Goal: Task Accomplishment & Management: Manage account settings

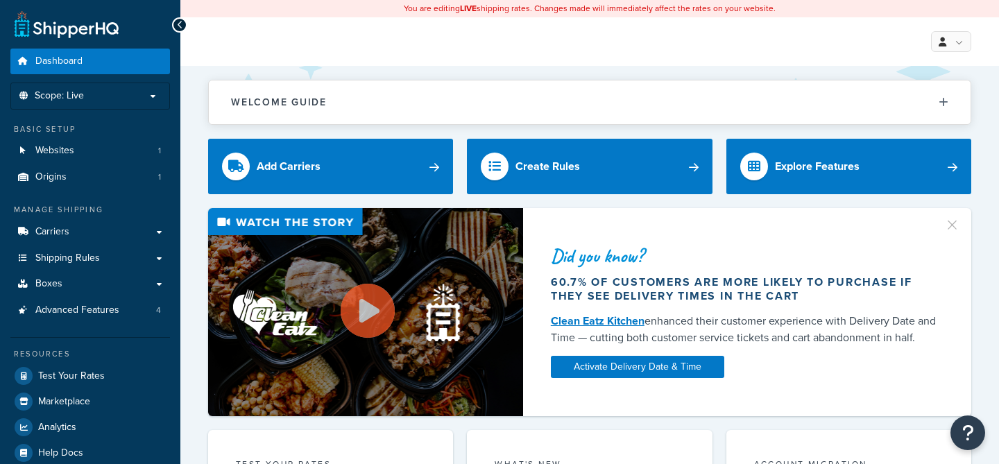
click at [92, 380] on span "Test Your Rates" at bounding box center [71, 376] width 67 height 12
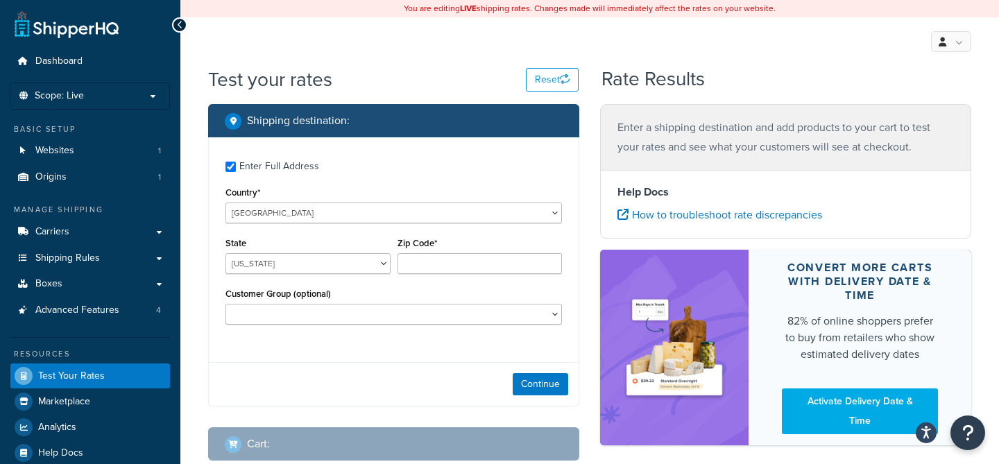
checkbox input "true"
type input "23059"
select select "VA"
select select
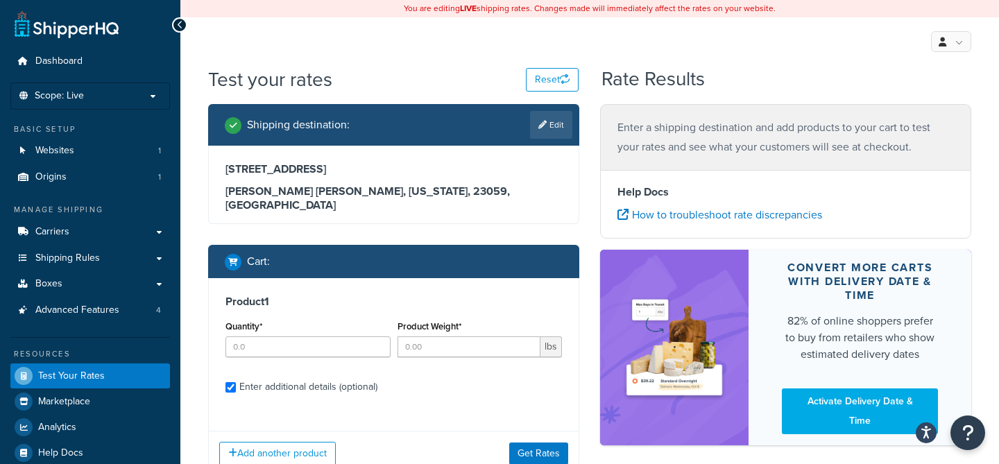
checkbox input "true"
type input "1"
type input "28"
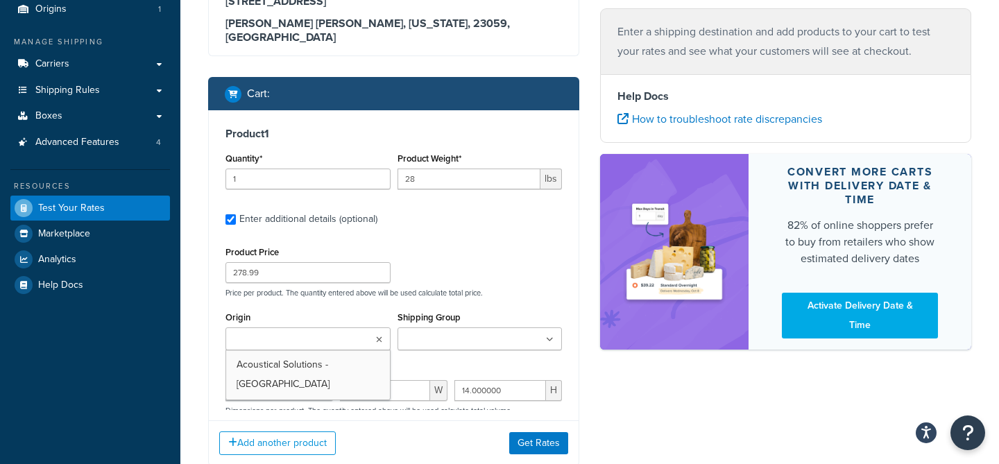
scroll to position [128, 0]
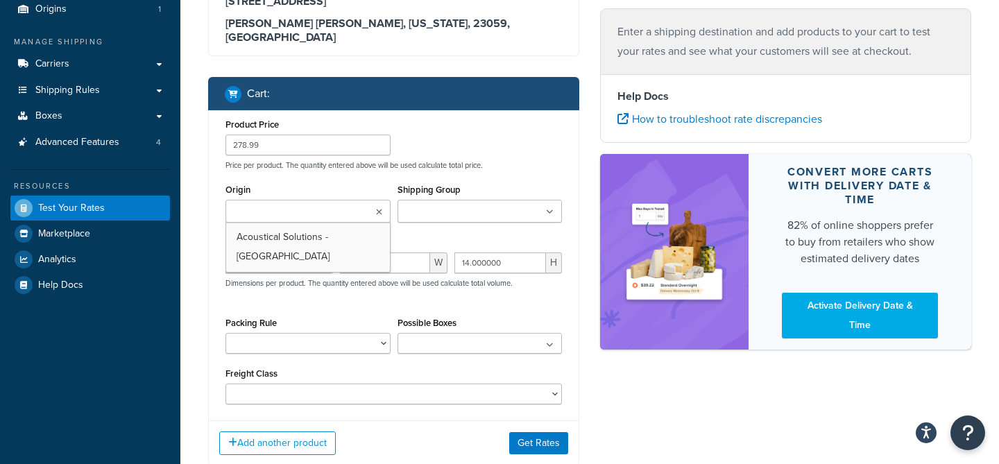
type input "1"
type input "5.8"
type input "143.99"
type input "48.000000"
type input "24.000000"
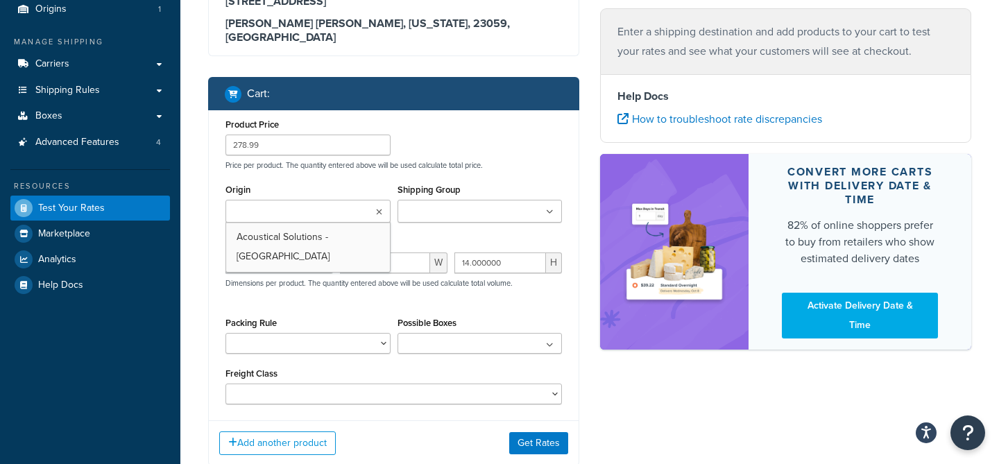
type input "1.000000"
select select "175"
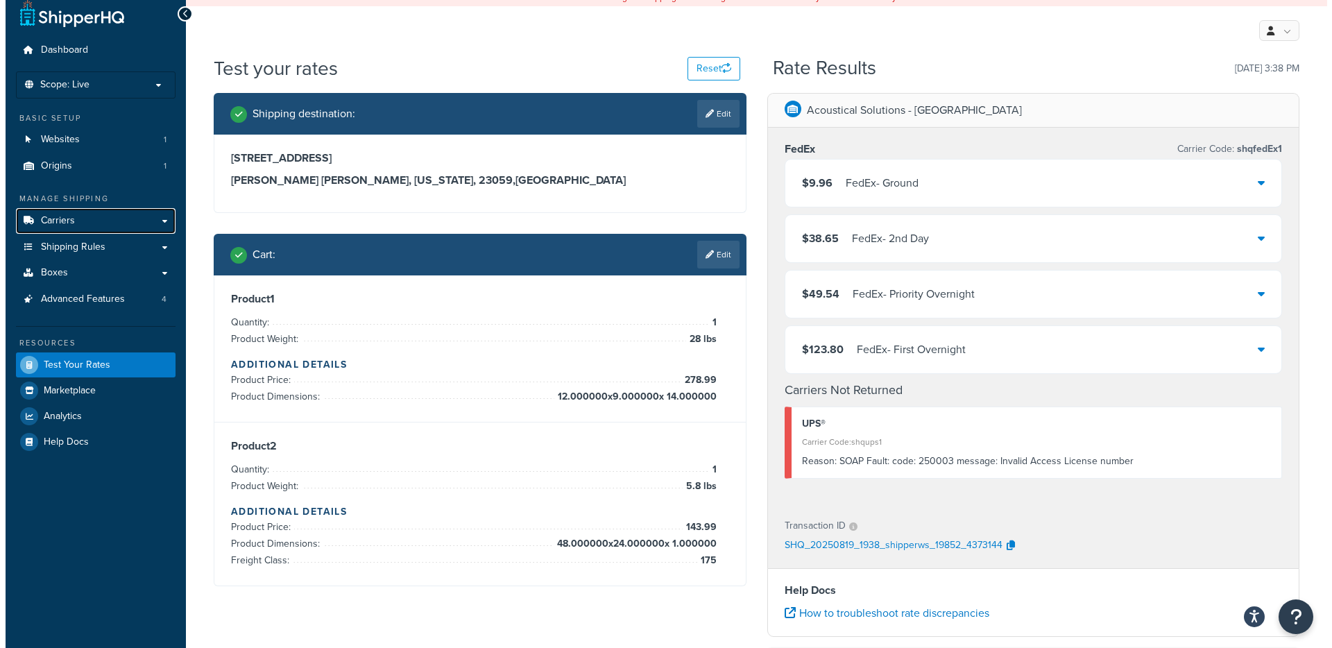
scroll to position [0, 0]
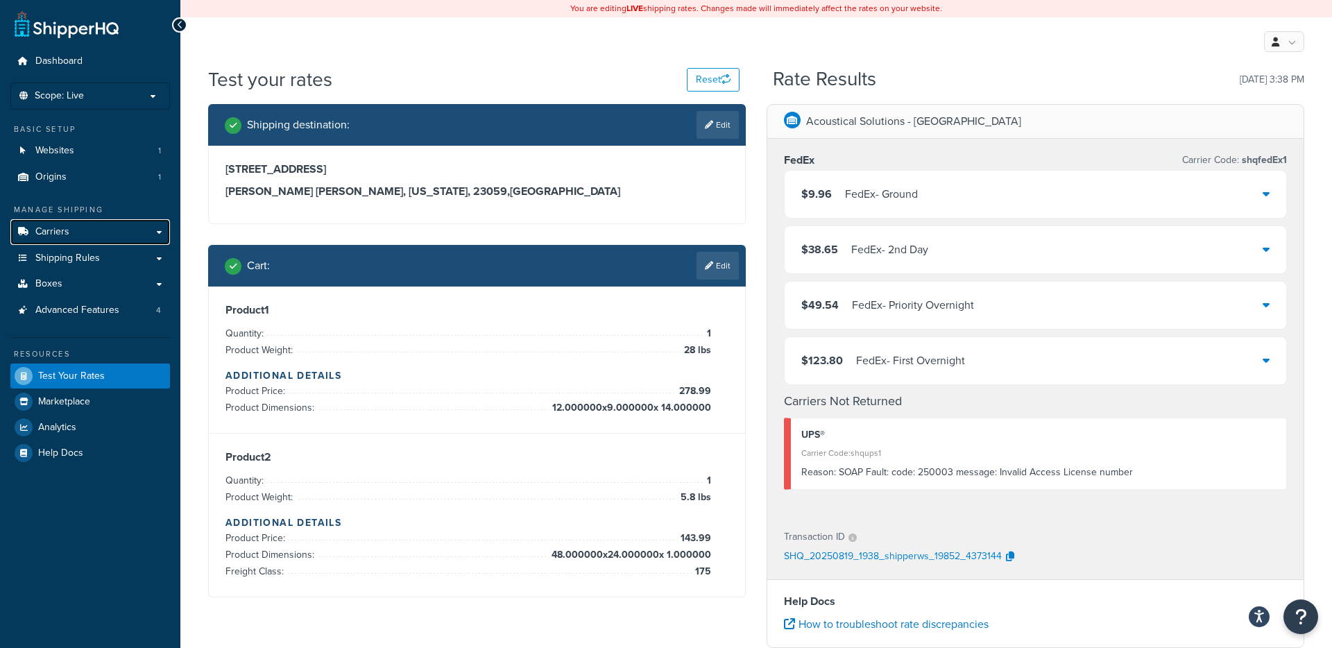
select select "VA"
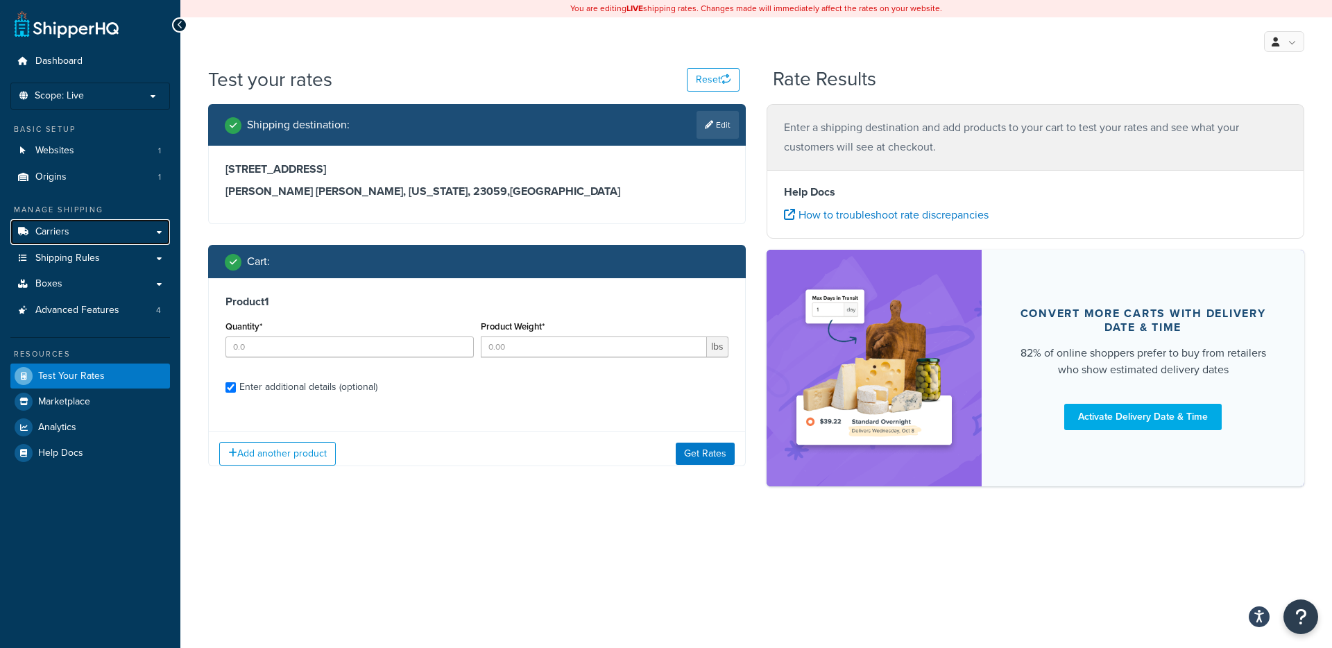
checkbox input "true"
type input "1"
type input "28"
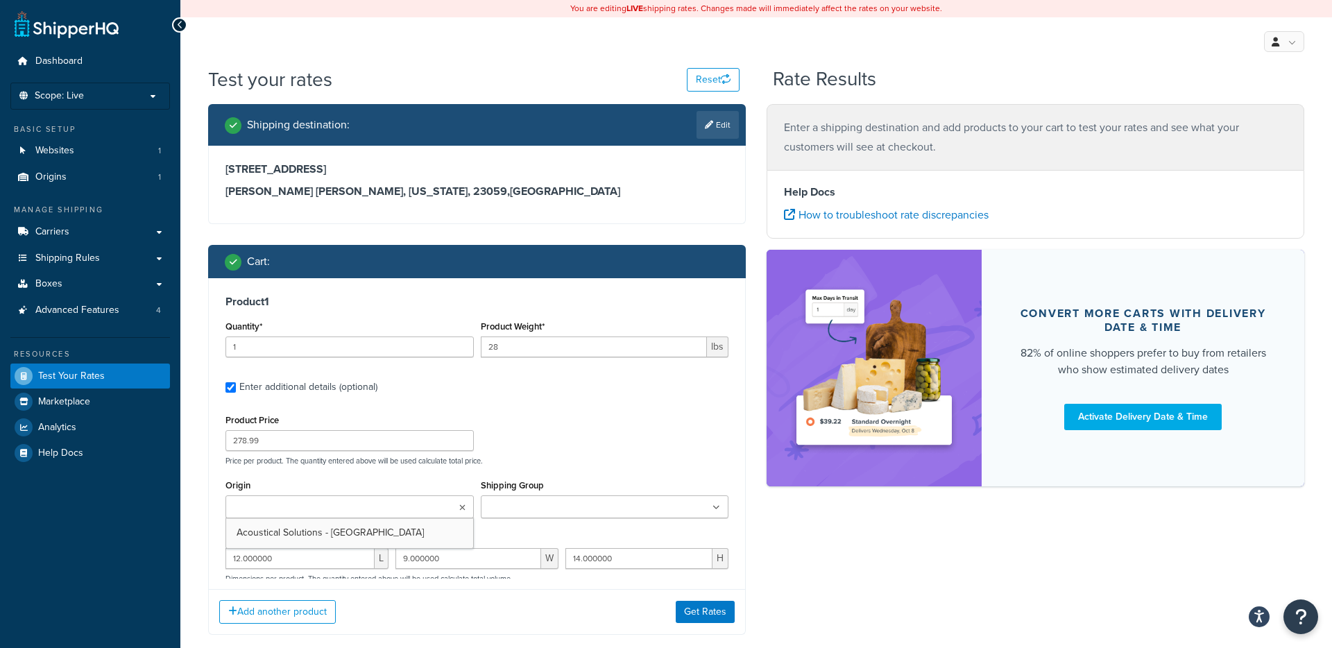
scroll to position [96, 0]
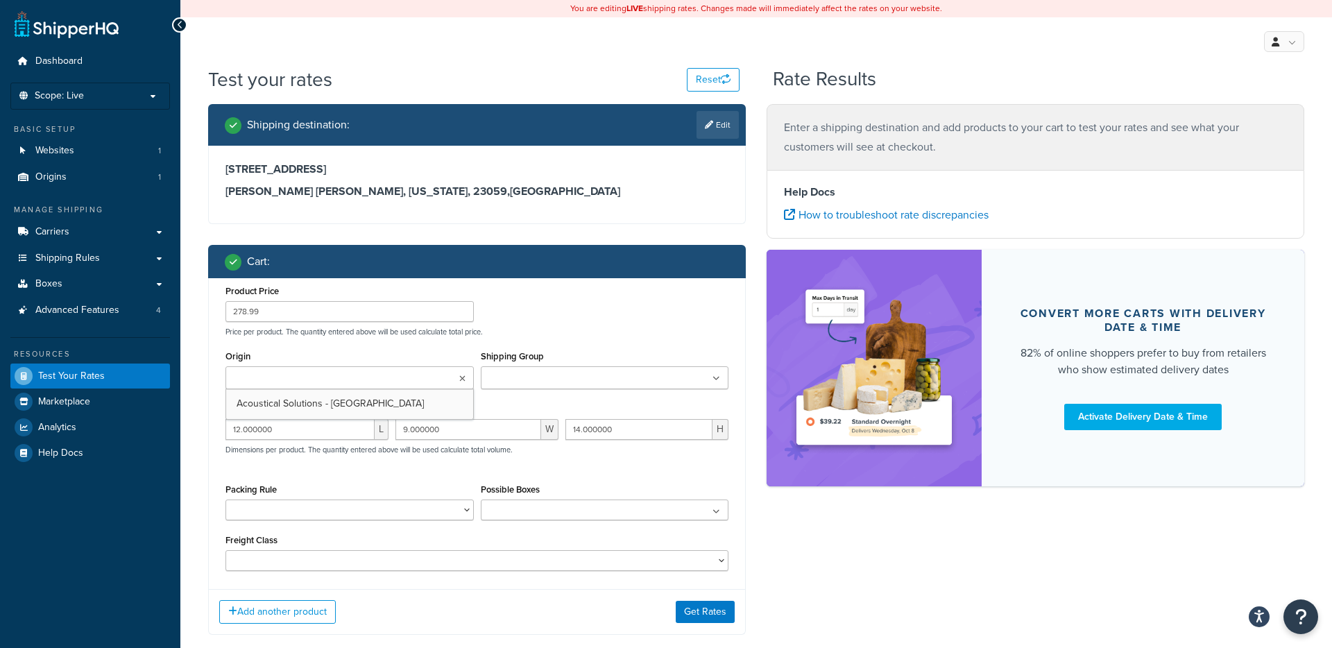
type input "1"
type input "5.8"
type input "143.99"
type input "48.000000"
type input "24.000000"
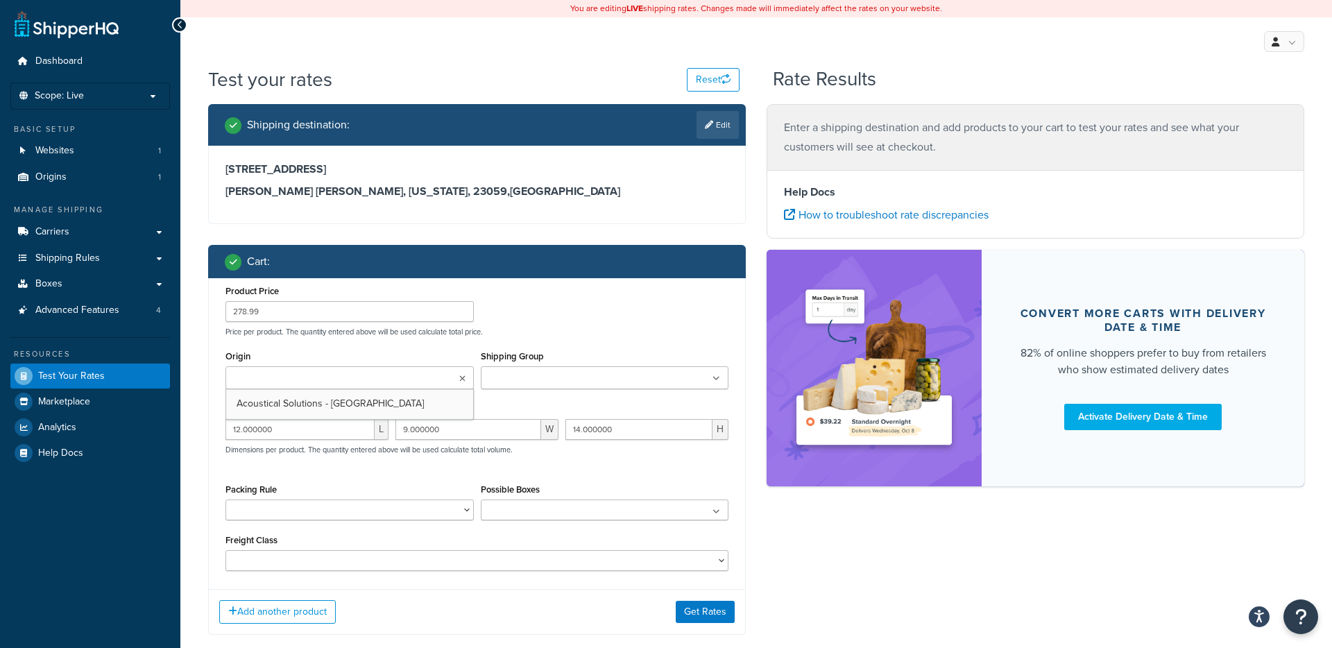
type input "1.000000"
select select "175"
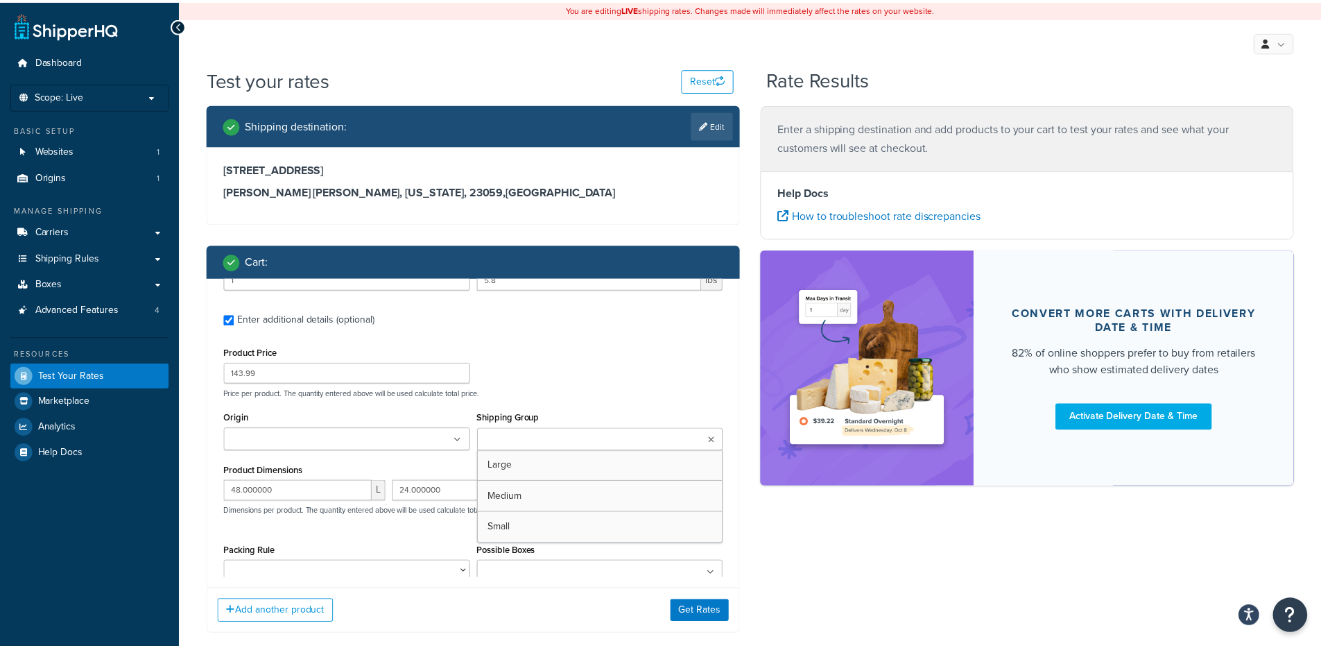
scroll to position [517, 0]
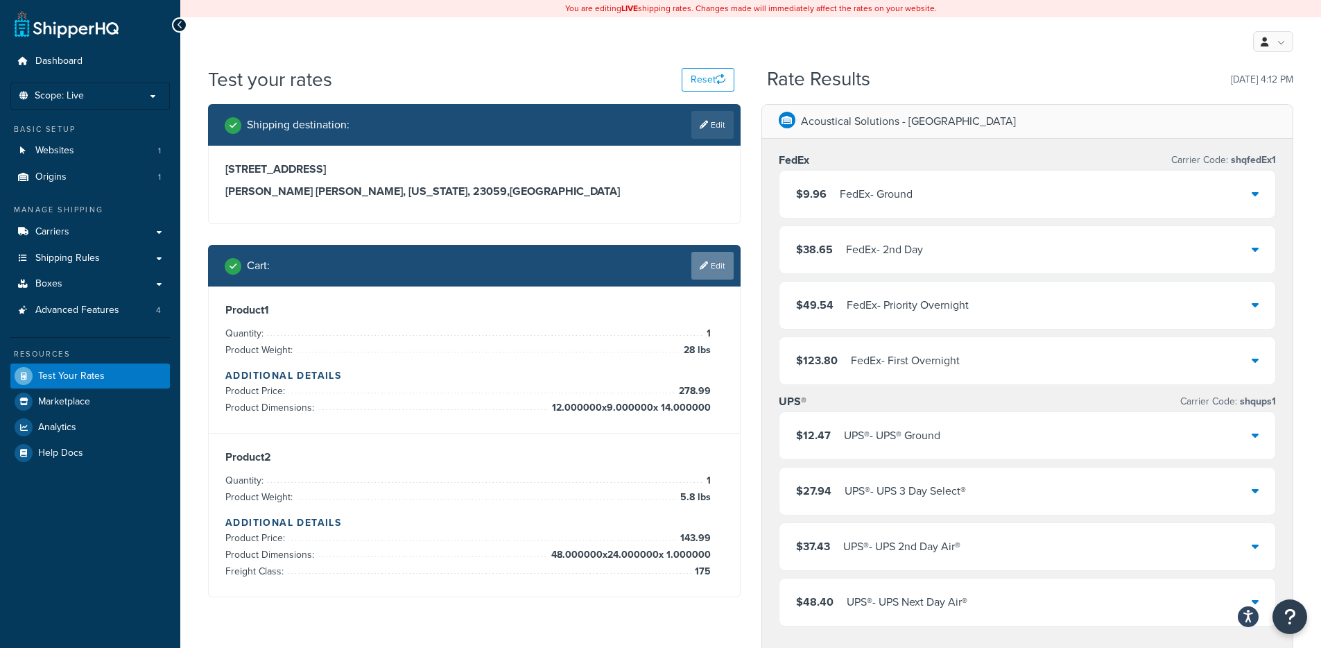
click at [704, 271] on link "Edit" at bounding box center [713, 266] width 42 height 28
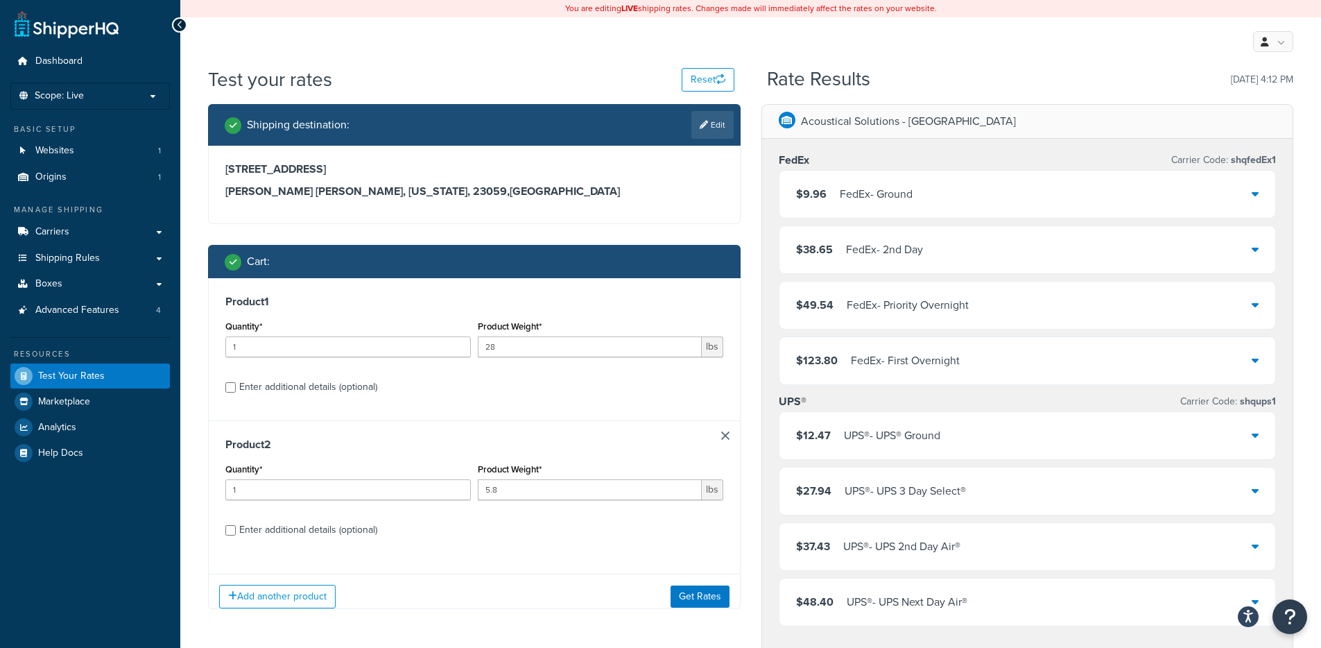
scroll to position [0, 0]
click at [85, 98] on p "Scope: Live" at bounding box center [90, 96] width 147 height 12
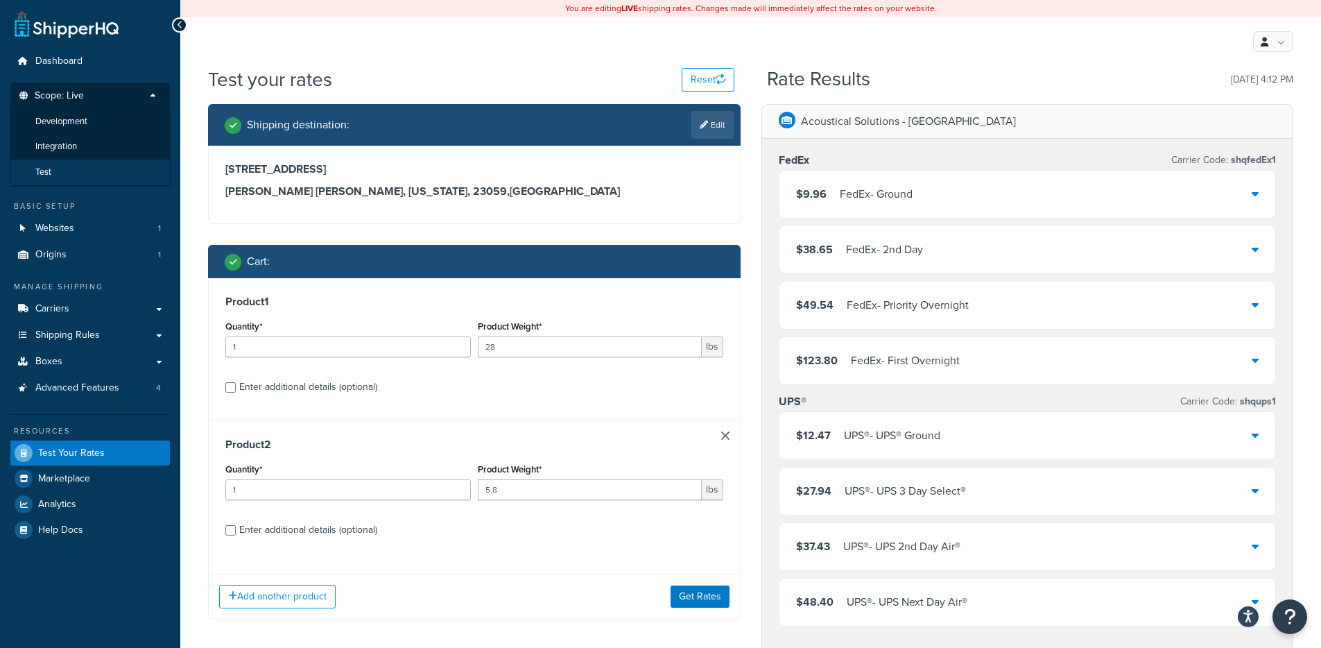
click at [81, 174] on li "Test" at bounding box center [90, 173] width 161 height 26
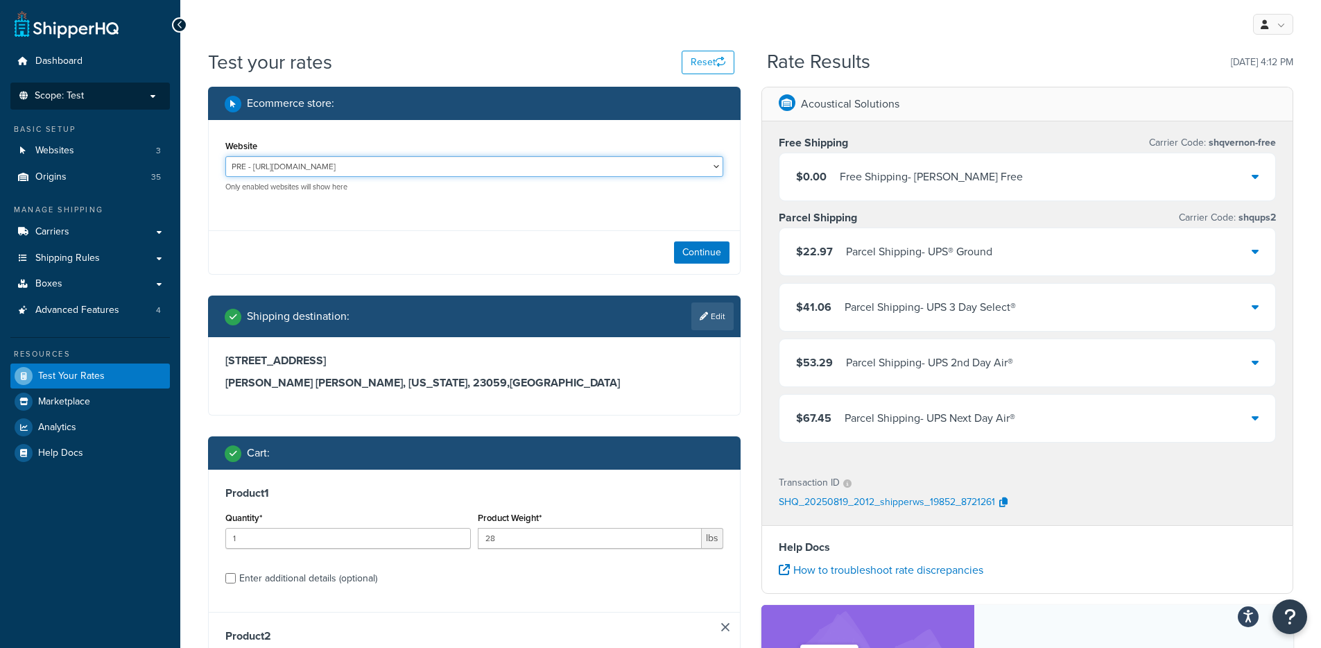
click at [439, 171] on select "PRE - https://acousticalsolutions.p.tomandco.uk/ UAT - https://acousticalsoluti…" at bounding box center [474, 166] width 498 height 21
click at [492, 166] on select "PRE - https://acousticalsolutions.p.tomandco.uk/ UAT - https://acousticalsoluti…" at bounding box center [474, 166] width 498 height 21
click at [225, 156] on select "PRE - https://acousticalsolutions.p.tomandco.uk/ UAT - https://acousticalsoluti…" at bounding box center [474, 166] width 498 height 21
click at [497, 164] on select "PRE - https://acousticalsolutions.p.tomandco.uk/ UAT - https://acousticalsoluti…" at bounding box center [474, 166] width 498 height 21
click at [225, 156] on select "PRE - https://acousticalsolutions.p.tomandco.uk/ UAT - https://acousticalsoluti…" at bounding box center [474, 166] width 498 height 21
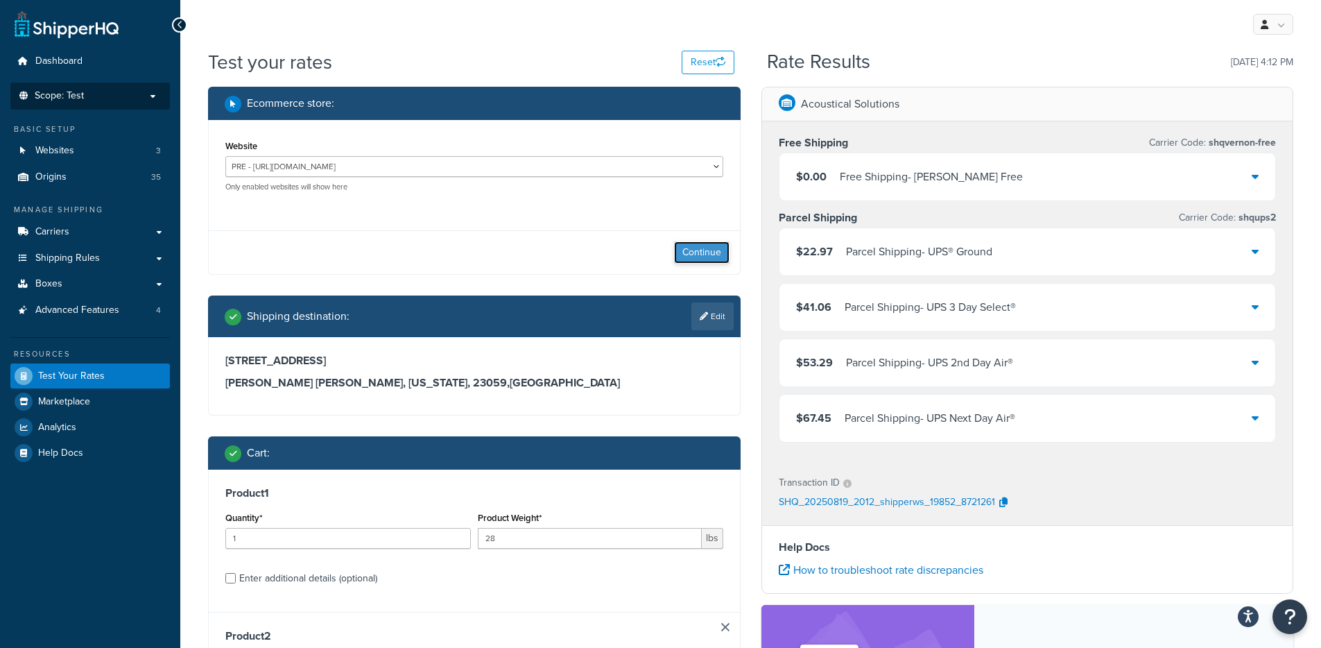
click at [689, 248] on button "Continue" at bounding box center [701, 252] width 55 height 22
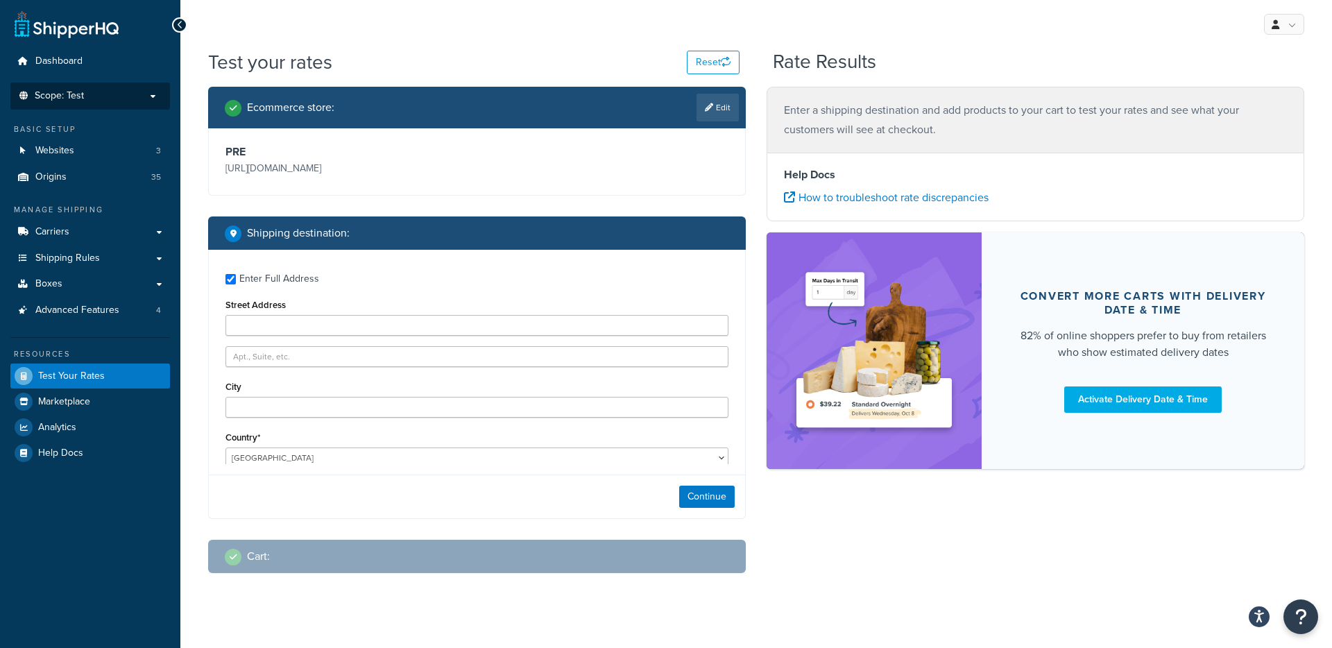
type input "11492 Abbots Cross Lane"
type input "Glen Allen"
type input "23059"
select select "VA"
select select
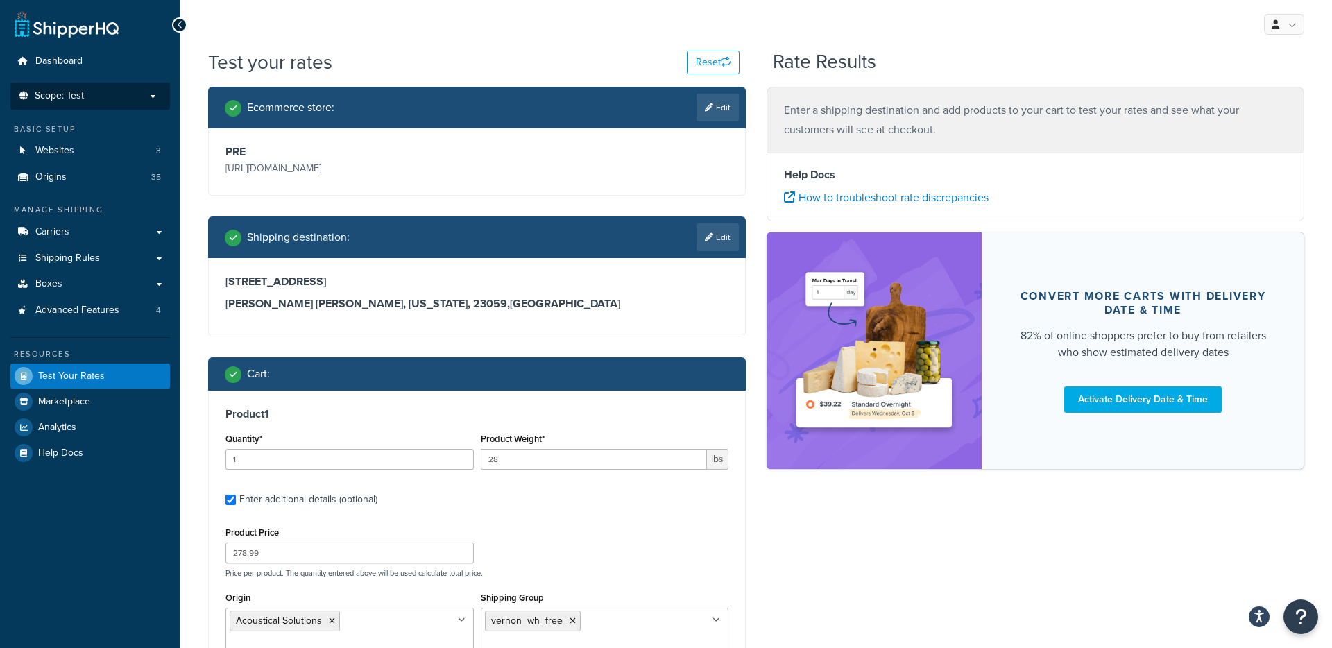
scroll to position [449, 0]
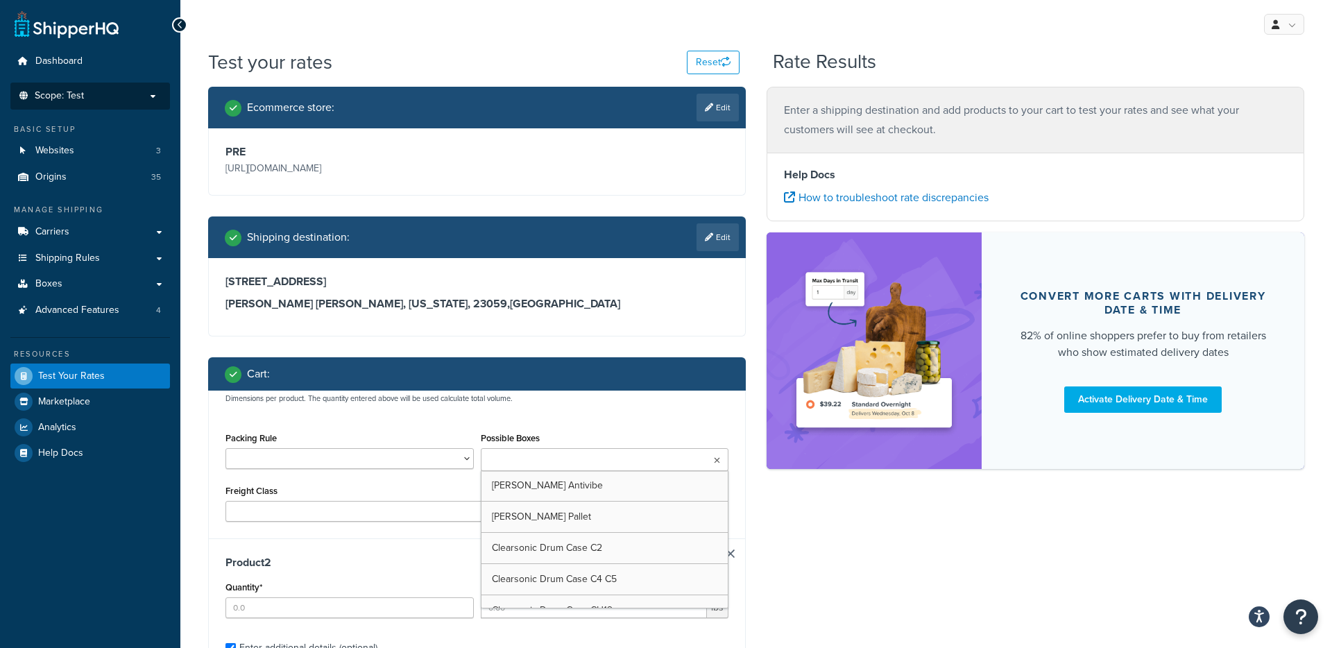
type input "1"
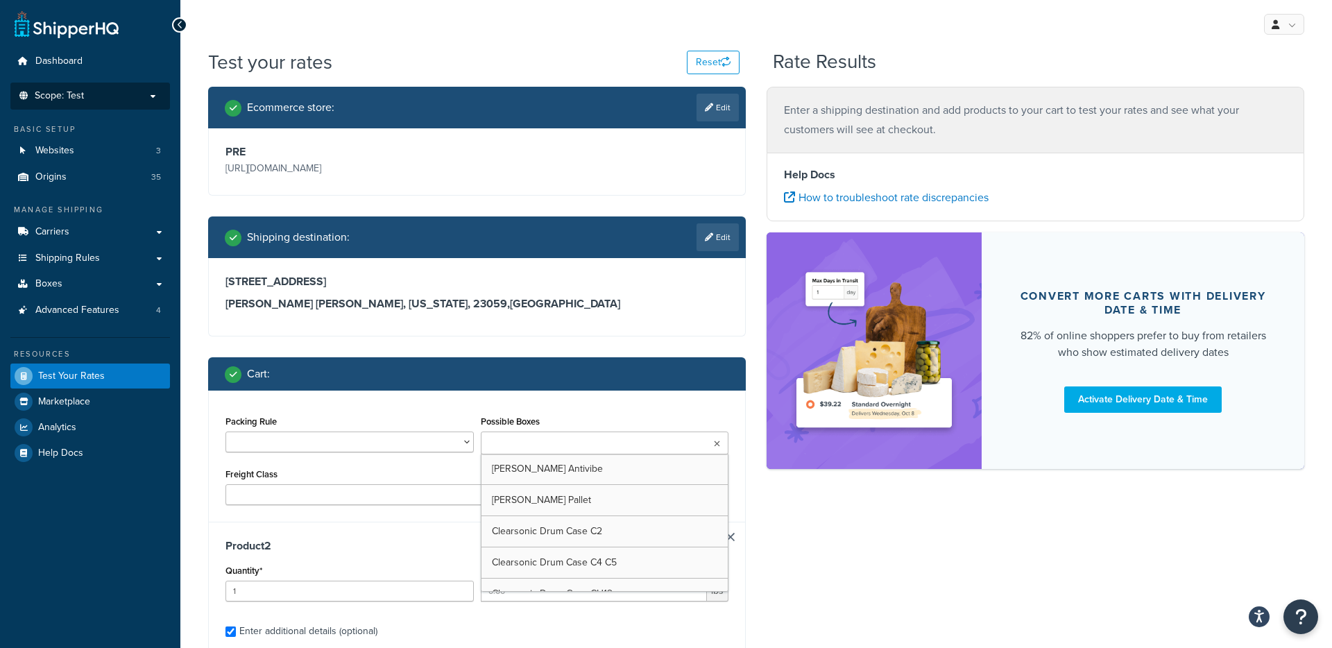
type input "5.8"
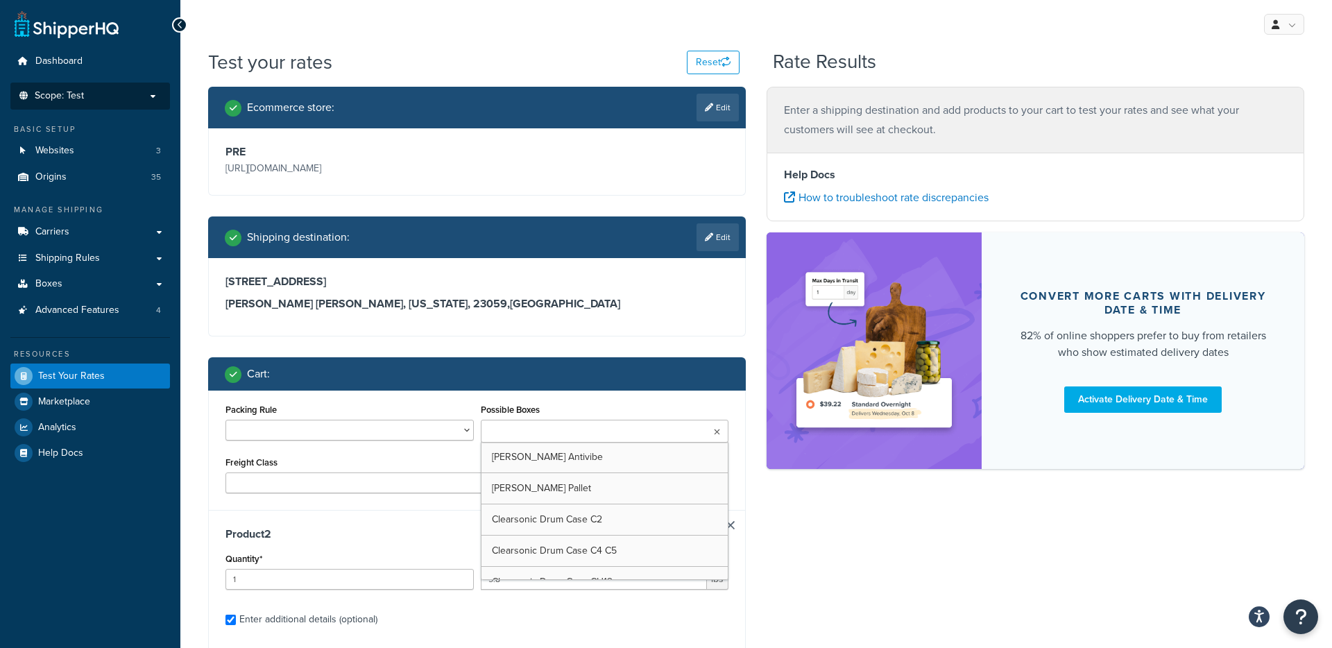
type input "143.99"
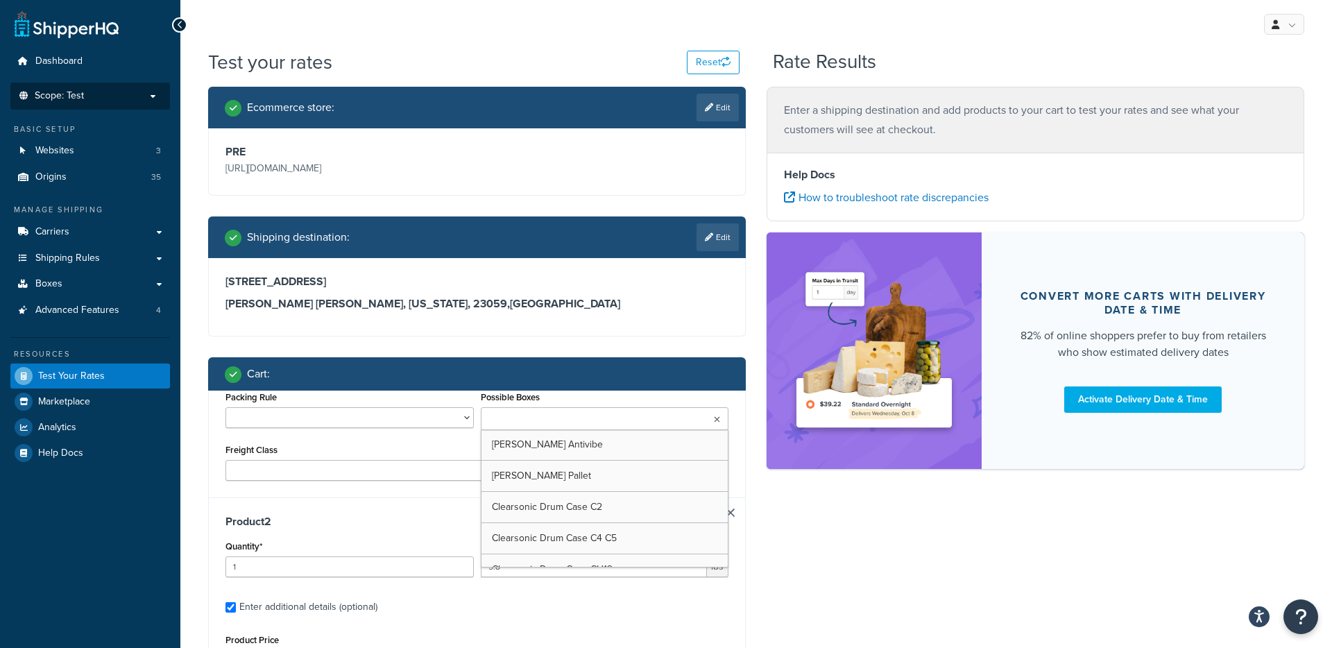
type input "48.000000"
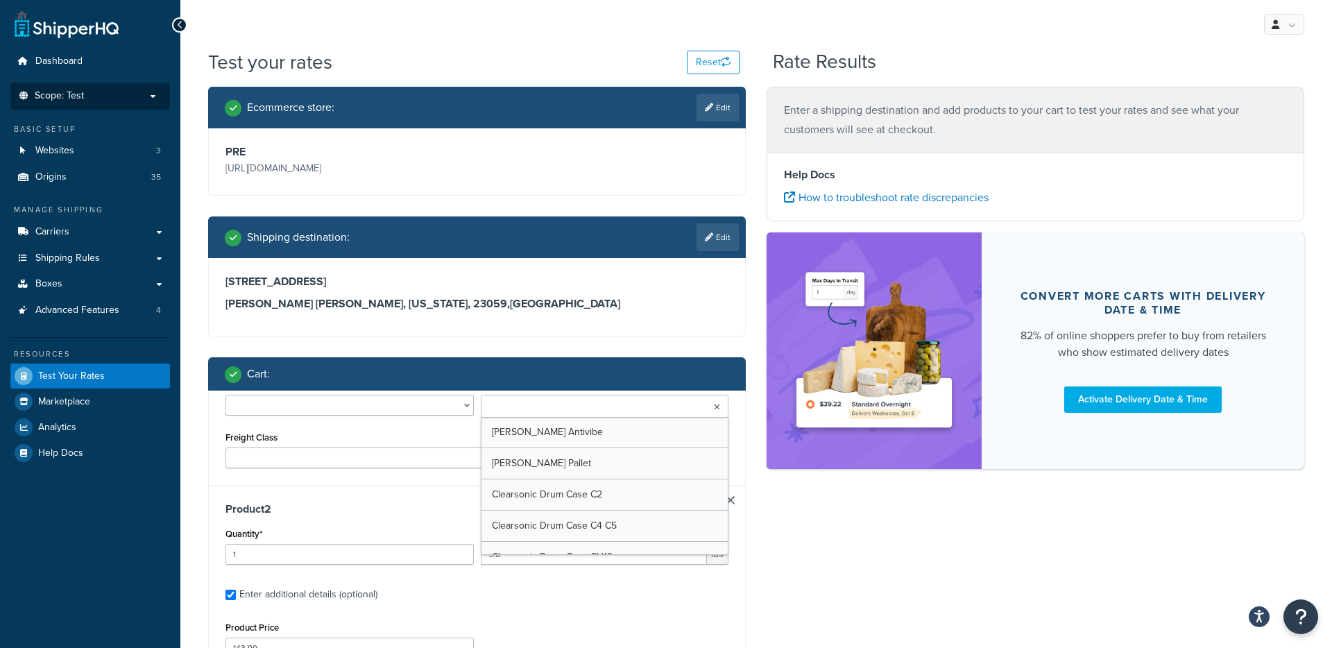
type input "24.000000"
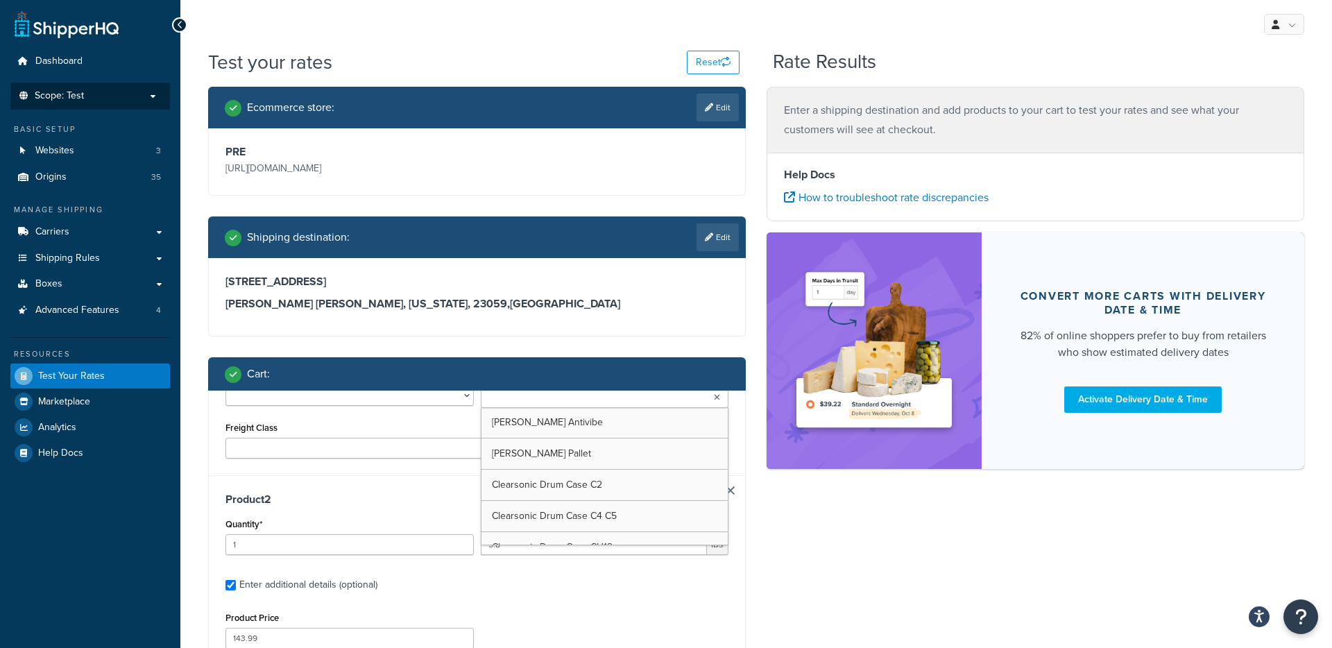
type input "1.000000"
select select "175"
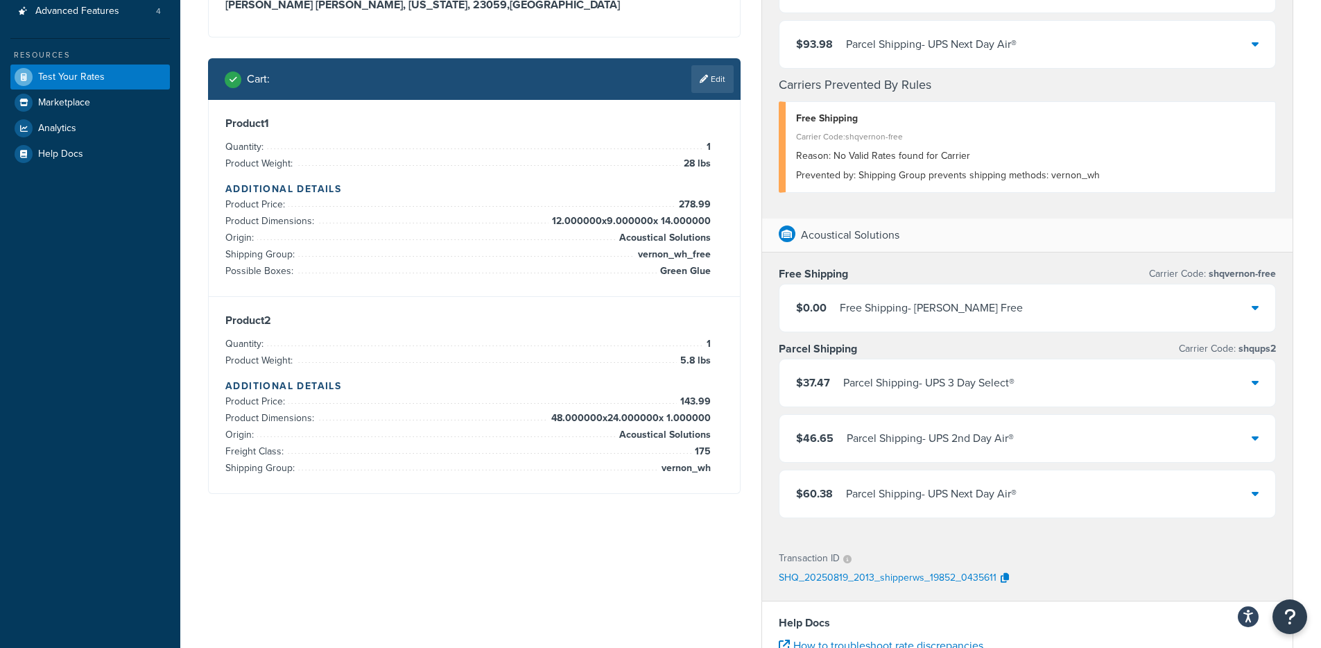
scroll to position [305, 0]
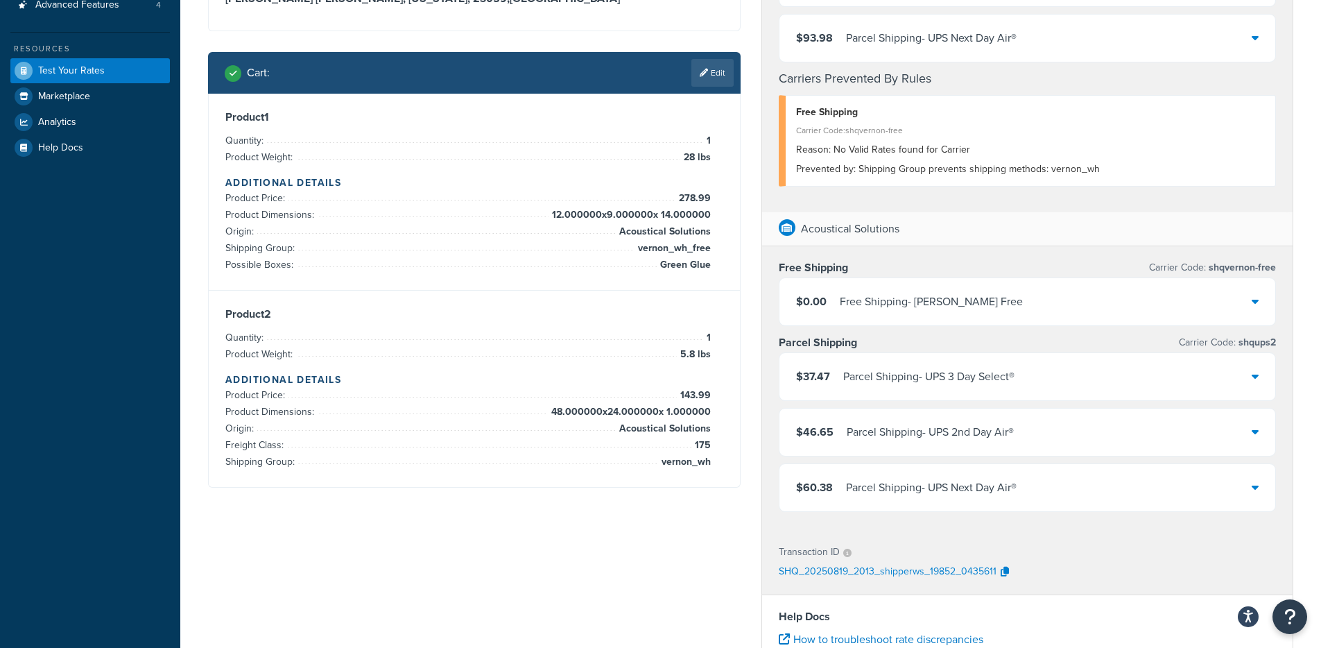
click at [689, 160] on span "28 lbs" at bounding box center [695, 157] width 31 height 17
click at [689, 159] on span "28 lbs" at bounding box center [695, 157] width 31 height 17
click at [718, 349] on div "Product 2 Quantity: 1 Product Weight: 5.8 lbs Additional Details Product Price:…" at bounding box center [474, 388] width 498 height 163
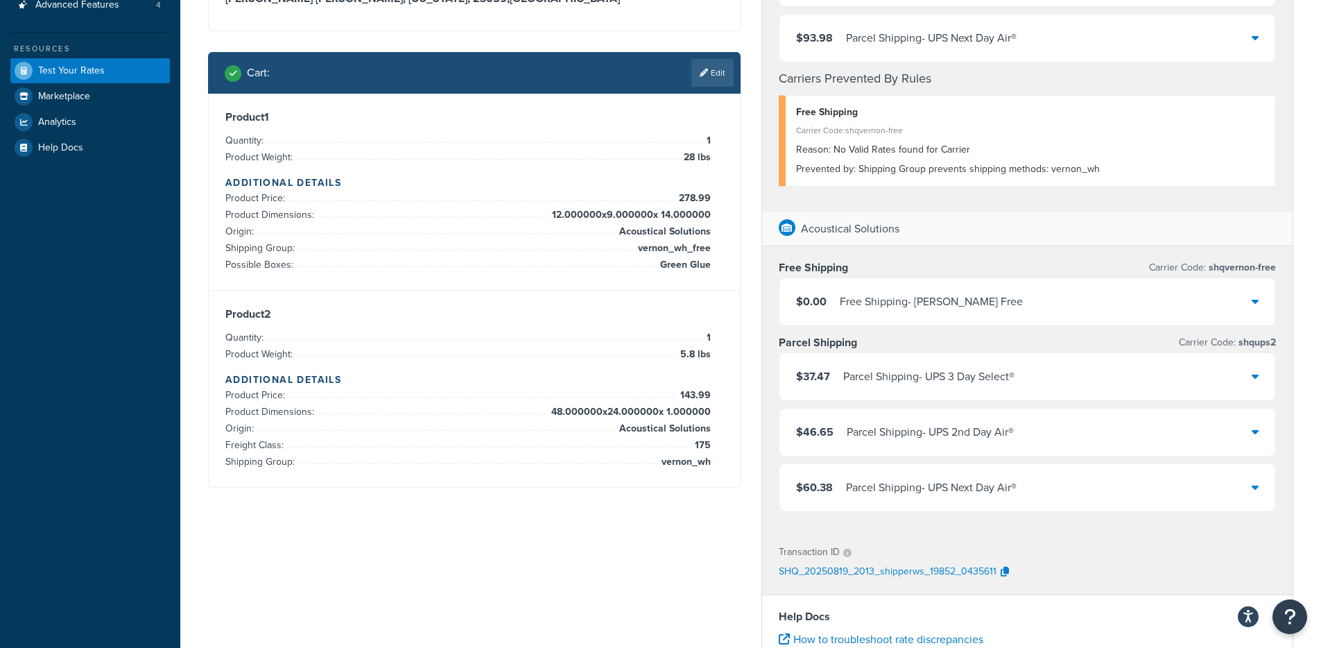
click at [705, 353] on span "5.8 lbs" at bounding box center [694, 354] width 34 height 17
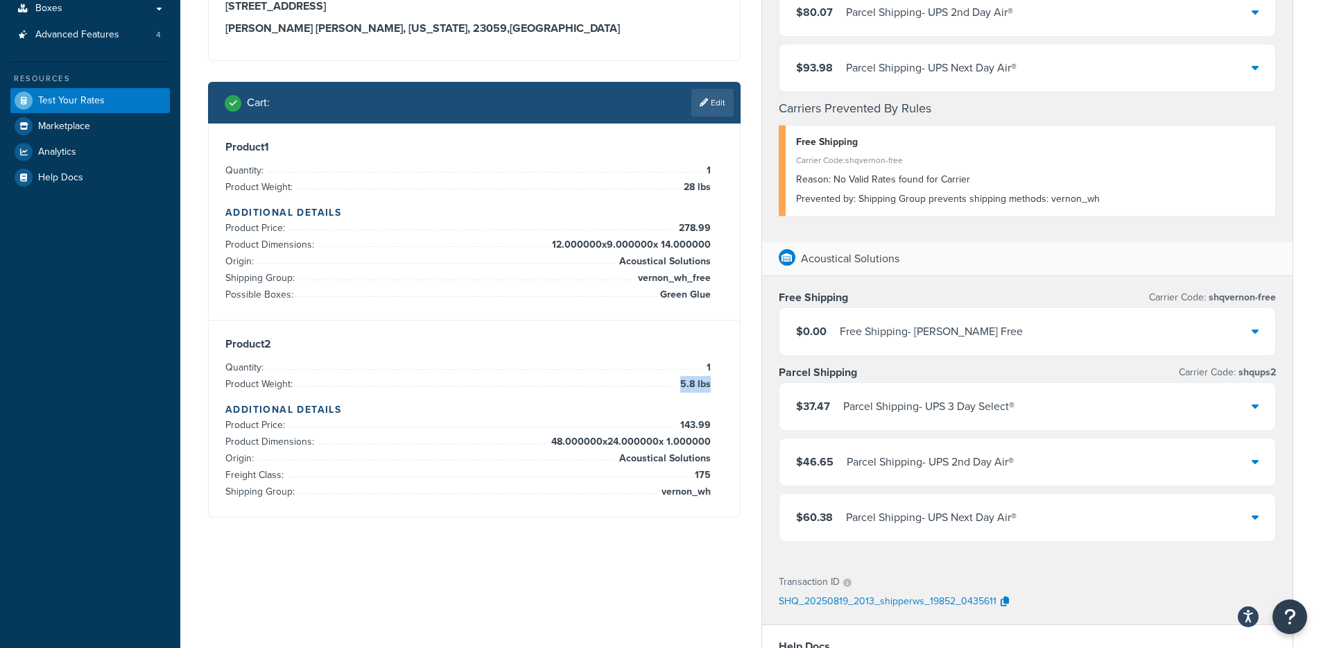
scroll to position [246, 0]
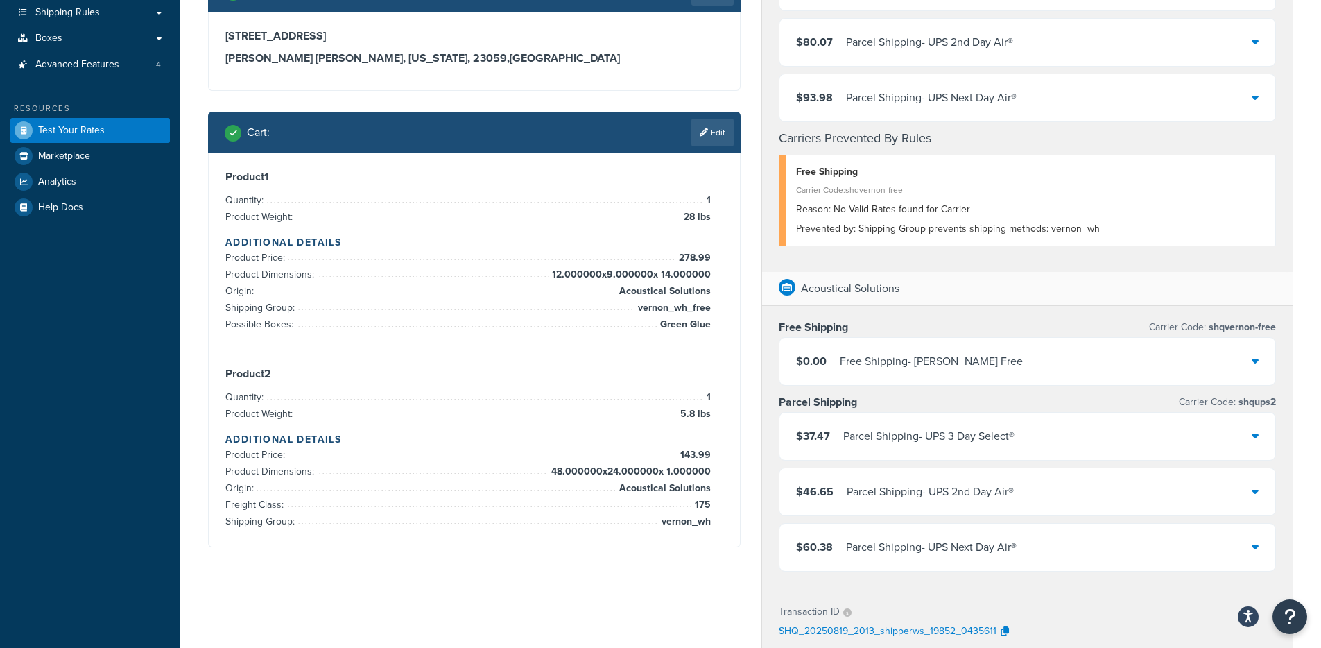
click at [938, 365] on div "Free Shipping - Vernon Free" at bounding box center [931, 361] width 183 height 19
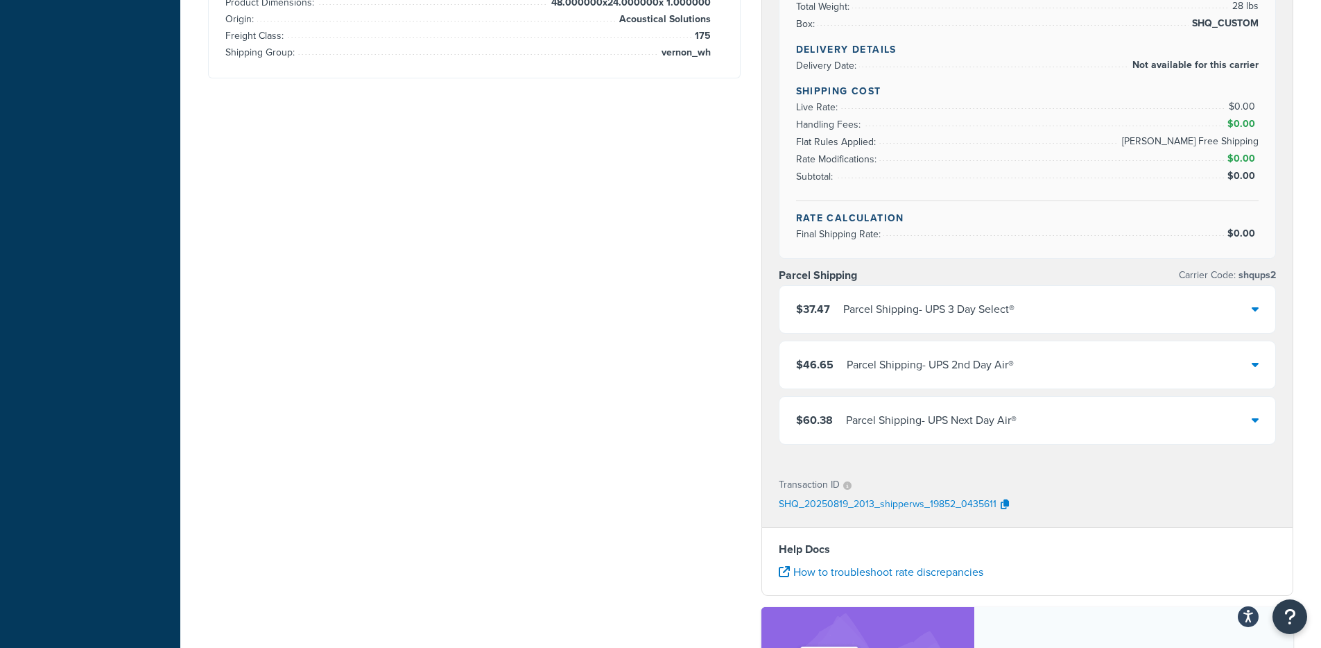
scroll to position [789, 0]
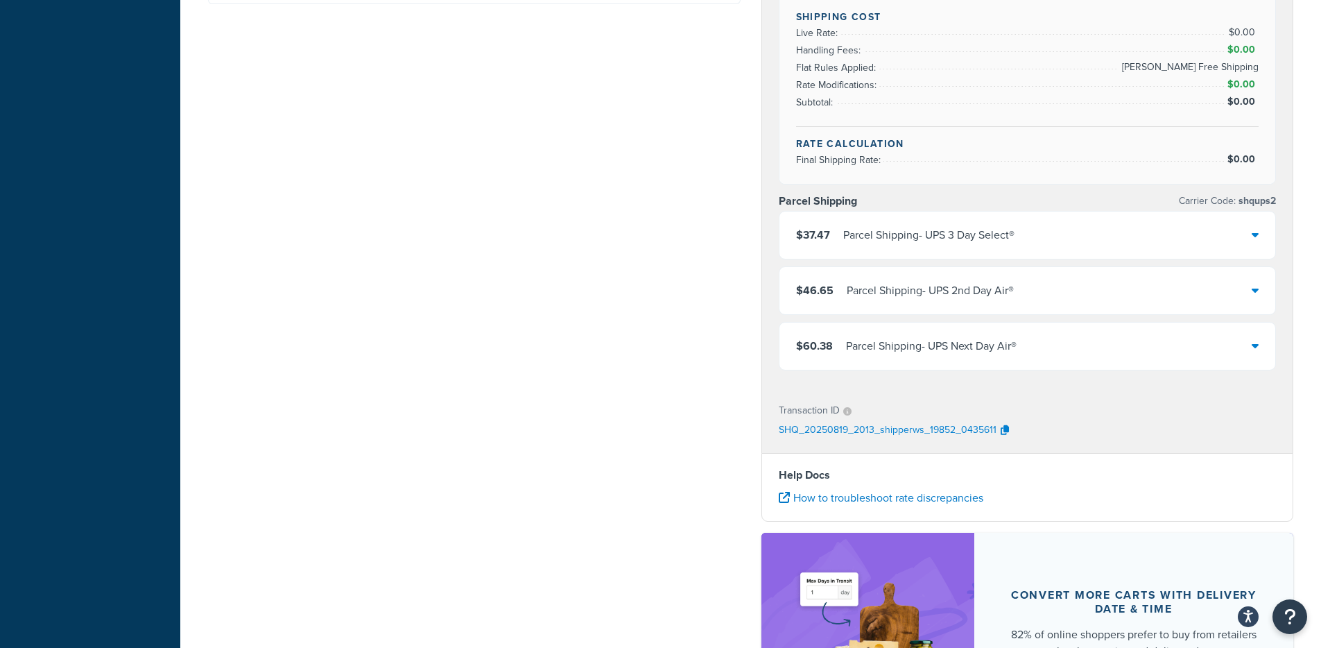
click at [956, 249] on div "$37.47 Parcel Shipping - UPS 3 Day Select®" at bounding box center [1028, 235] width 497 height 47
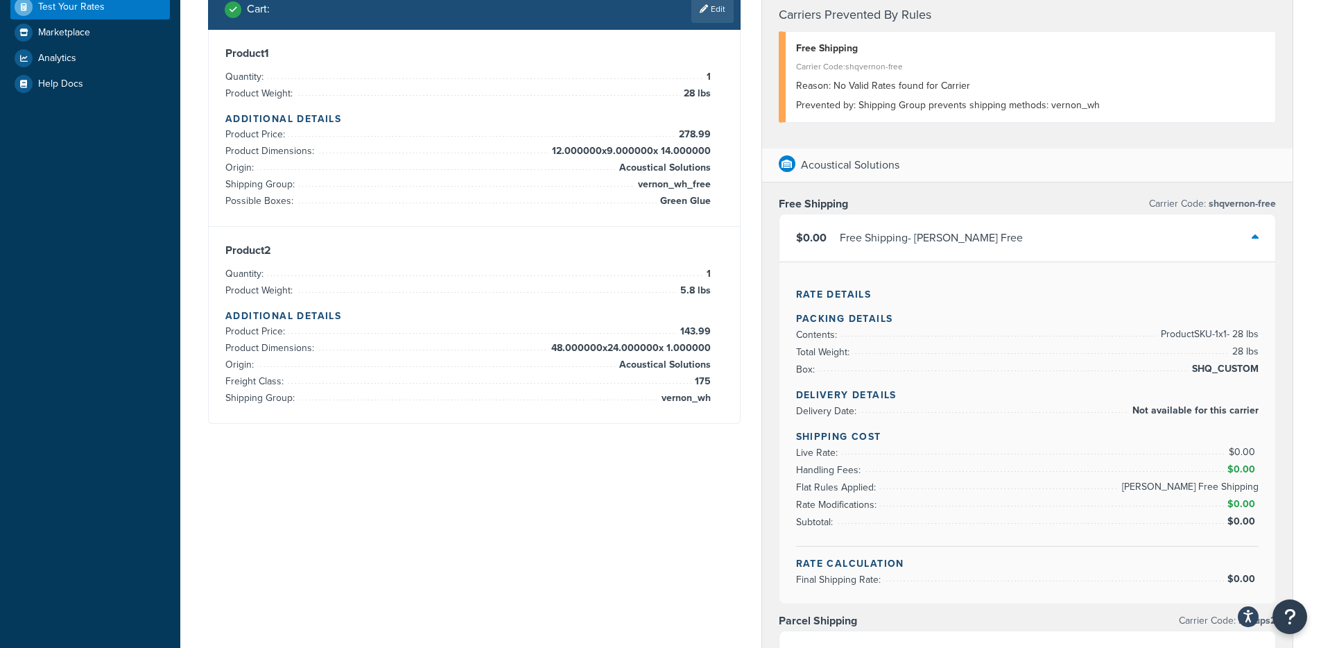
scroll to position [372, 0]
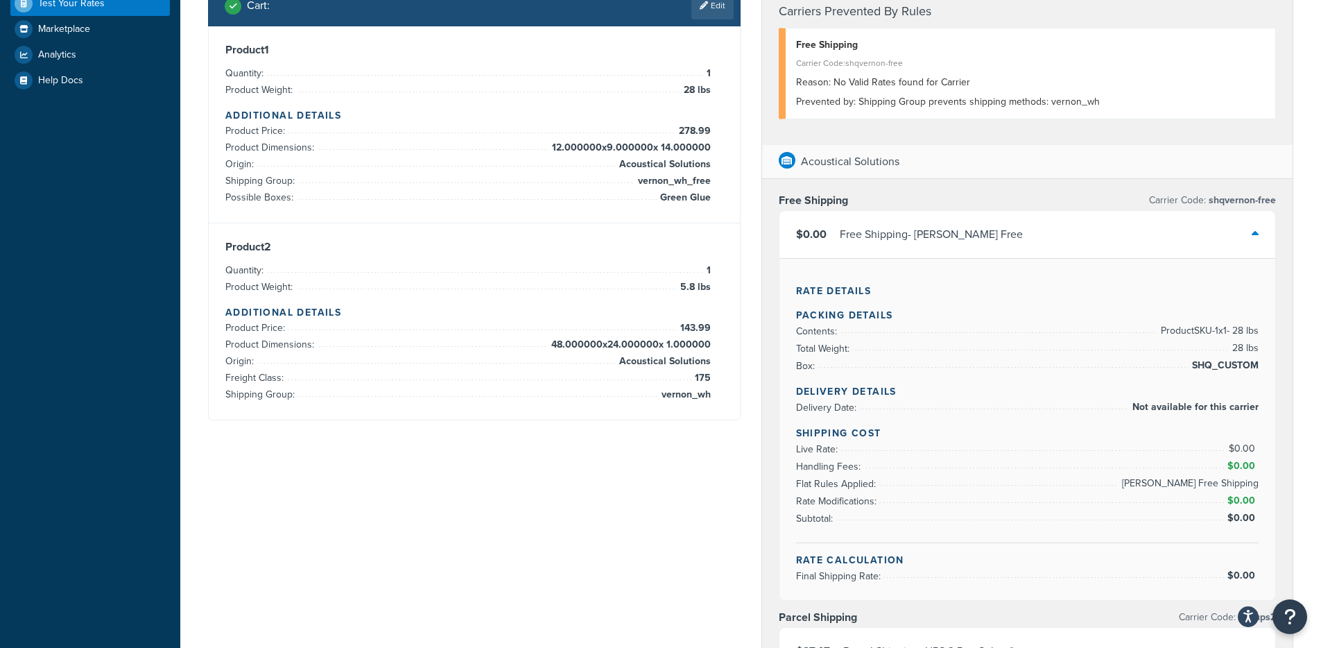
click at [893, 239] on div "Free Shipping - Vernon Free" at bounding box center [931, 234] width 183 height 19
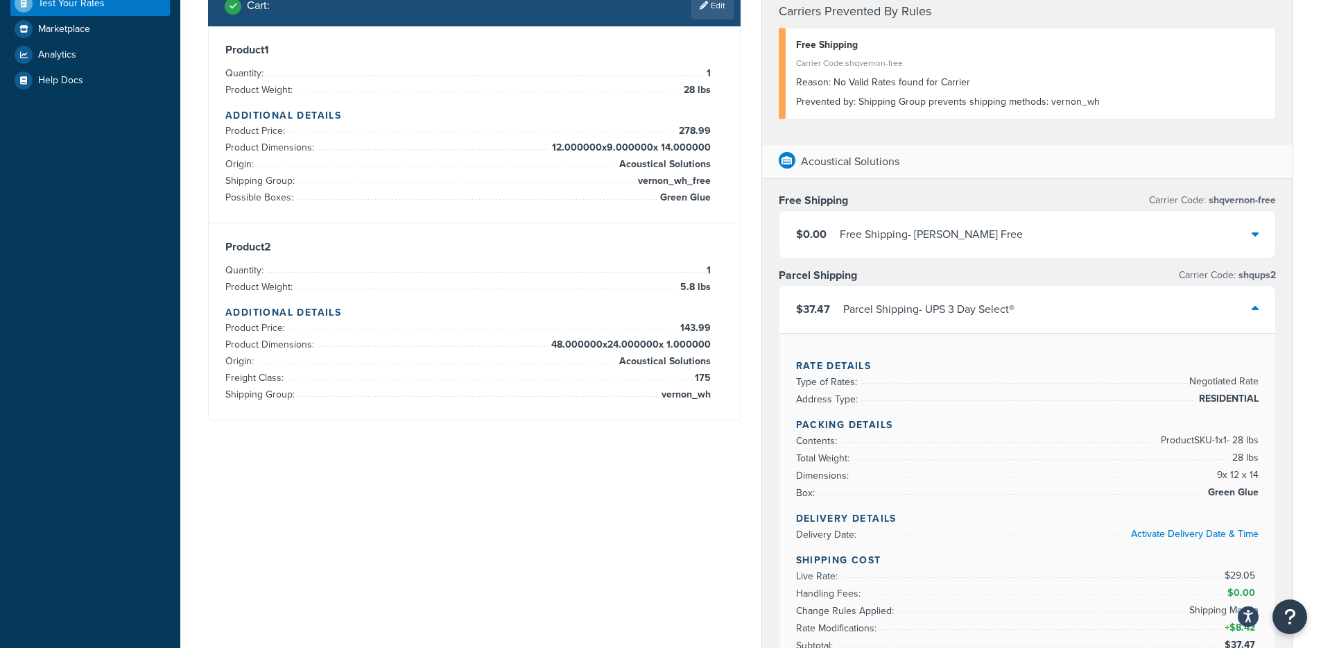
click at [907, 297] on div "$37.47 Parcel Shipping - UPS 3 Day Select®" at bounding box center [1028, 309] width 497 height 47
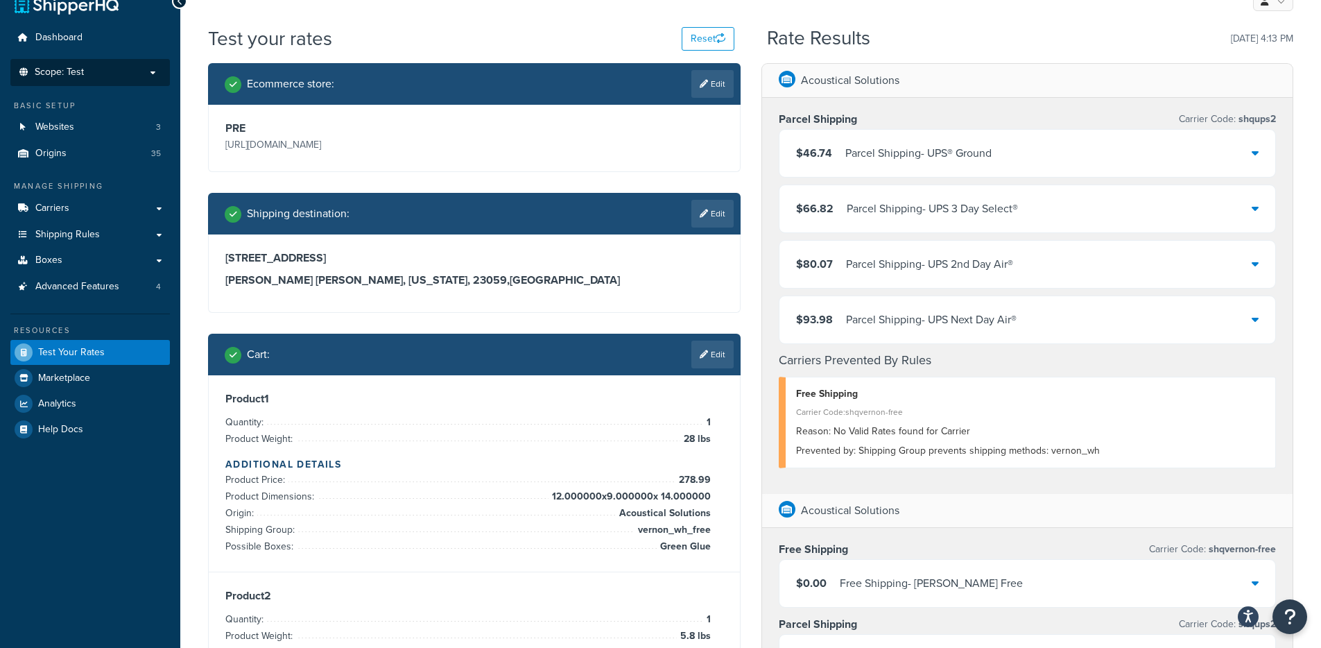
scroll to position [28, 0]
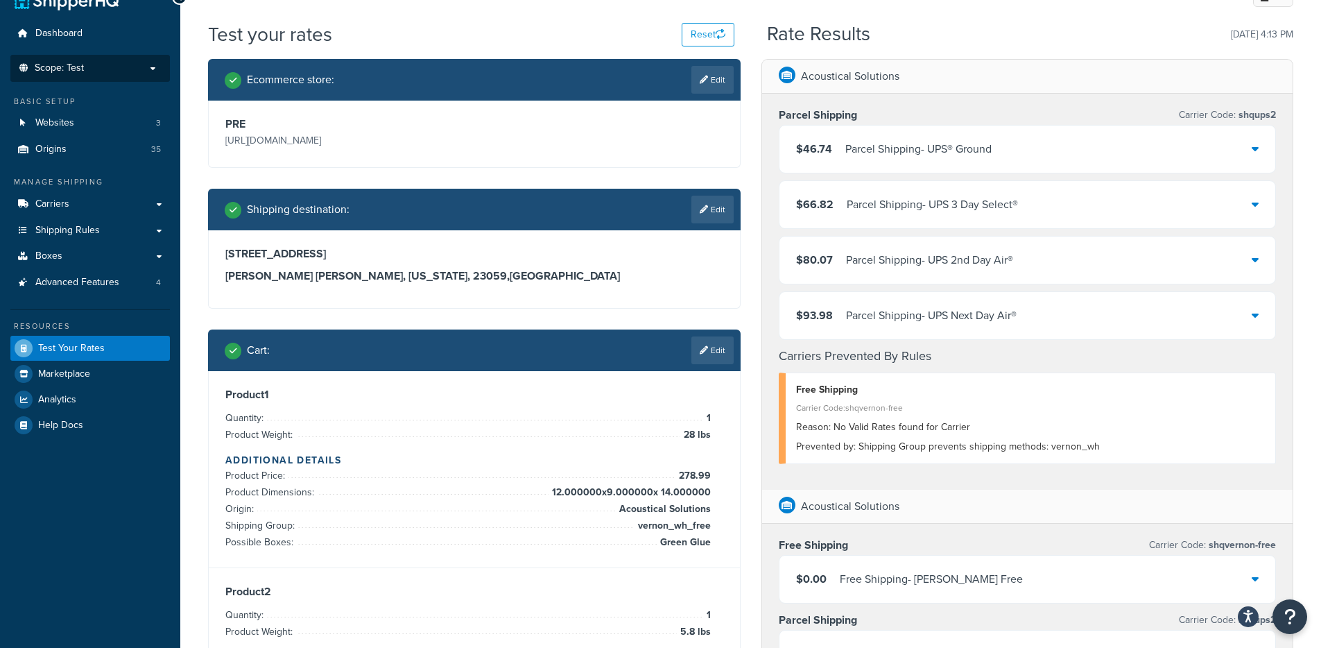
click at [940, 153] on div "Parcel Shipping - UPS® Ground" at bounding box center [918, 148] width 146 height 19
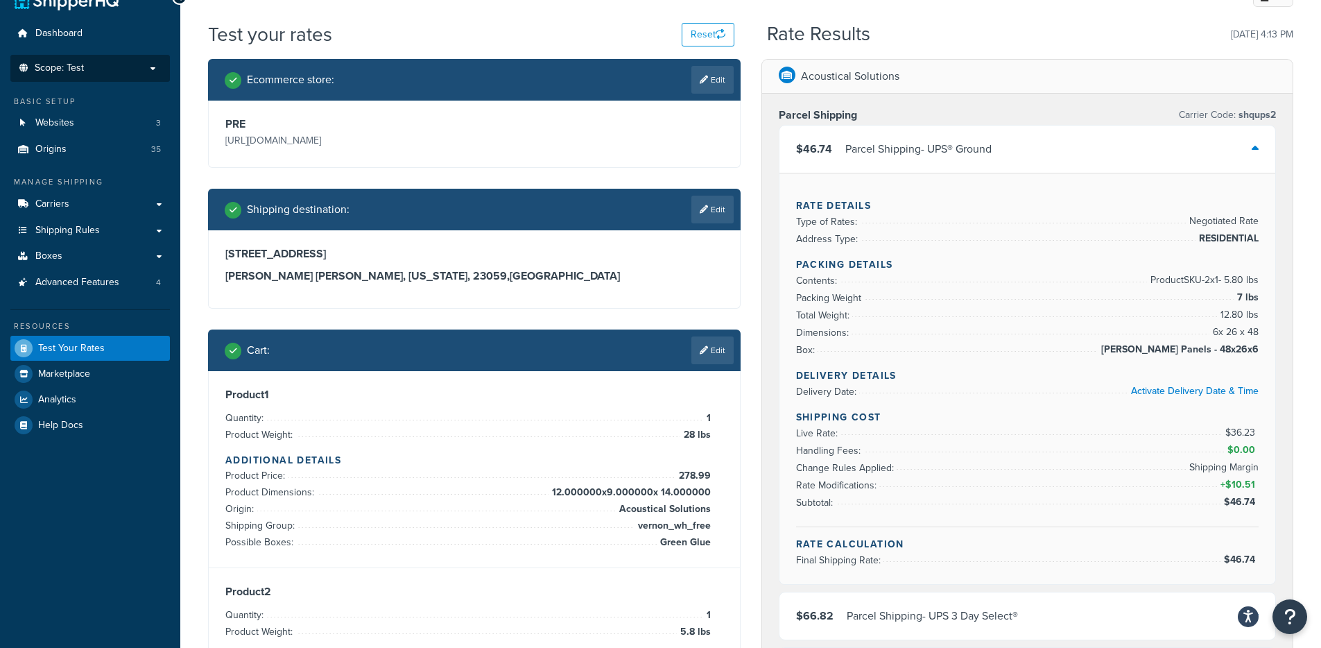
click at [940, 153] on div "Parcel Shipping - UPS® Ground" at bounding box center [918, 148] width 146 height 19
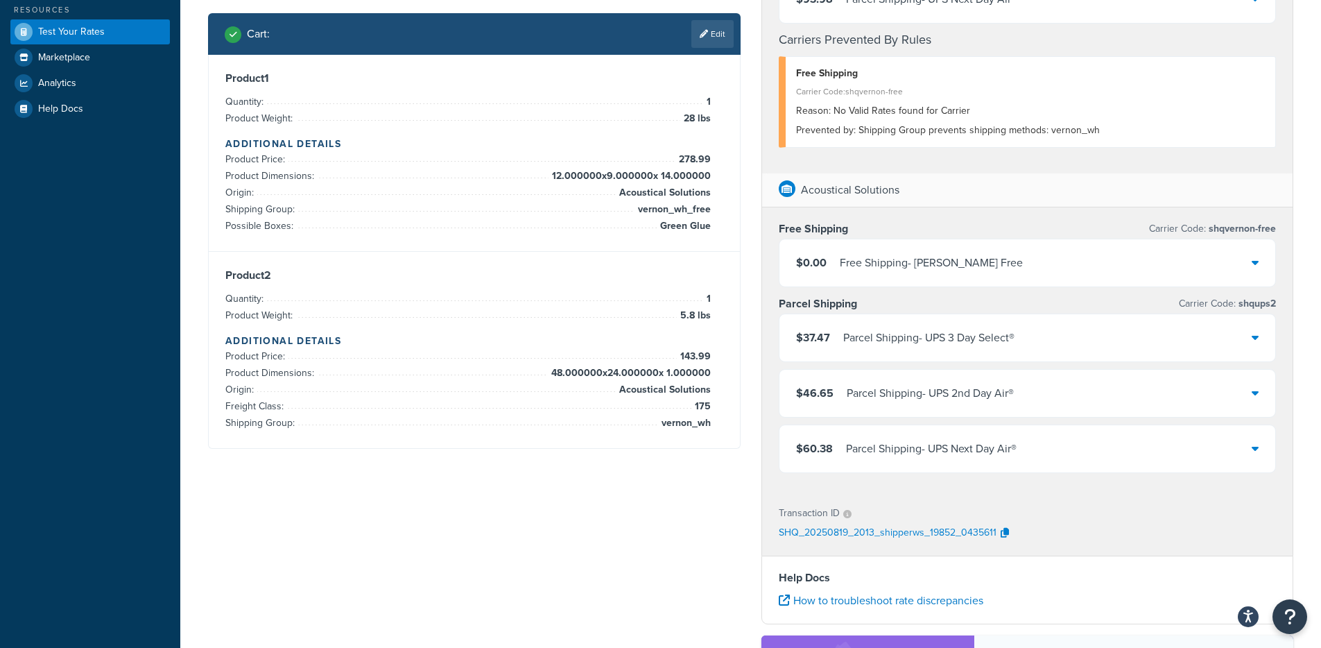
scroll to position [0, 0]
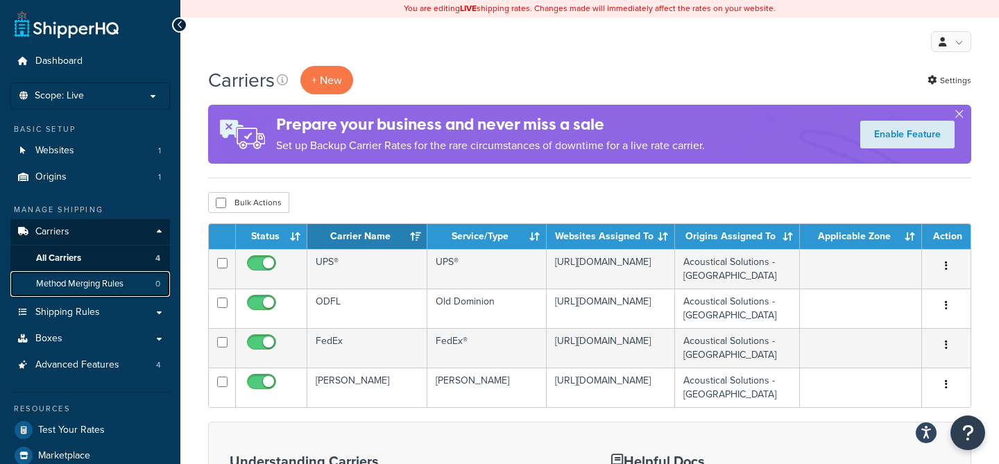
click at [116, 284] on span "Method Merging Rules" at bounding box center [79, 284] width 87 height 12
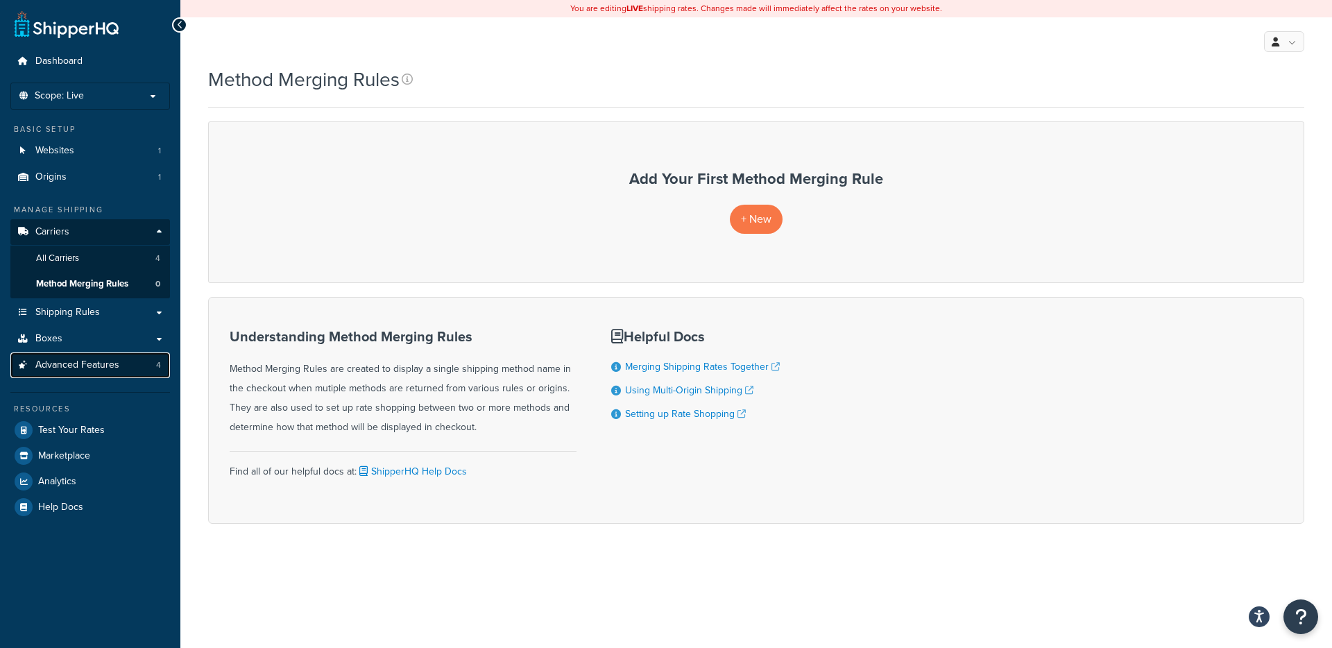
click at [153, 356] on link "Advanced Features 4" at bounding box center [90, 365] width 160 height 26
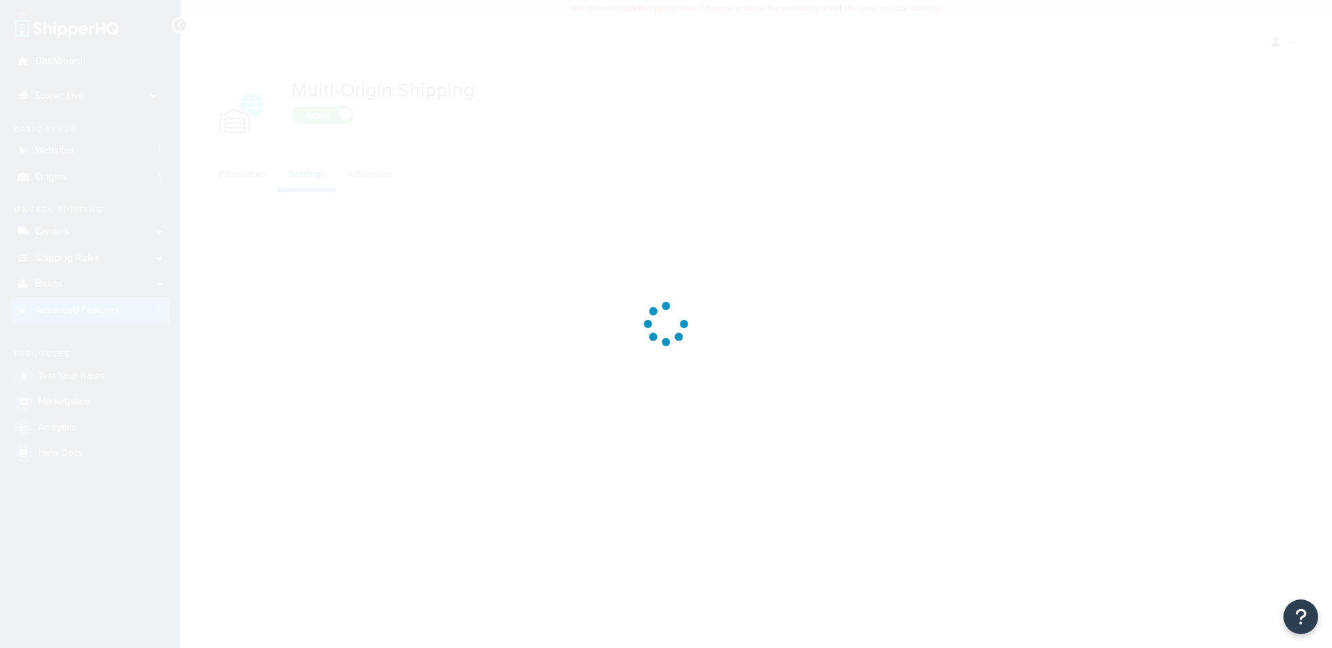
select select "false"
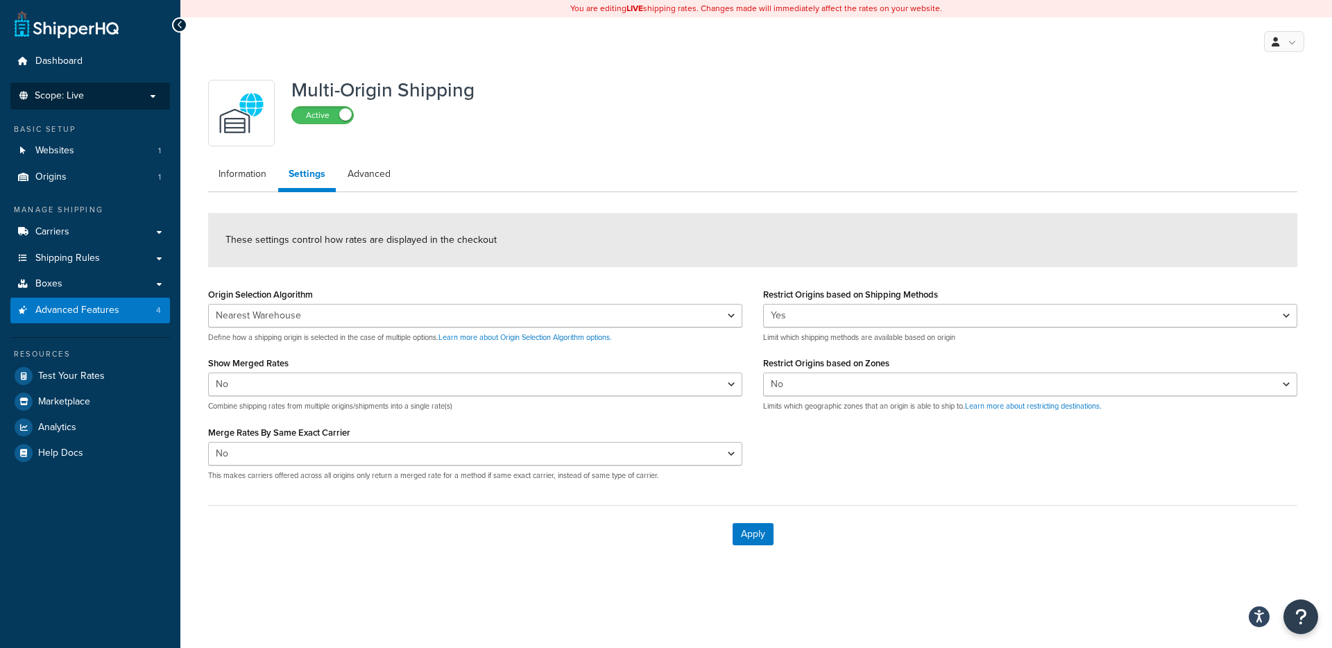
click at [100, 92] on p "Scope: Live" at bounding box center [90, 96] width 147 height 12
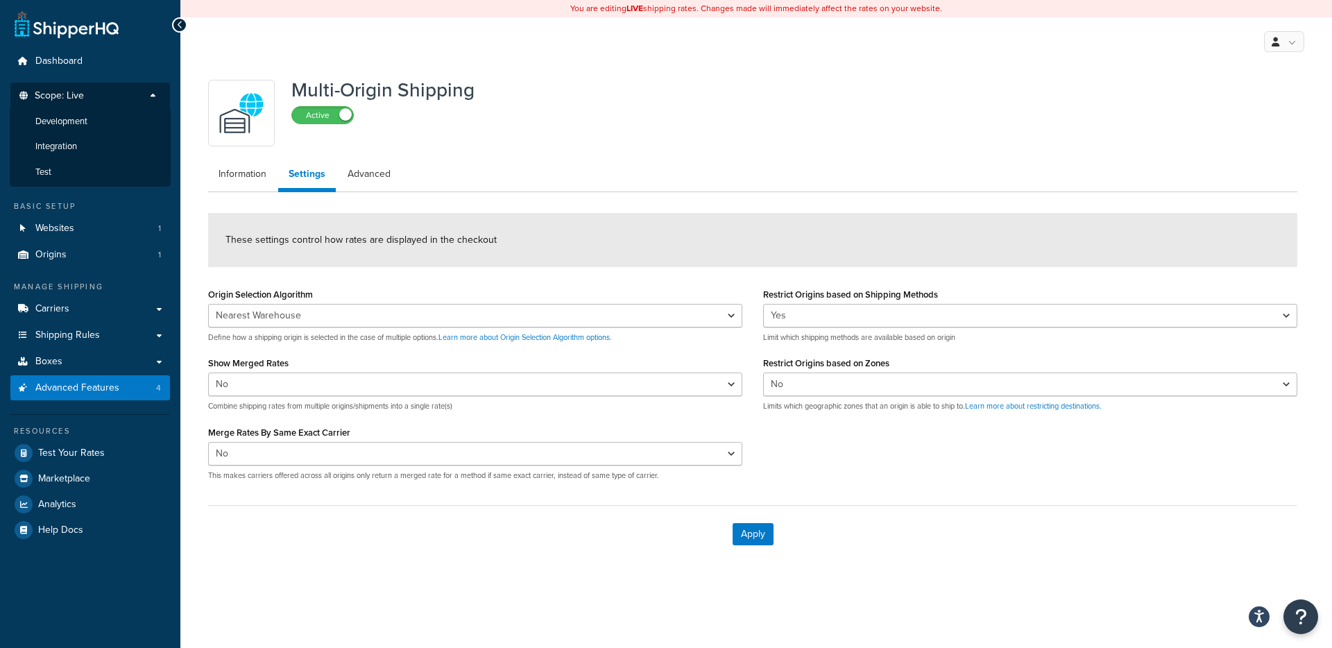
click at [100, 92] on p "Scope: Live" at bounding box center [90, 99] width 147 height 19
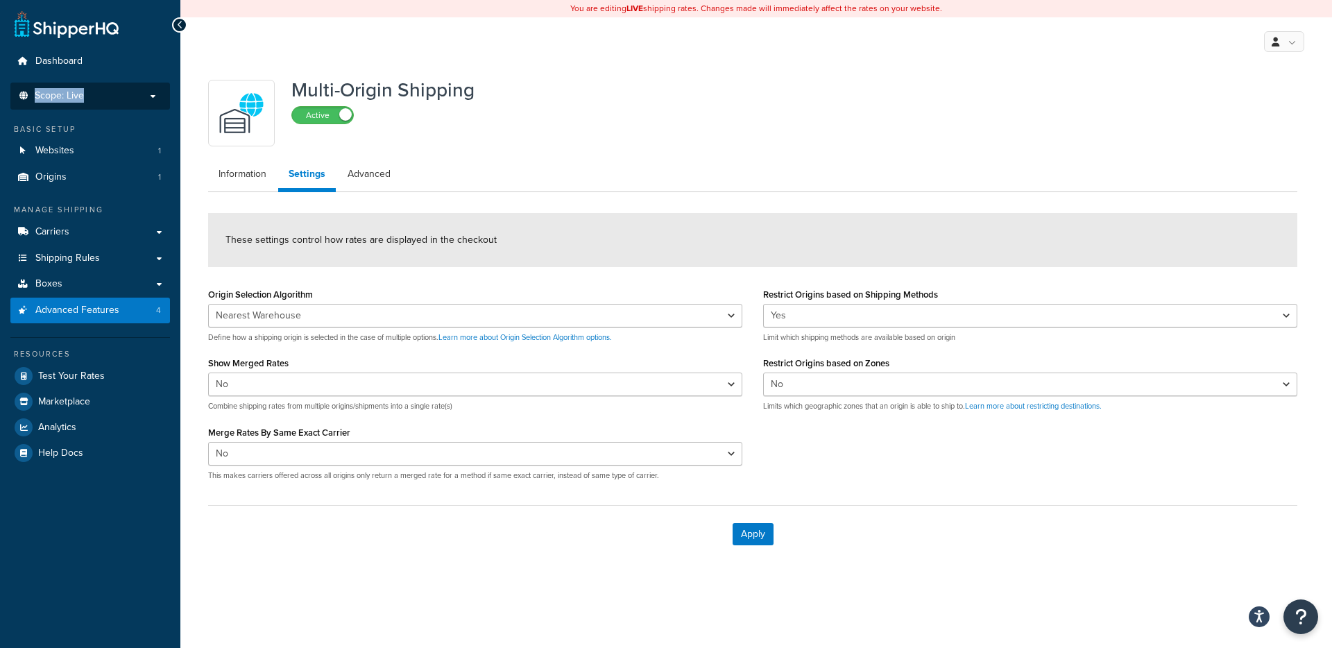
click at [92, 104] on li "Scope: Live" at bounding box center [90, 96] width 160 height 27
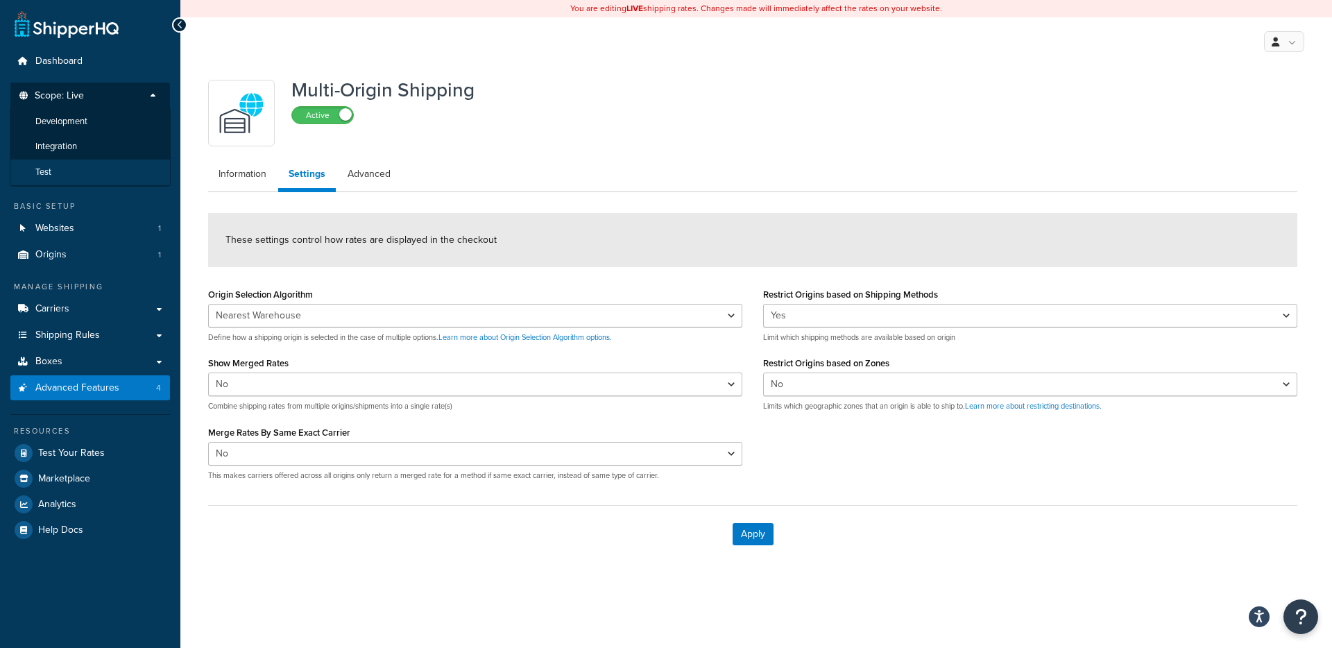
click at [76, 182] on li "Test" at bounding box center [90, 173] width 161 height 26
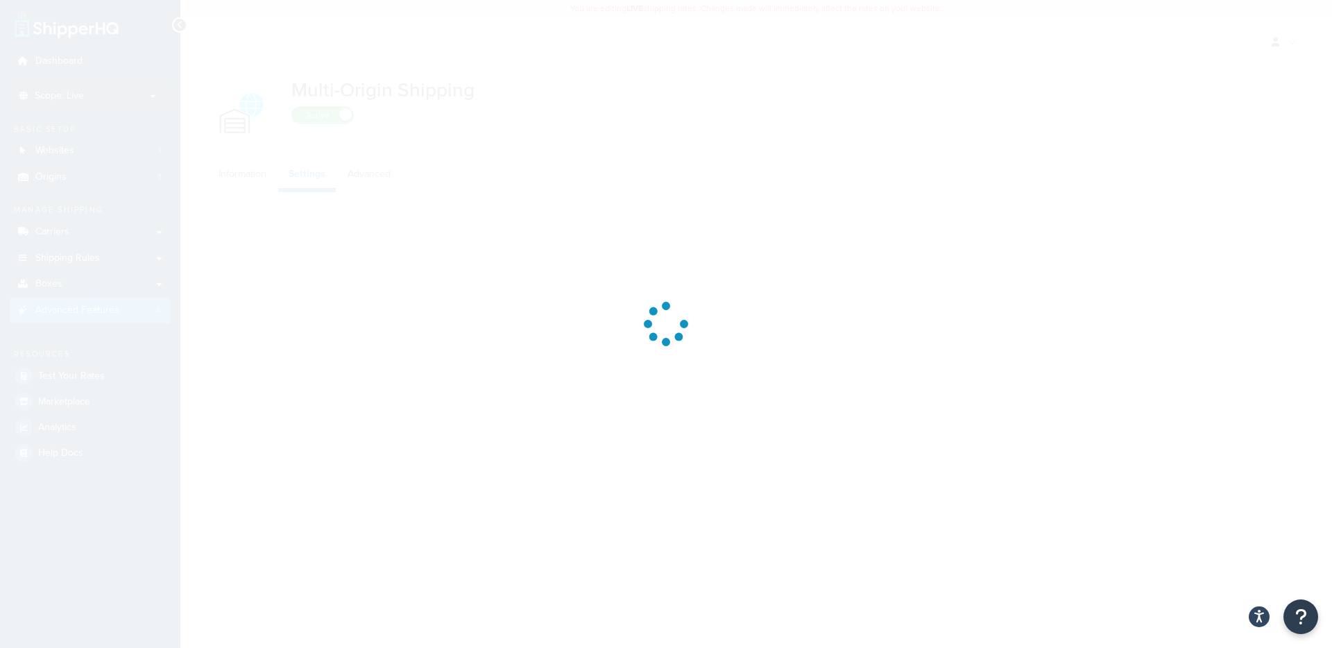
select select "false"
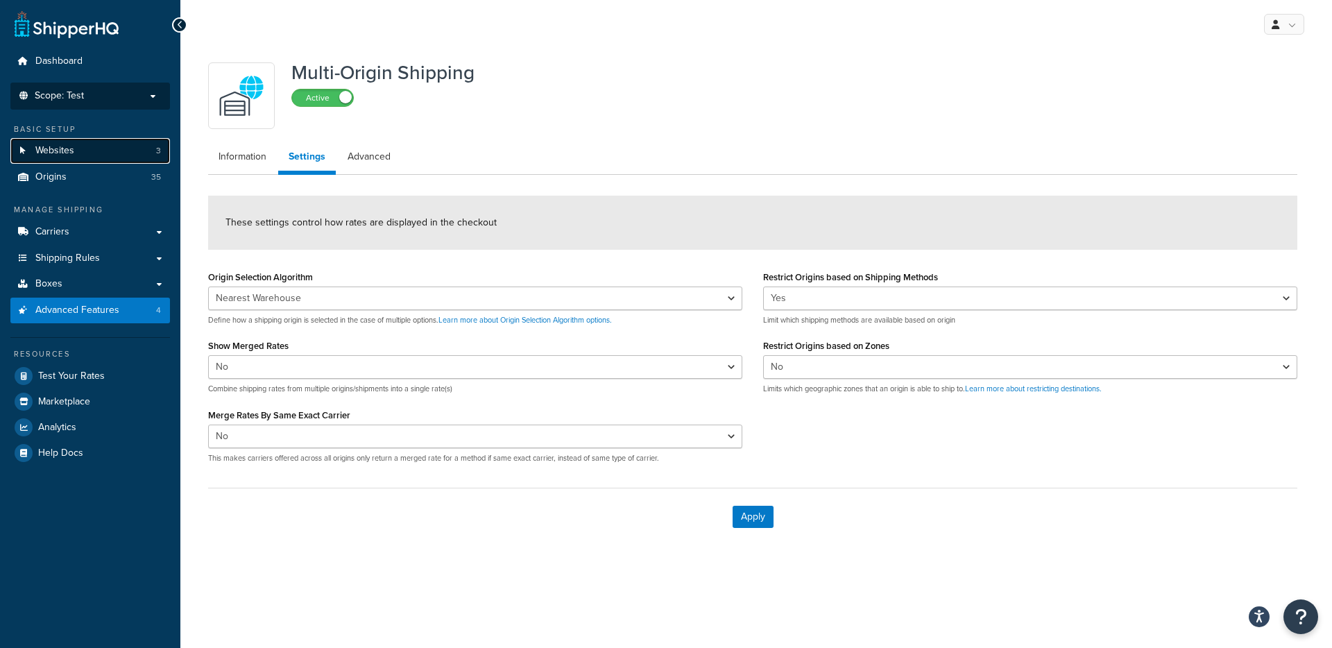
click at [46, 152] on span "Websites" at bounding box center [54, 151] width 39 height 12
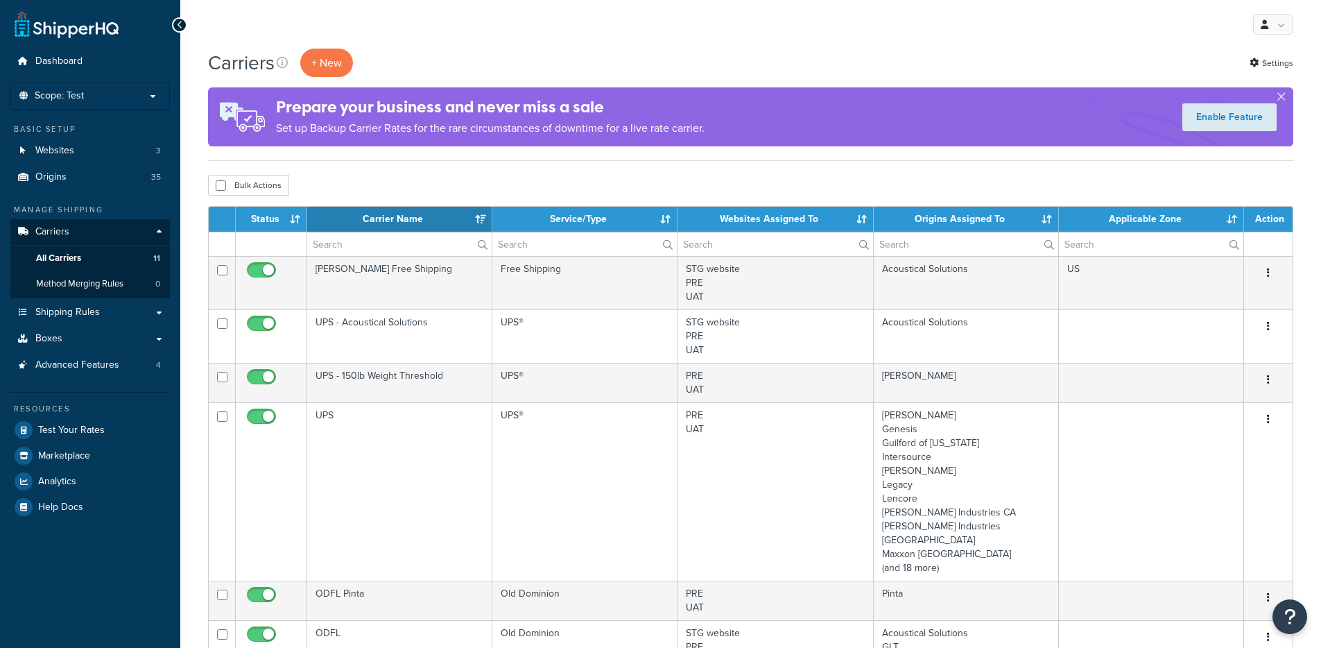
select select "15"
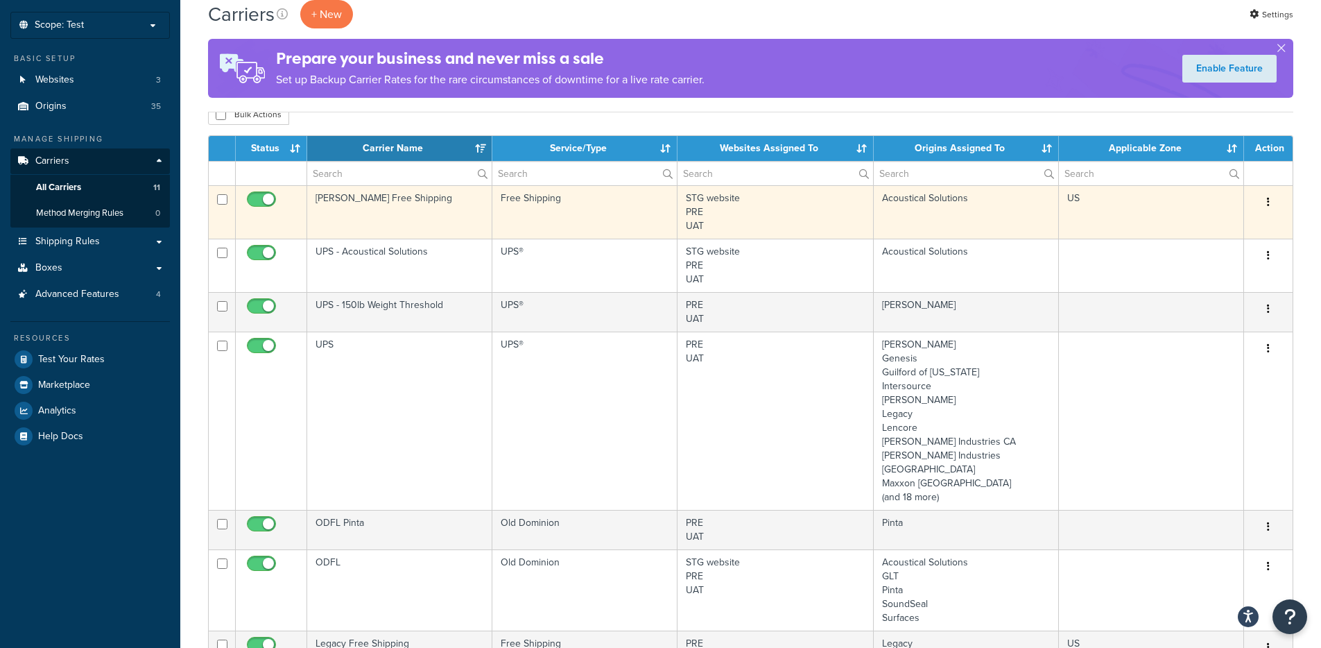
scroll to position [101, 0]
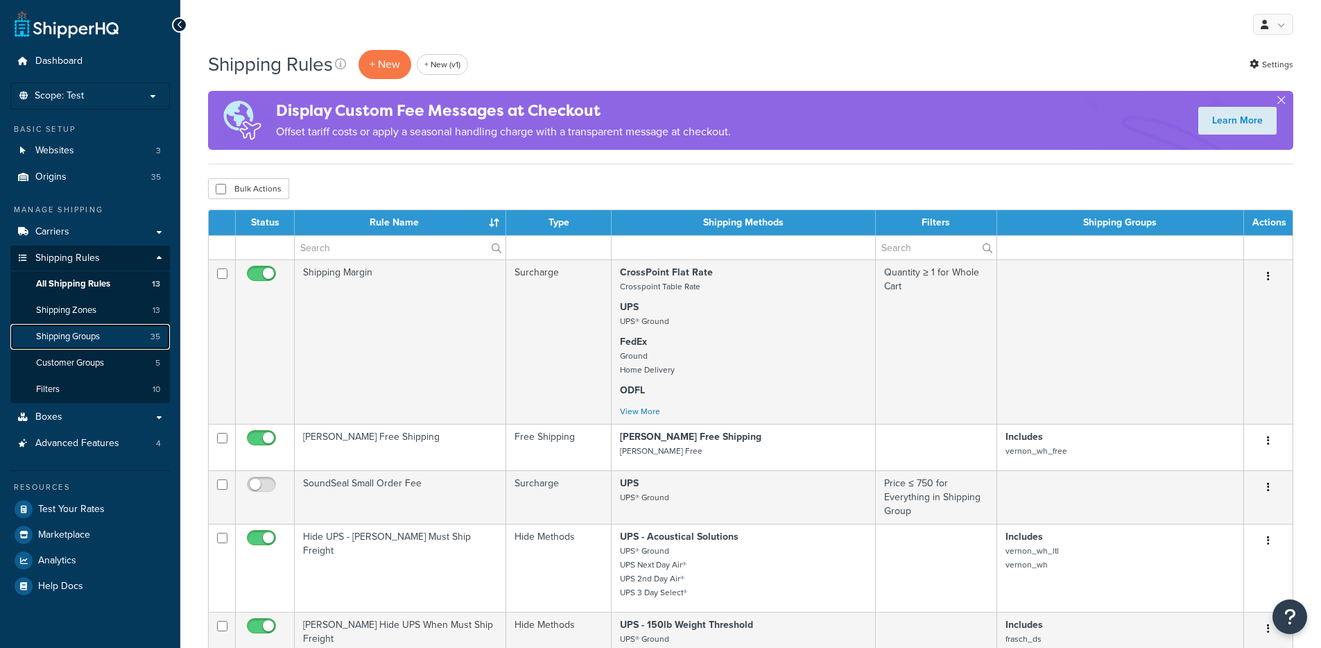
click at [91, 345] on link "Shipping Groups 35" at bounding box center [90, 337] width 160 height 26
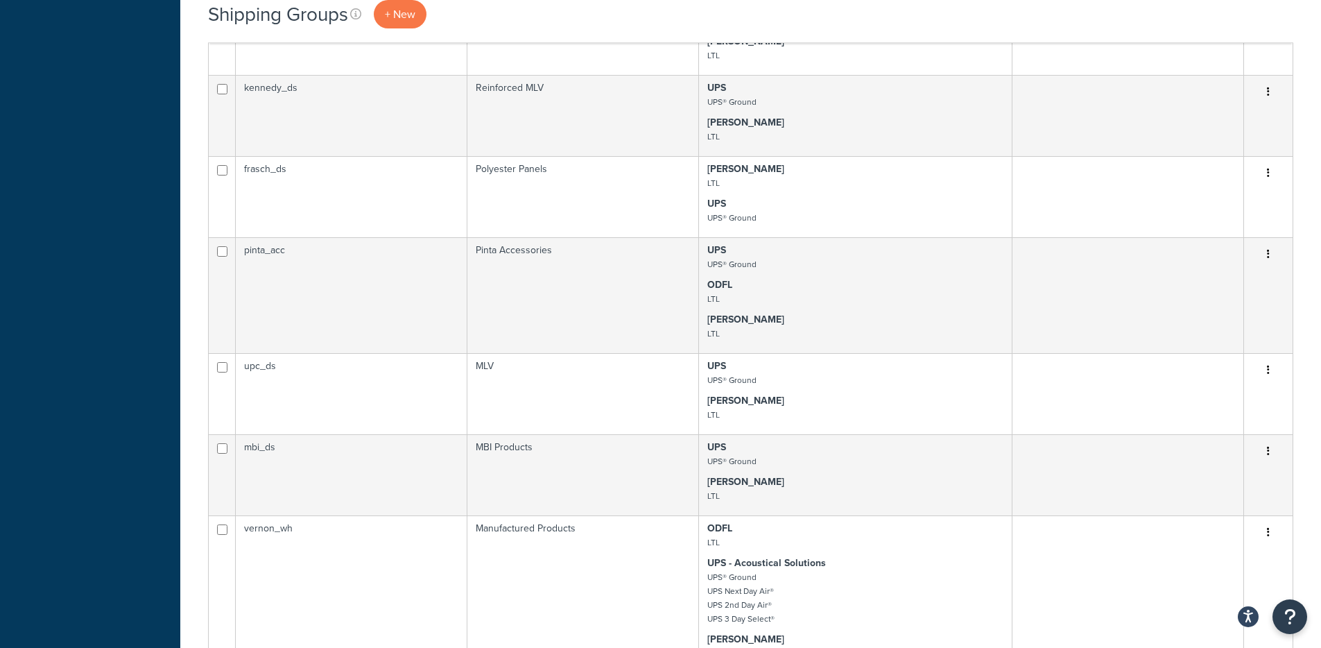
scroll to position [1312, 0]
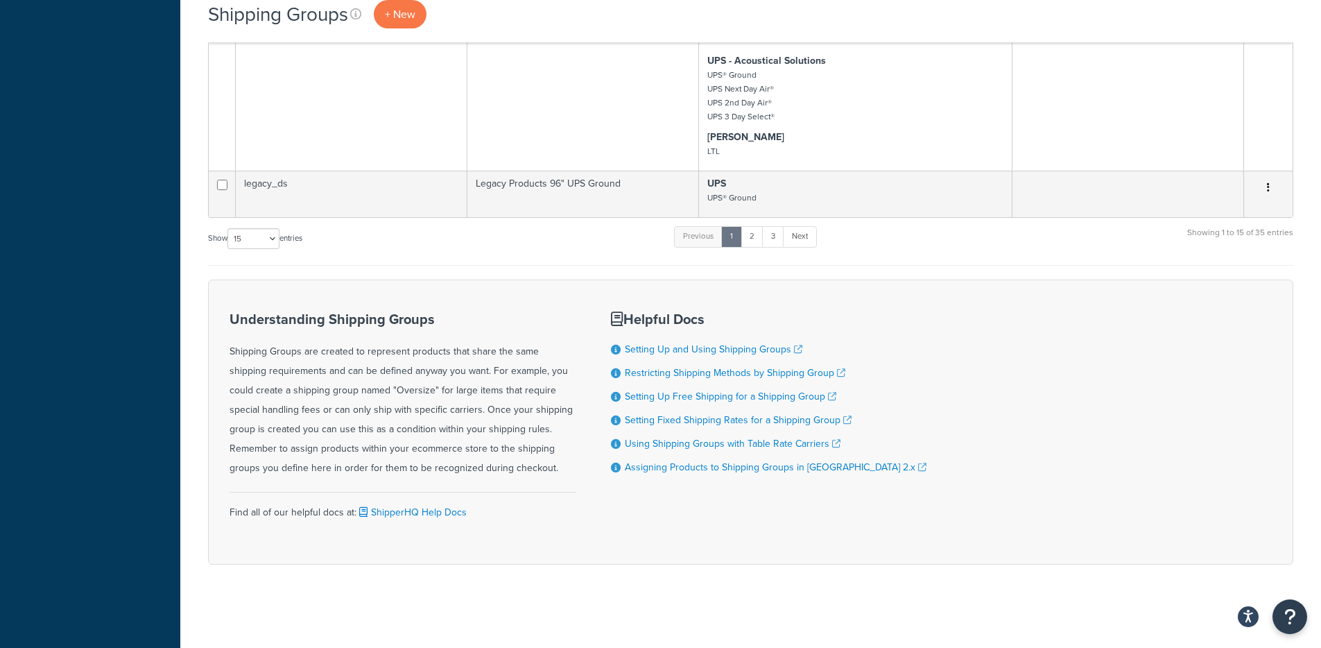
click at [223, 236] on label "Show 10 15 25 50 100 entries" at bounding box center [255, 238] width 94 height 21
click at [227, 236] on select "10 15 25 50 100" at bounding box center [253, 238] width 52 height 21
click at [249, 252] on div "Show 10 15 25 50 100 entries" at bounding box center [255, 240] width 94 height 30
click at [261, 243] on select "10 15 25 50 100" at bounding box center [253, 238] width 52 height 21
select select "100"
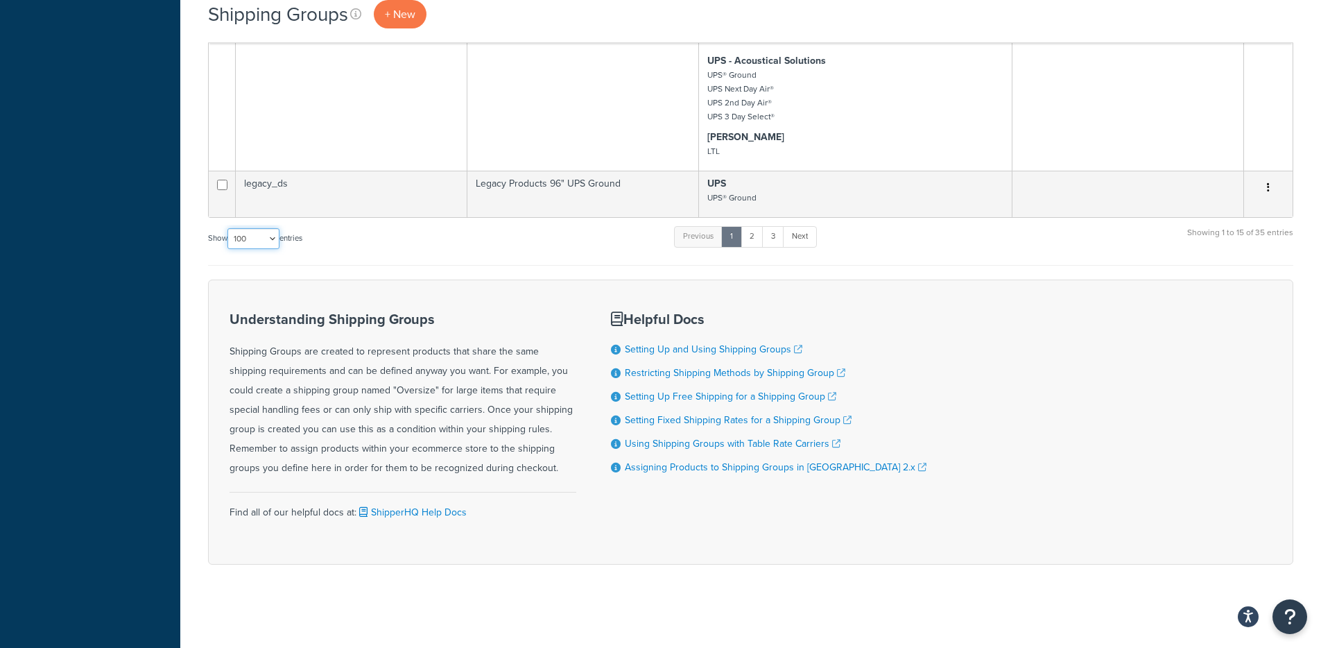
click at [229, 249] on select "10 15 25 50 100" at bounding box center [253, 238] width 52 height 21
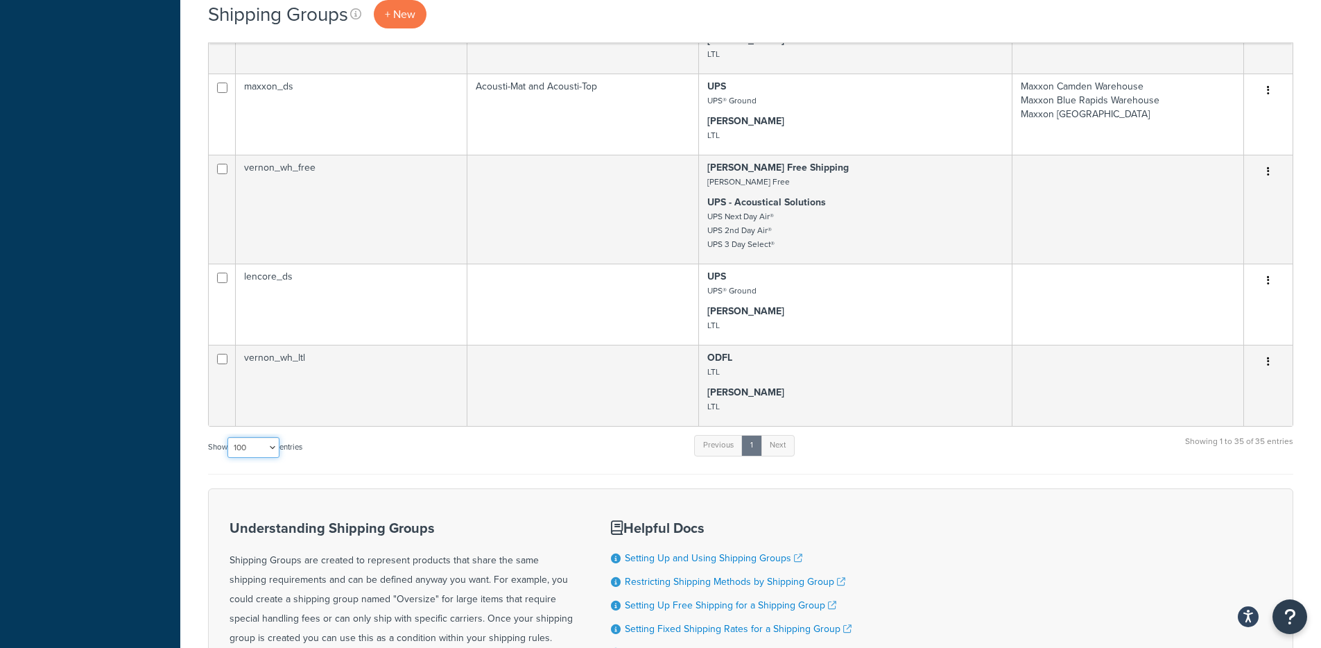
scroll to position [2643, 0]
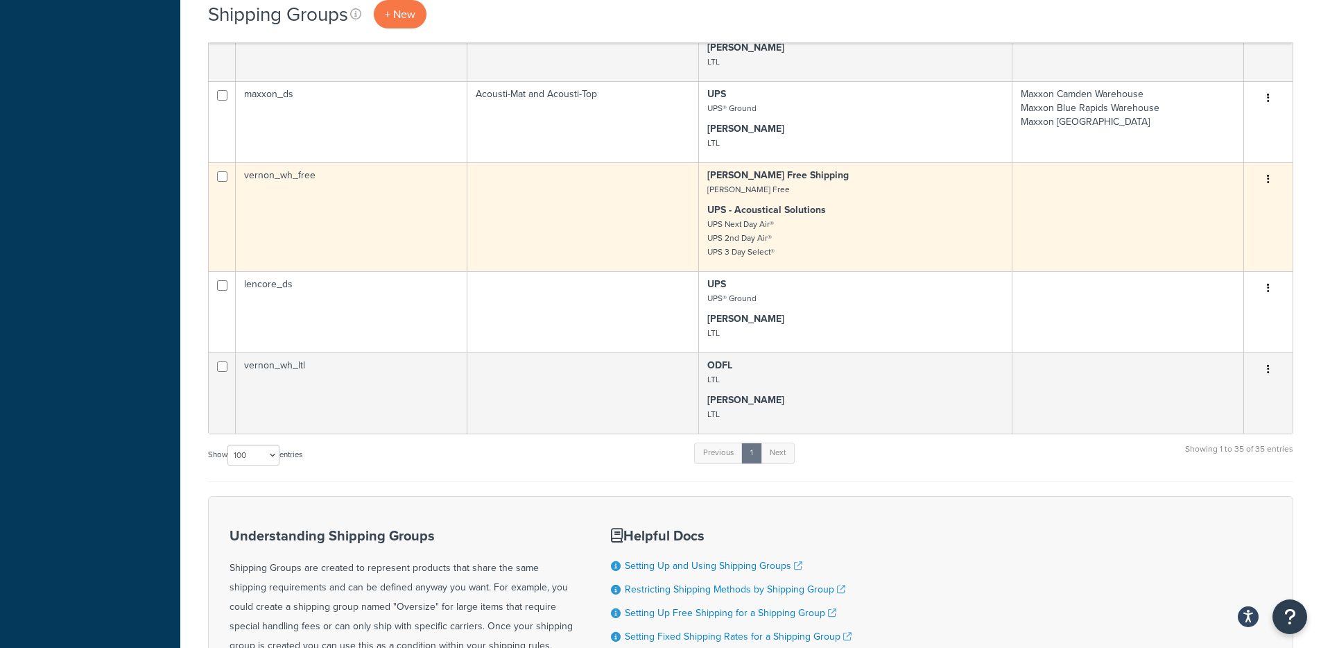
click at [1270, 180] on button "button" at bounding box center [1268, 180] width 19 height 22
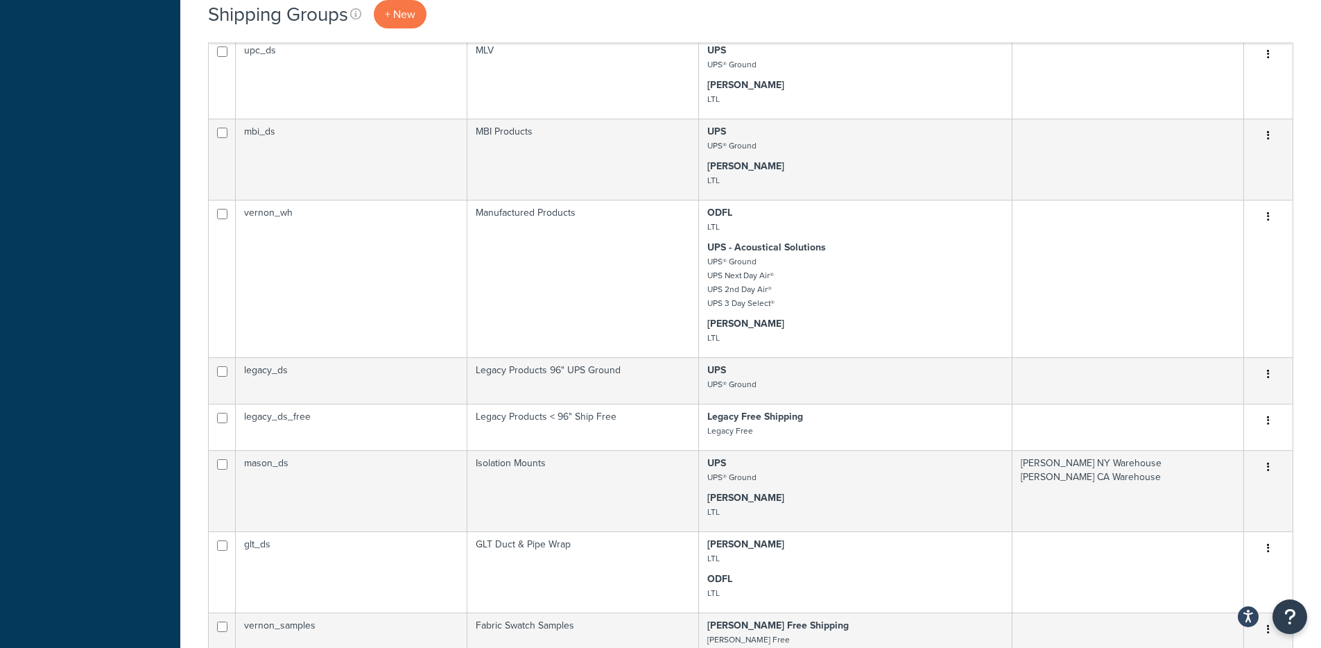
scroll to position [1123, 0]
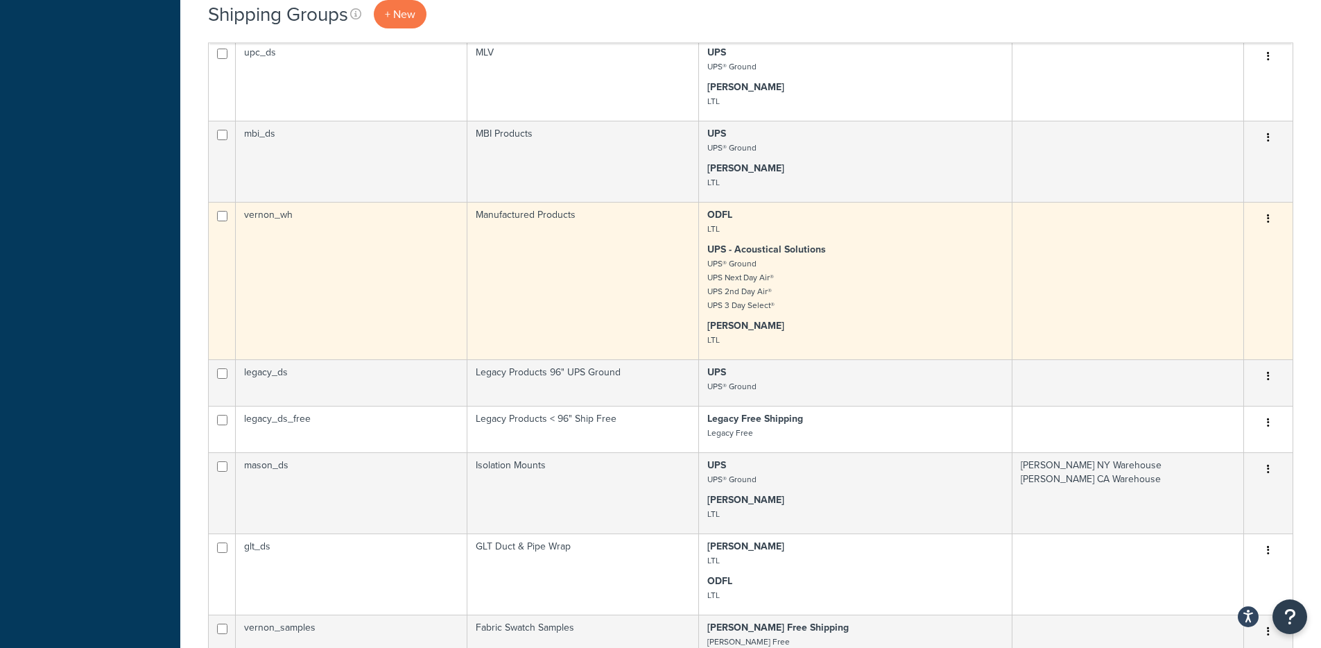
click at [672, 278] on td "Manufactured Products" at bounding box center [583, 280] width 232 height 157
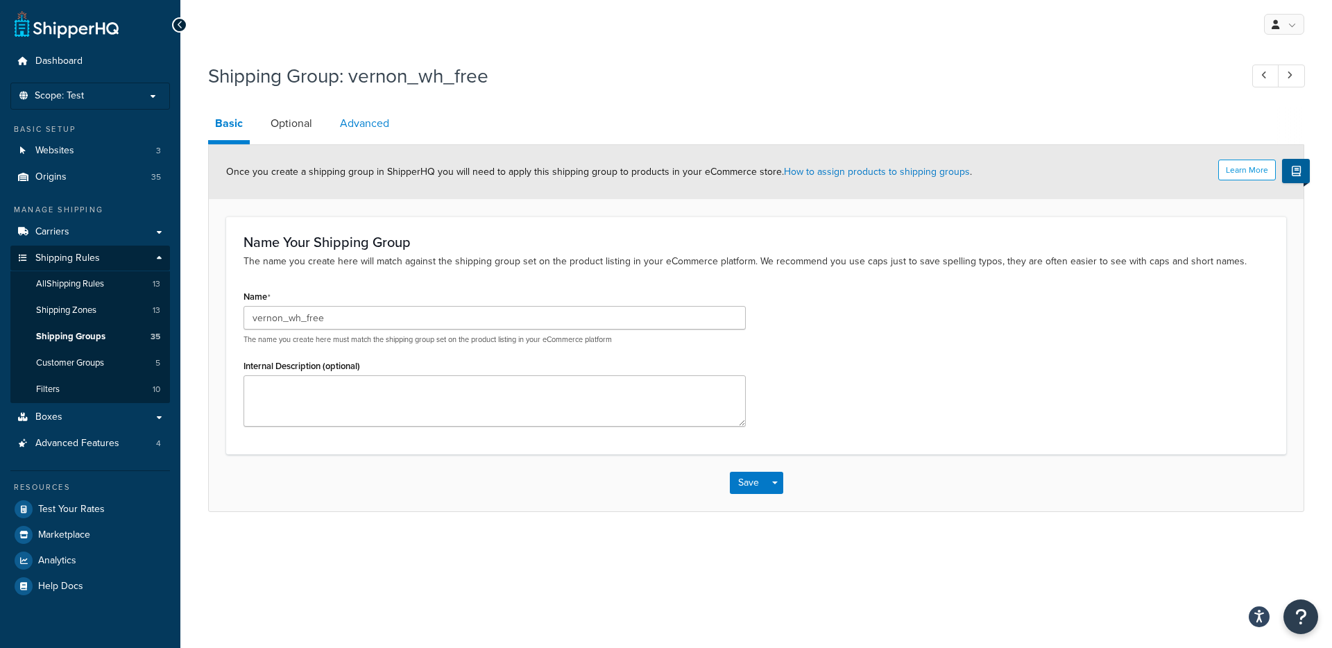
click at [345, 129] on link "Advanced" at bounding box center [364, 123] width 63 height 33
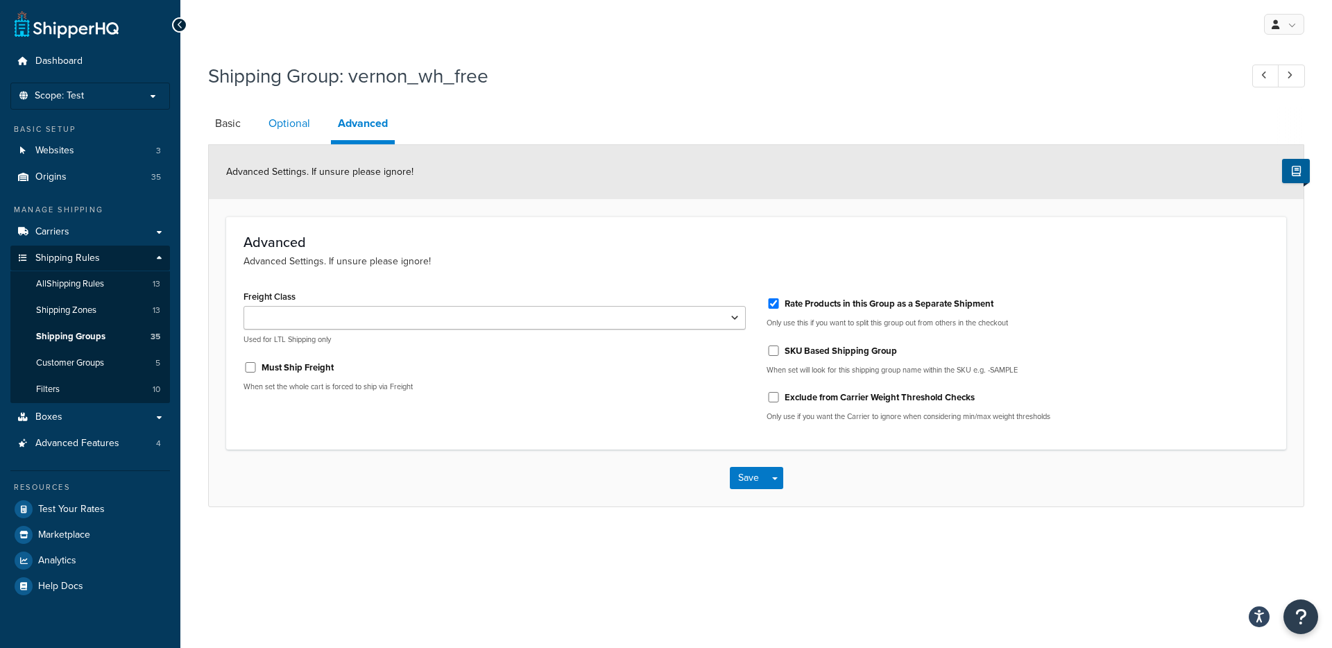
click at [307, 128] on link "Optional" at bounding box center [288, 123] width 55 height 33
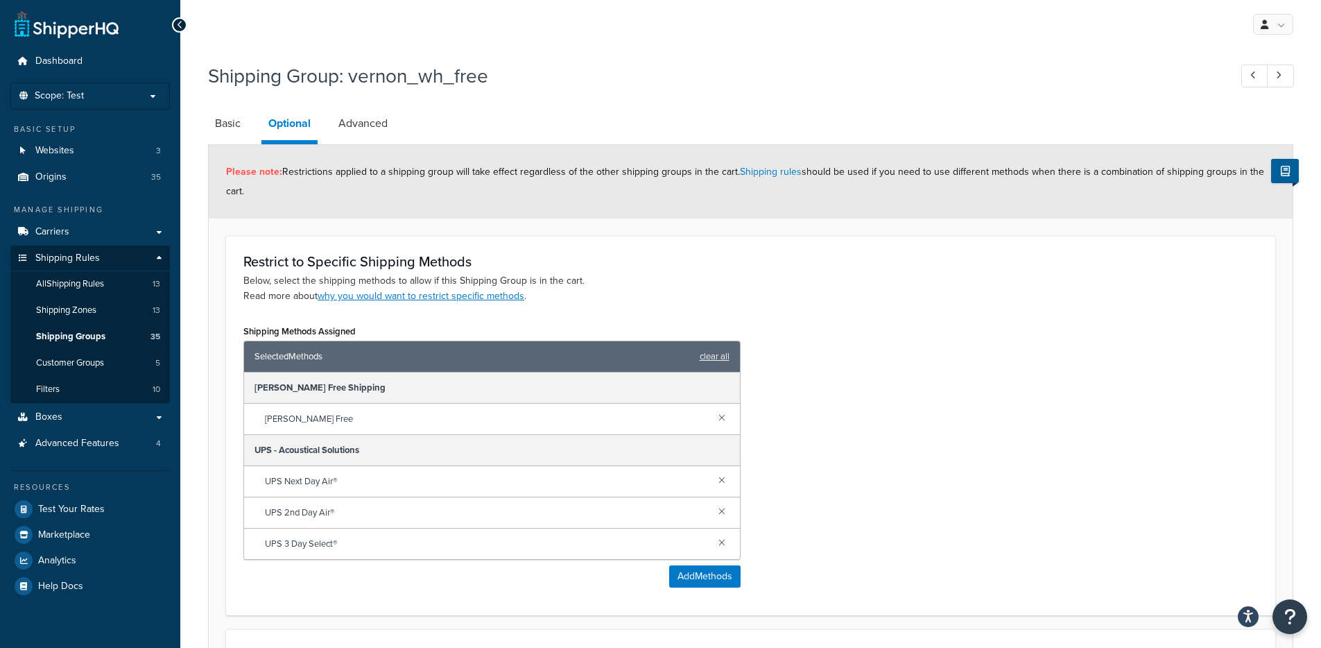
click at [401, 122] on li "Advanced" at bounding box center [370, 123] width 77 height 33
click at [364, 128] on link "Advanced" at bounding box center [363, 123] width 63 height 33
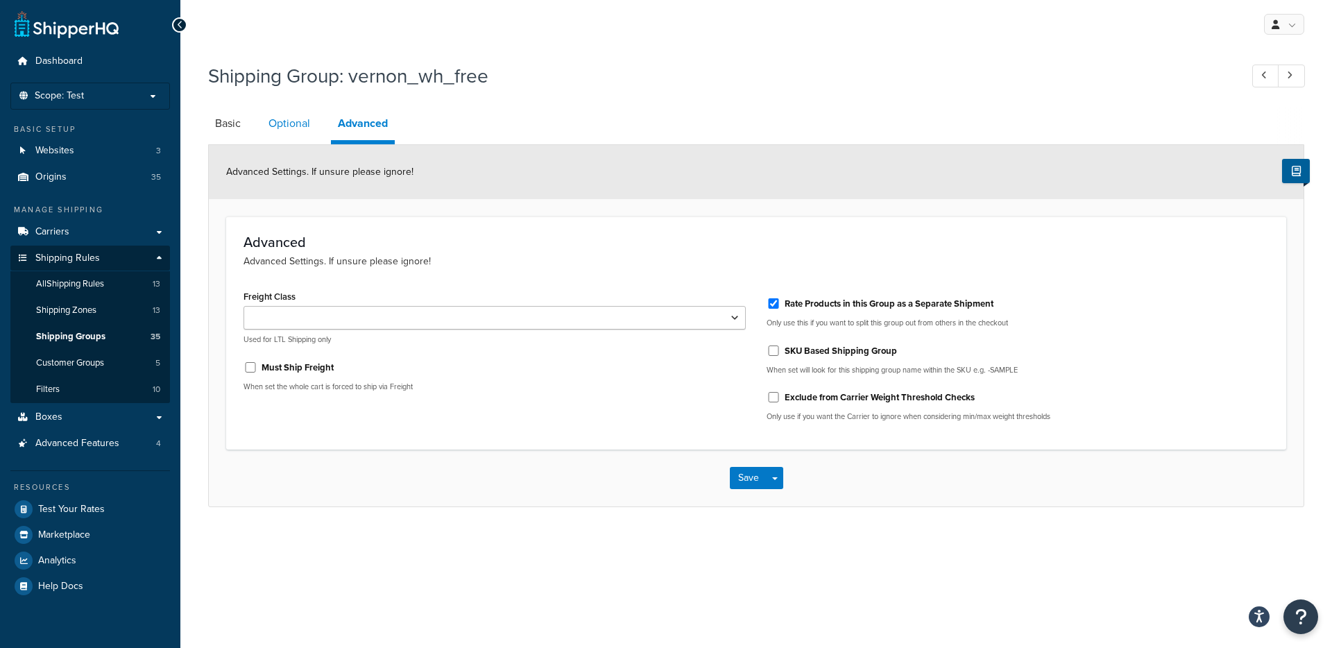
click at [304, 131] on link "Optional" at bounding box center [288, 123] width 55 height 33
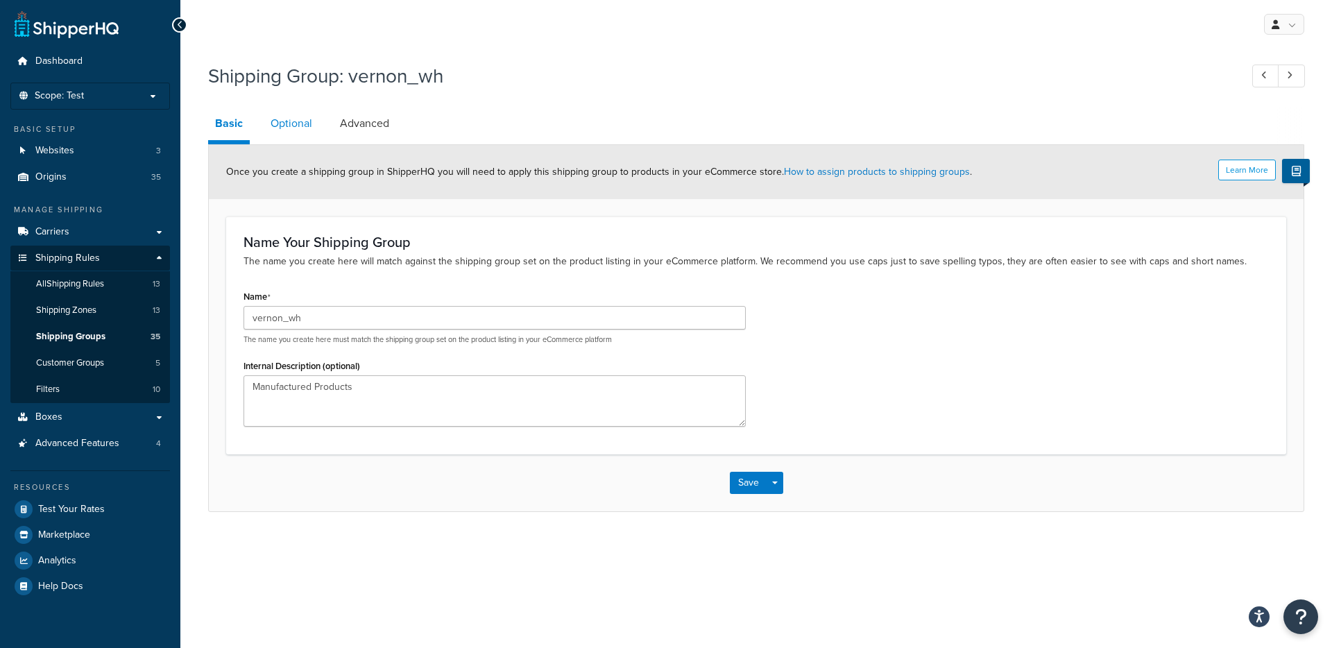
click at [309, 136] on link "Optional" at bounding box center [291, 123] width 55 height 33
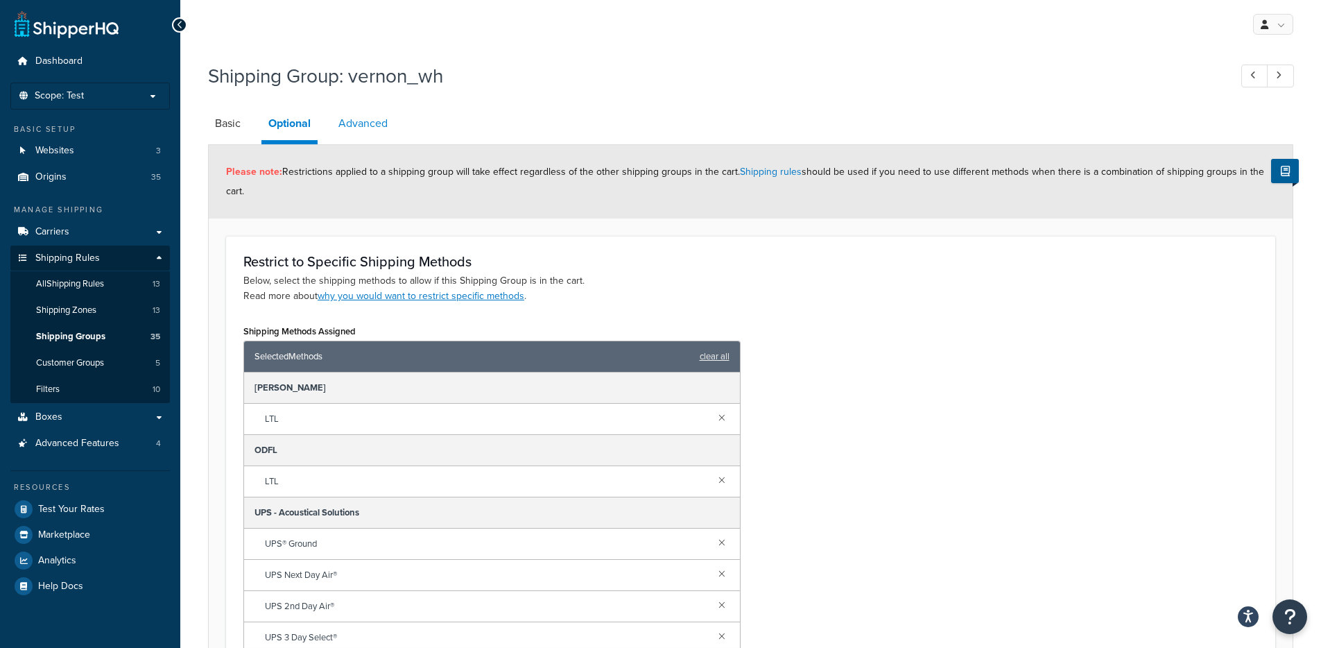
click at [367, 125] on link "Advanced" at bounding box center [363, 123] width 63 height 33
select select "175"
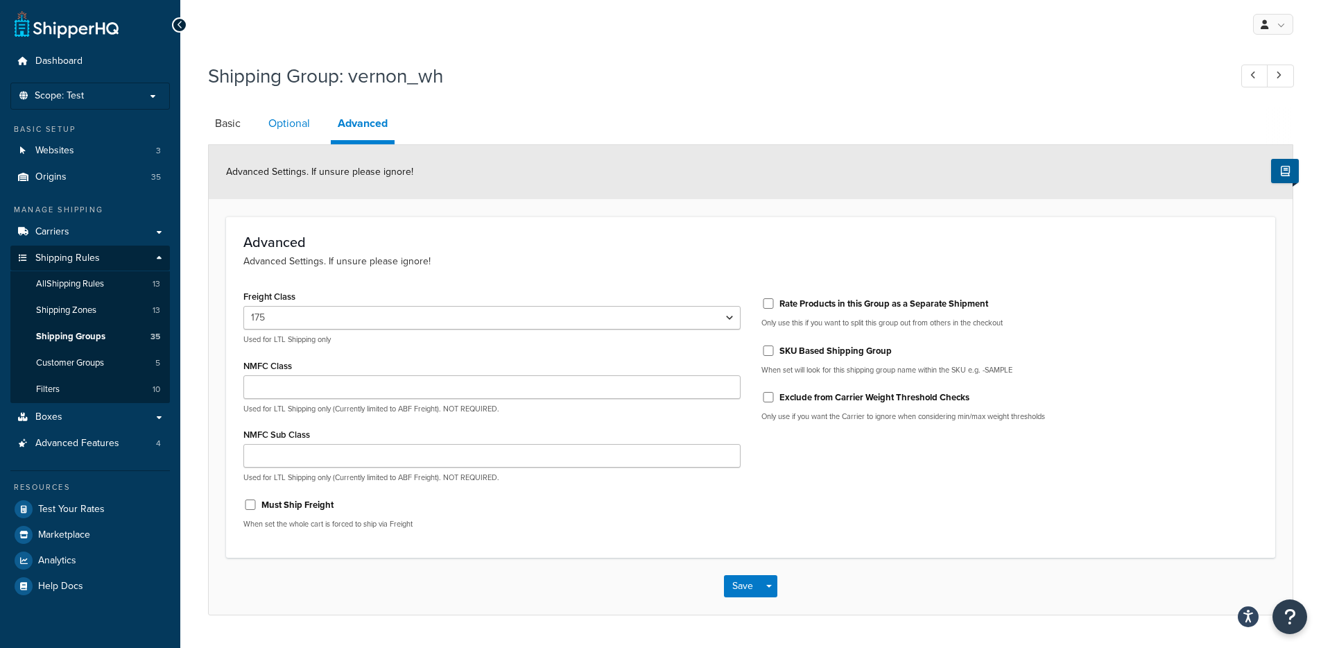
click at [293, 132] on link "Optional" at bounding box center [288, 123] width 55 height 33
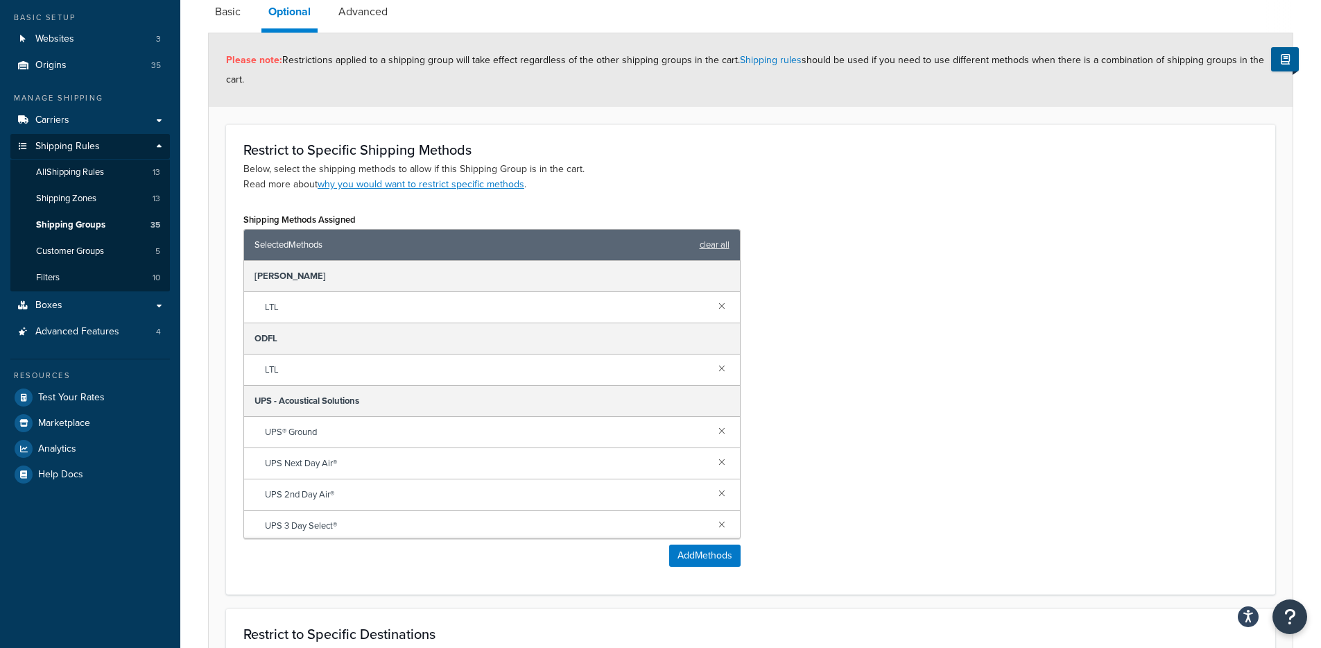
scroll to position [92, 0]
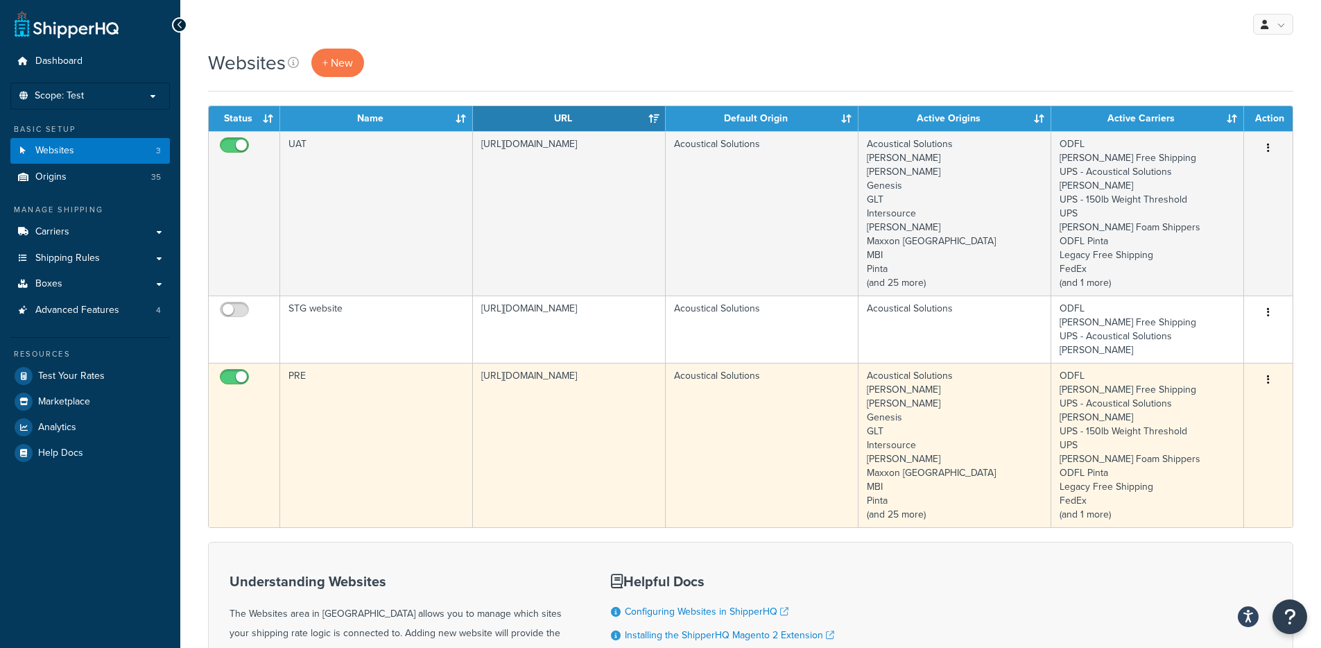
click at [558, 402] on td "[URL][DOMAIN_NAME]" at bounding box center [569, 445] width 193 height 164
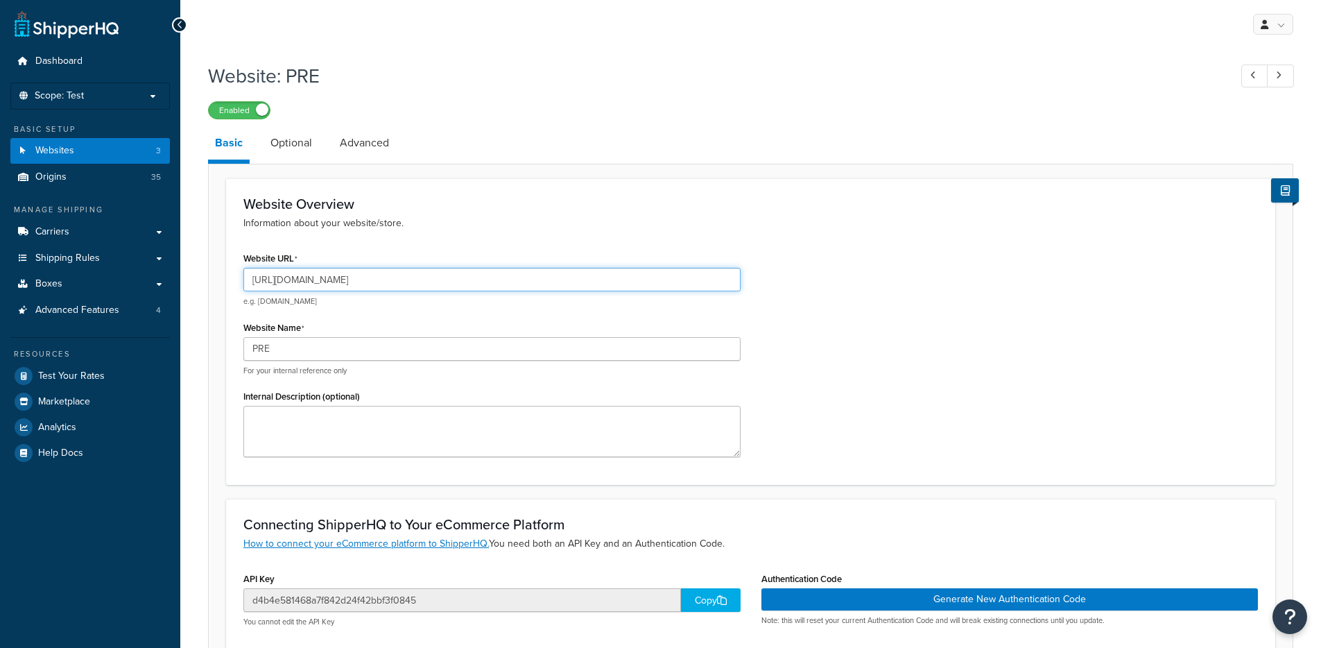
click at [363, 282] on input "[URL][DOMAIN_NAME]" at bounding box center [491, 280] width 497 height 24
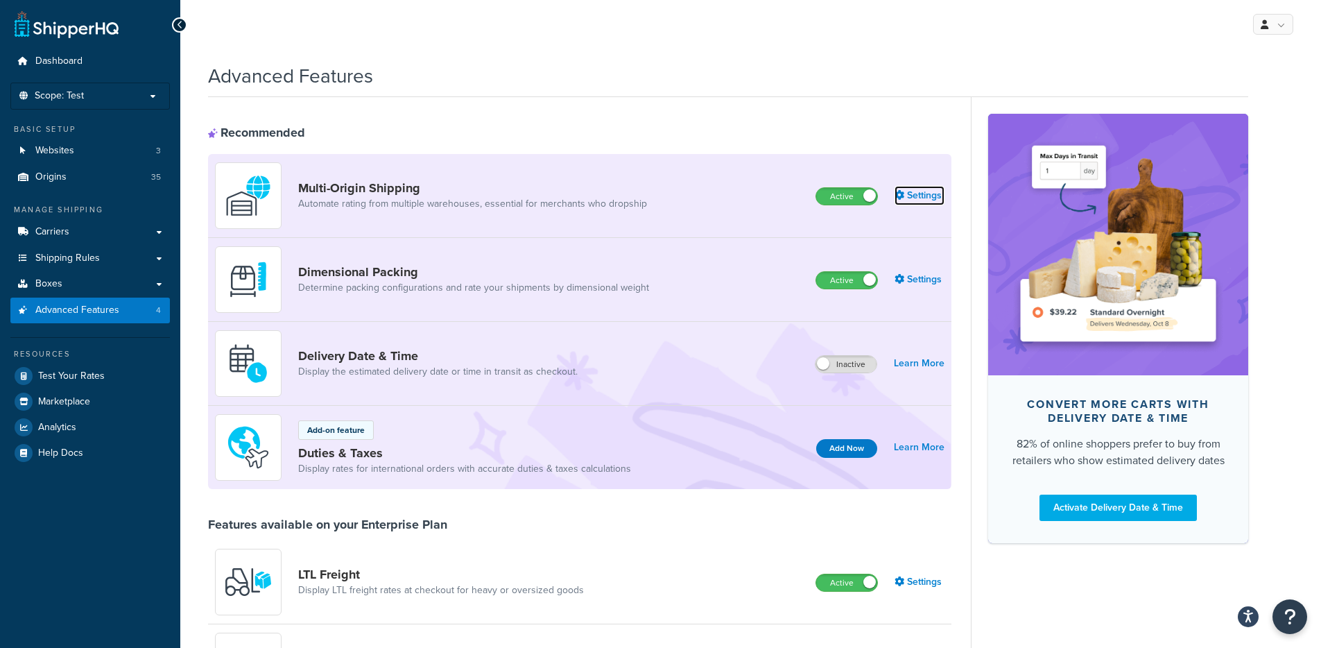
click at [931, 198] on link "Settings" at bounding box center [920, 195] width 50 height 19
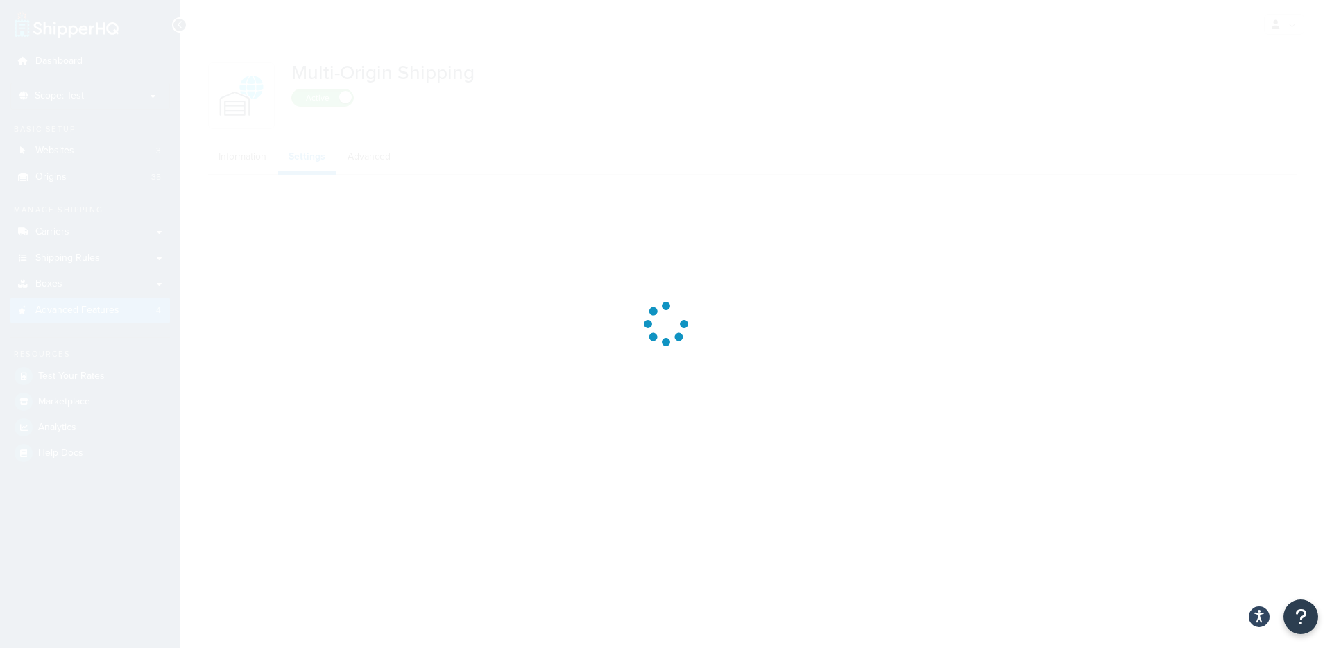
select select "false"
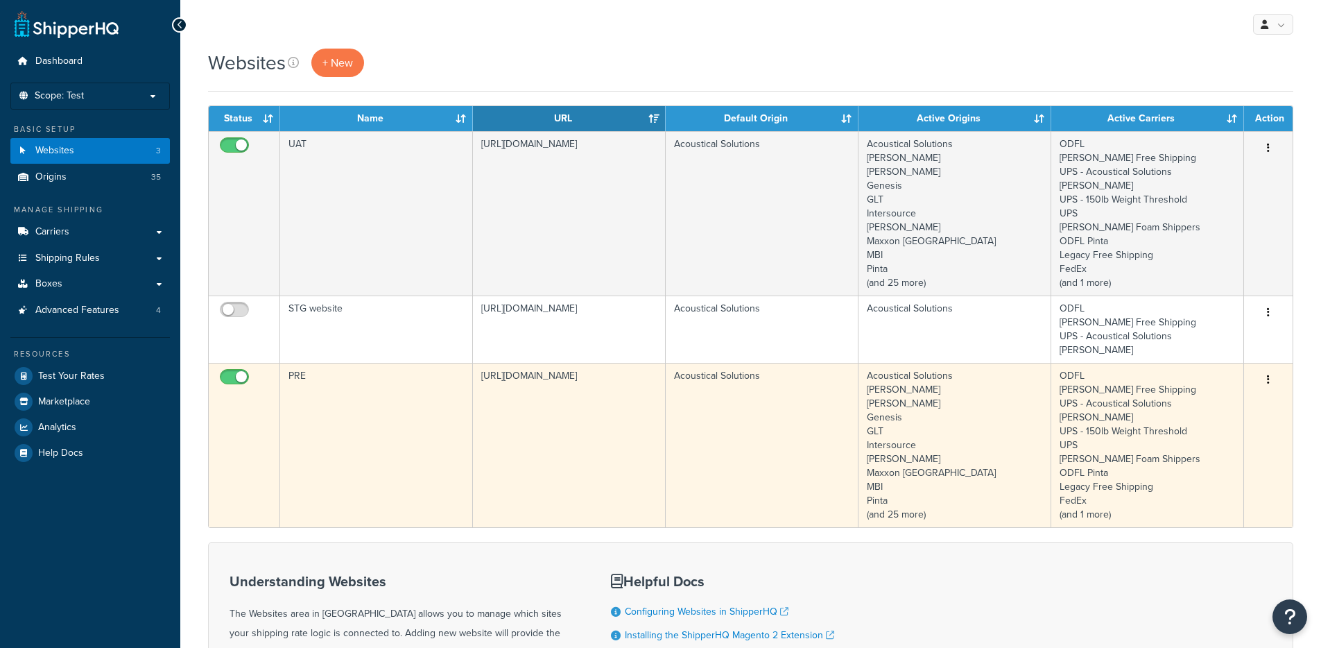
click at [585, 402] on td "[URL][DOMAIN_NAME]" at bounding box center [569, 445] width 193 height 164
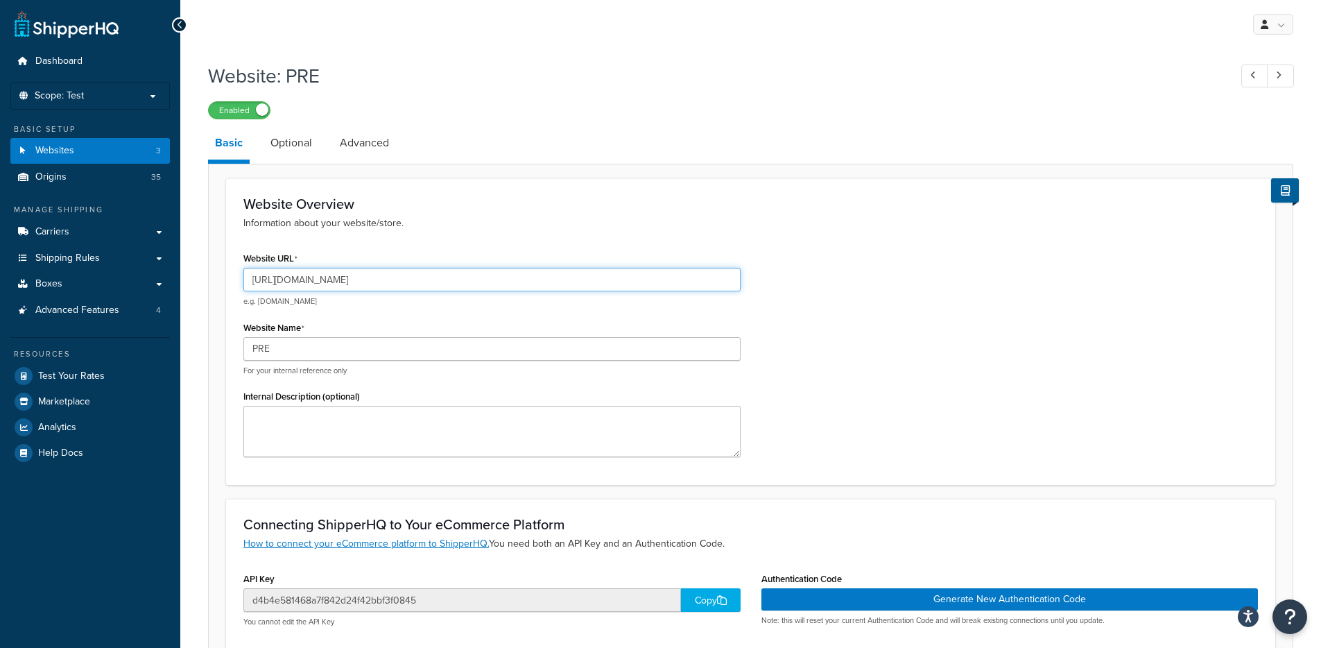
drag, startPoint x: 443, startPoint y: 286, endPoint x: 227, endPoint y: 285, distance: 215.0
click at [227, 285] on div "Website Overview Information about your website/store. Website URL [URL][DOMAIN…" at bounding box center [750, 331] width 1049 height 307
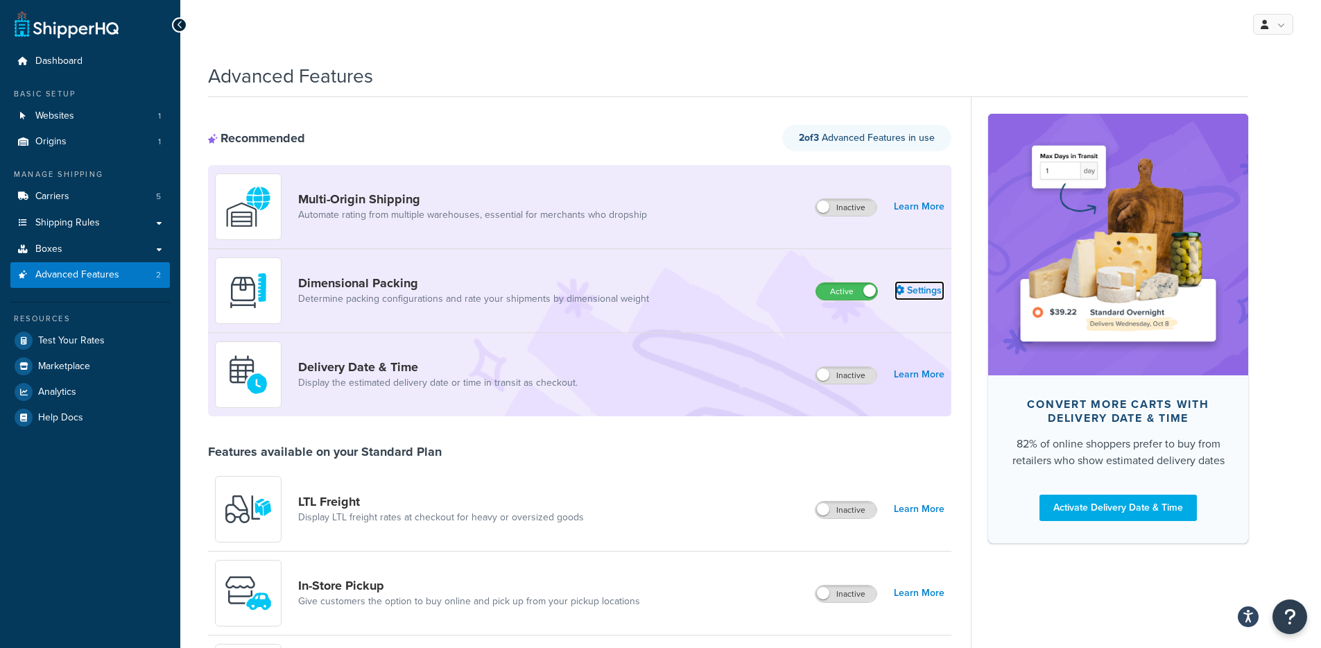
click at [905, 293] on link "Settings" at bounding box center [920, 290] width 50 height 19
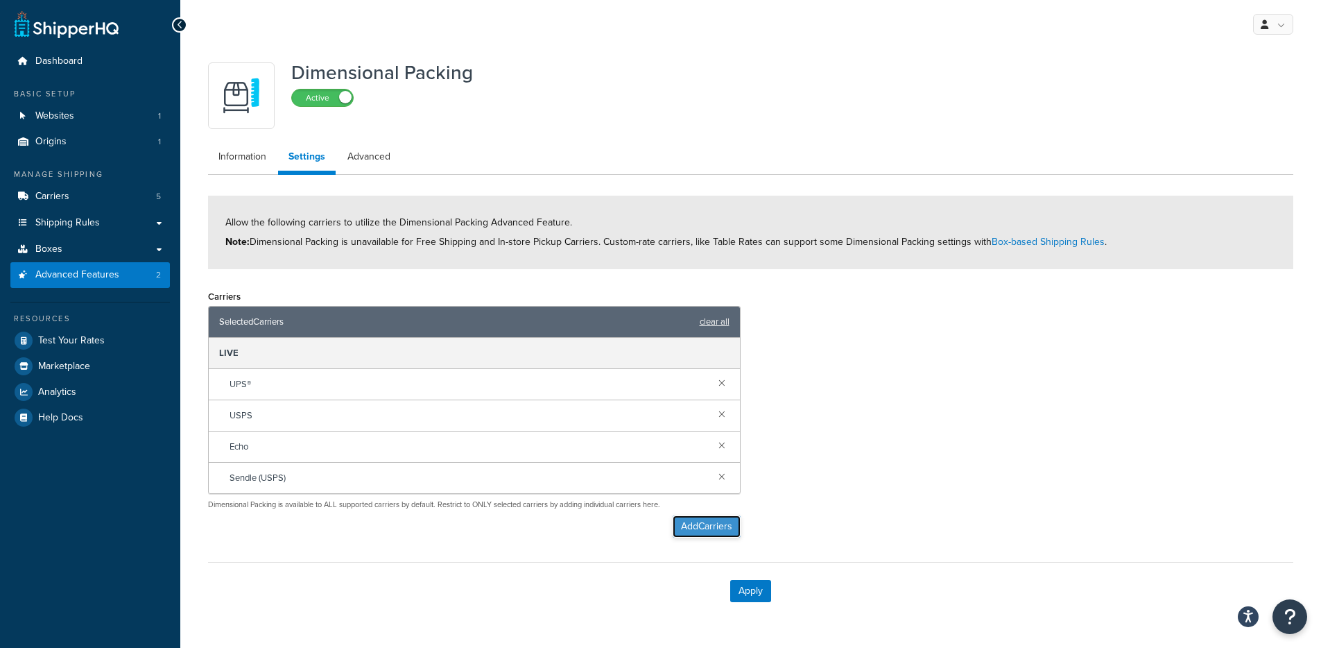
click at [680, 529] on button "Add Carriers" at bounding box center [707, 526] width 68 height 22
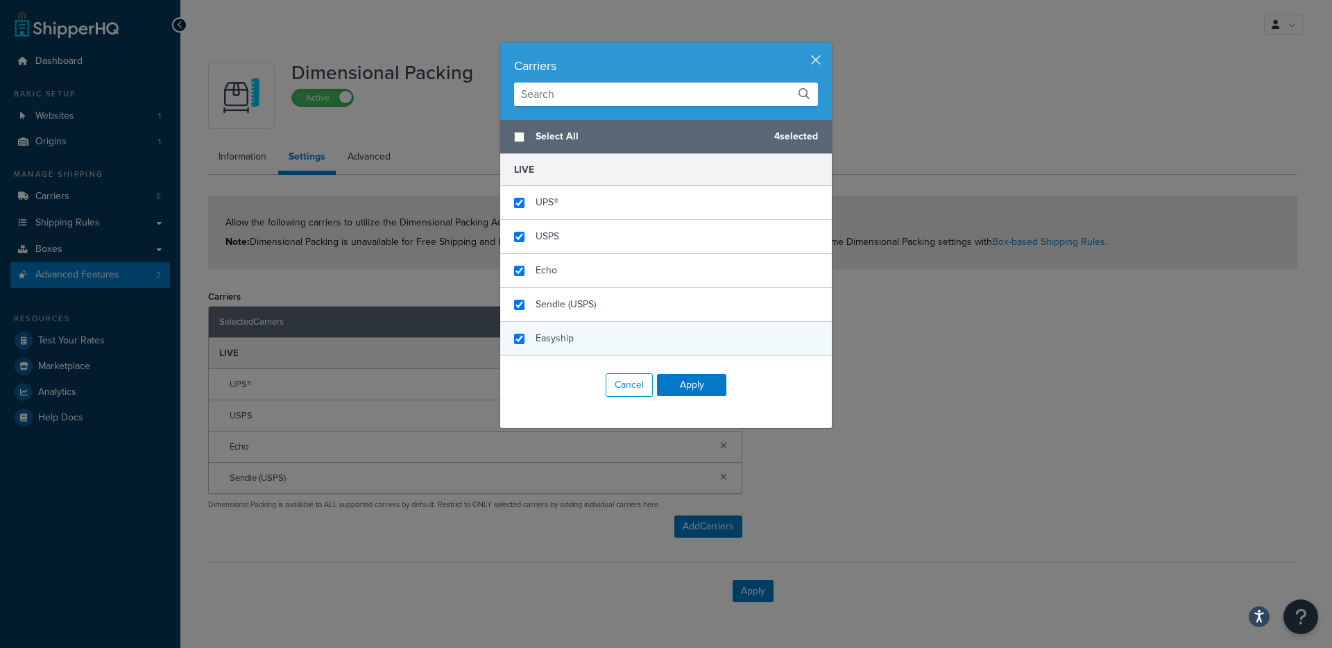
checkbox input "true"
click at [542, 340] on span "Easyship" at bounding box center [554, 338] width 38 height 15
click at [660, 382] on button "Apply" at bounding box center [691, 385] width 69 height 22
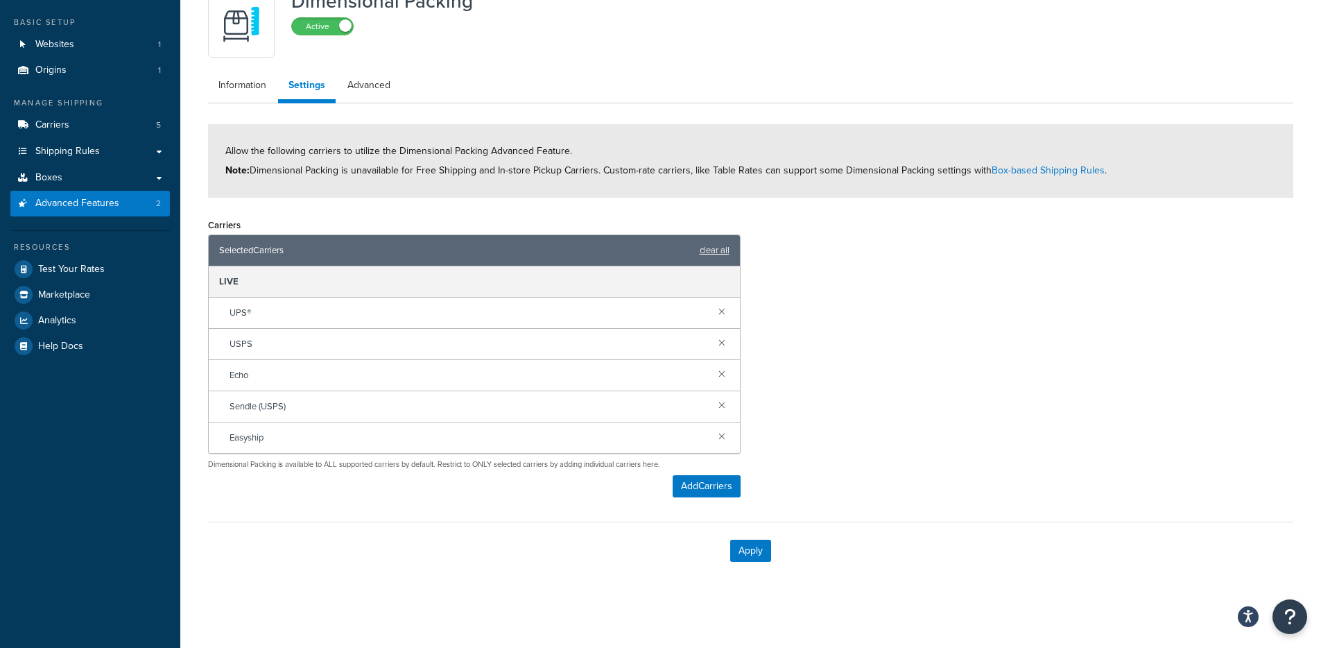
scroll to position [72, 0]
click at [764, 548] on button "Apply" at bounding box center [750, 550] width 41 height 22
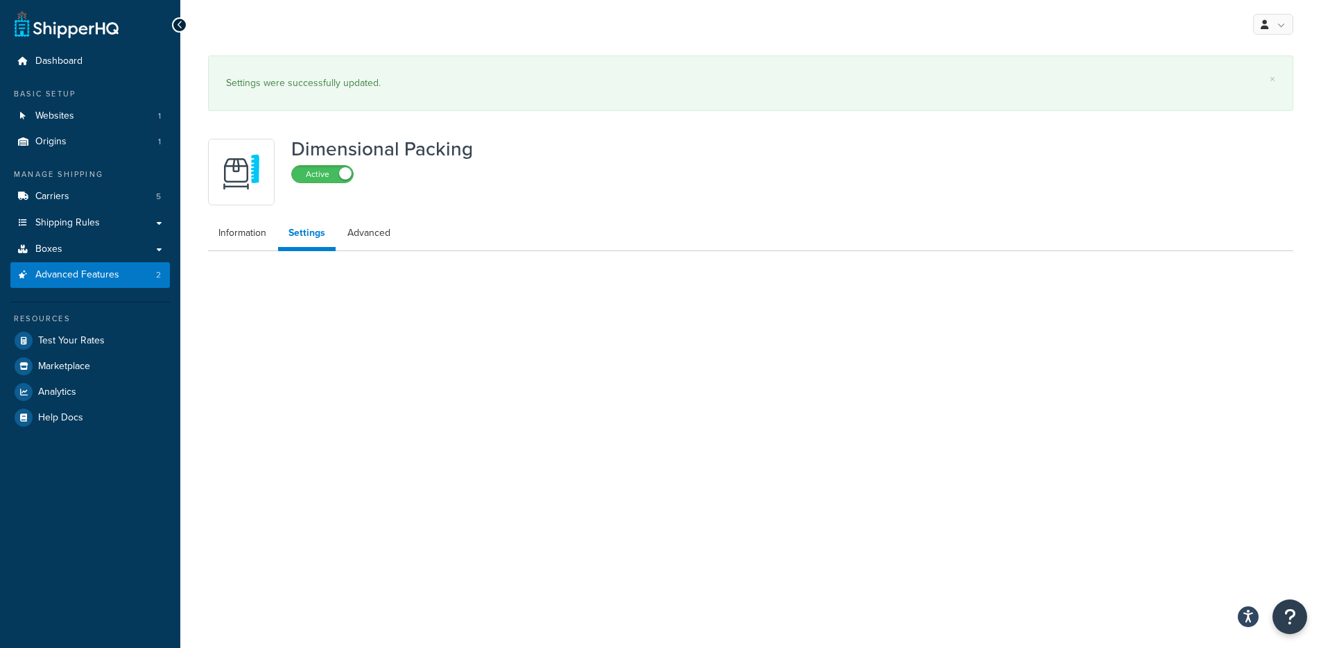
scroll to position [0, 0]
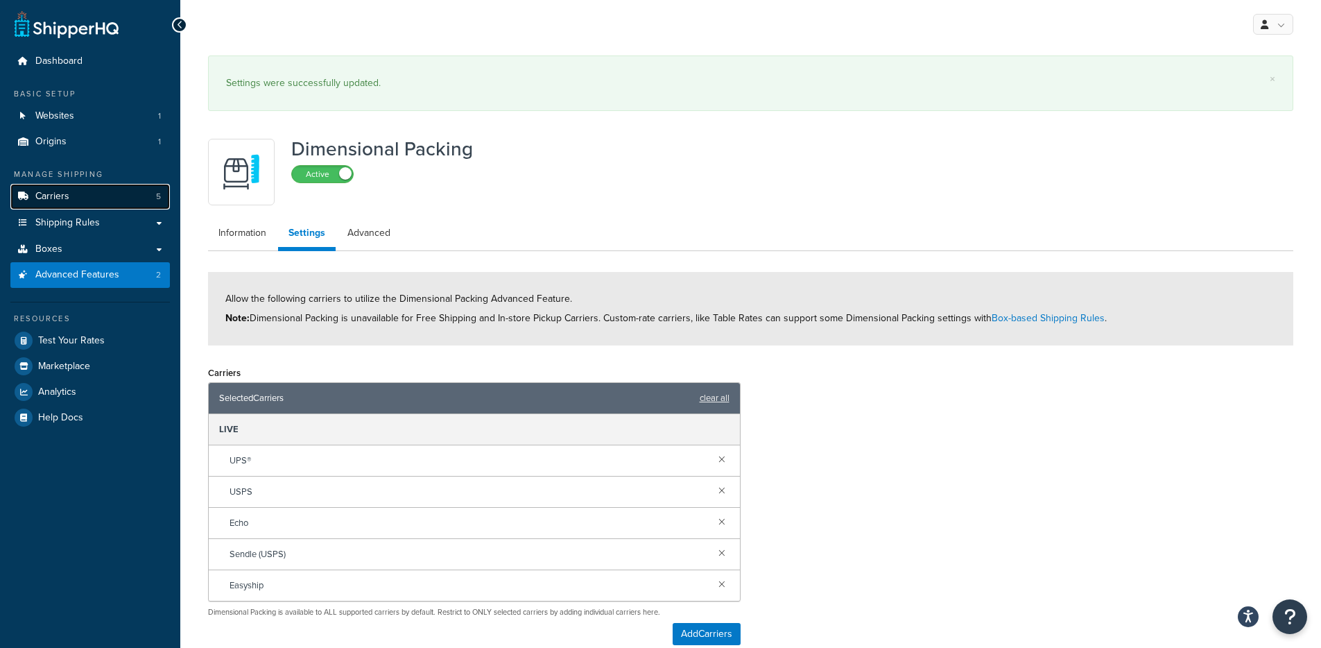
click at [95, 192] on link "Carriers 5" at bounding box center [90, 197] width 160 height 26
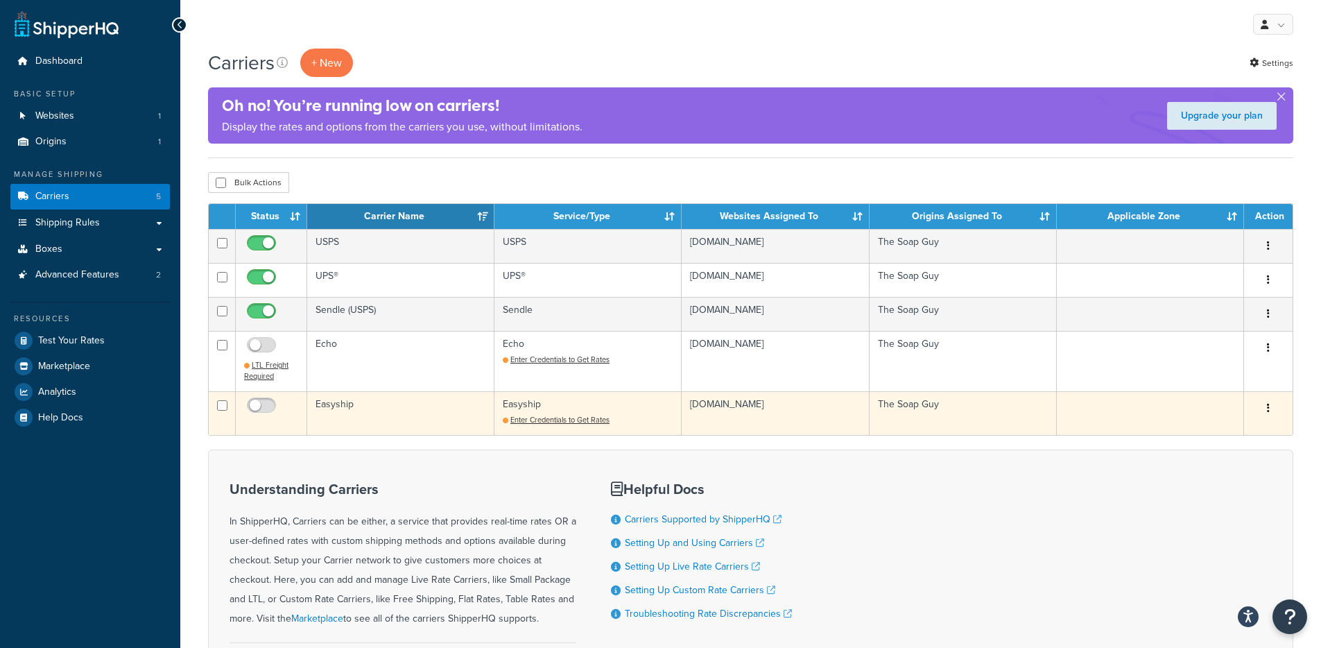
click at [384, 411] on td "Easyship" at bounding box center [400, 413] width 187 height 44
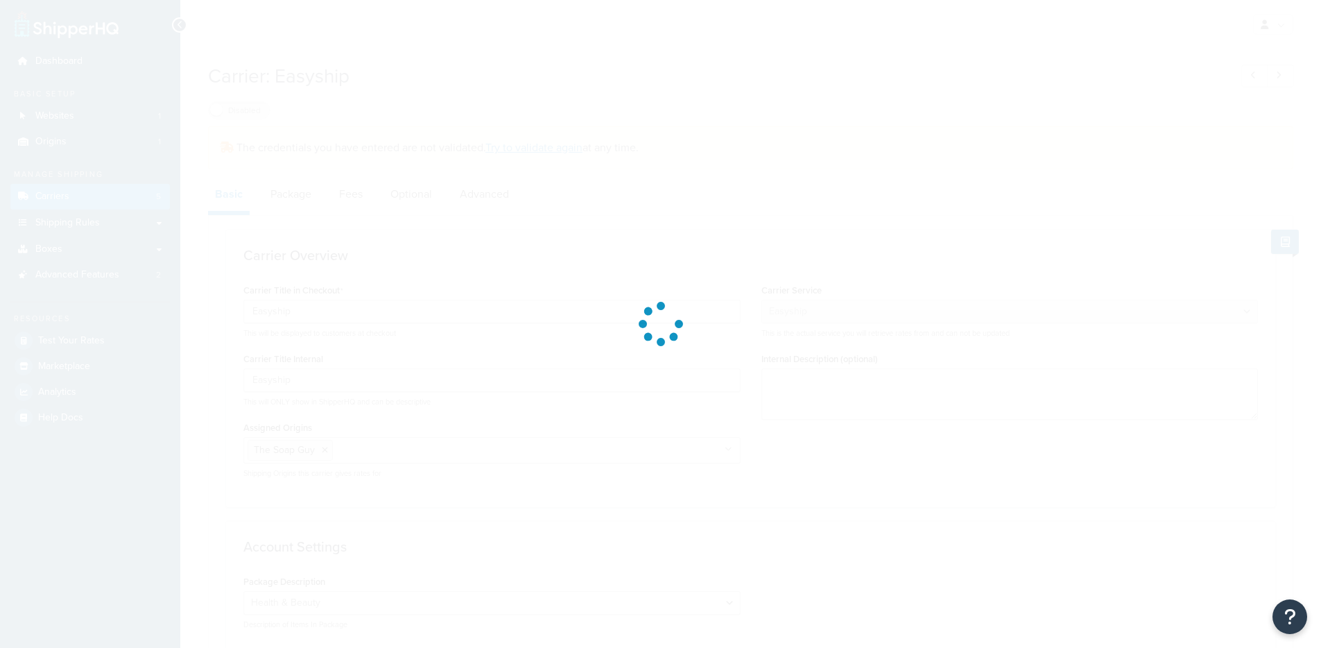
select select "easyship"
select select "health_beauty"
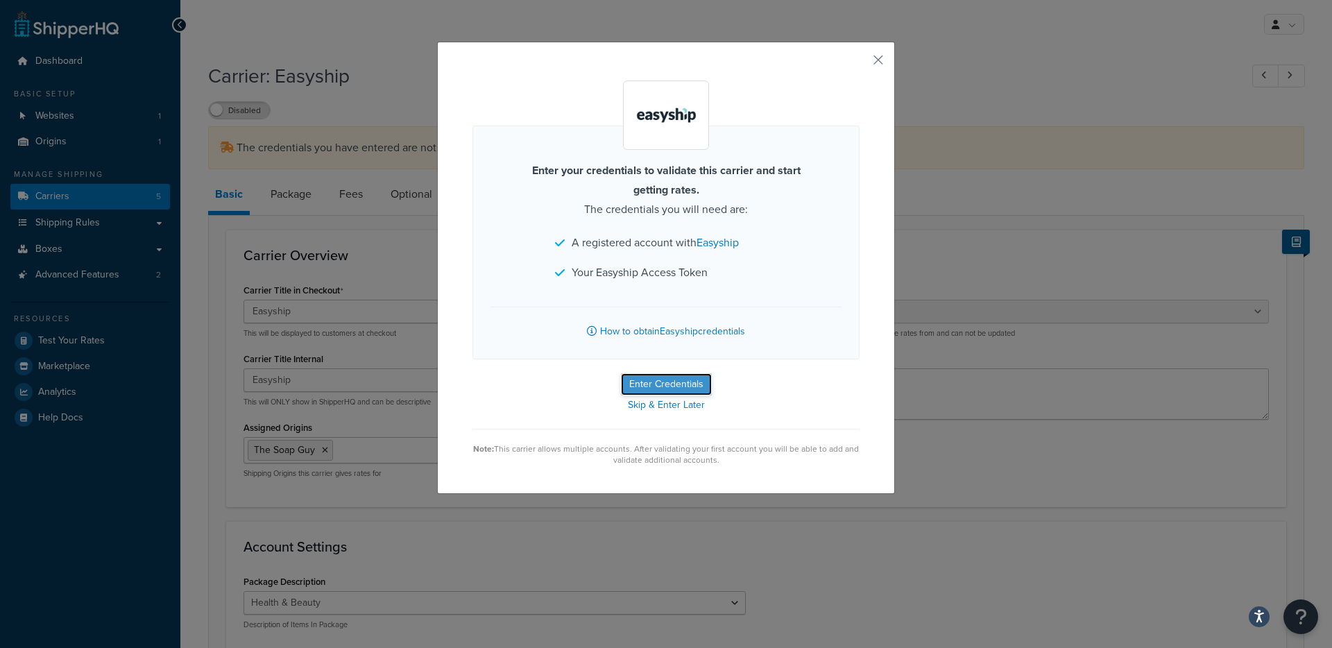
click at [637, 377] on button "Enter Credentials" at bounding box center [666, 384] width 91 height 22
select select "health_beauty"
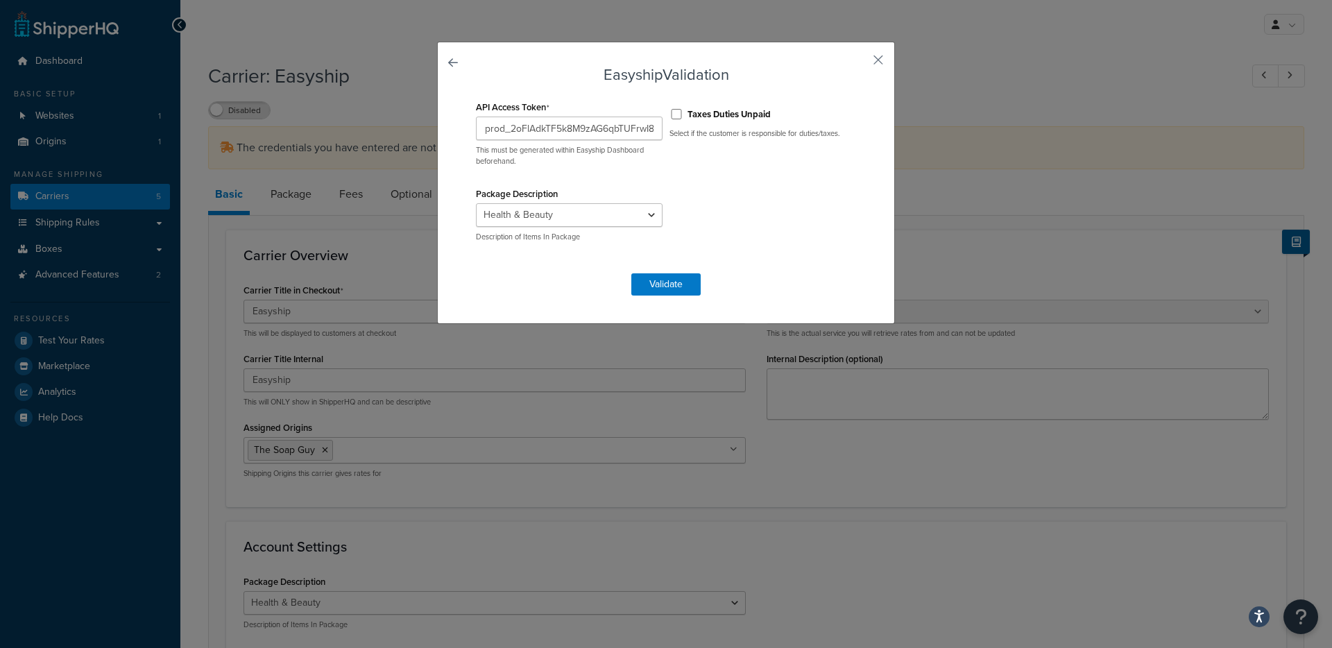
click at [517, 141] on div "prod_2oFlAdkTF5k8M9zAG6qbTUFrwI89uxR3FJqqEbQQw4M= This must be generated within…" at bounding box center [569, 142] width 187 height 50
click at [522, 136] on input "prod_2oFlAdkTF5k8M9zAG6qbTUFrwI89uxR3FJqqEbQQw4M=" at bounding box center [569, 129] width 187 height 24
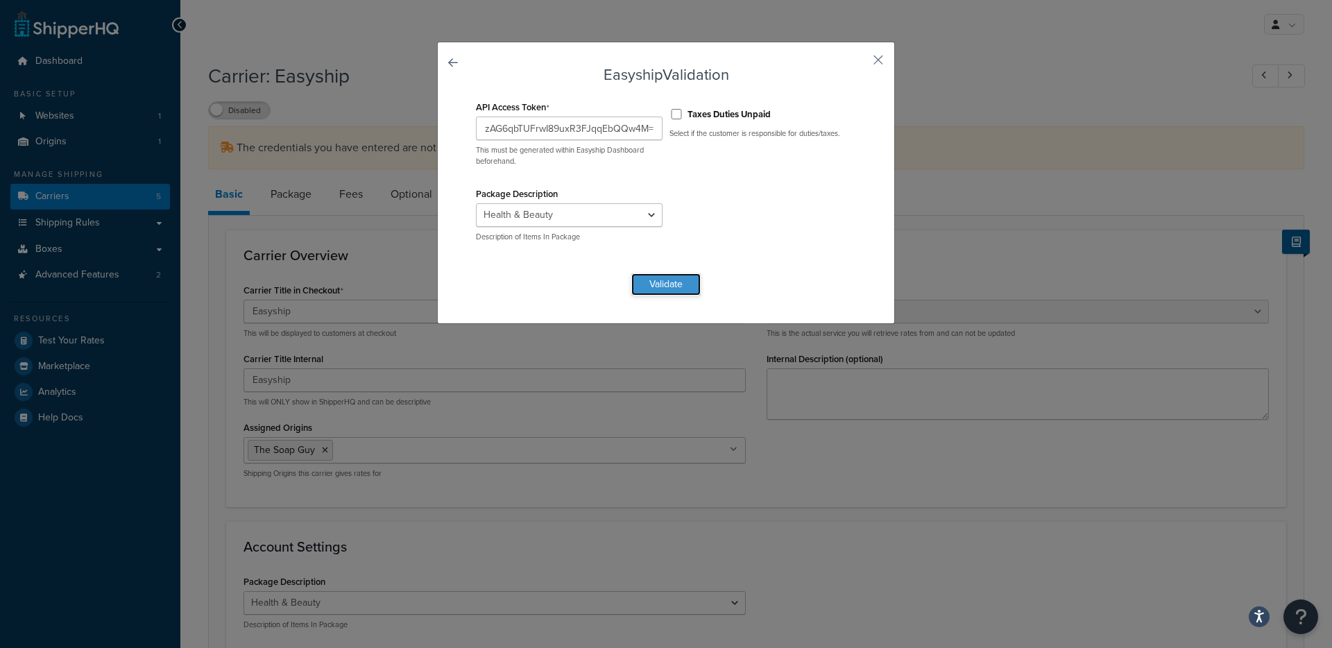
click at [666, 283] on button "Validate" at bounding box center [665, 284] width 69 height 22
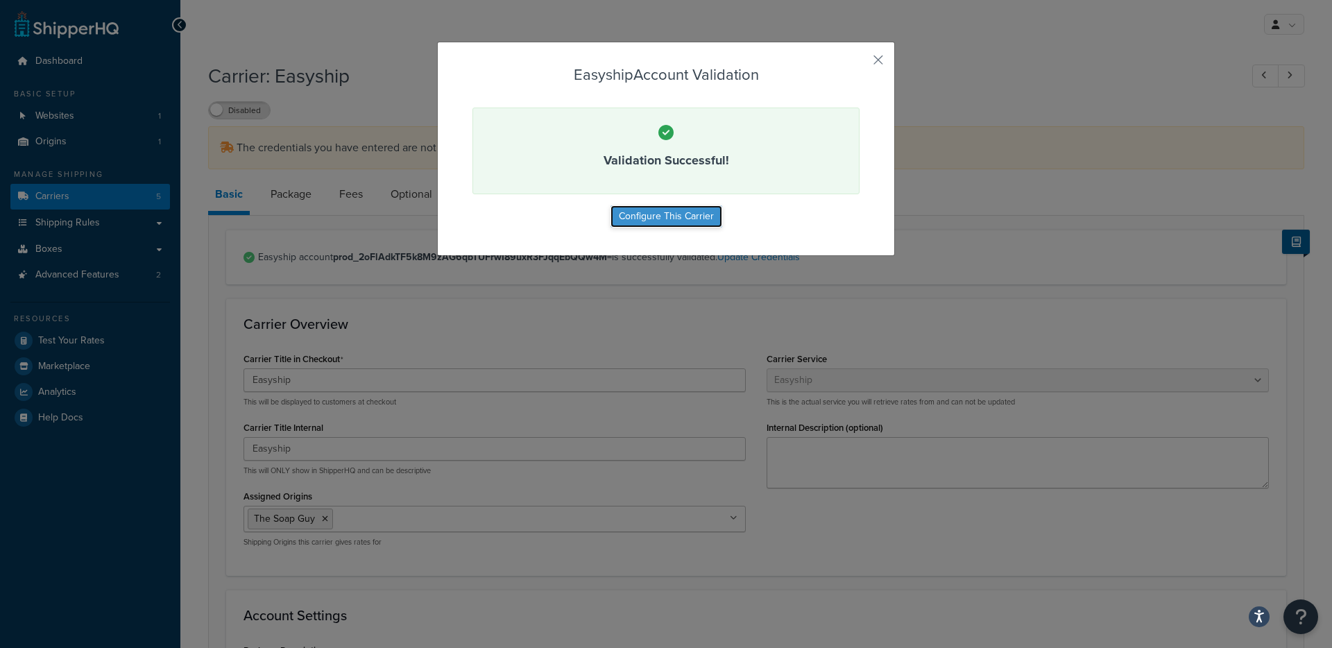
click at [681, 223] on button "Configure This Carrier" at bounding box center [666, 216] width 112 height 22
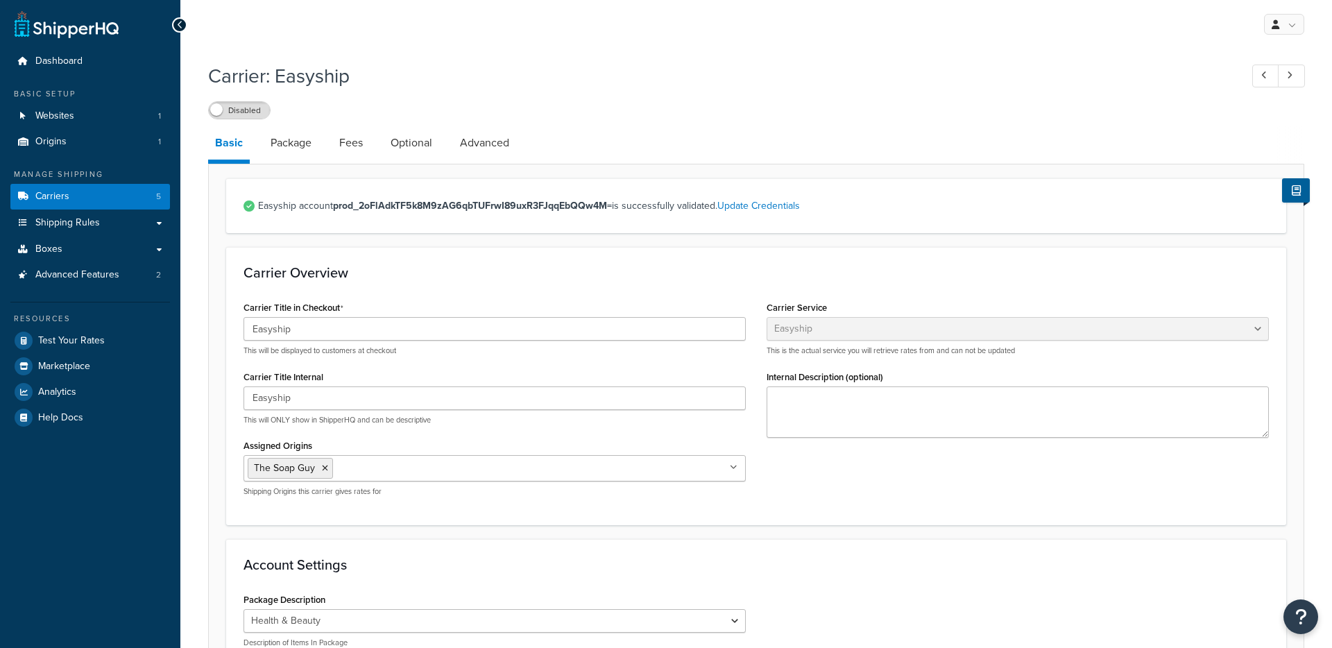
select select "easyship"
select select "health_beauty"
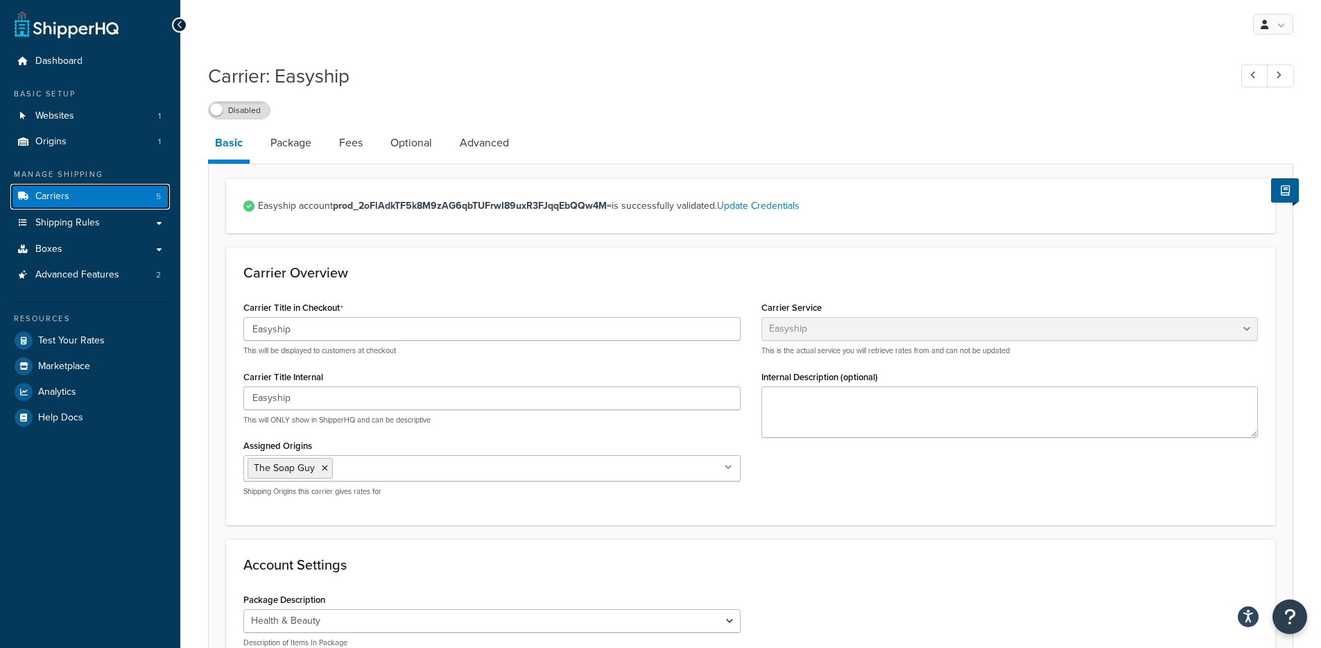
click at [114, 194] on link "Carriers 5" at bounding box center [90, 197] width 160 height 26
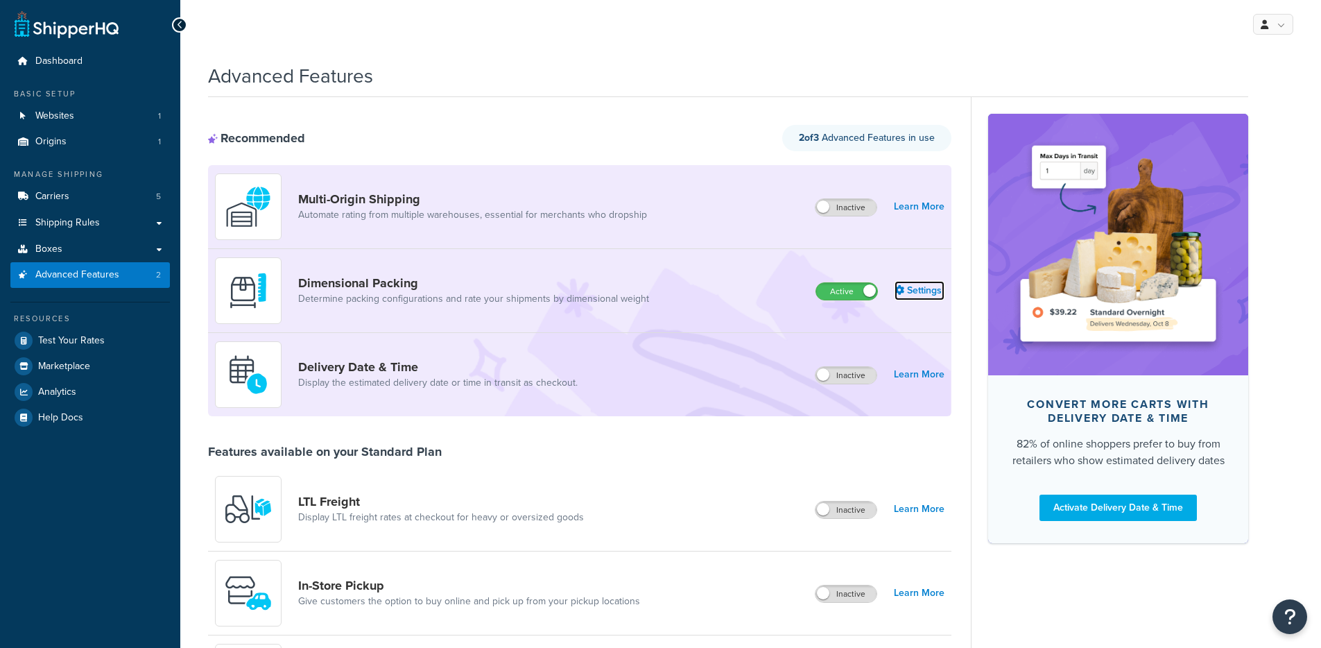
click at [920, 293] on link "Settings" at bounding box center [920, 290] width 50 height 19
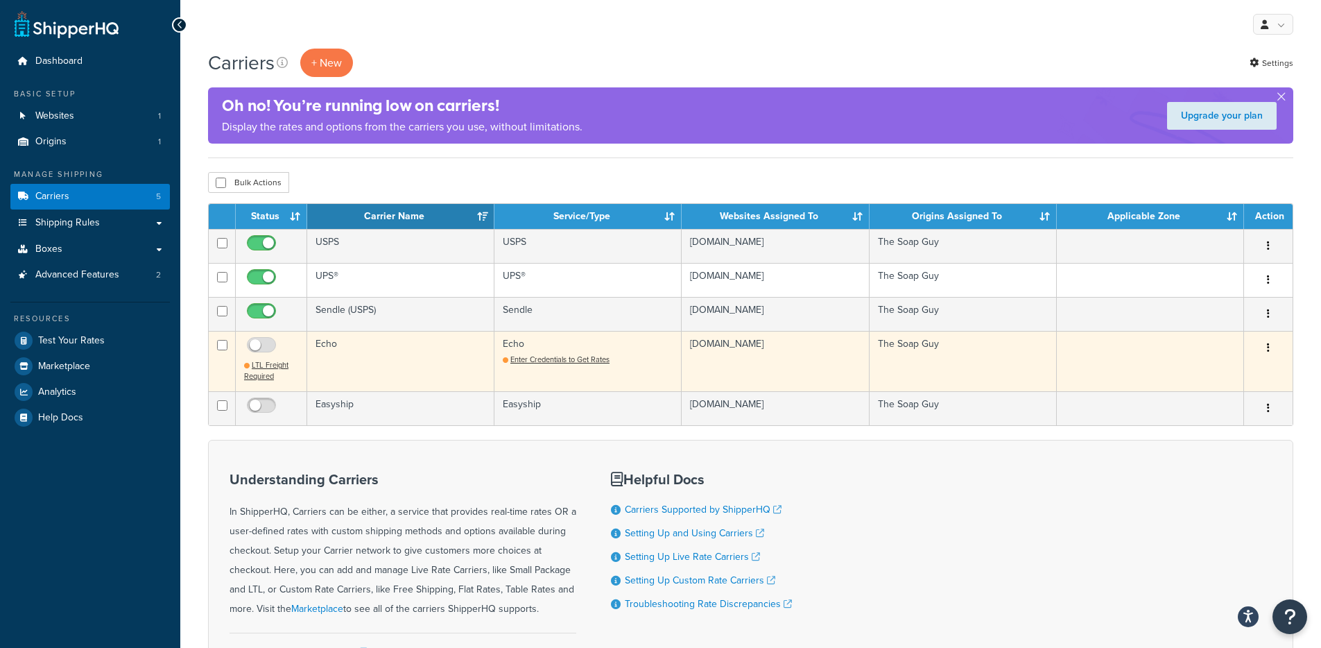
click at [379, 346] on td "Echo" at bounding box center [400, 361] width 187 height 60
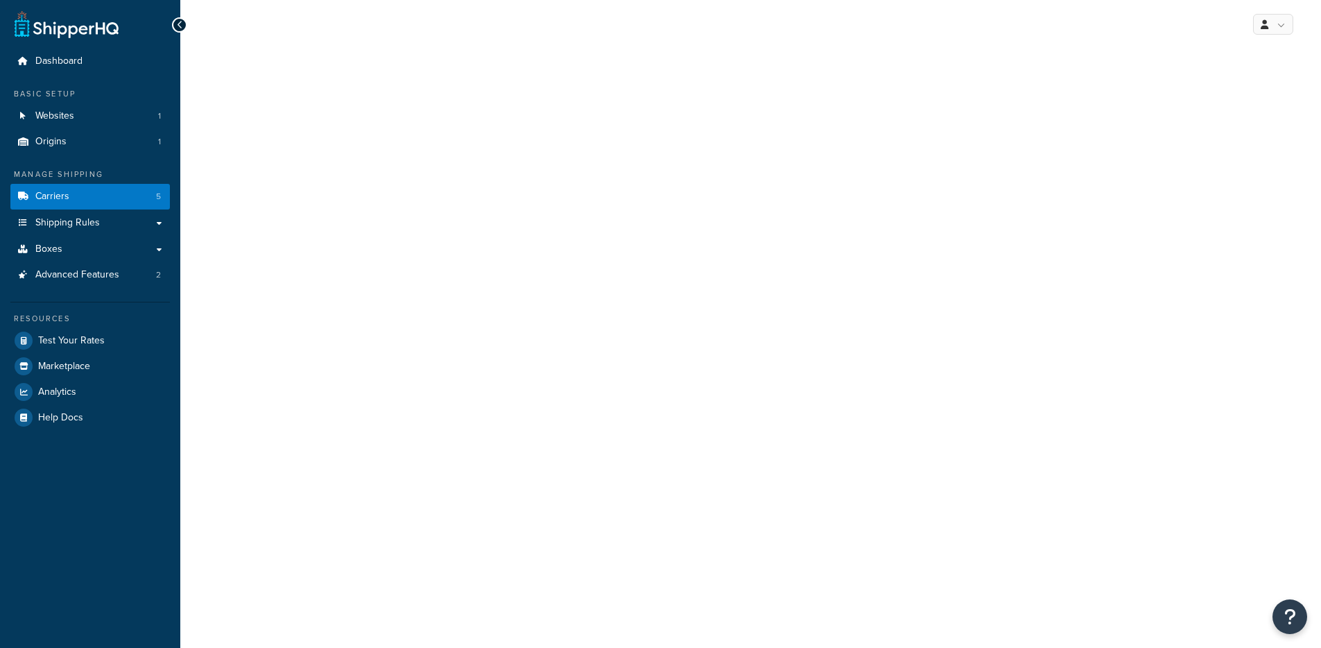
select select "echoFreight"
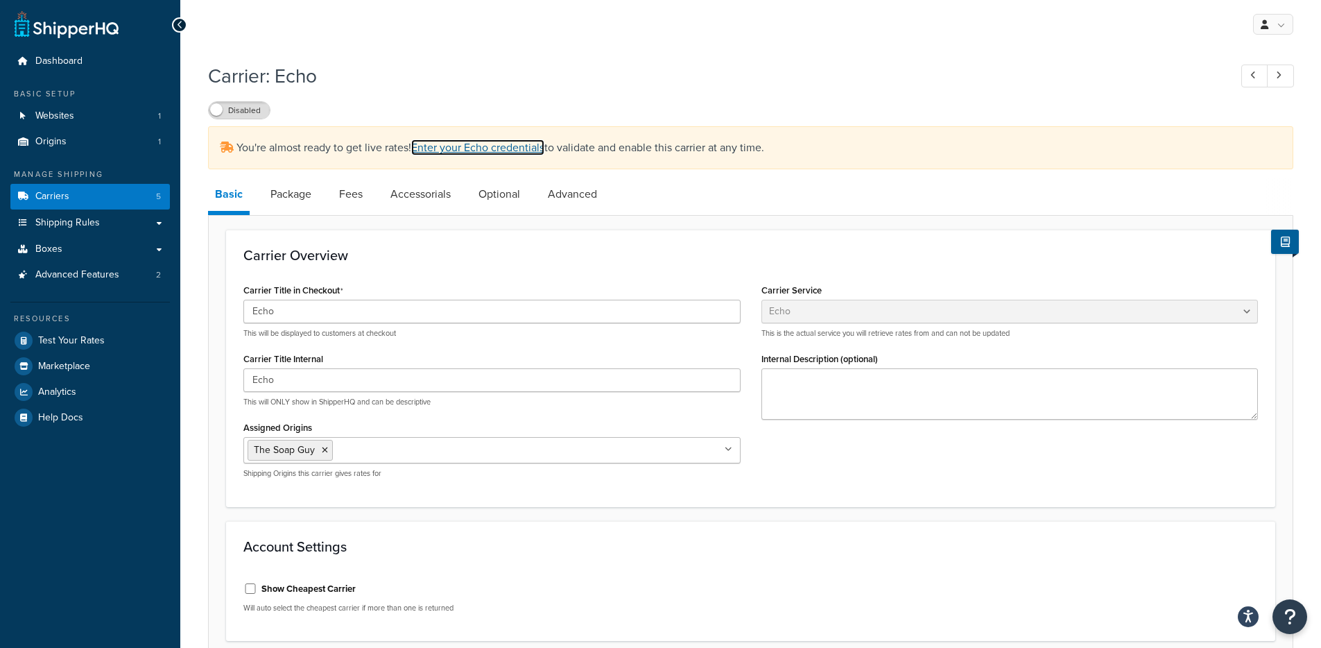
click at [501, 144] on link "Enter your Echo credentials" at bounding box center [477, 147] width 133 height 16
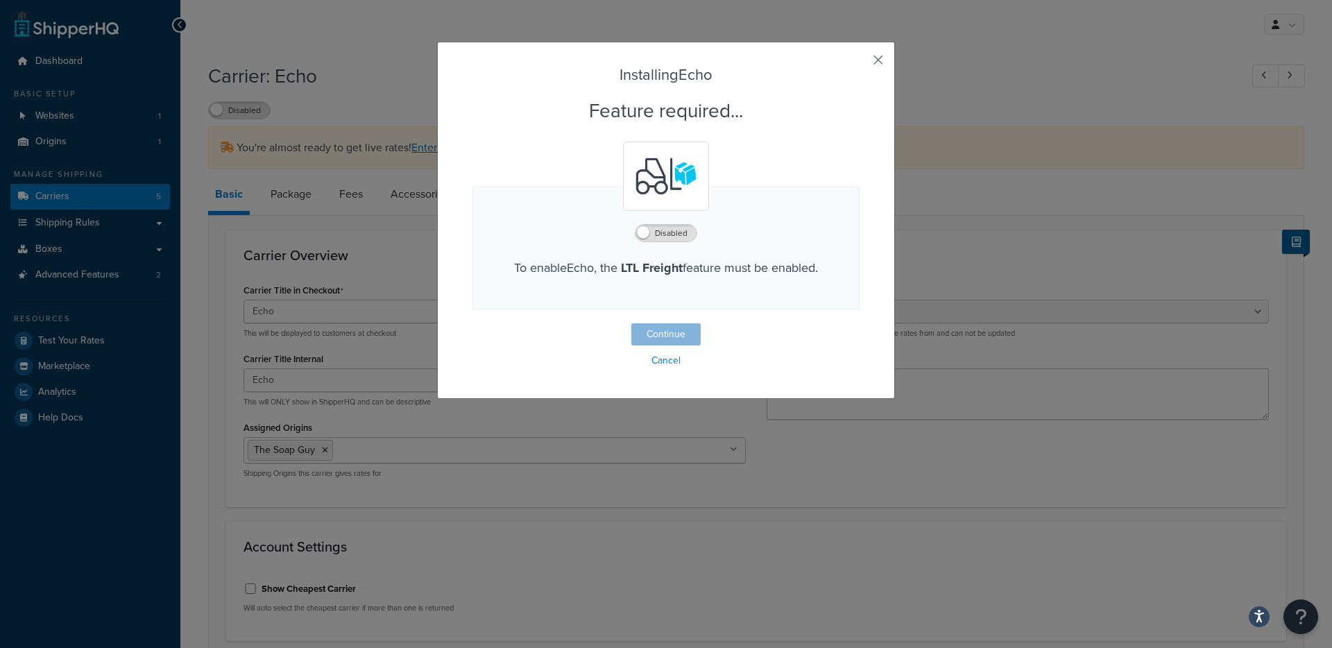
click at [859, 63] on button "button" at bounding box center [857, 64] width 3 height 3
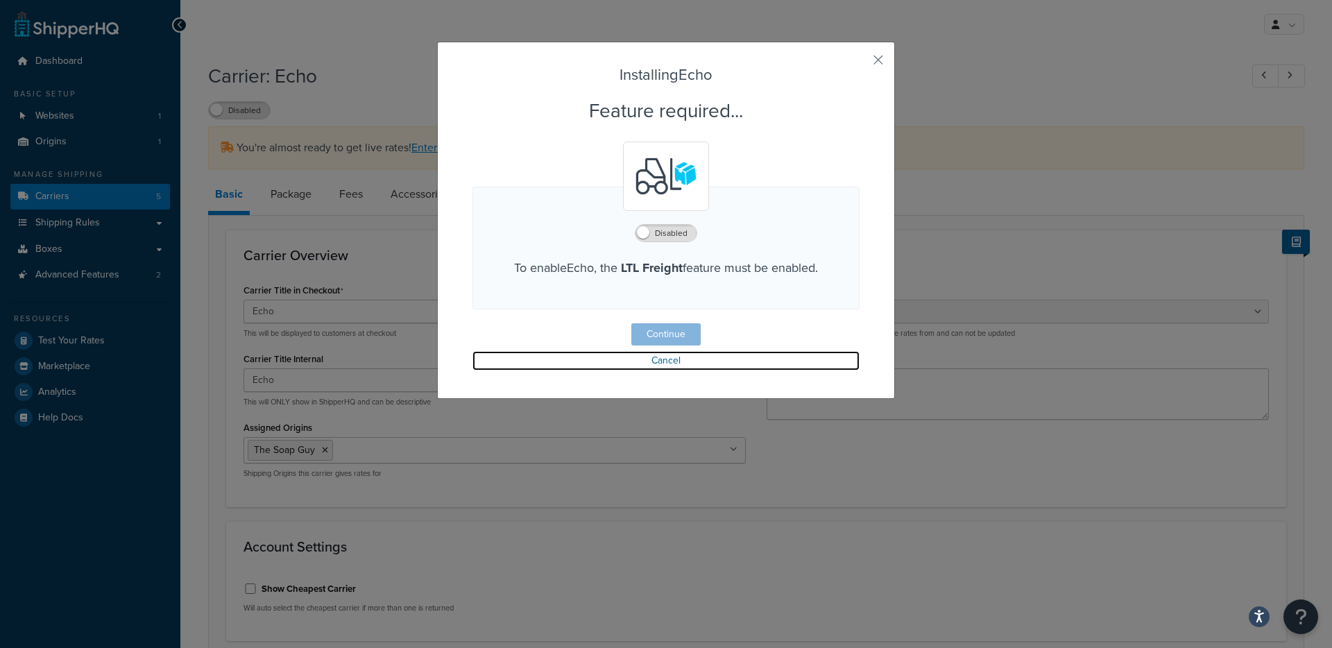
click at [655, 364] on link "Cancel" at bounding box center [665, 360] width 387 height 19
click at [664, 362] on link "Cancel" at bounding box center [665, 360] width 387 height 19
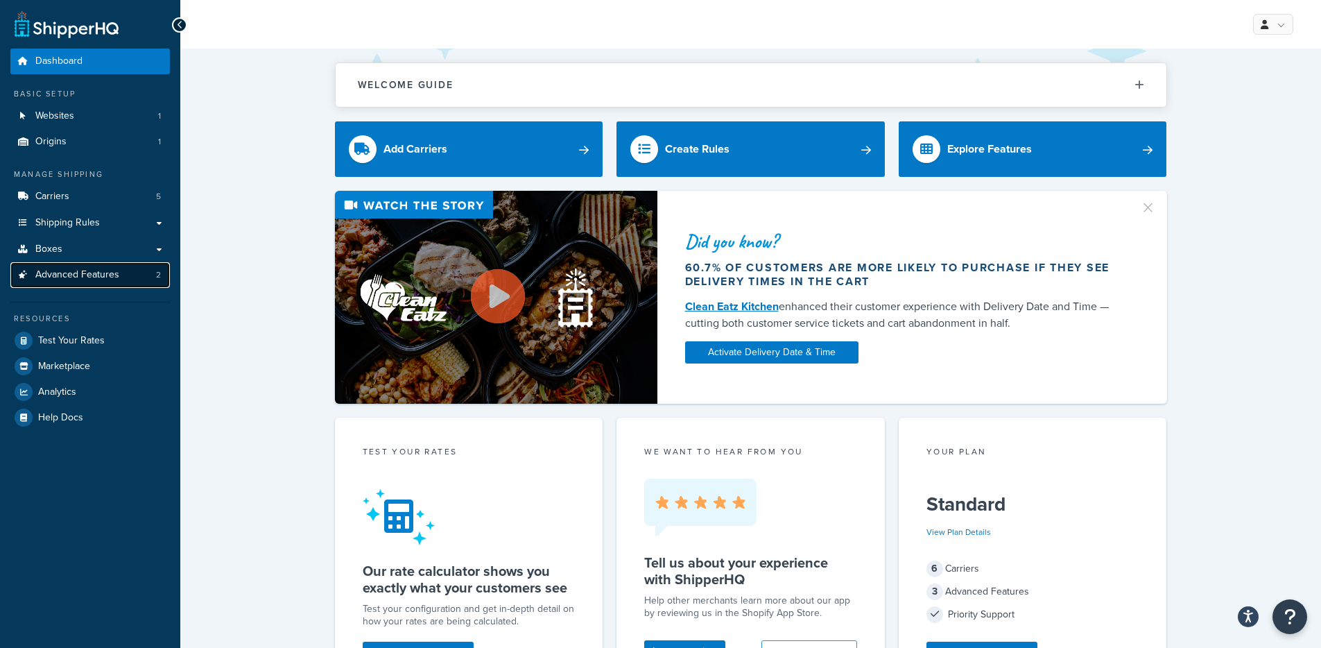
click at [108, 270] on span "Advanced Features" at bounding box center [77, 275] width 84 height 12
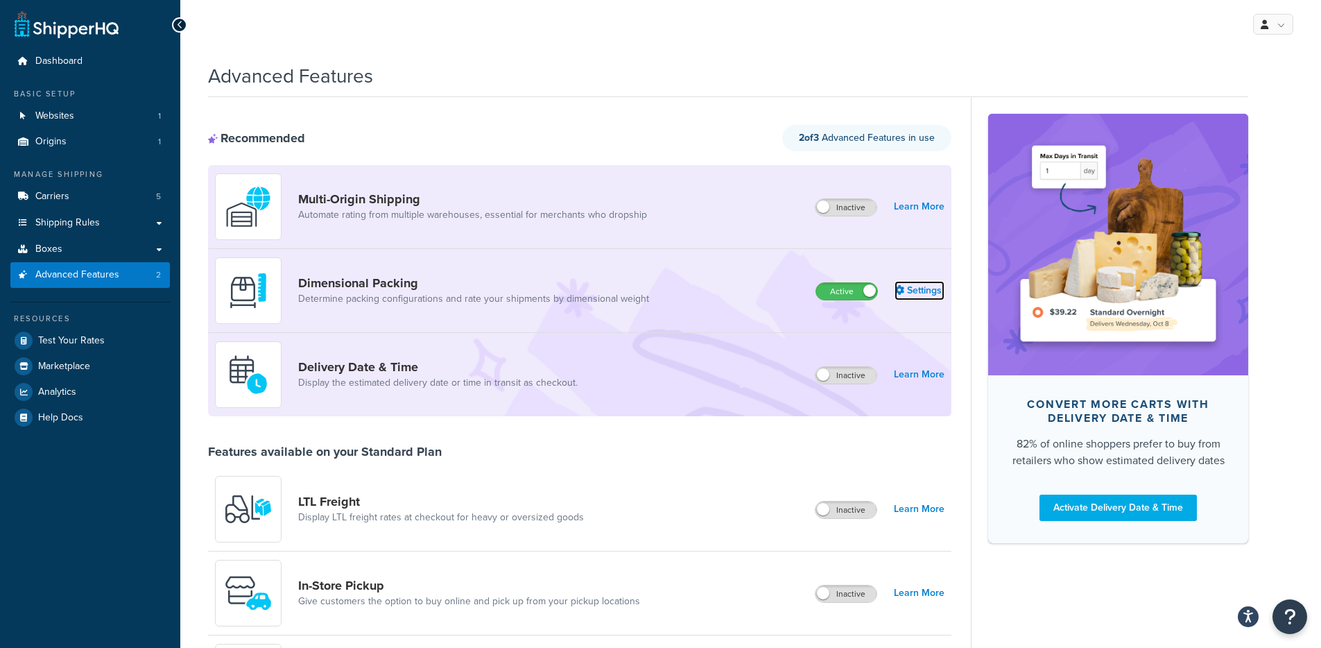
click at [916, 283] on link "Settings" at bounding box center [920, 290] width 50 height 19
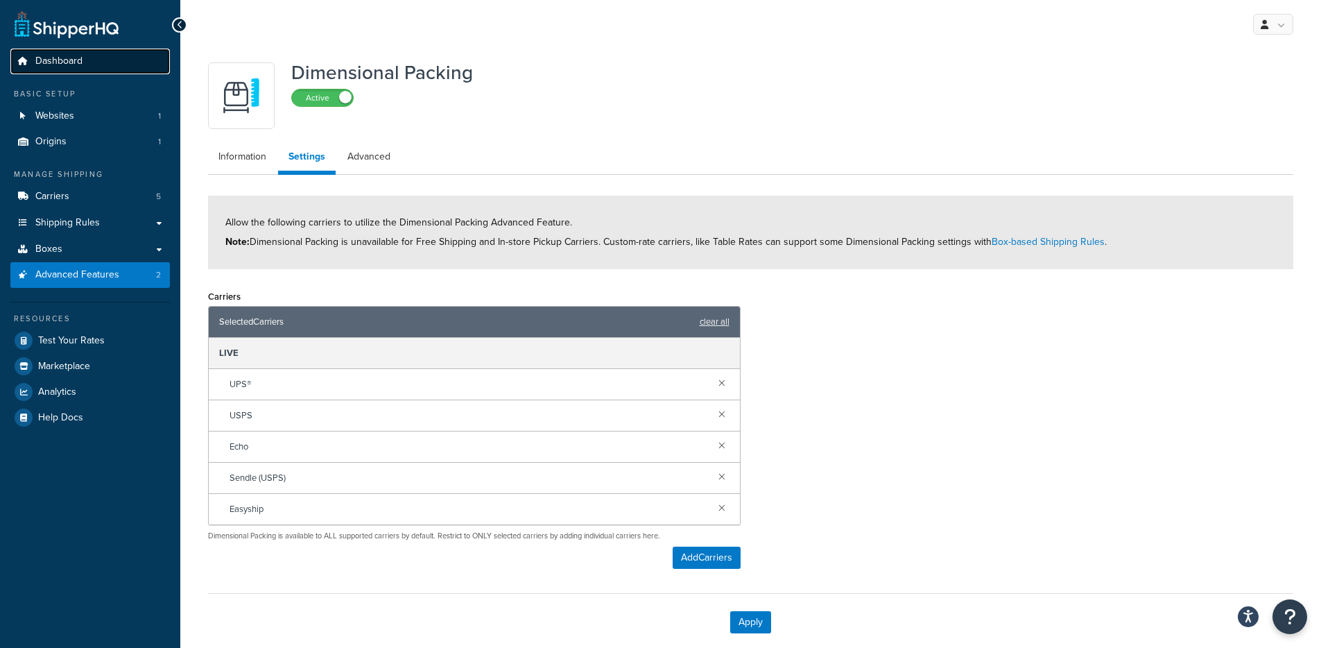
click at [91, 63] on link "Dashboard" at bounding box center [90, 62] width 160 height 26
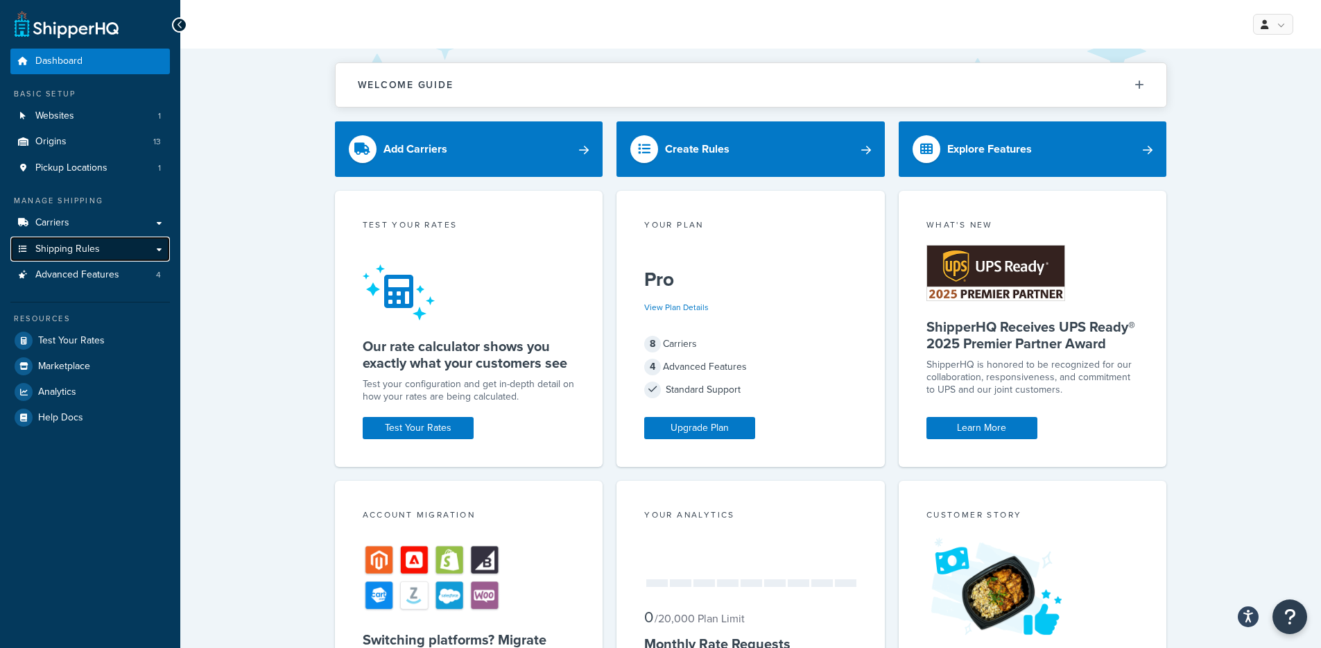
click at [98, 243] on span "Shipping Rules" at bounding box center [67, 249] width 65 height 12
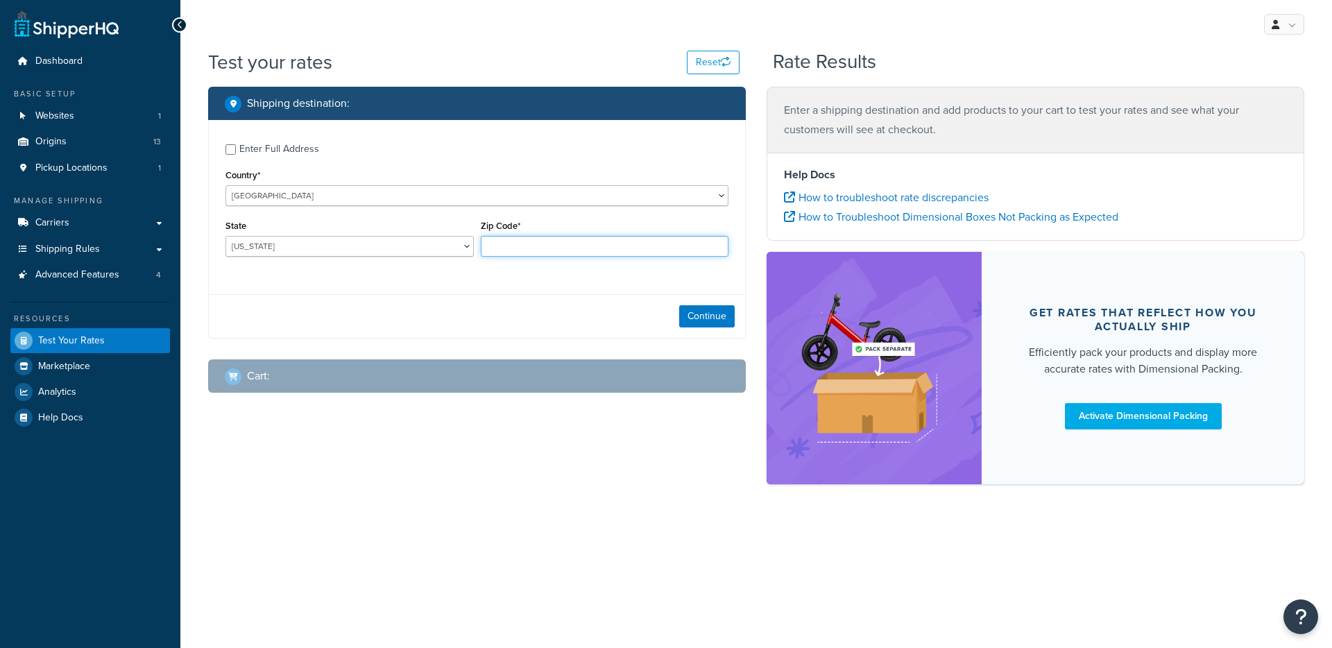
click at [547, 246] on input "Zip Code*" at bounding box center [605, 246] width 248 height 21
click at [330, 185] on select "[GEOGRAPHIC_DATA] [GEOGRAPHIC_DATA] [GEOGRAPHIC_DATA] [GEOGRAPHIC_DATA] [GEOGRA…" at bounding box center [476, 195] width 503 height 21
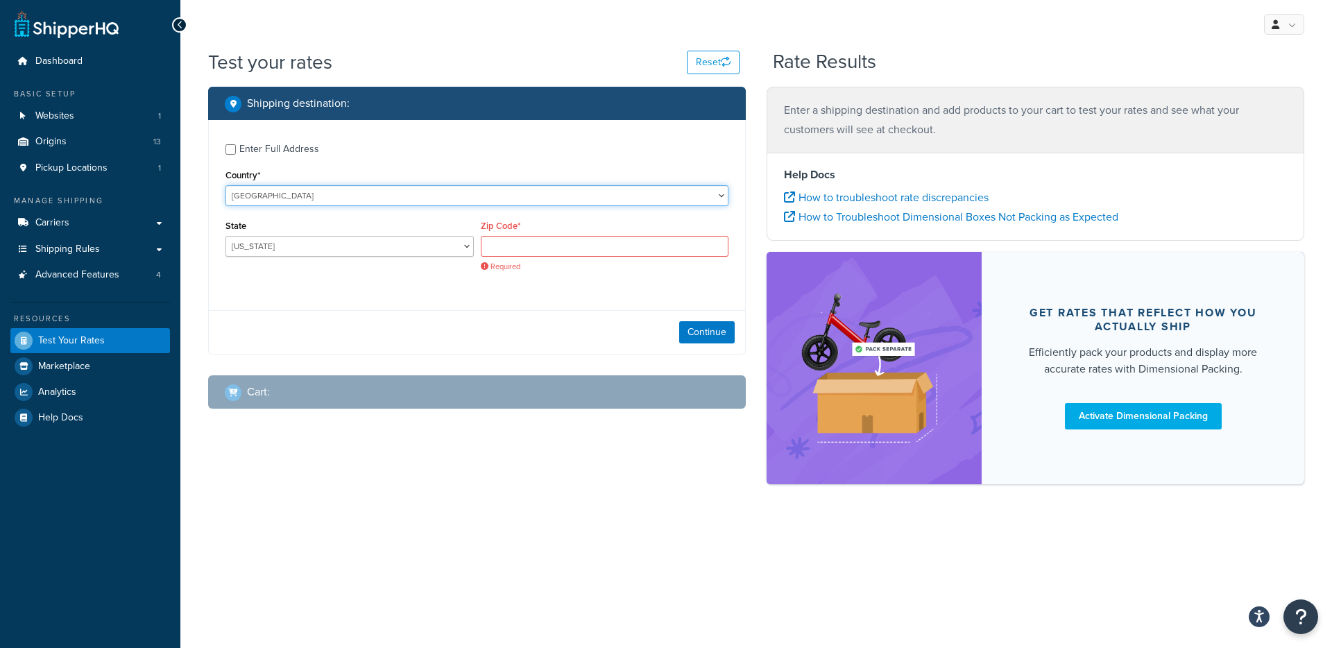
select select "GB"
click at [225, 185] on select "United States United Kingdom Afghanistan Åland Islands Albania Algeria American…" at bounding box center [476, 195] width 503 height 21
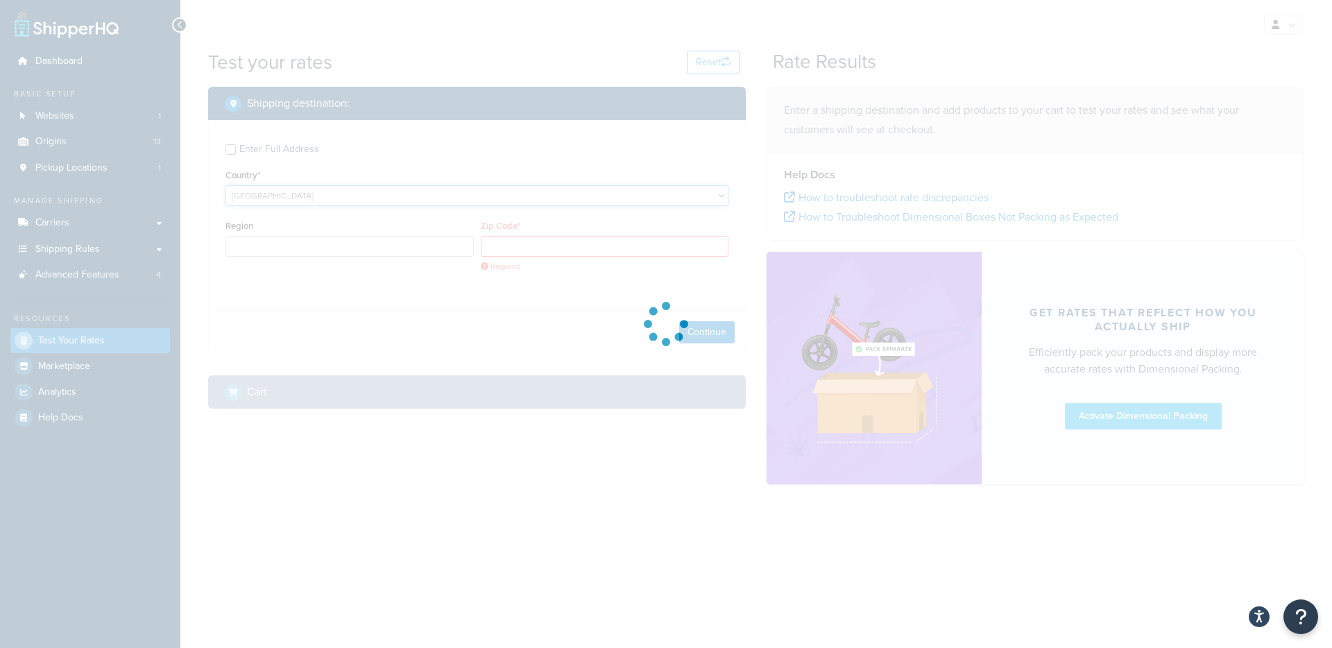
type input "AL"
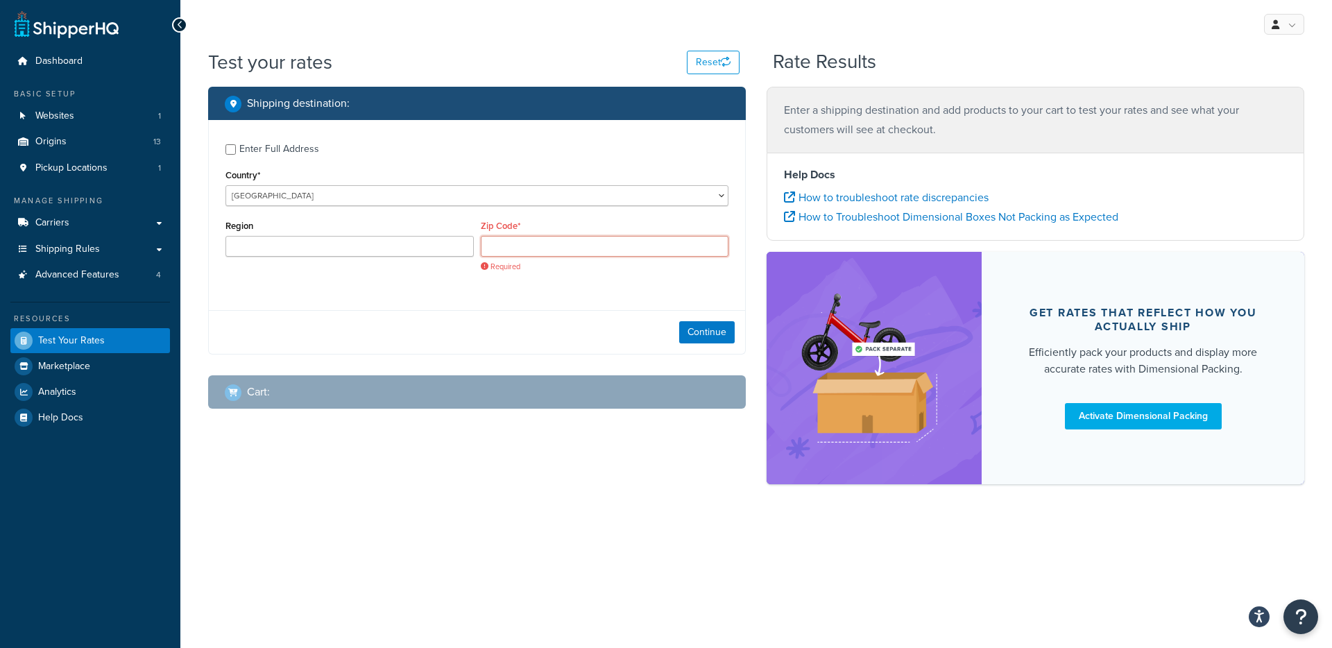
click at [527, 250] on input "Zip Code*" at bounding box center [605, 246] width 248 height 21
paste input "AL50 1YS"
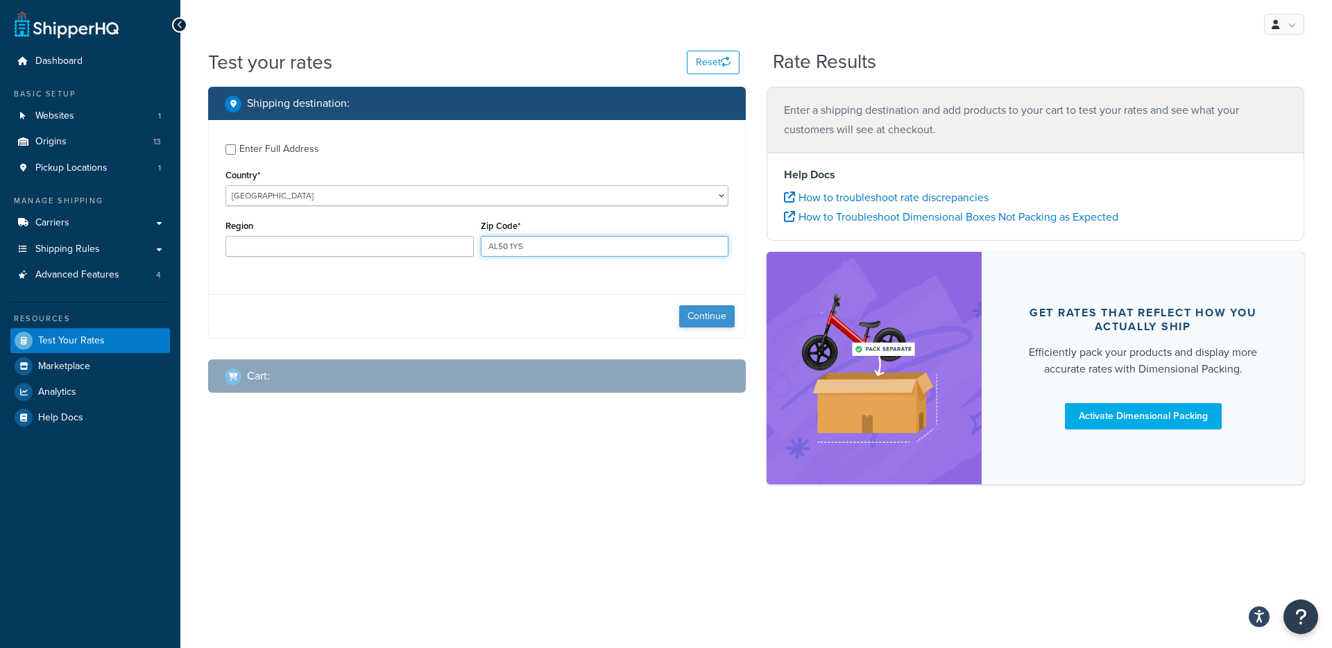
type input "AL50 1YS"
click at [703, 316] on button "Continue" at bounding box center [706, 316] width 55 height 22
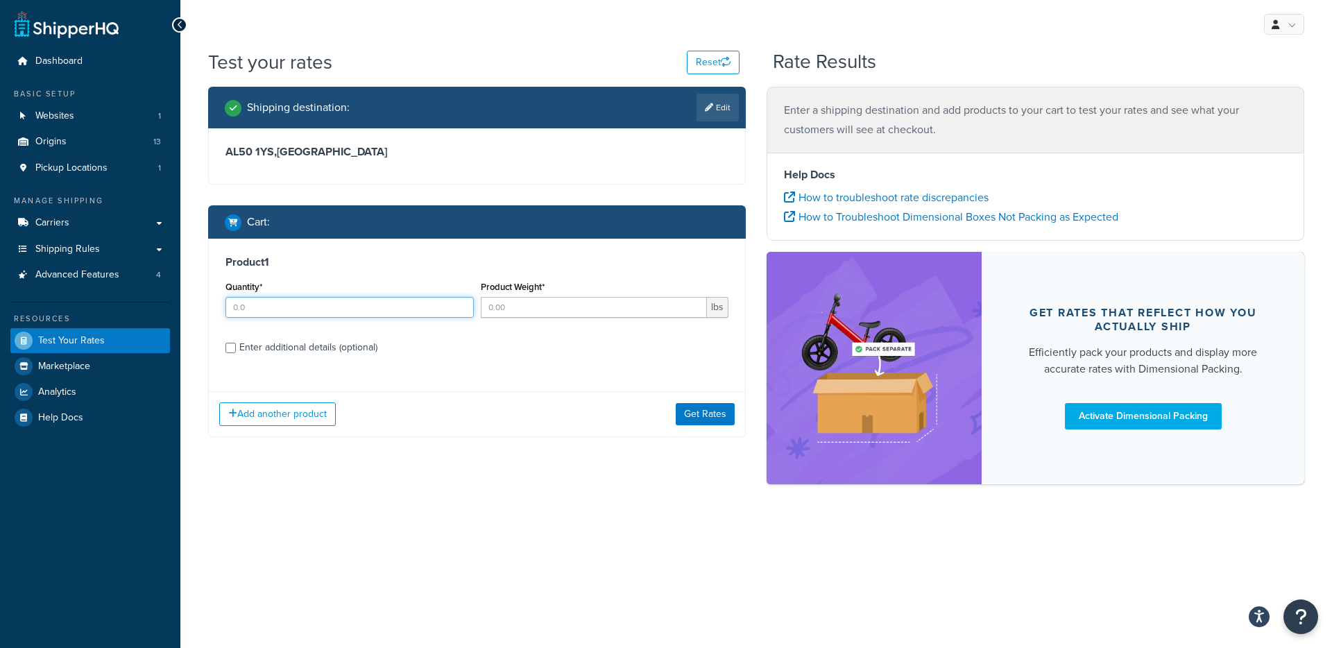
click at [298, 298] on input "Quantity*" at bounding box center [349, 307] width 248 height 21
type input "1"
click at [500, 297] on input "Product Weight*" at bounding box center [594, 307] width 227 height 21
type input "1"
click at [240, 338] on div "Enter additional details (optional)" at bounding box center [308, 347] width 138 height 19
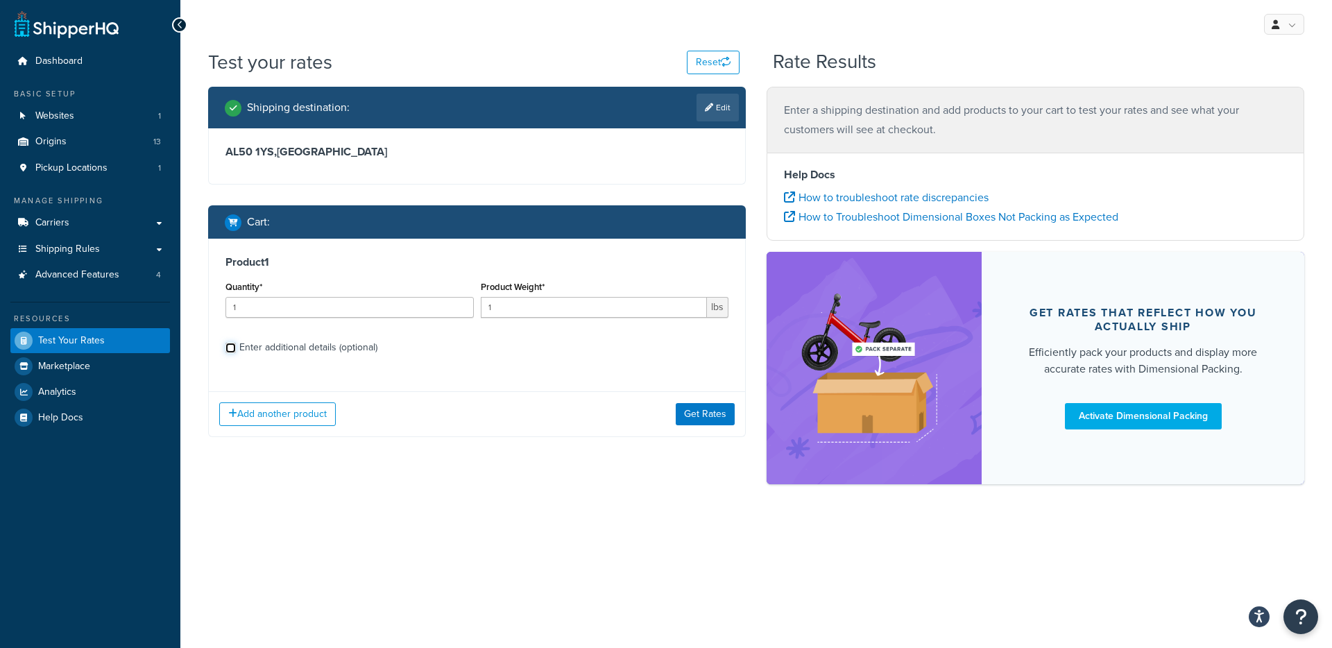
click at [236, 343] on input "Enter additional details (optional)" at bounding box center [230, 348] width 10 height 10
checkbox input "true"
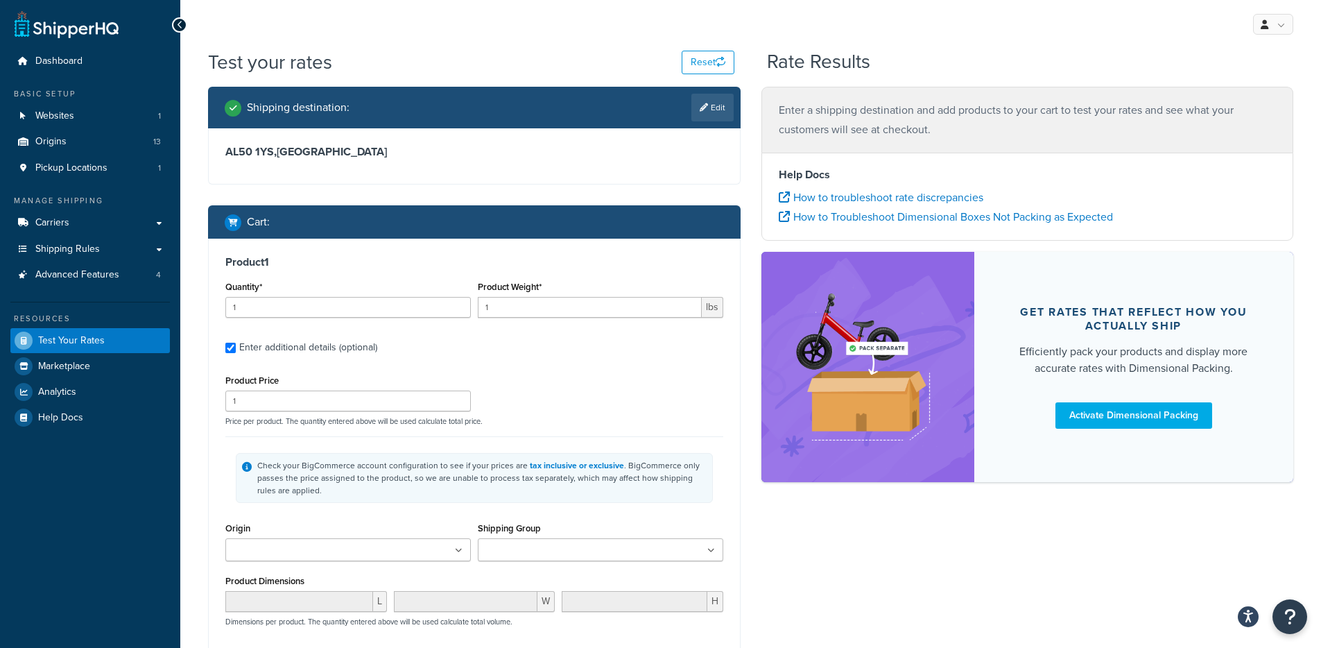
click at [622, 372] on div "Product Price 1 Price per product. The quantity entered above will be used calc…" at bounding box center [474, 398] width 505 height 55
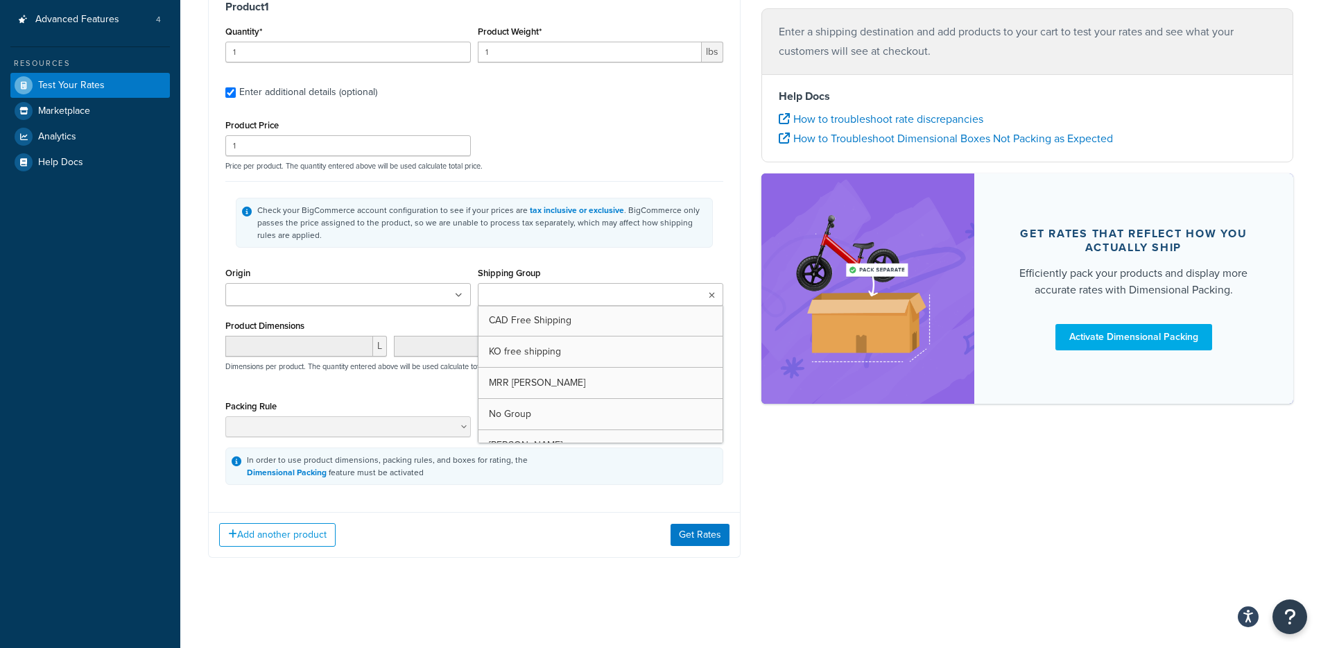
click at [581, 291] on input "Shipping Group" at bounding box center [543, 295] width 123 height 15
click at [511, 557] on div "Product 1 Quantity* 1 Product Weight* 1 lbs Enter additional details (optional)…" at bounding box center [474, 270] width 533 height 574
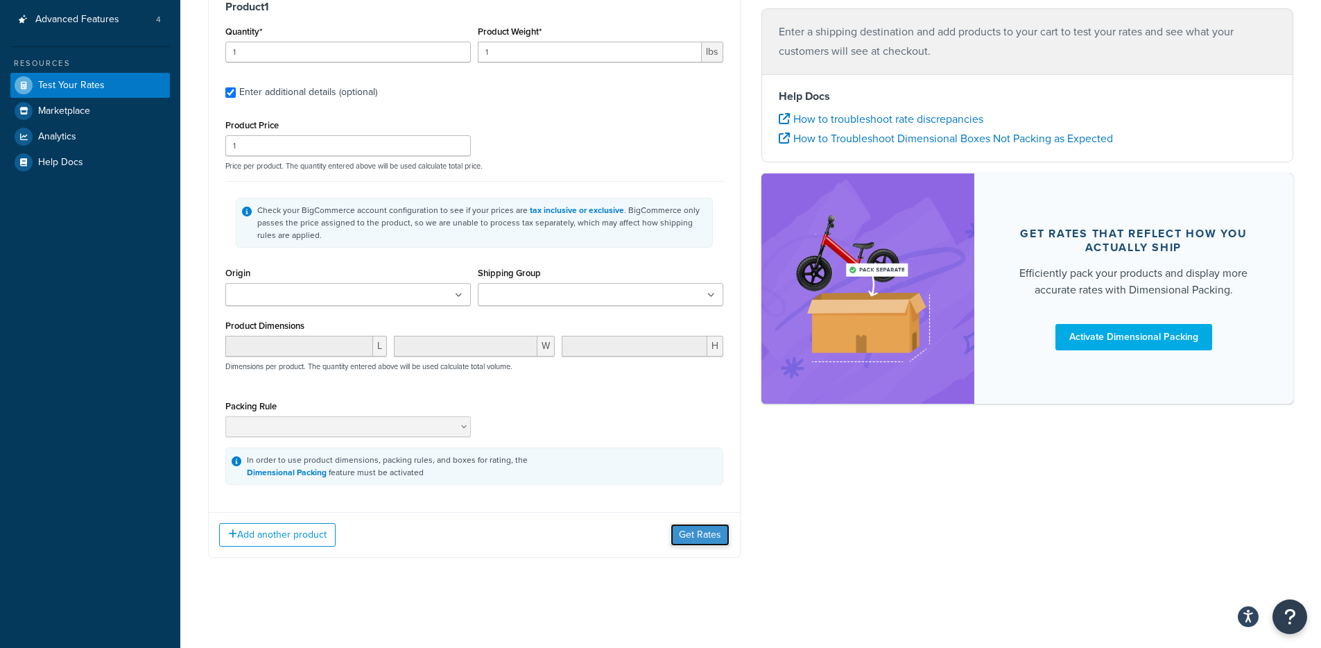
click at [697, 530] on button "Get Rates" at bounding box center [700, 535] width 59 height 22
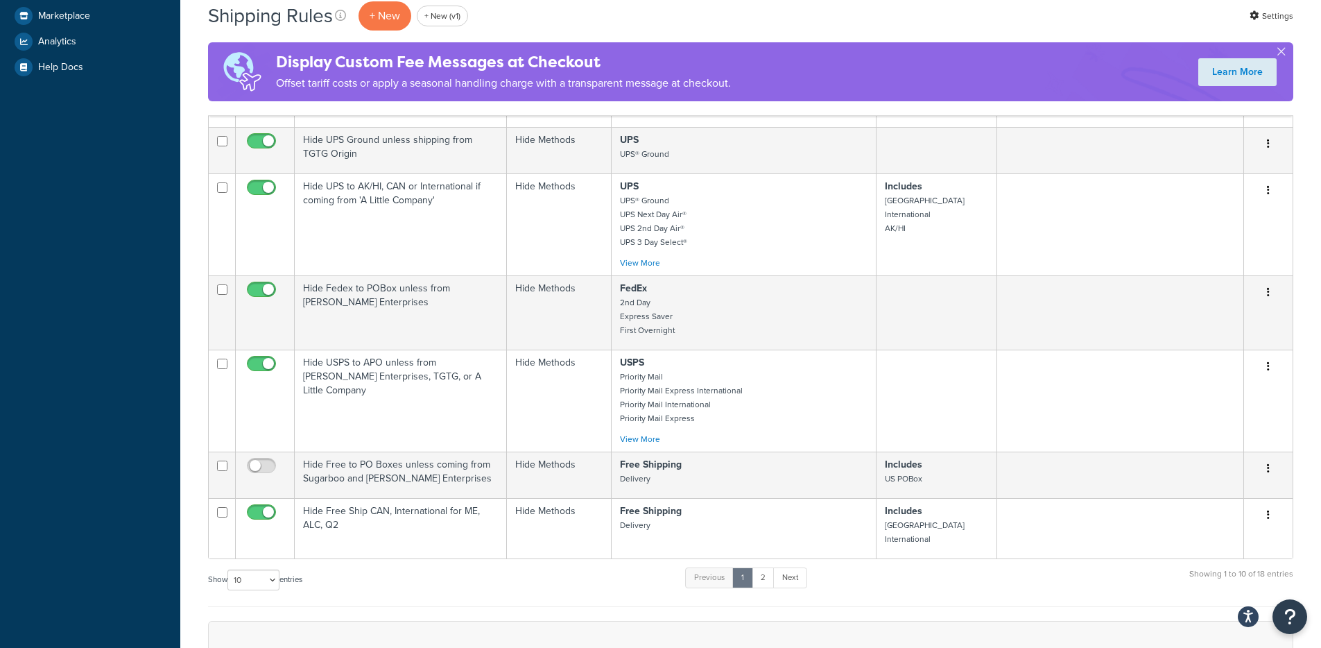
scroll to position [517, 0]
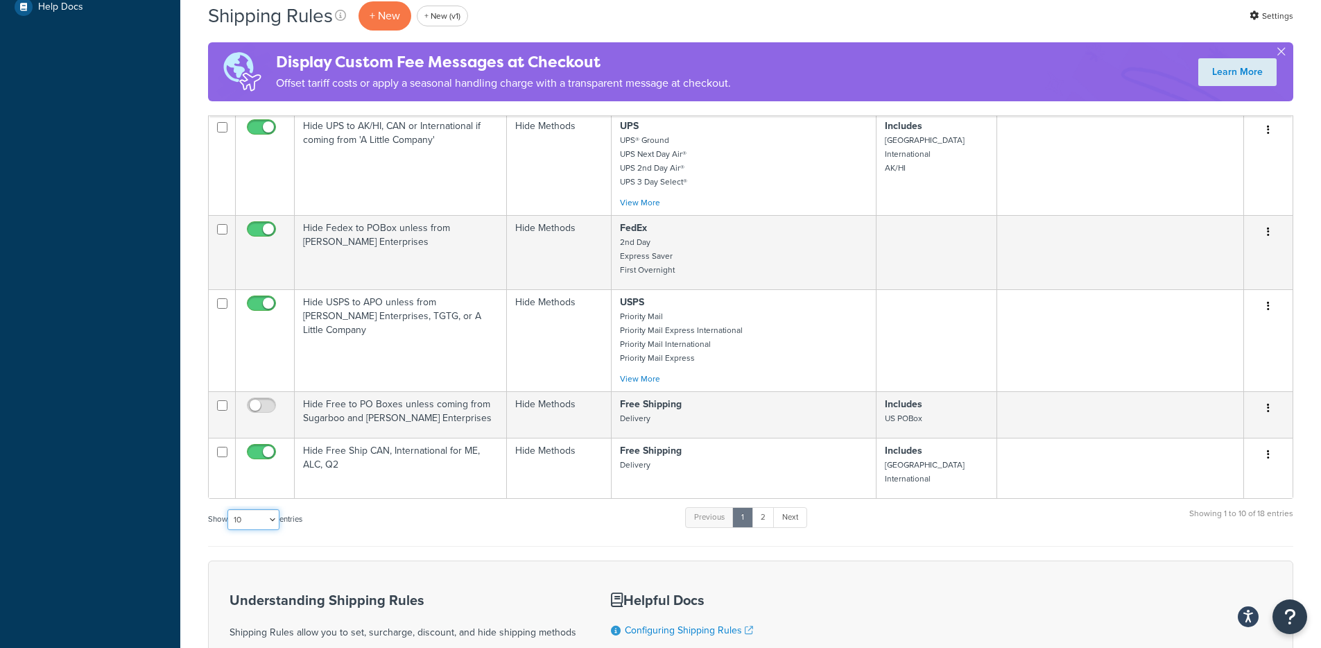
click at [237, 522] on select "10 15 25 50 100 1000" at bounding box center [253, 519] width 52 height 21
select select "1000"
click at [229, 509] on select "10 15 25 50 100 1000" at bounding box center [253, 519] width 52 height 21
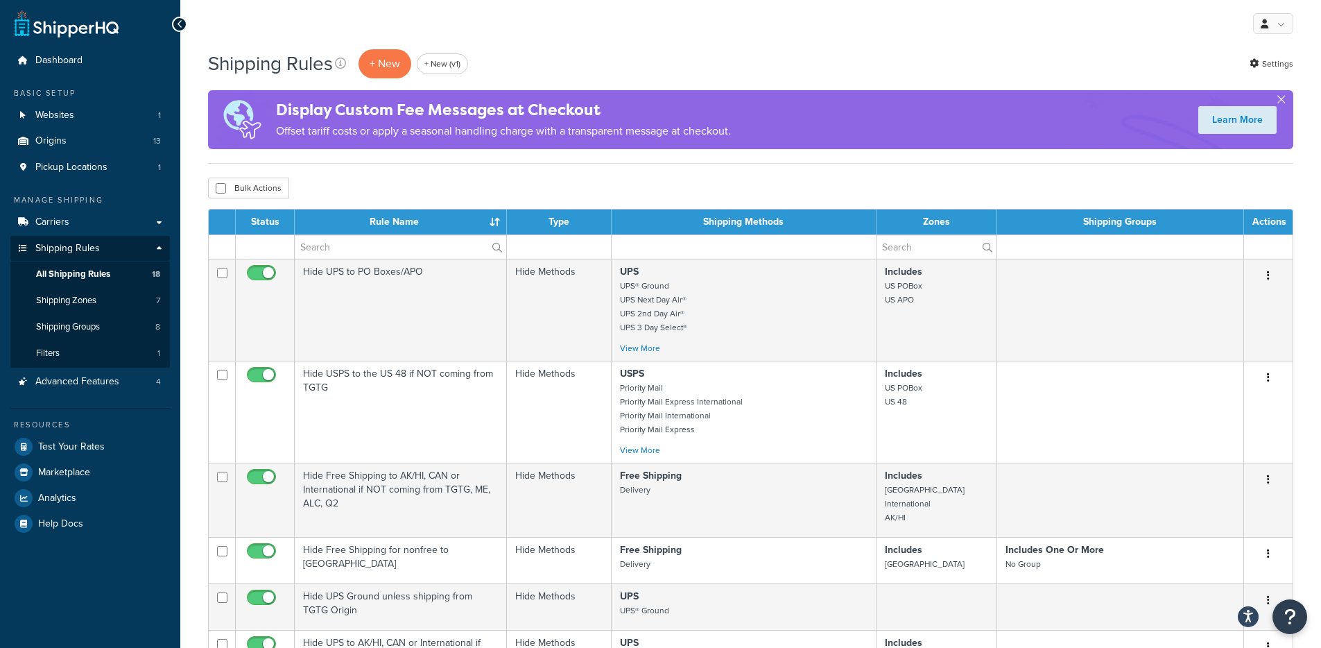
scroll to position [0, 0]
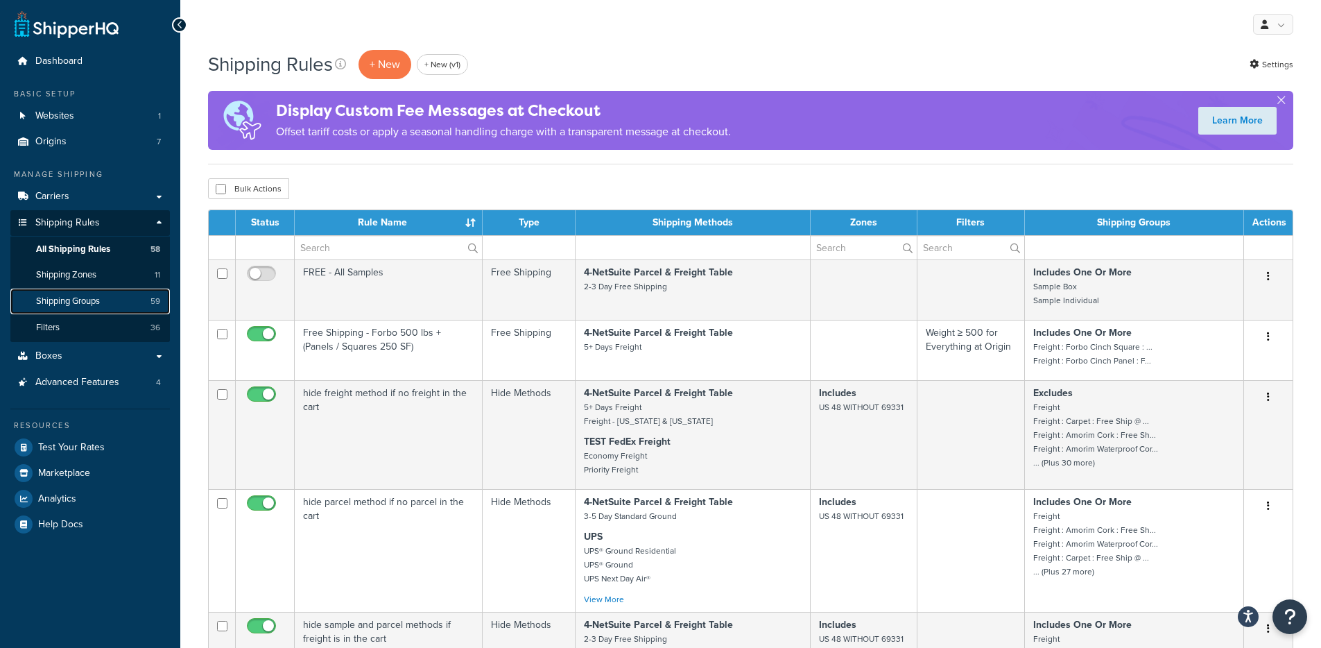
click at [108, 299] on link "Shipping Groups 59" at bounding box center [90, 302] width 160 height 26
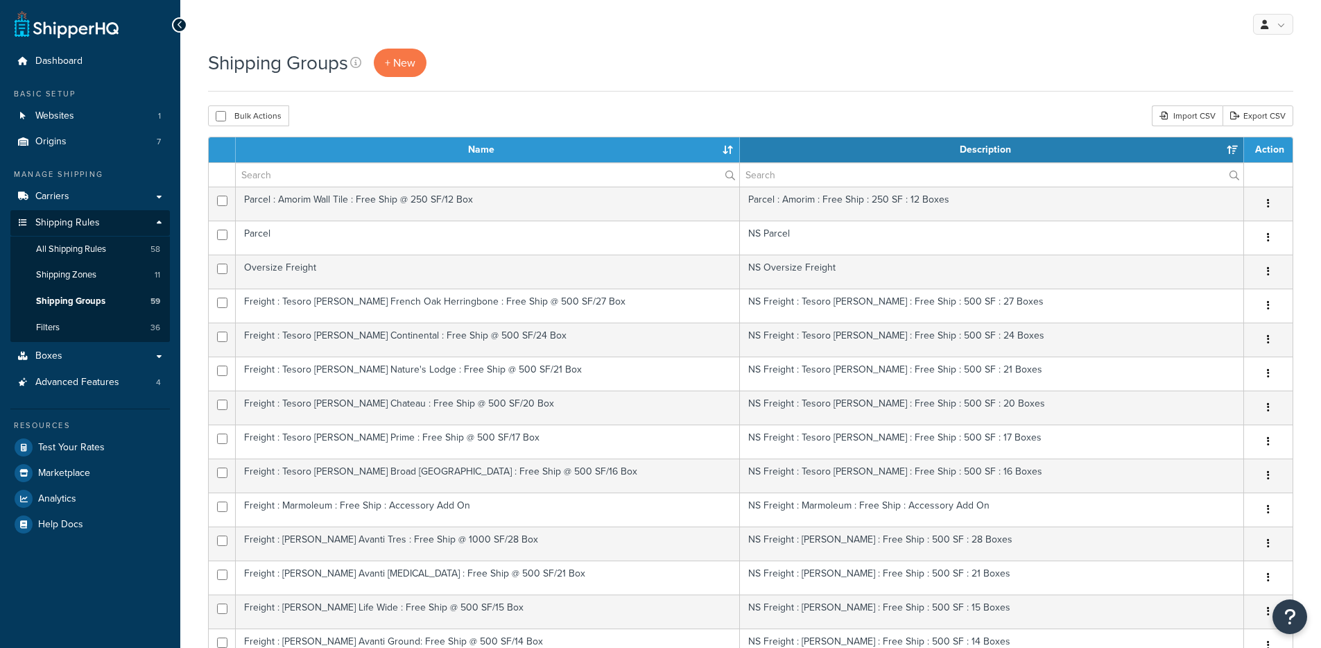
select select "15"
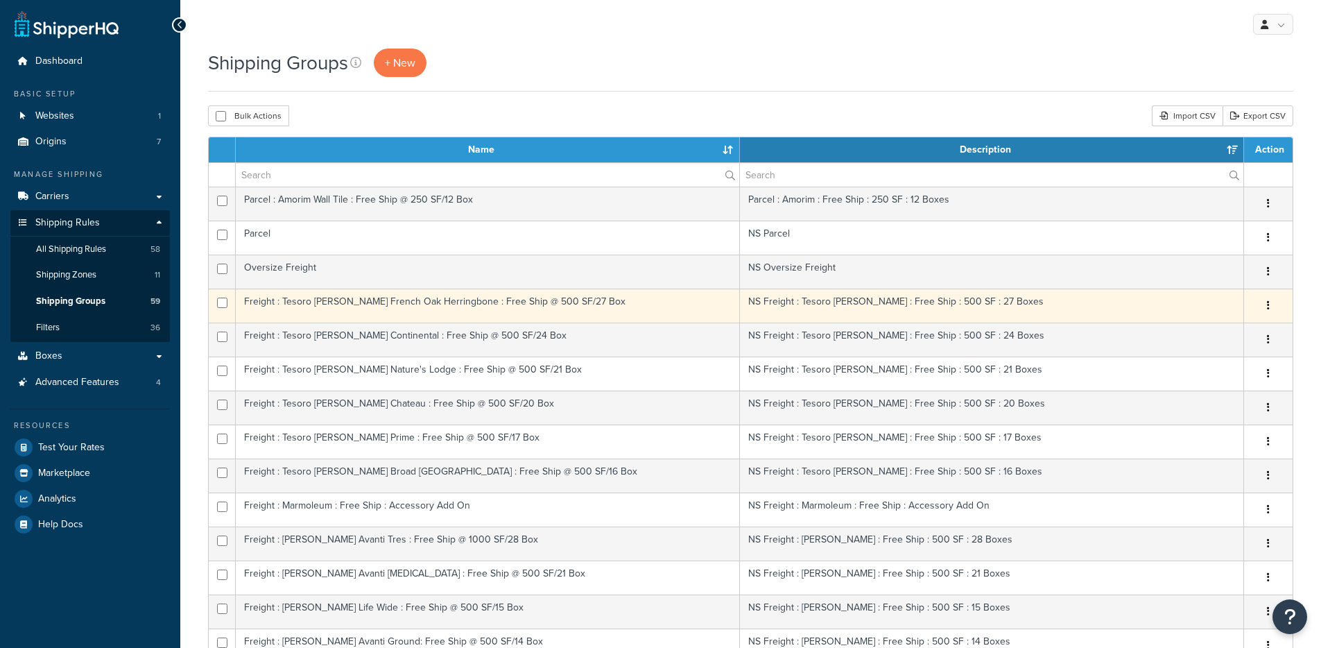
click at [417, 307] on td "Freight : Tesoro [PERSON_NAME] French Oak Herringbone : Free Ship @ 500 SF/27 B…" at bounding box center [488, 306] width 504 height 34
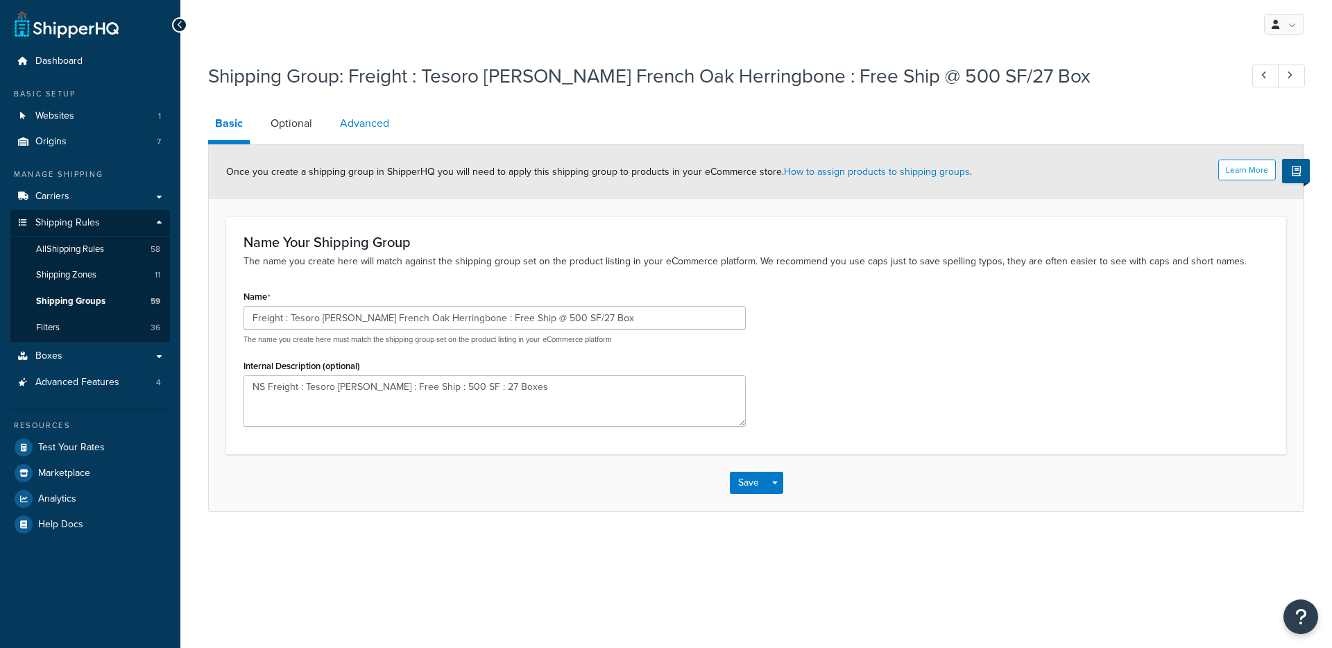
click at [334, 127] on link "Advanced" at bounding box center [364, 123] width 63 height 33
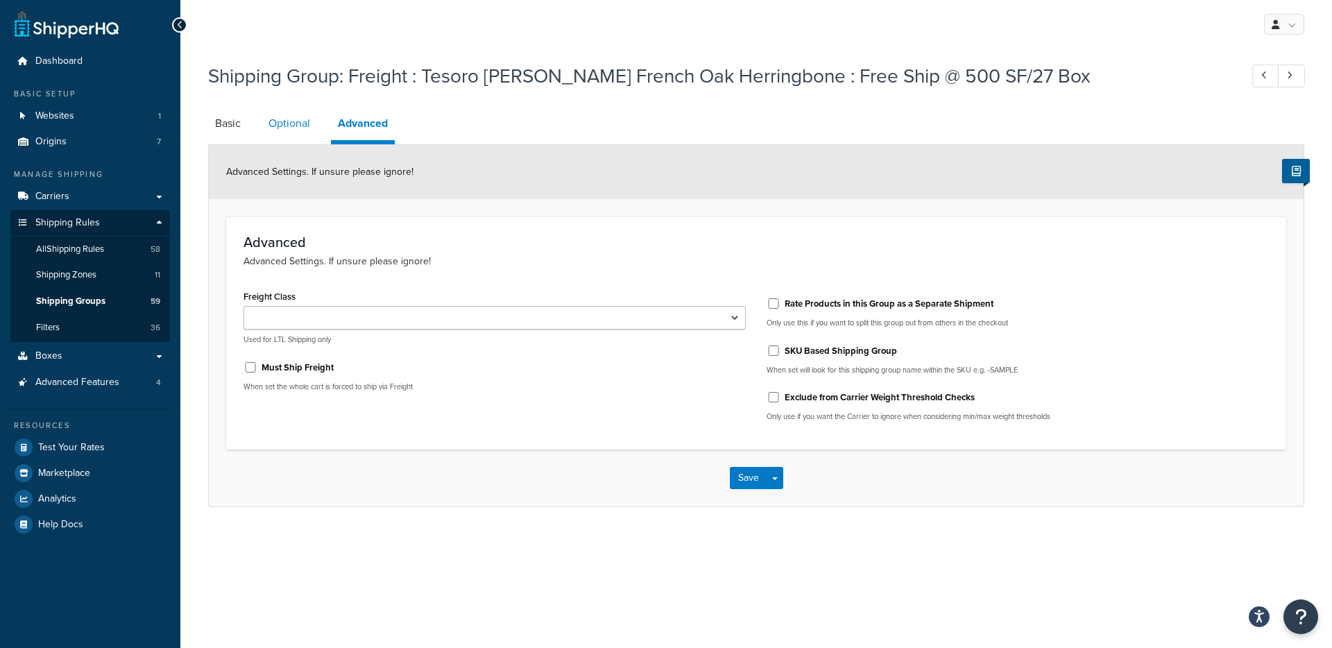
click at [289, 120] on link "Optional" at bounding box center [288, 123] width 55 height 33
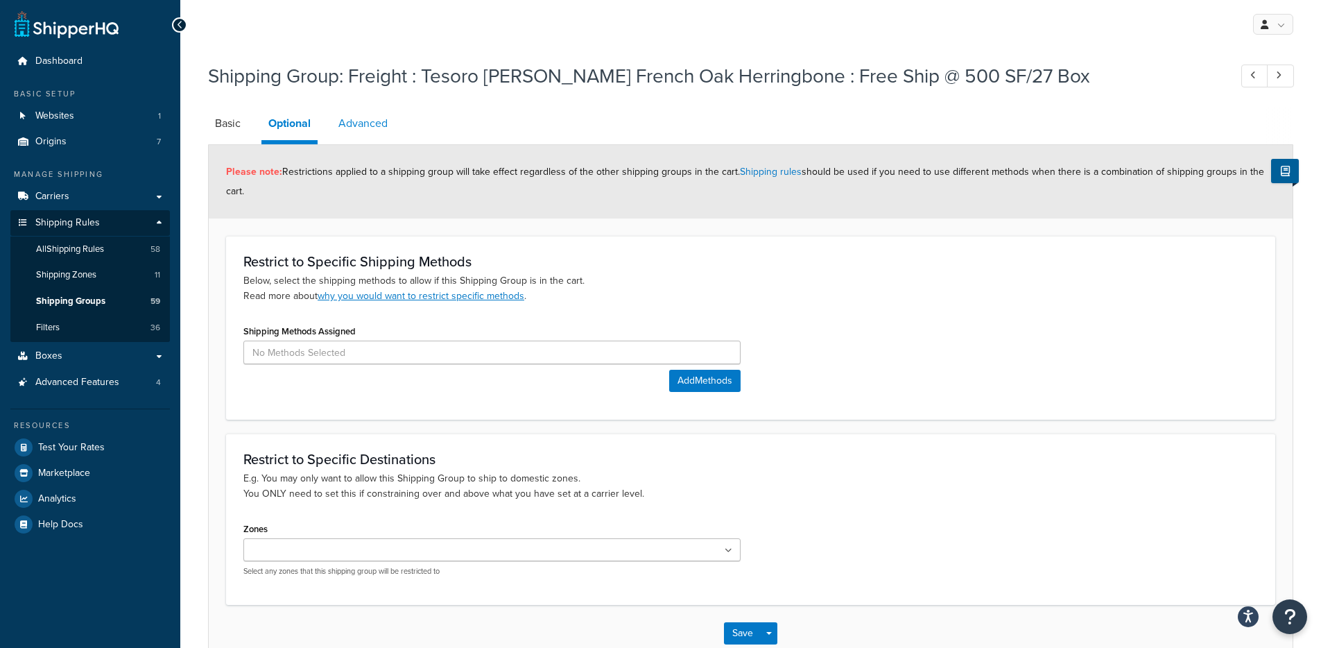
click at [377, 119] on link "Advanced" at bounding box center [363, 123] width 63 height 33
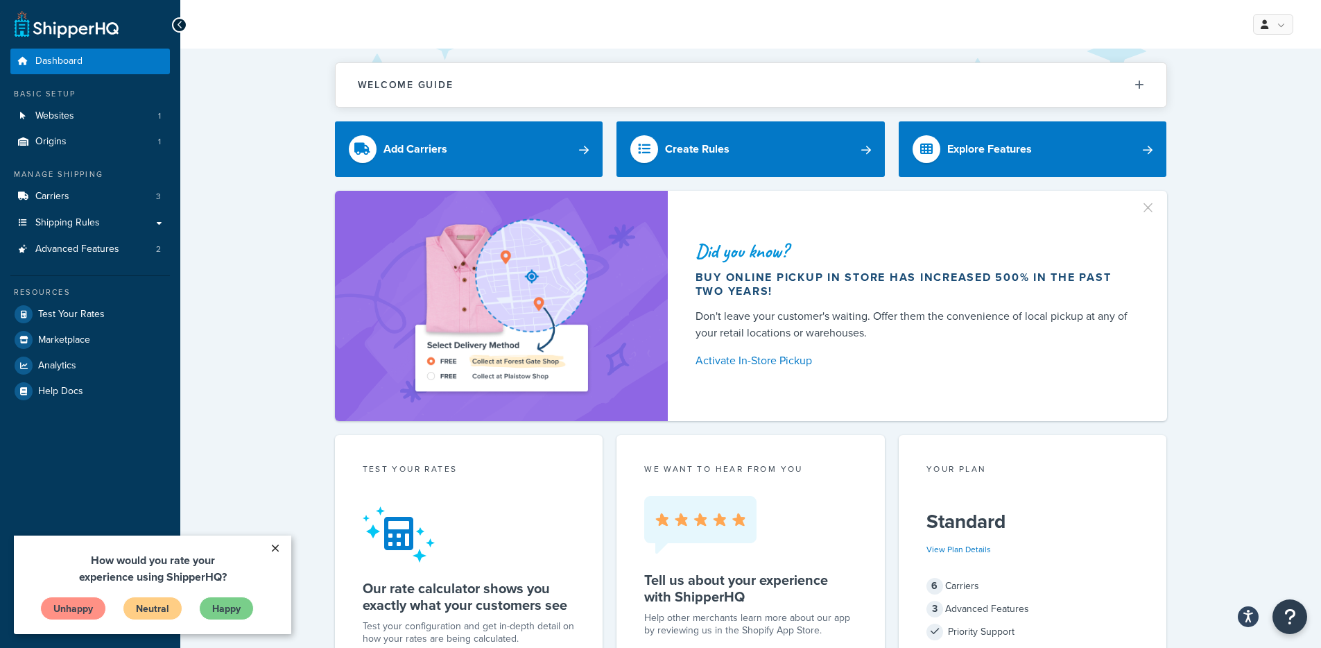
click at [279, 547] on link "×" at bounding box center [275, 547] width 24 height 25
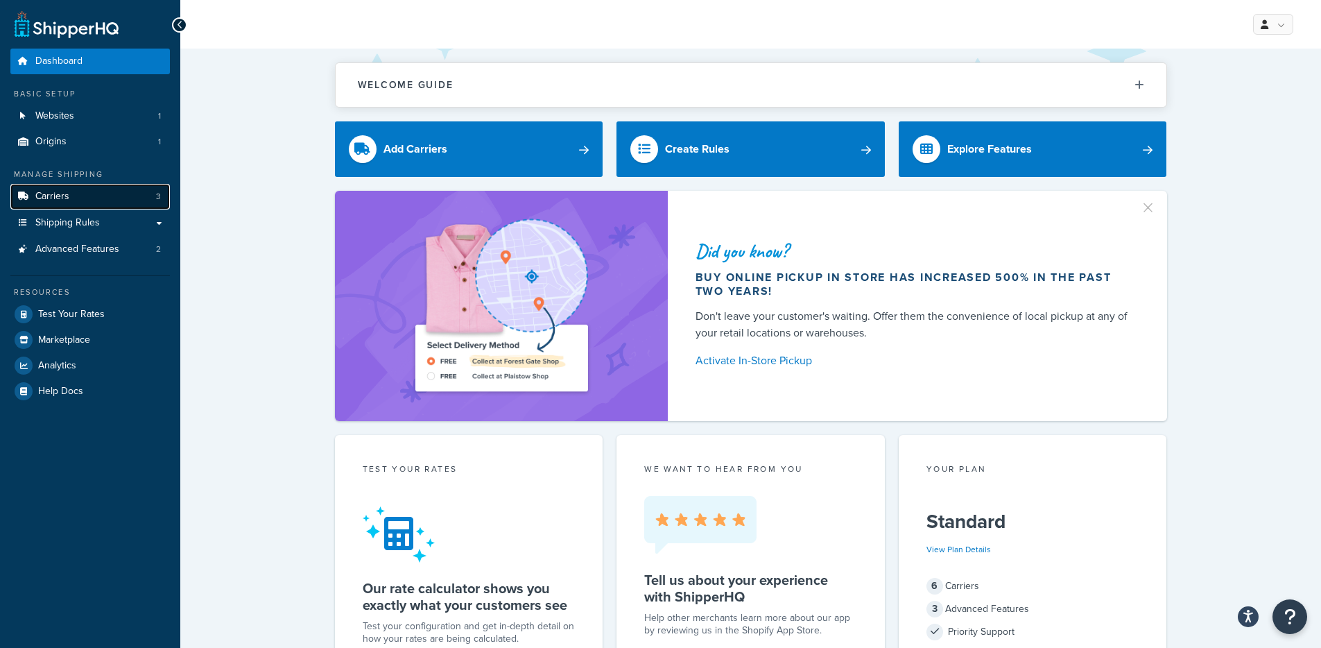
click at [126, 203] on link "Carriers 3" at bounding box center [90, 197] width 160 height 26
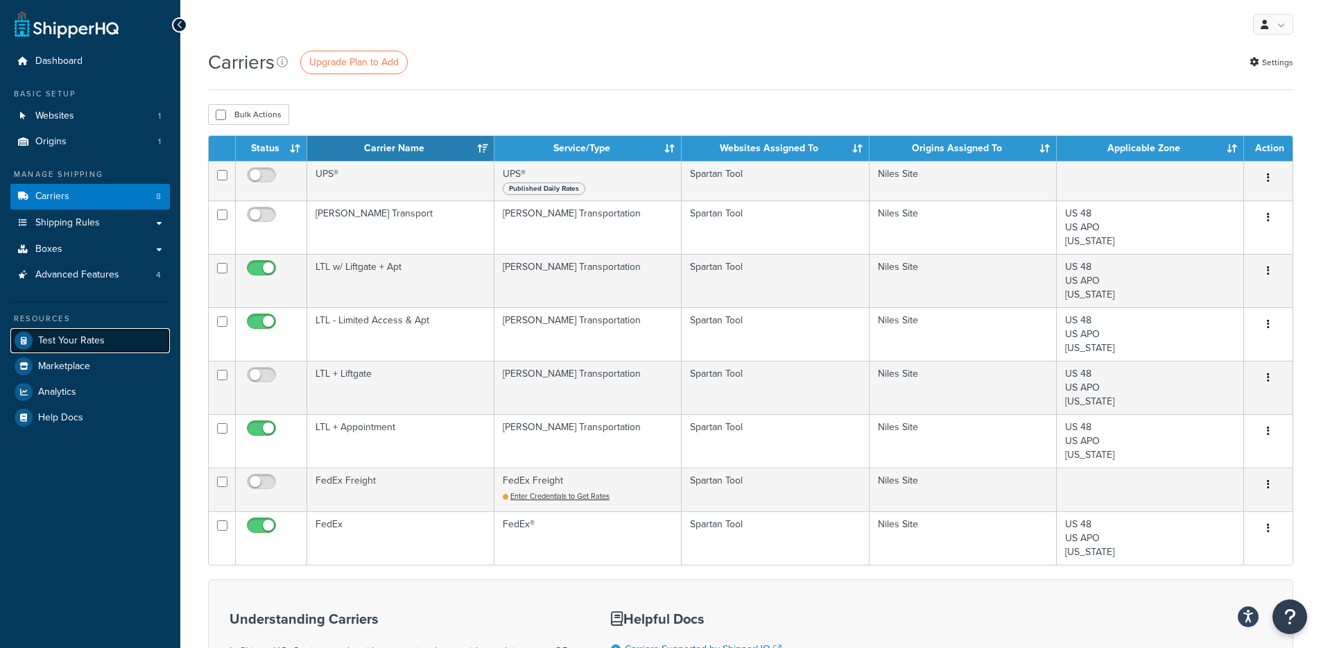
click at [102, 348] on link "Test Your Rates" at bounding box center [90, 340] width 160 height 25
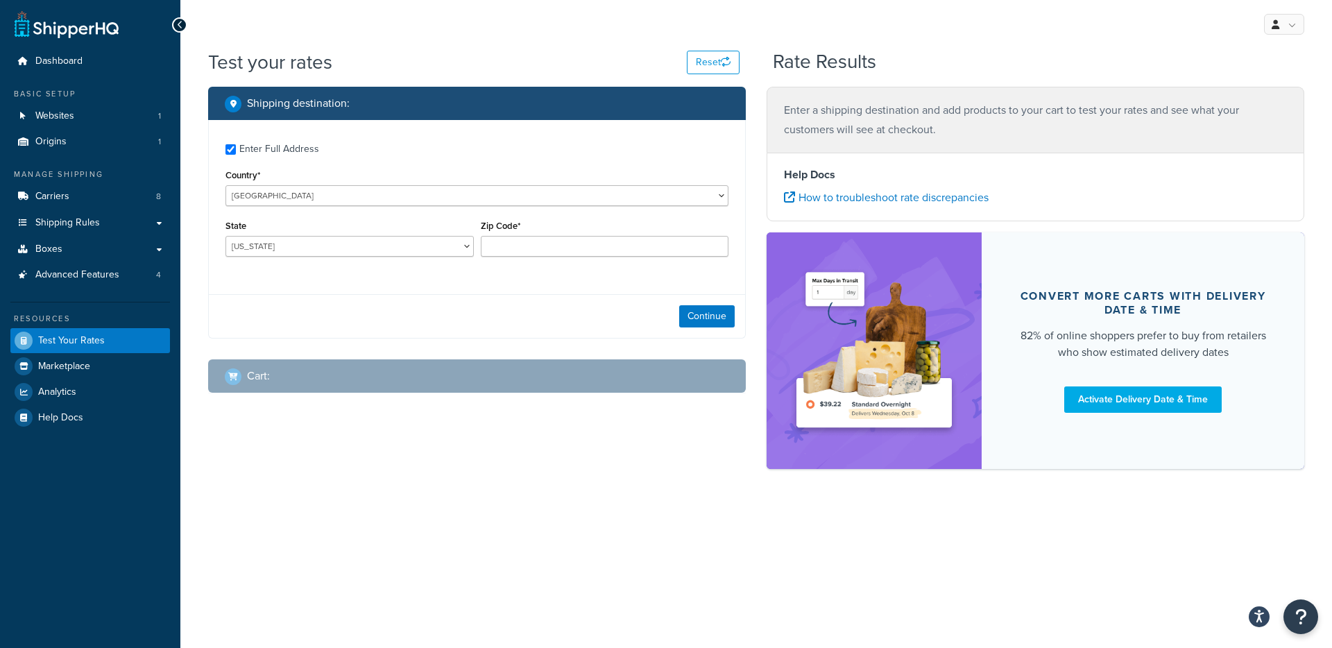
checkbox input "true"
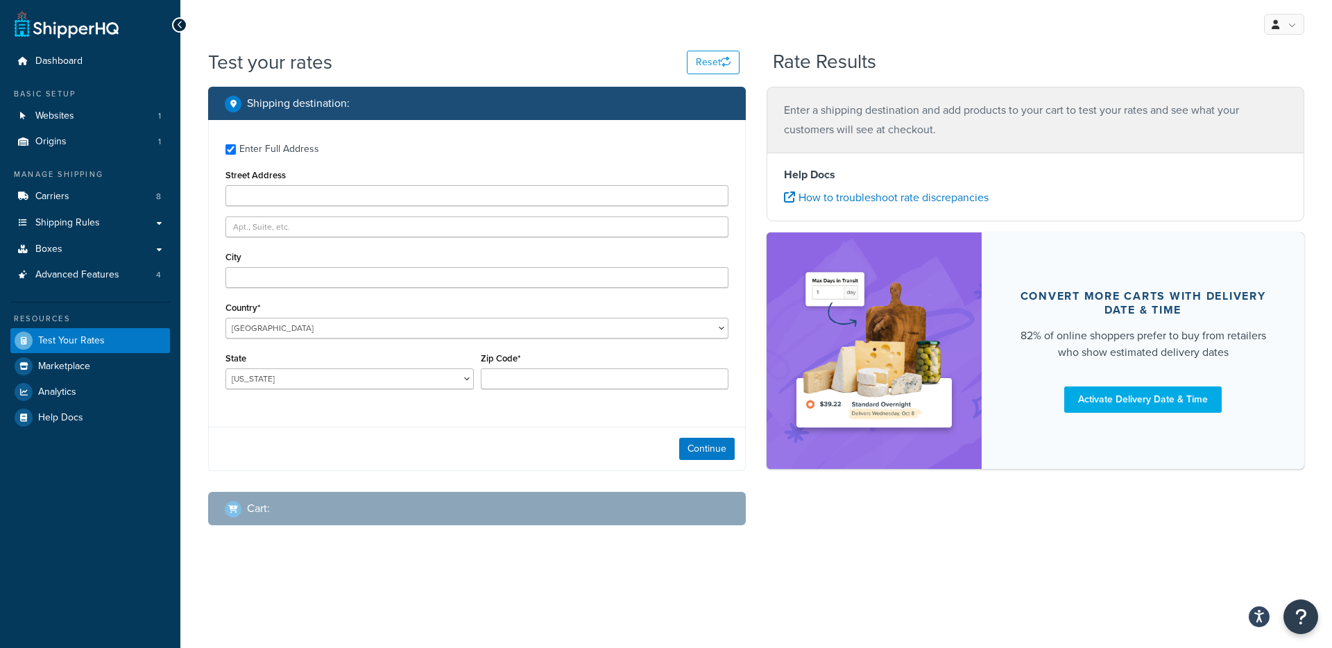
type input "[STREET_ADDRESS][PERSON_NAME]"
type input "Seaside"
type input "97138"
select select "OR"
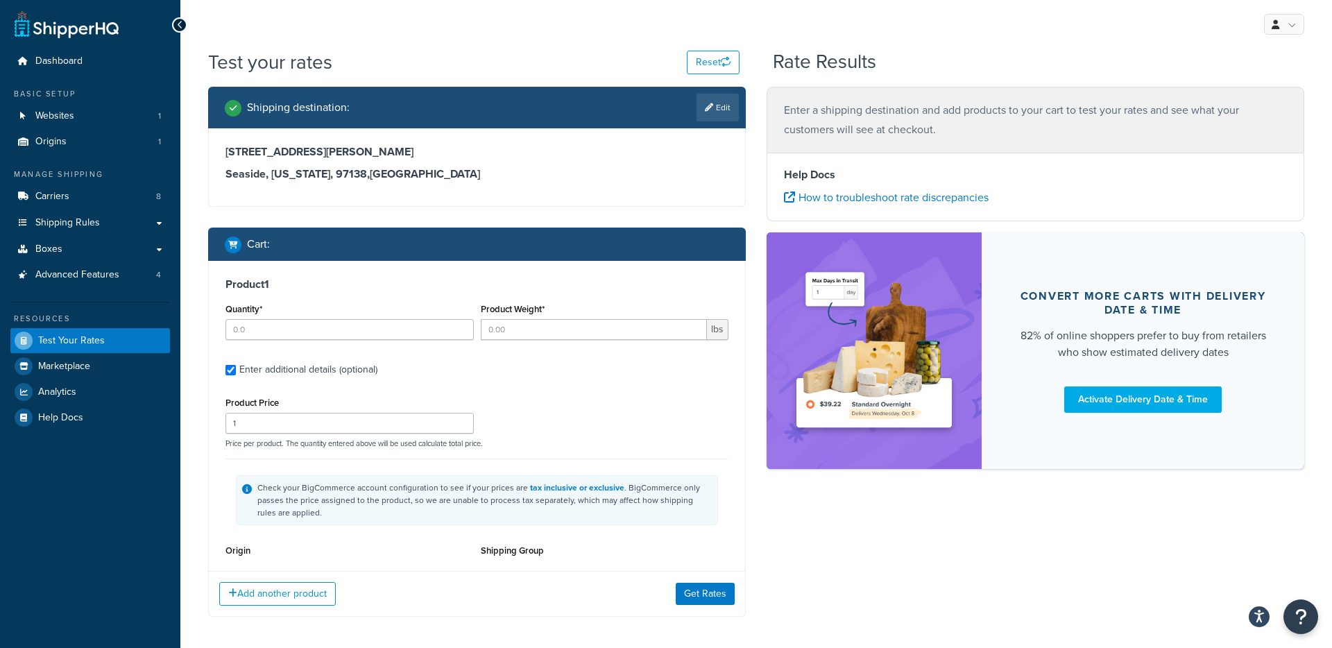
type input "4"
type input "0.29"
type input "21.56"
type input "5.0000"
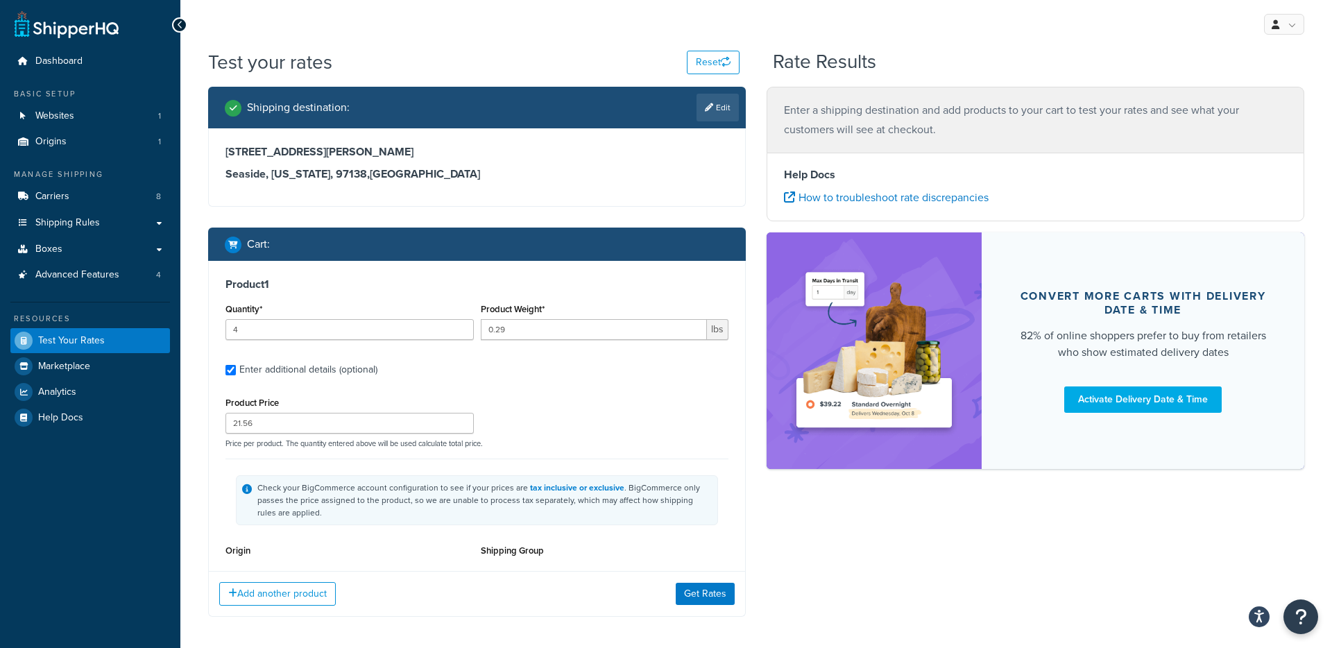
type input "7.0000"
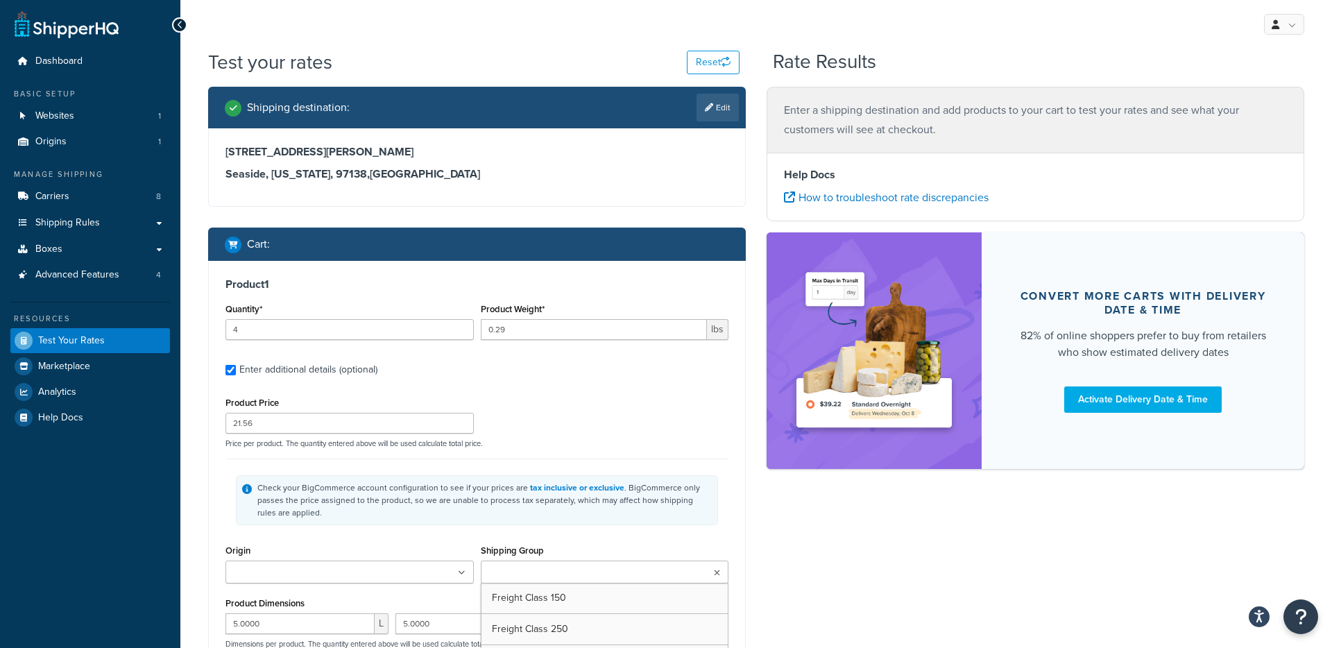
type input "2"
type input "1"
type input "80.72"
type input "5.0000"
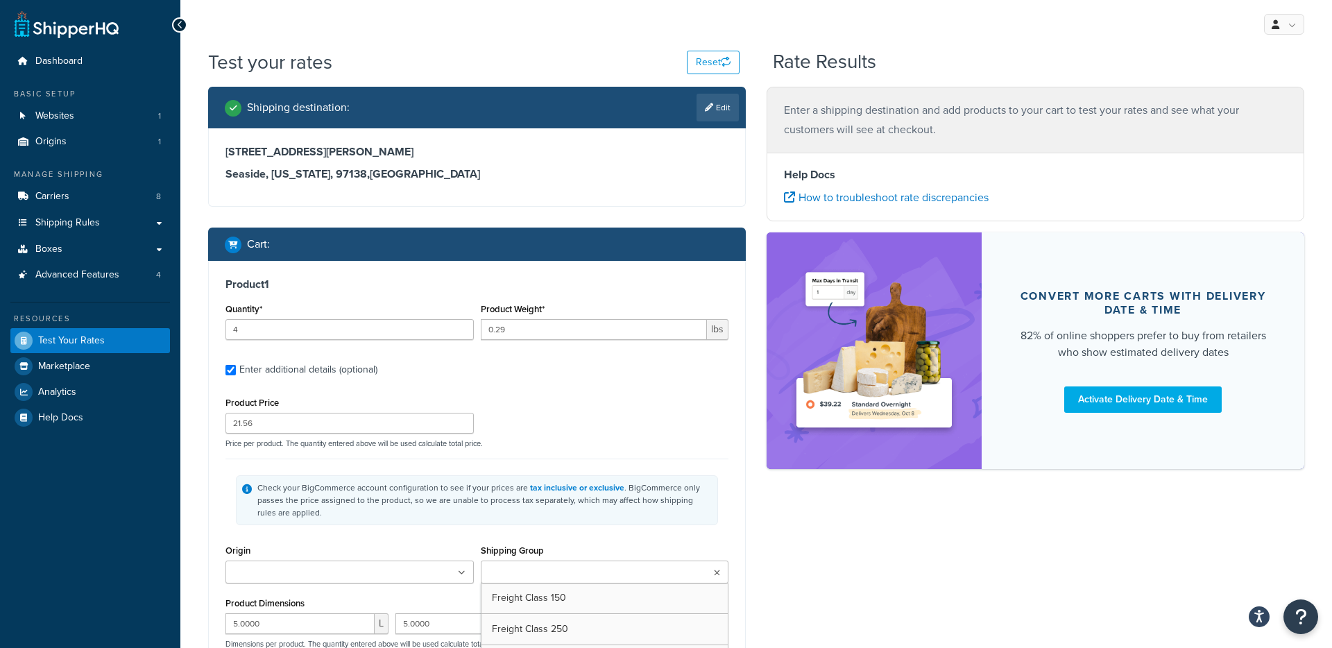
type input "7.0000"
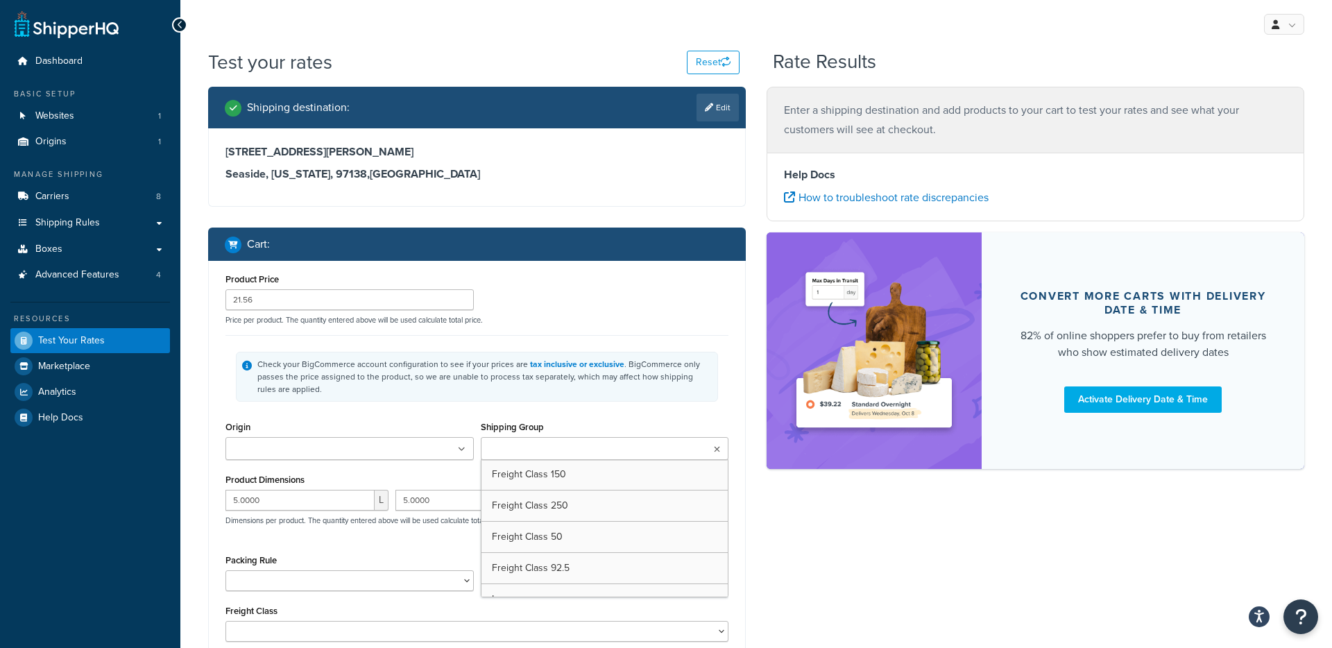
type input "2"
type input "43"
type input "418.72"
type input "21.0000"
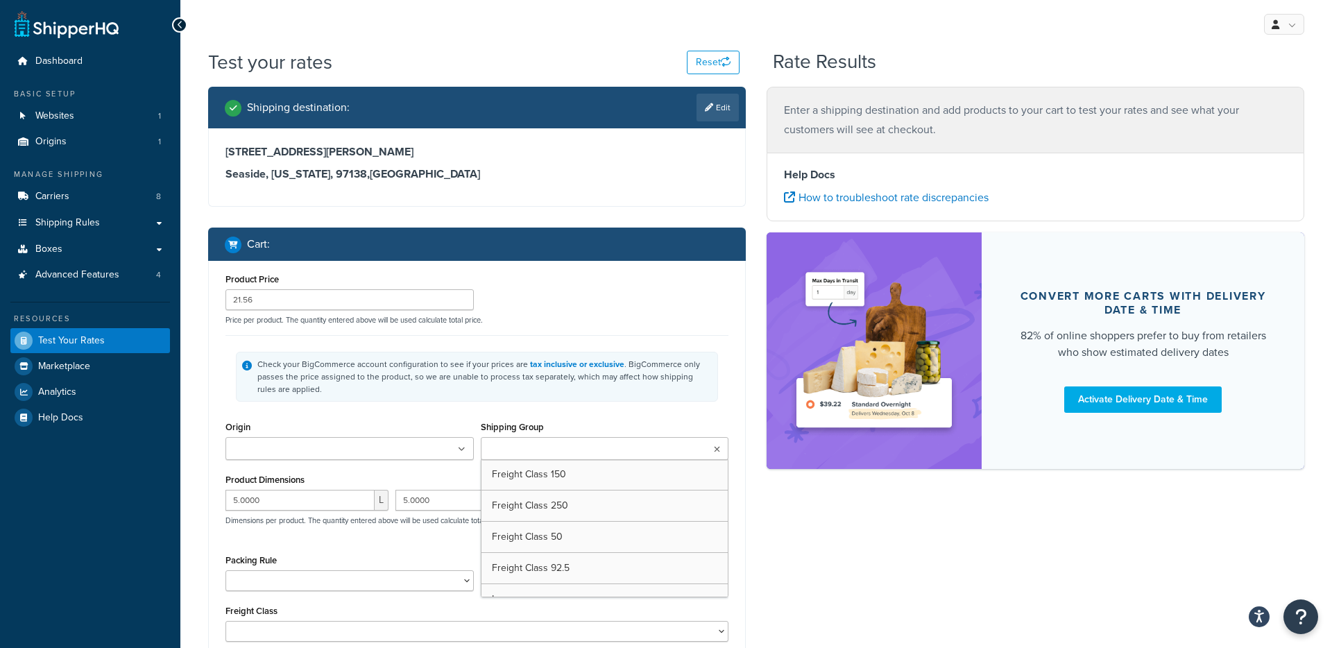
type input "4.0000"
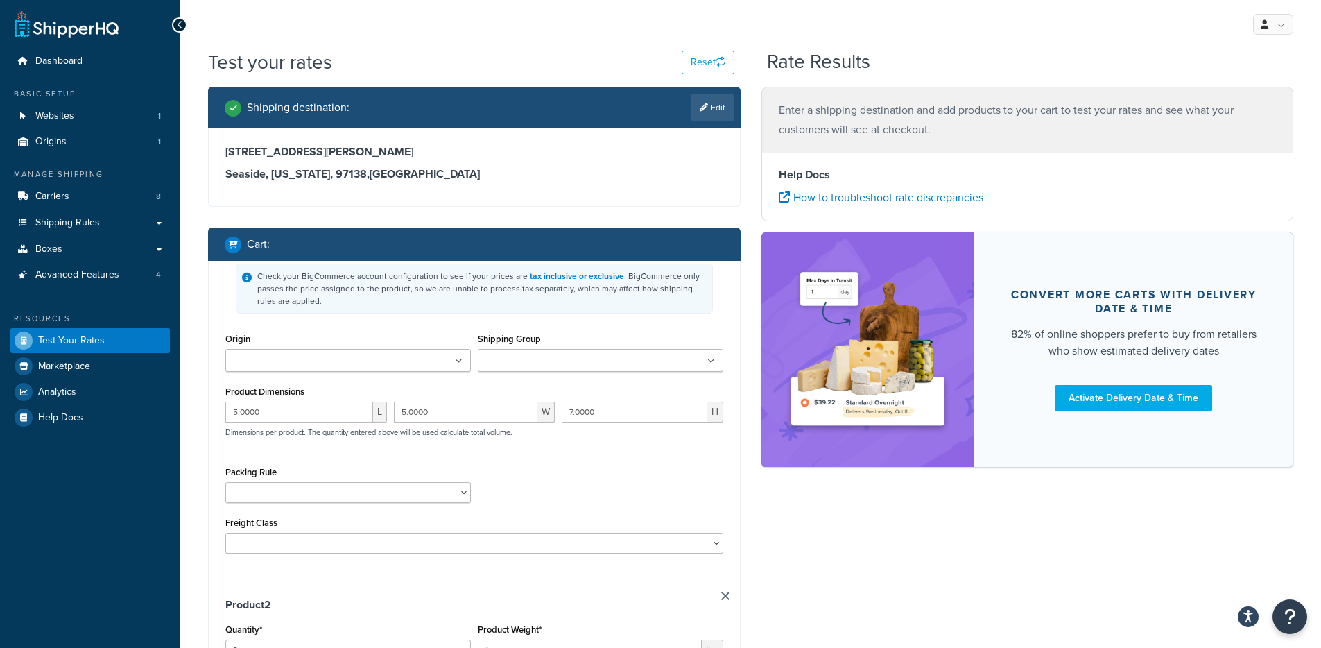
scroll to position [0, 0]
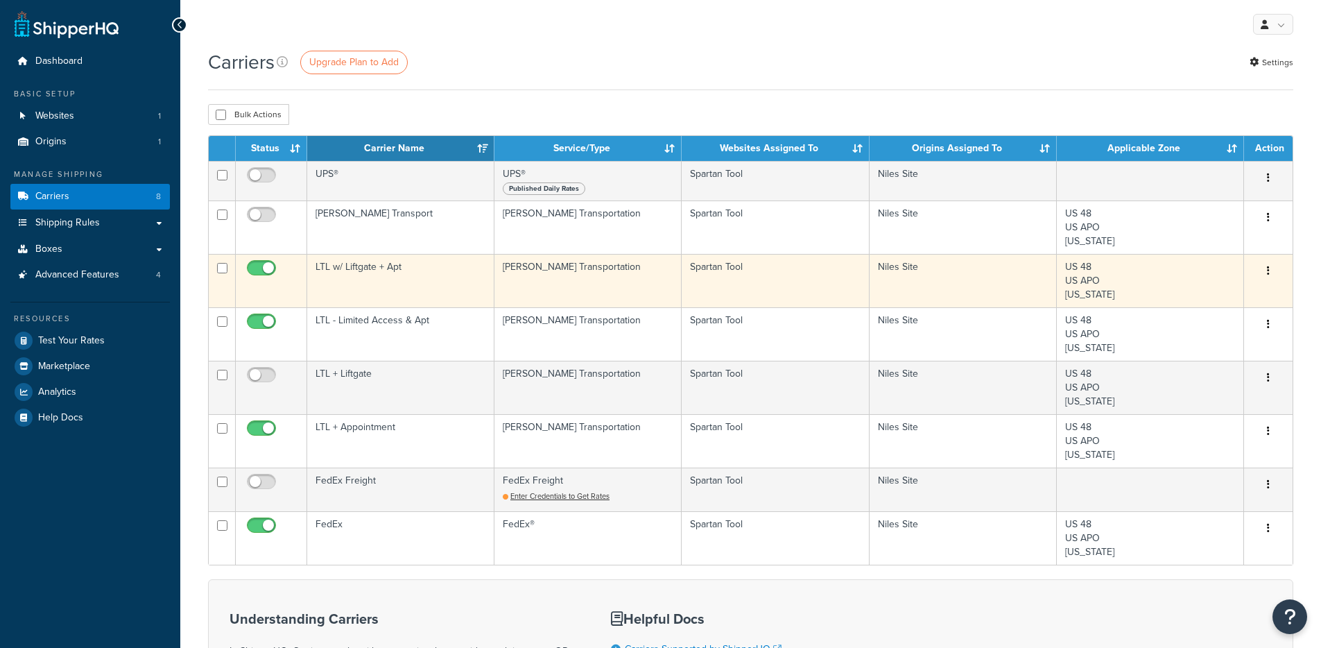
click at [400, 295] on td "LTL w/ Liftgate + Apt" at bounding box center [400, 280] width 187 height 53
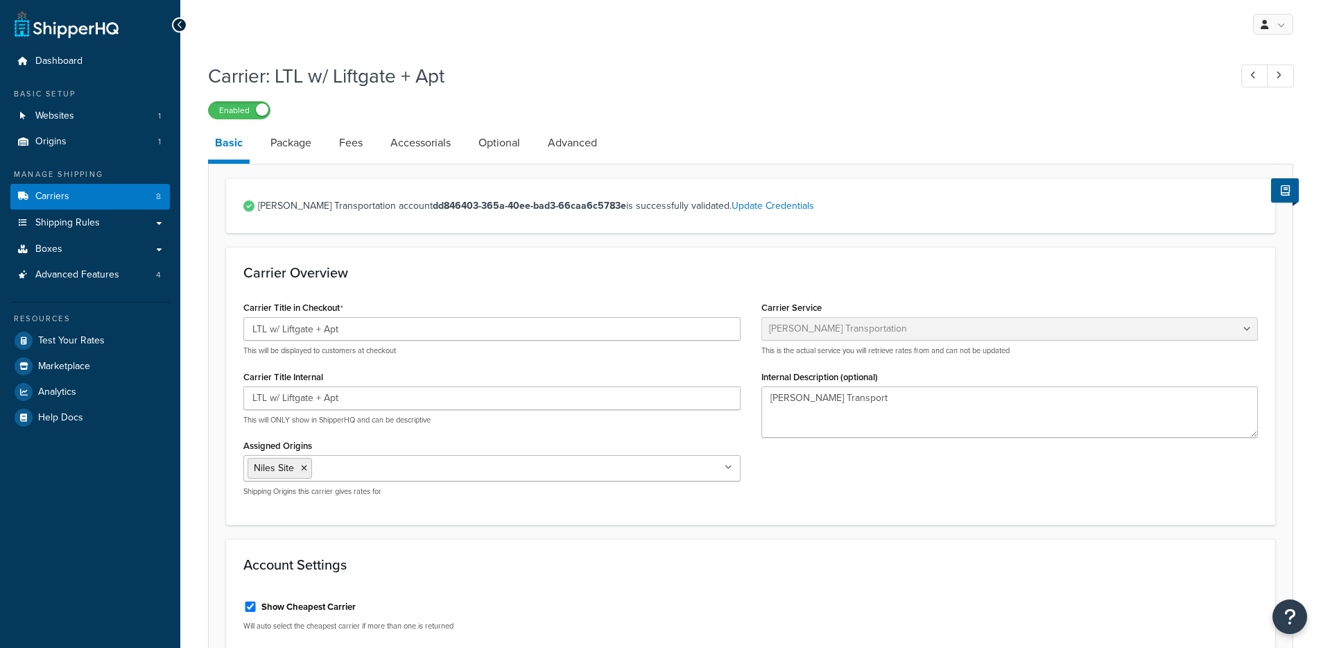
select select "ryanTransportFreight"
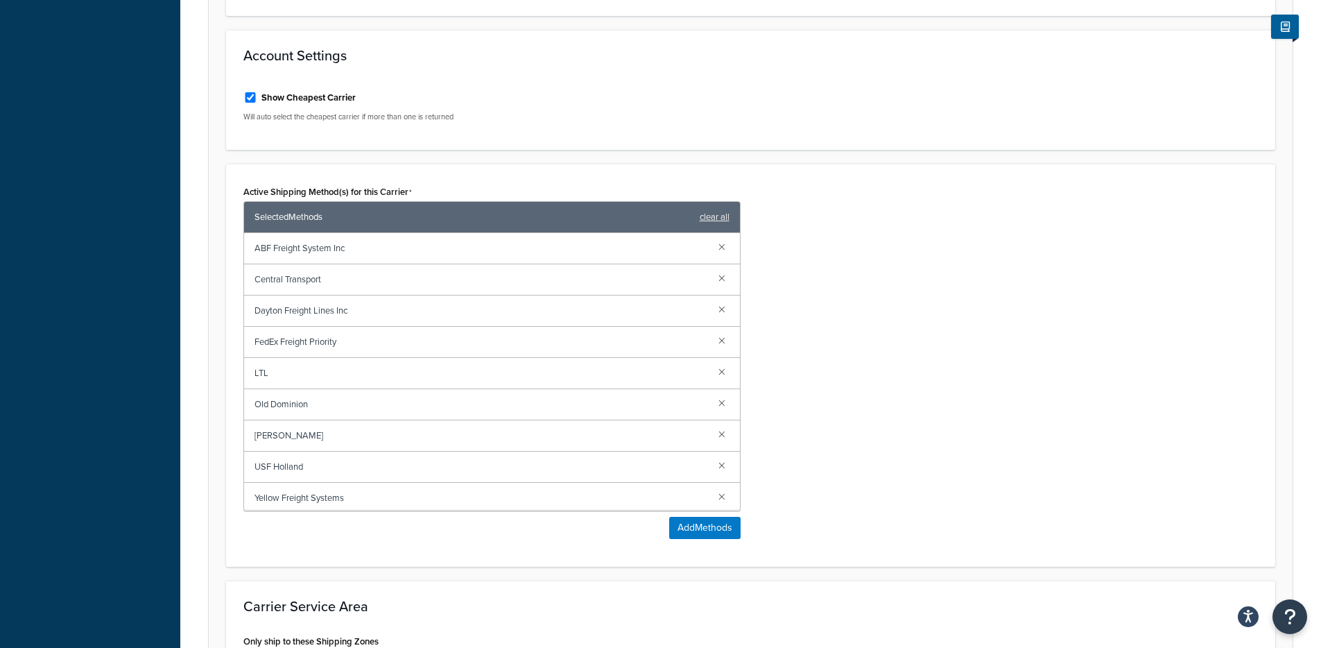
scroll to position [557, 0]
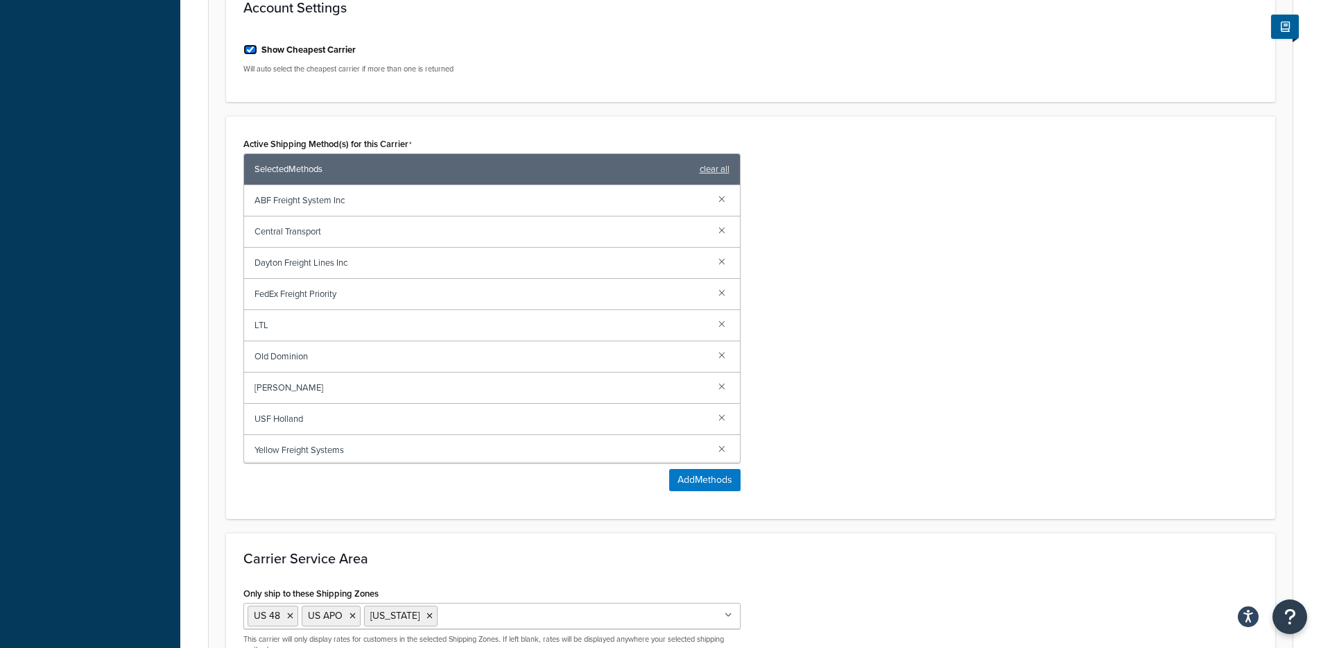
click at [246, 46] on input "Show Cheapest Carrier" at bounding box center [250, 49] width 14 height 10
checkbox input "false"
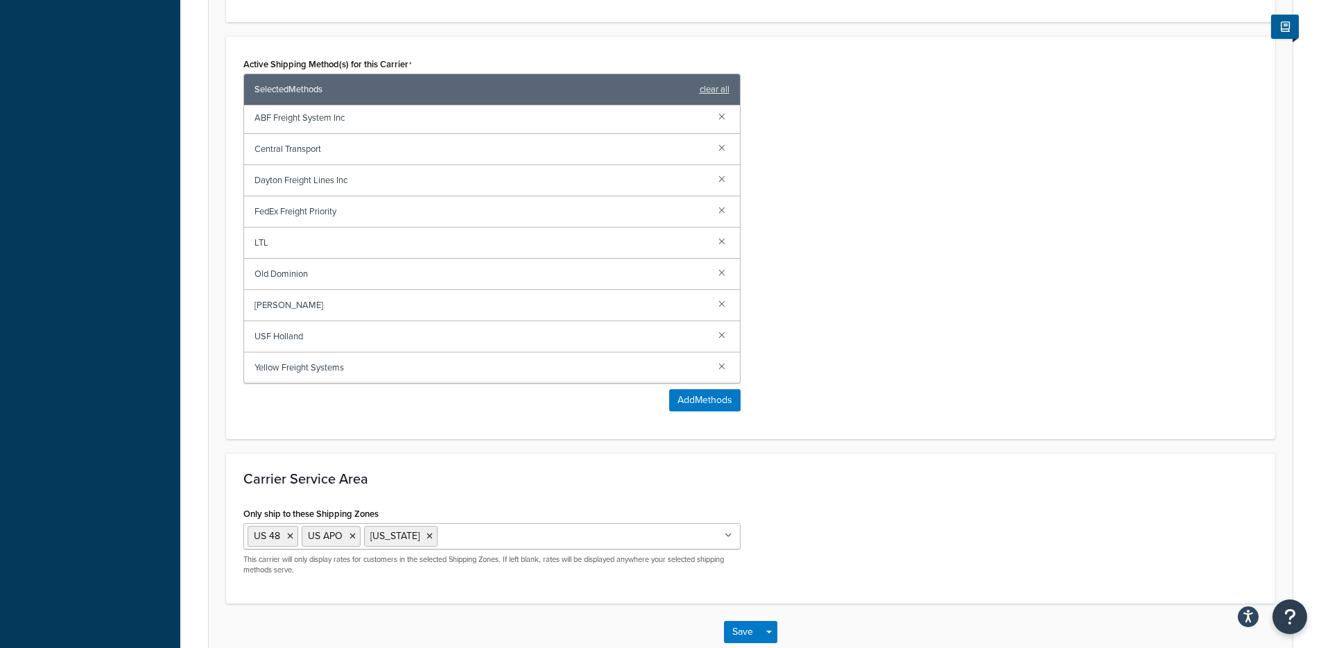
scroll to position [719, 0]
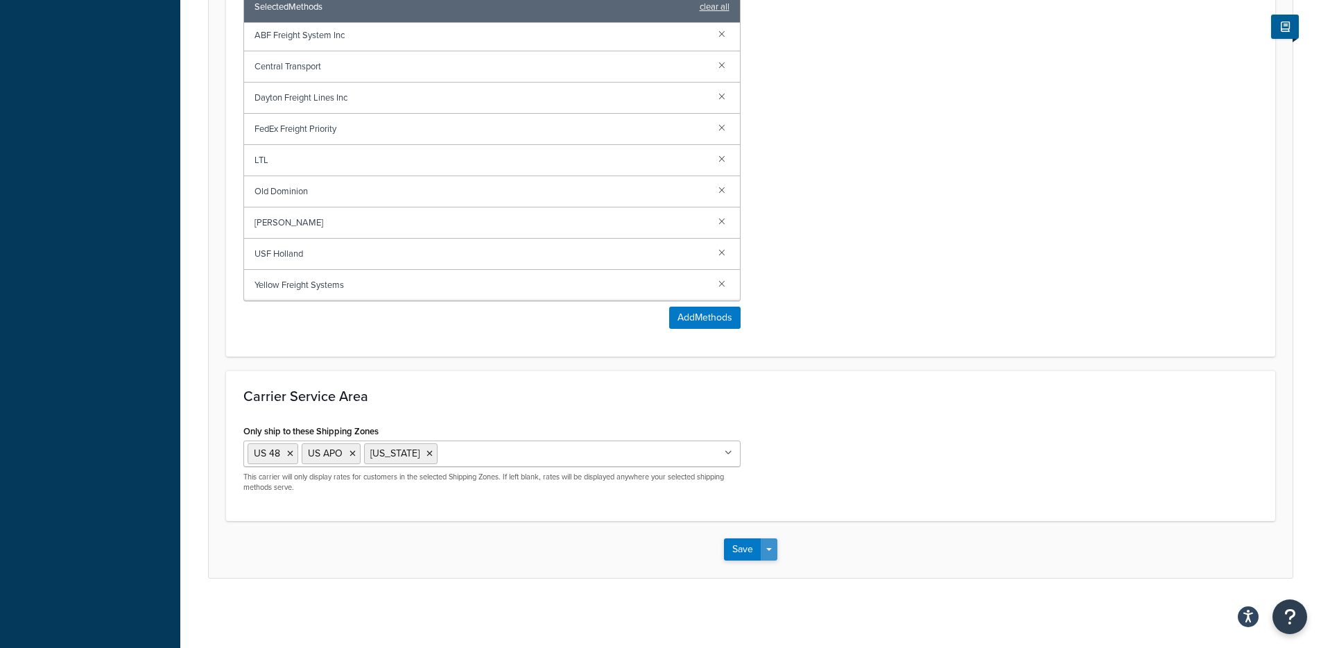
click at [771, 551] on button "Save Dropdown" at bounding box center [769, 549] width 17 height 22
click at [776, 569] on button "Save and Edit" at bounding box center [774, 574] width 101 height 29
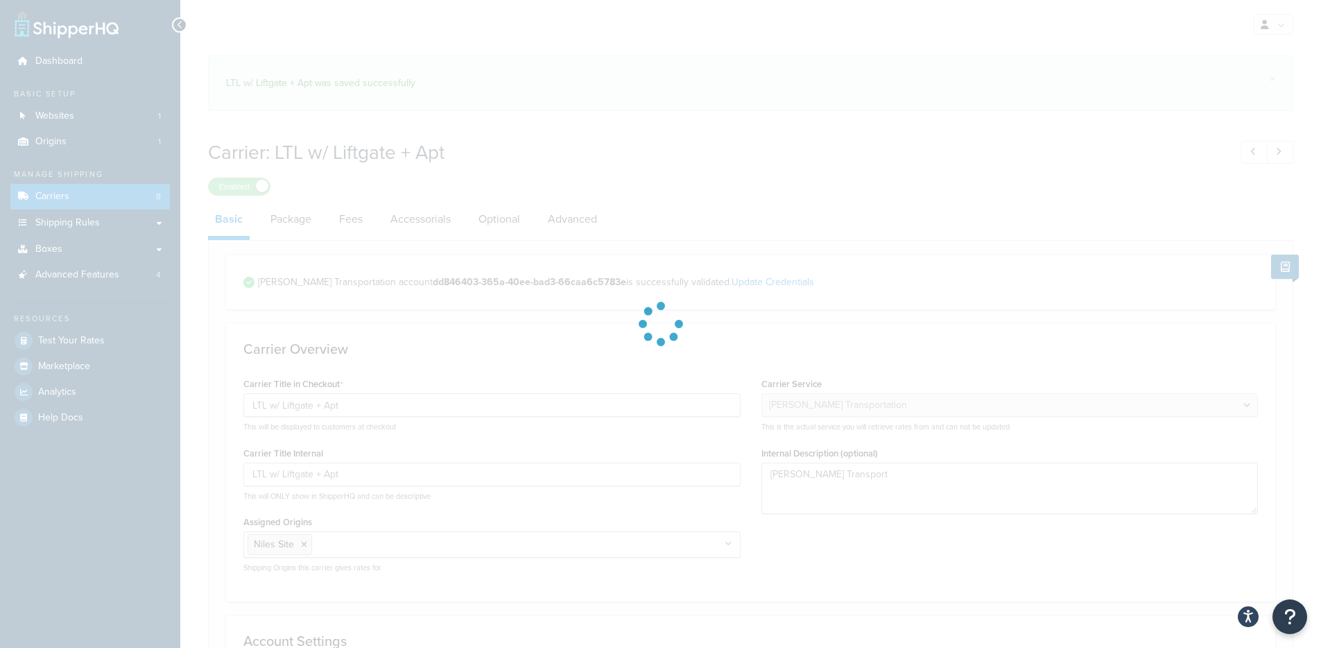
select select "ryanTransportFreight"
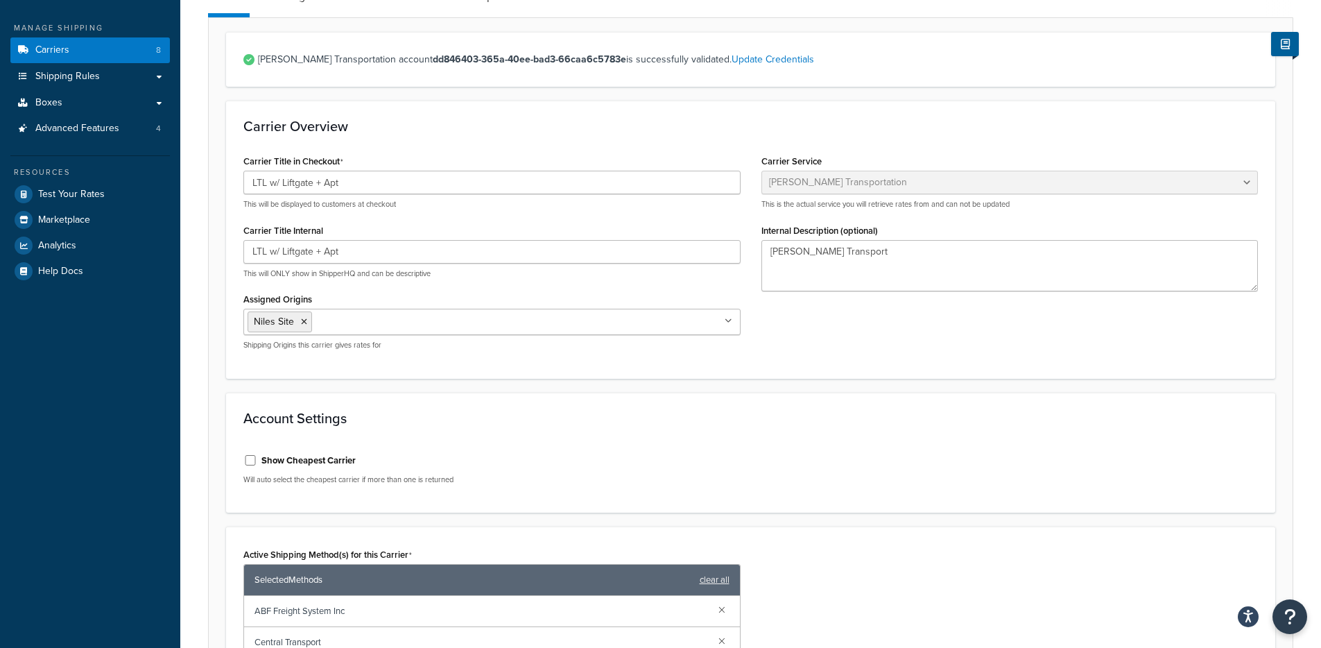
scroll to position [225, 0]
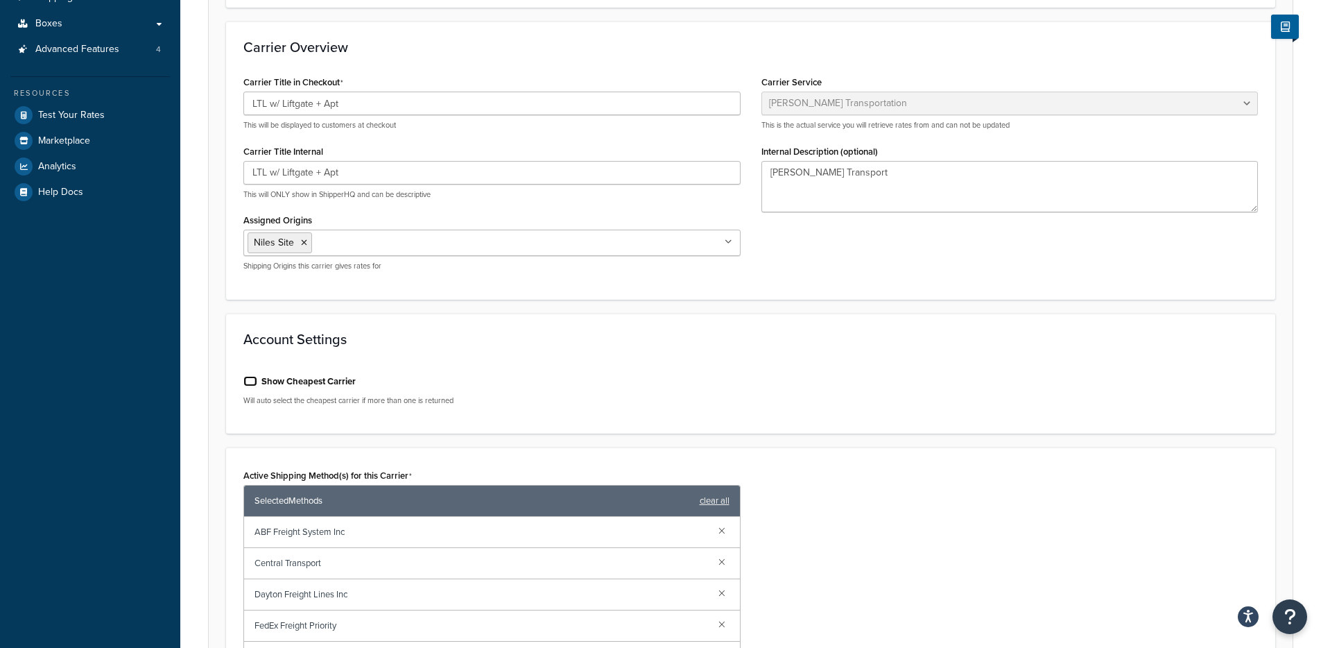
click at [246, 383] on input "Show Cheapest Carrier" at bounding box center [250, 381] width 14 height 10
checkbox input "true"
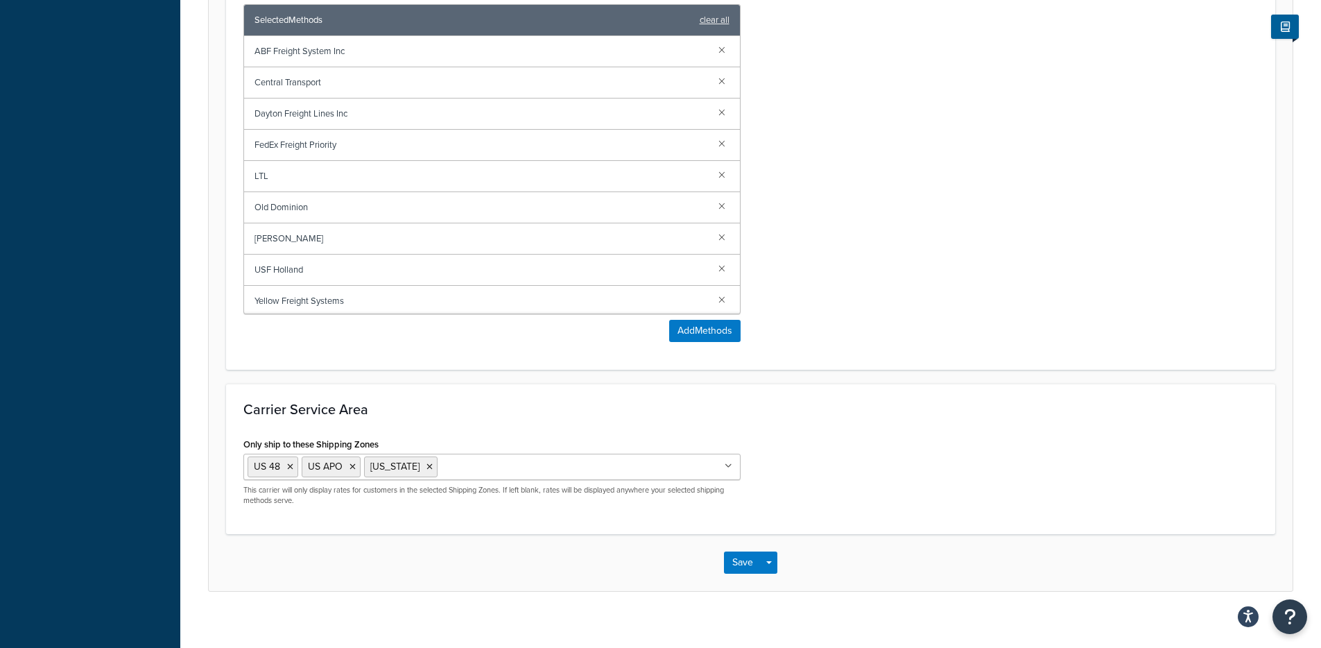
scroll to position [719, 0]
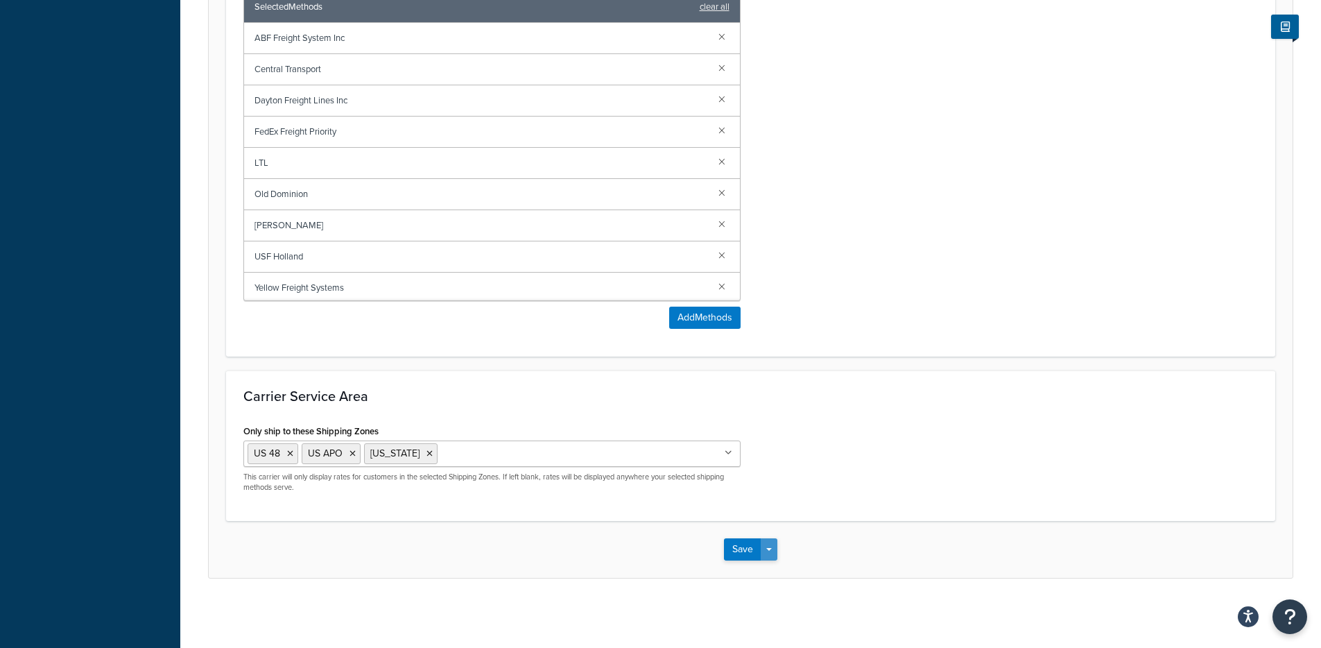
click at [769, 548] on span "button" at bounding box center [769, 549] width 6 height 3
click at [782, 576] on button "Save and Edit" at bounding box center [774, 574] width 101 height 29
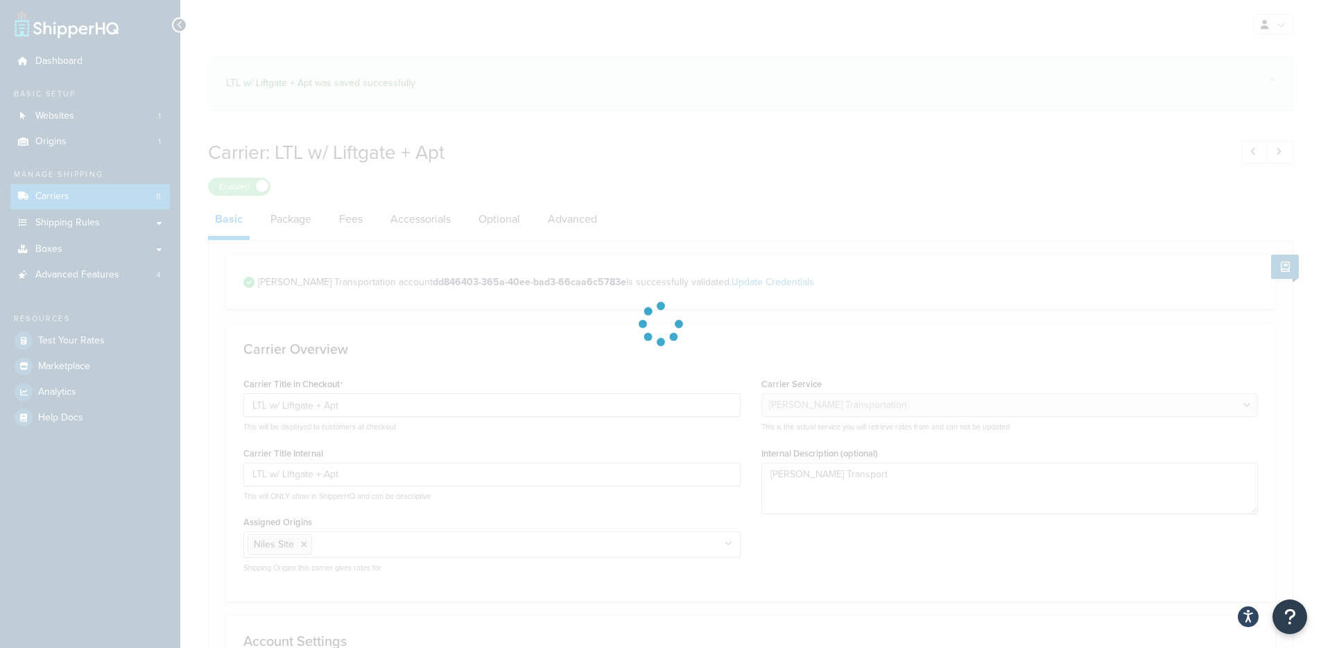
select select "ryanTransportFreight"
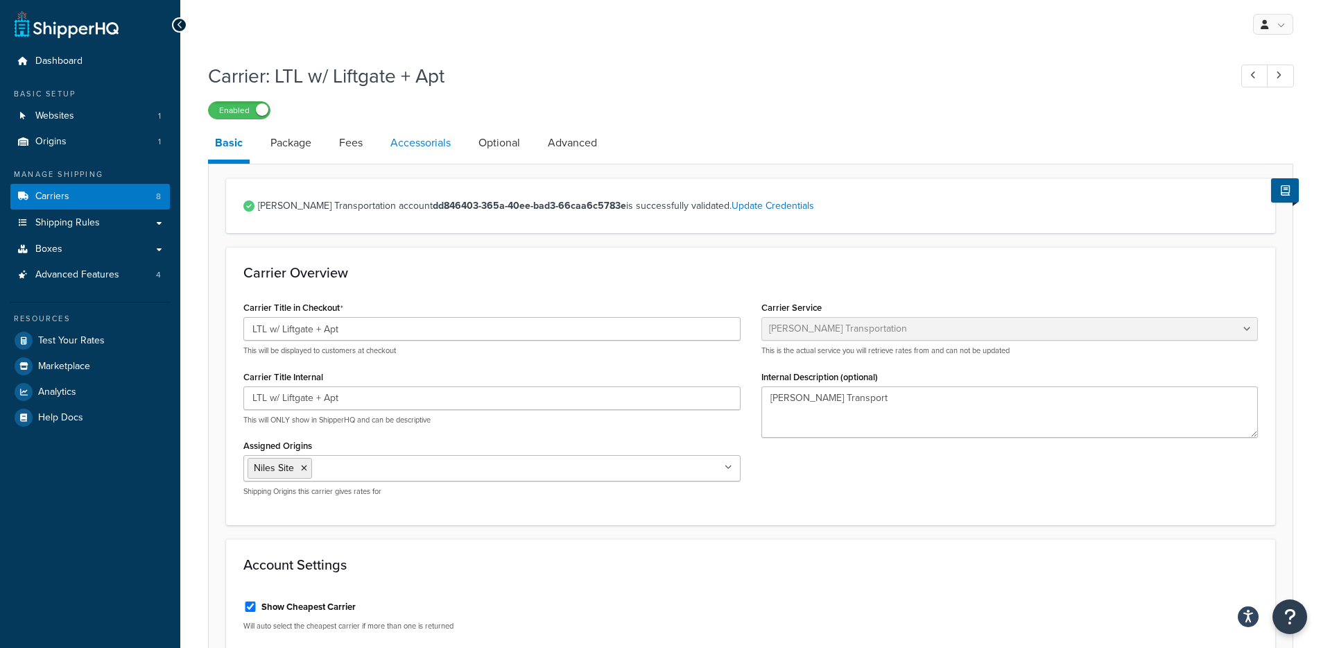
click at [420, 140] on link "Accessorials" at bounding box center [421, 142] width 74 height 33
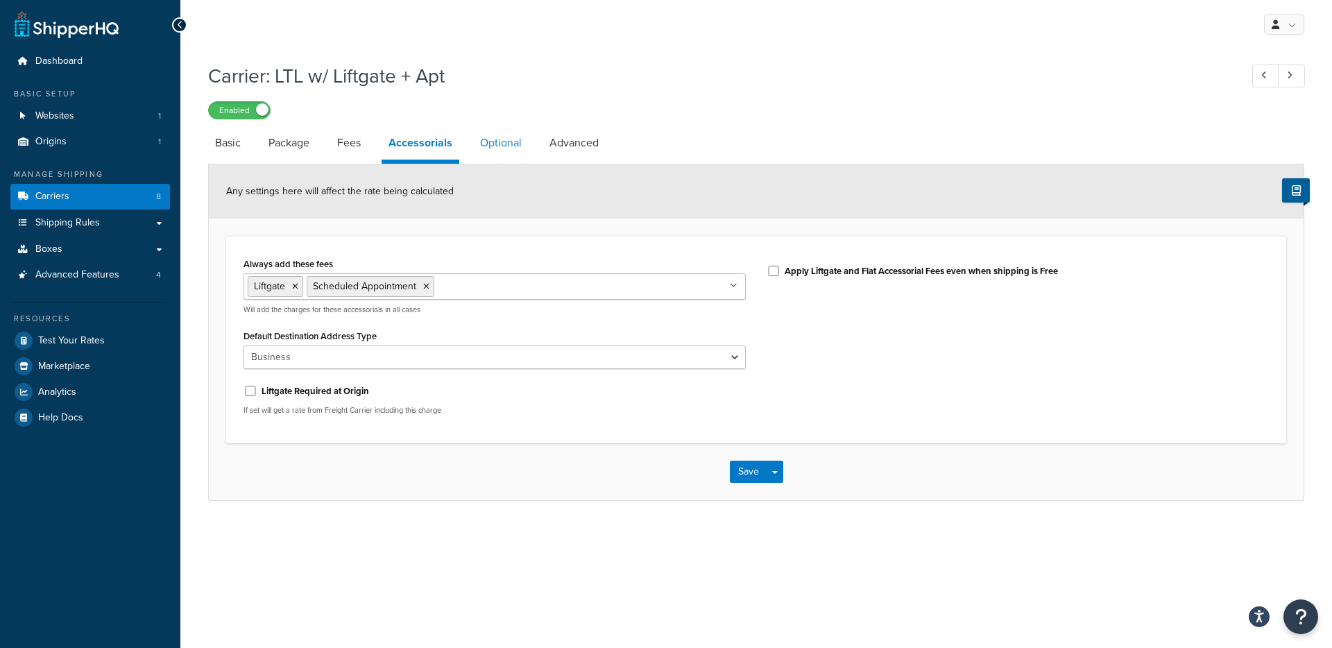
click at [520, 146] on link "Optional" at bounding box center [500, 142] width 55 height 33
select select "100"
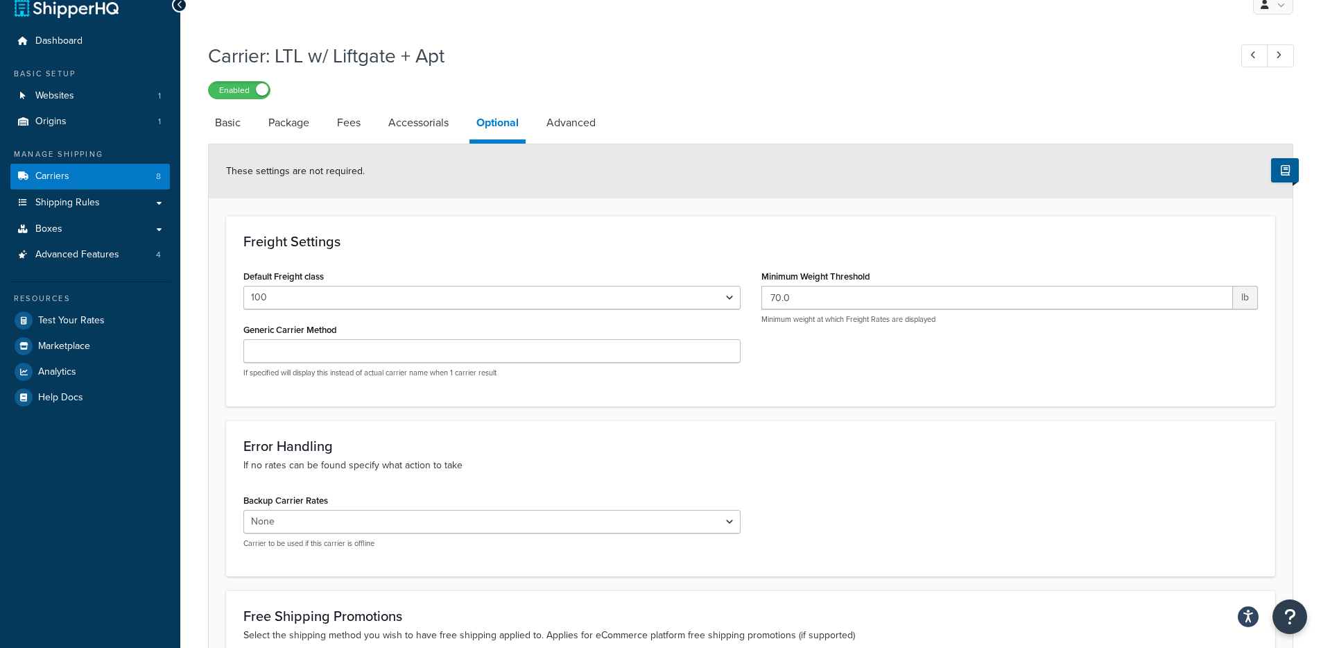
scroll to position [17, 0]
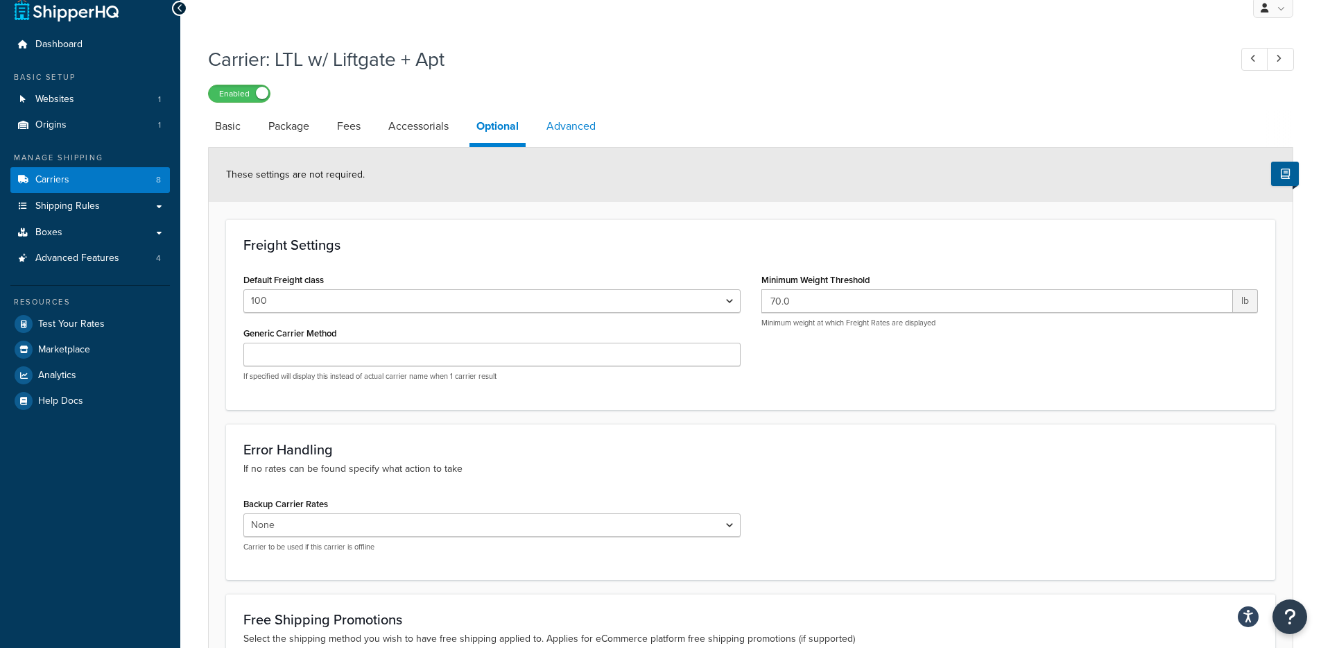
click at [560, 131] on link "Advanced" at bounding box center [571, 126] width 63 height 33
select select "false"
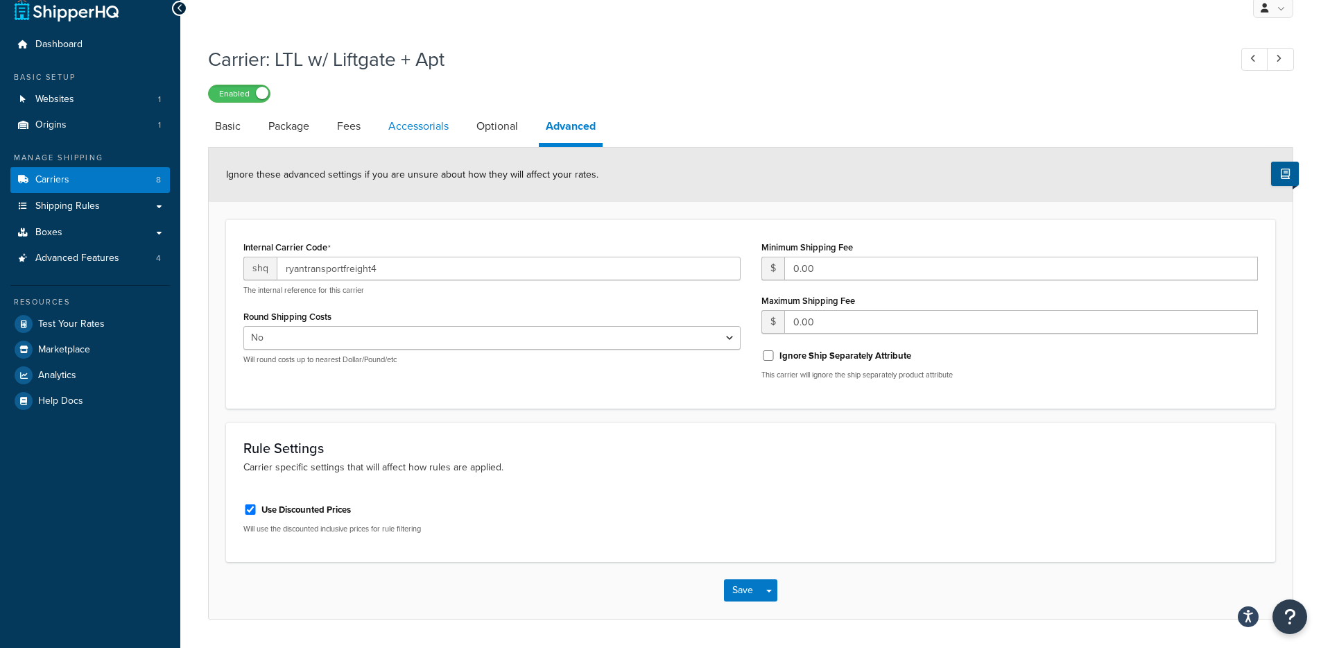
click at [389, 132] on link "Accessorials" at bounding box center [418, 126] width 74 height 33
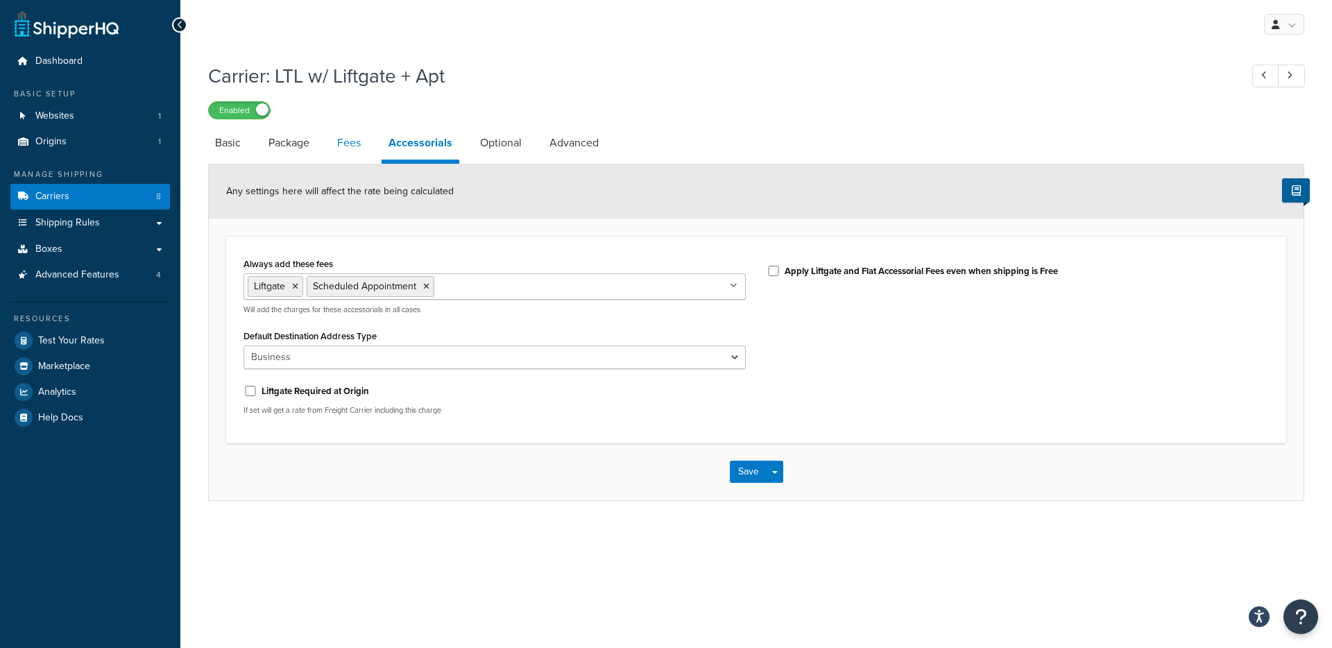
click at [352, 145] on link "Fees" at bounding box center [348, 142] width 37 height 33
select select "AFTER"
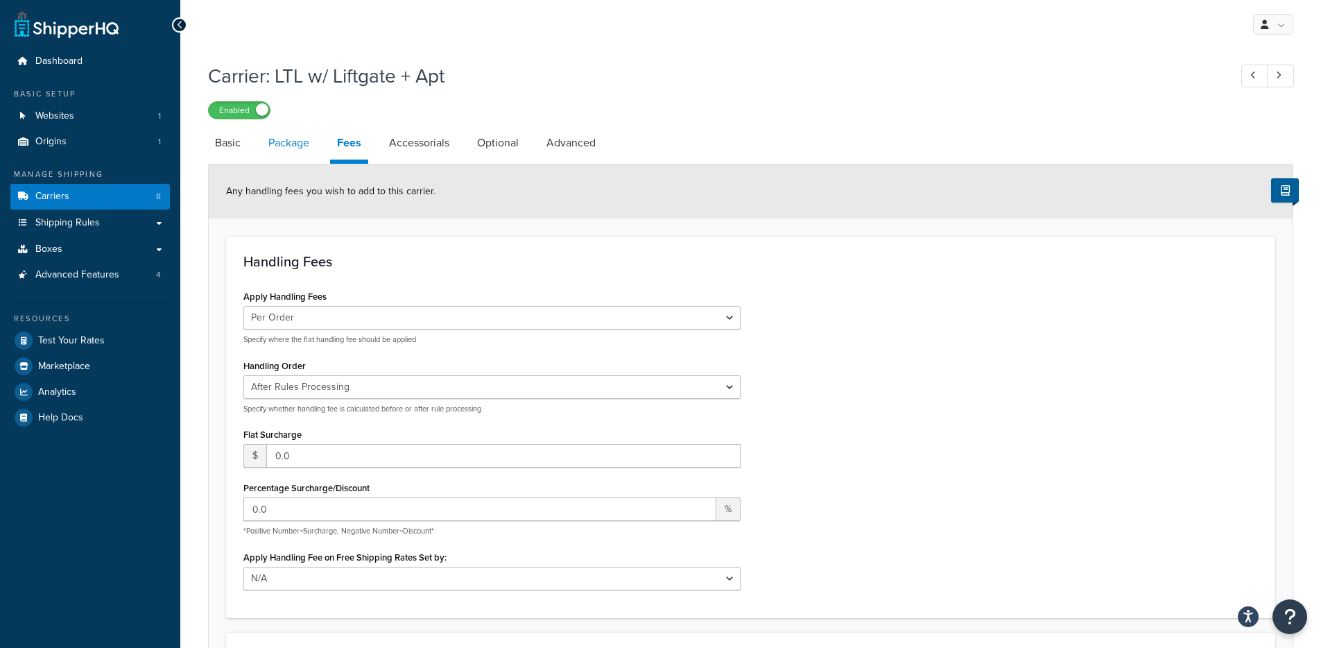
click at [270, 156] on link "Package" at bounding box center [288, 142] width 55 height 33
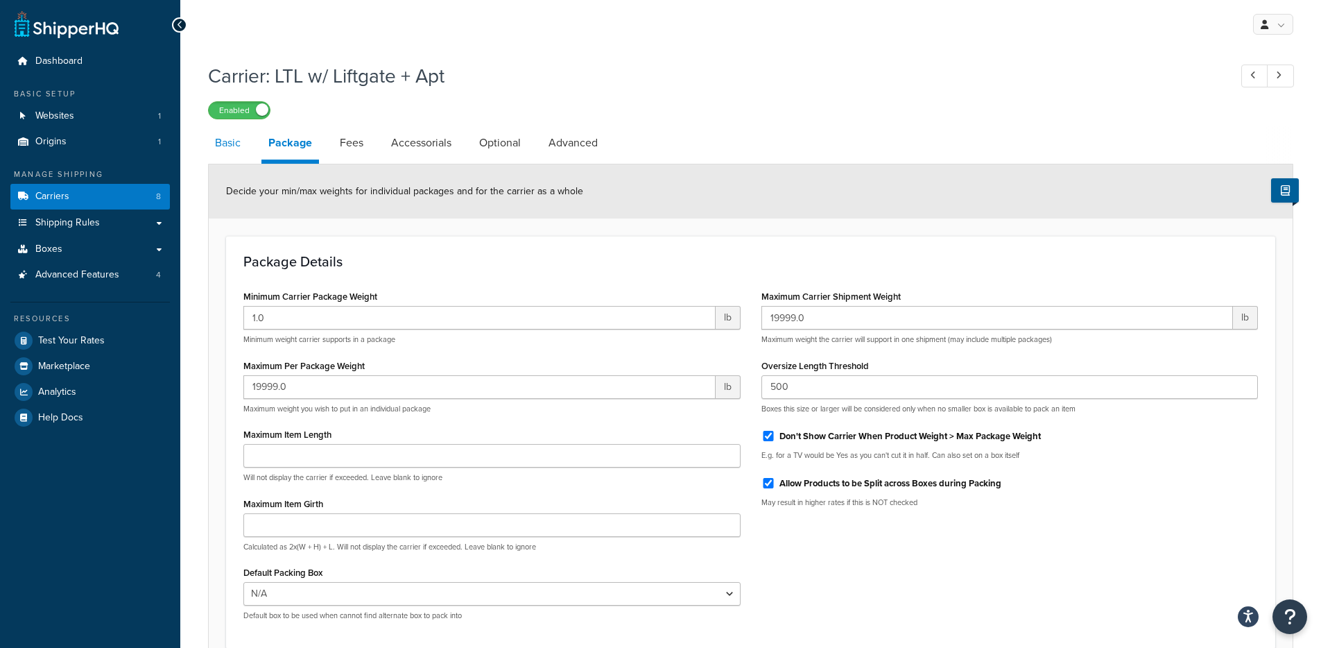
click at [244, 157] on link "Basic" at bounding box center [228, 142] width 40 height 33
select select "ryanTransportFreight"
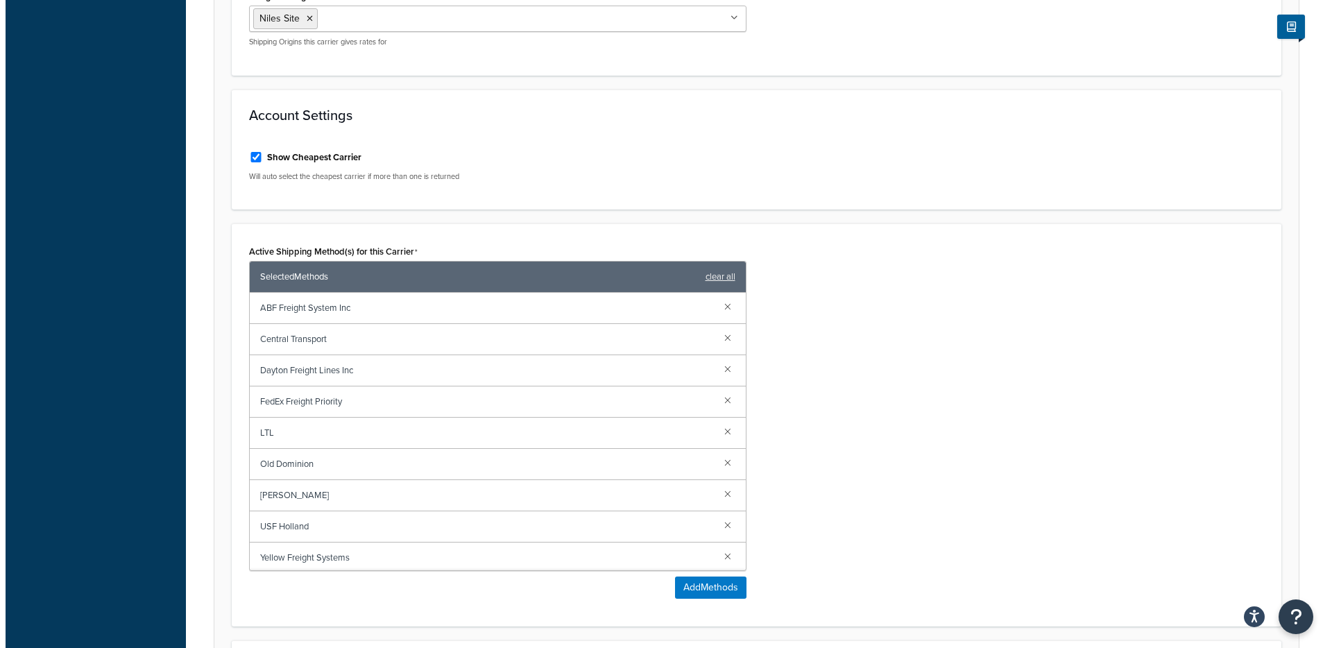
scroll to position [532, 0]
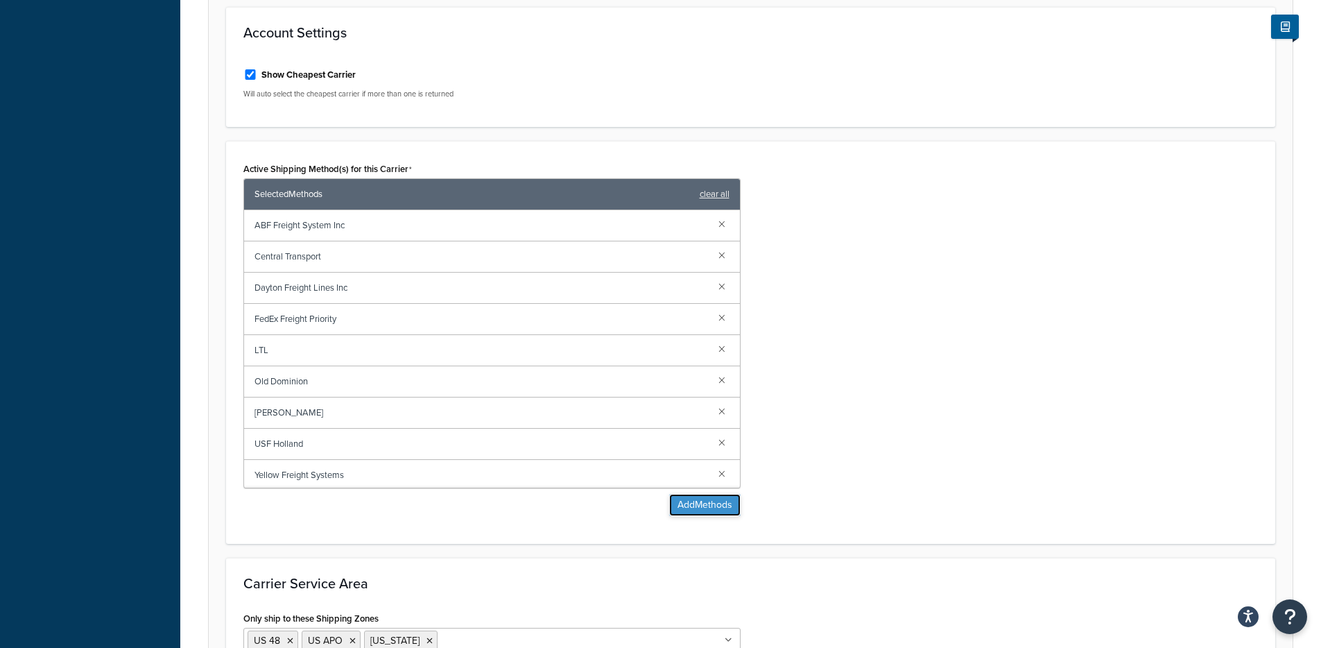
click at [669, 510] on button "Add Methods" at bounding box center [704, 505] width 71 height 22
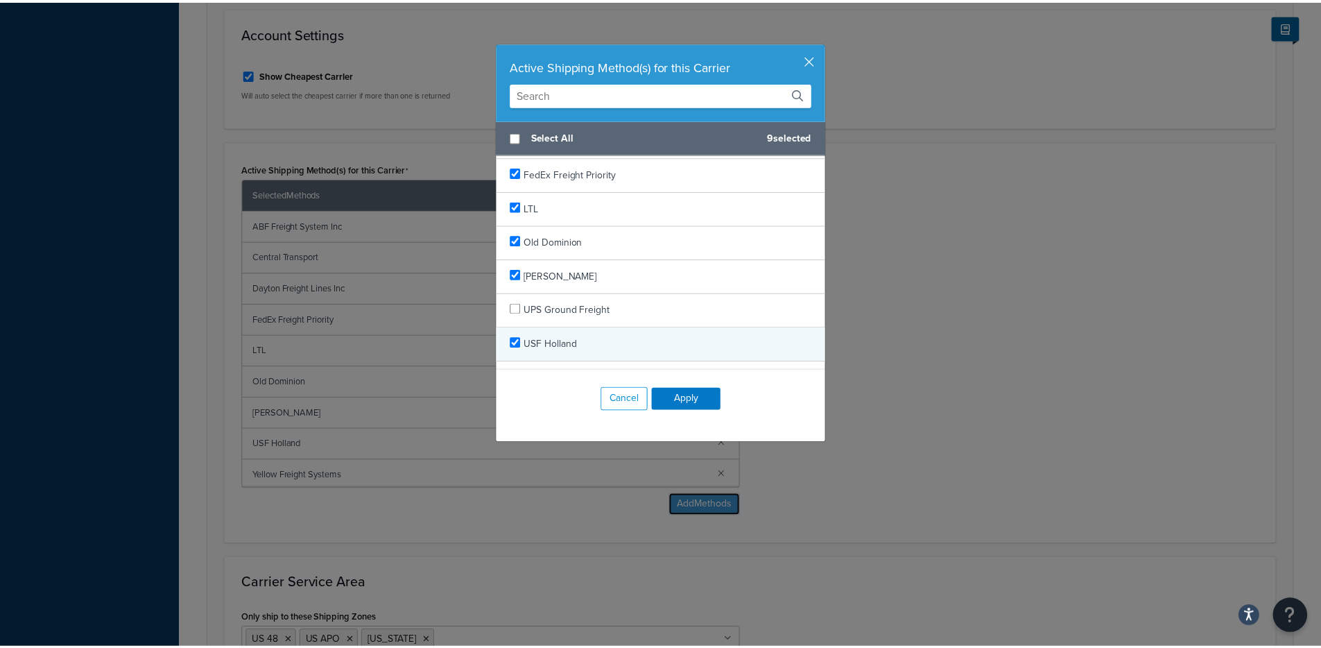
scroll to position [123, 0]
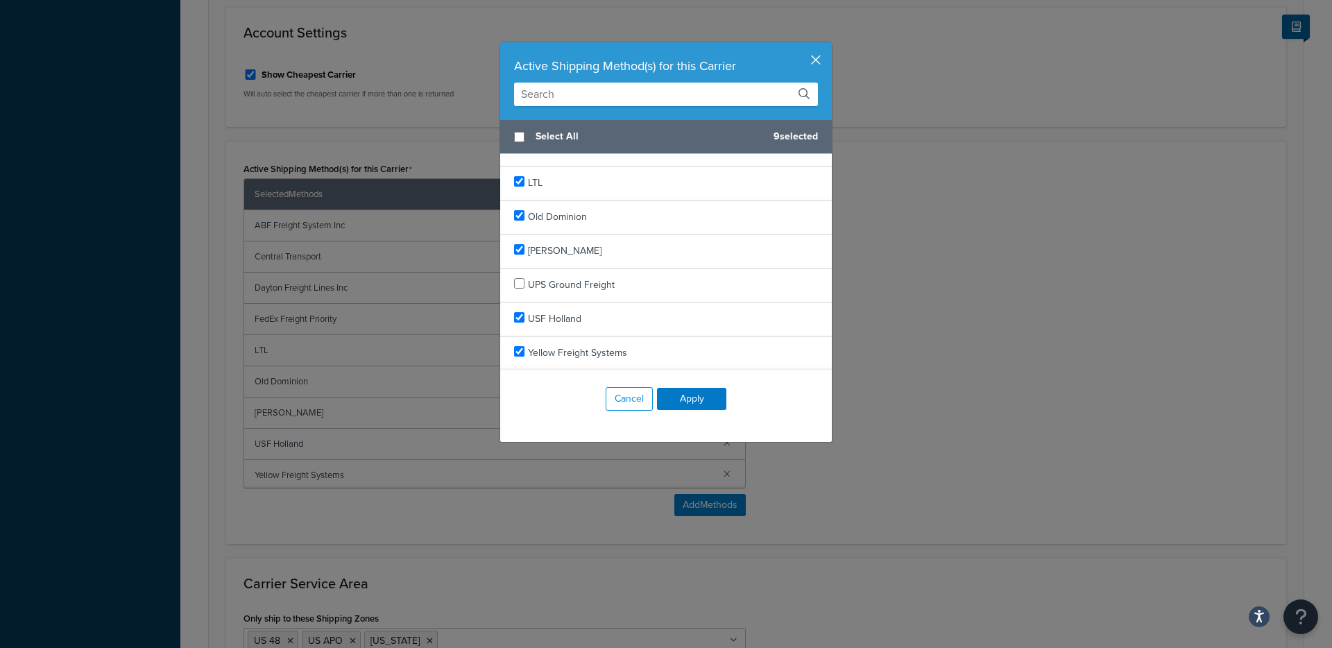
click at [828, 46] on button "button" at bounding box center [829, 43] width 3 height 3
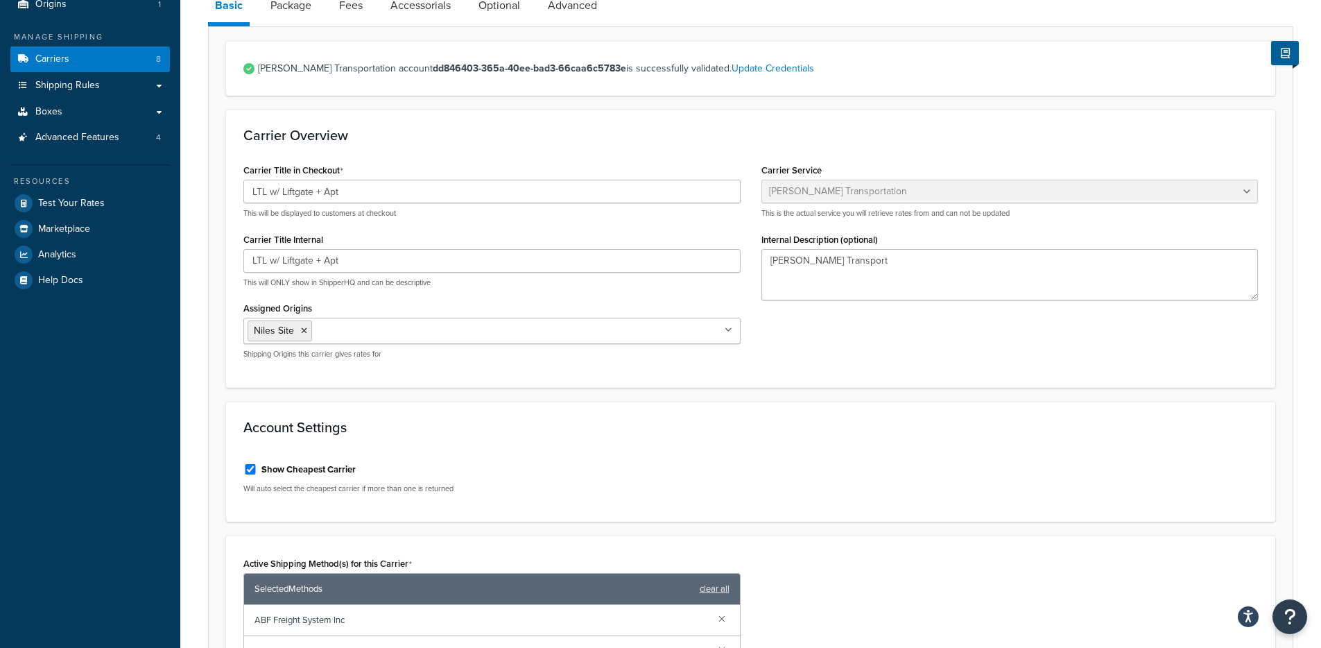
scroll to position [0, 0]
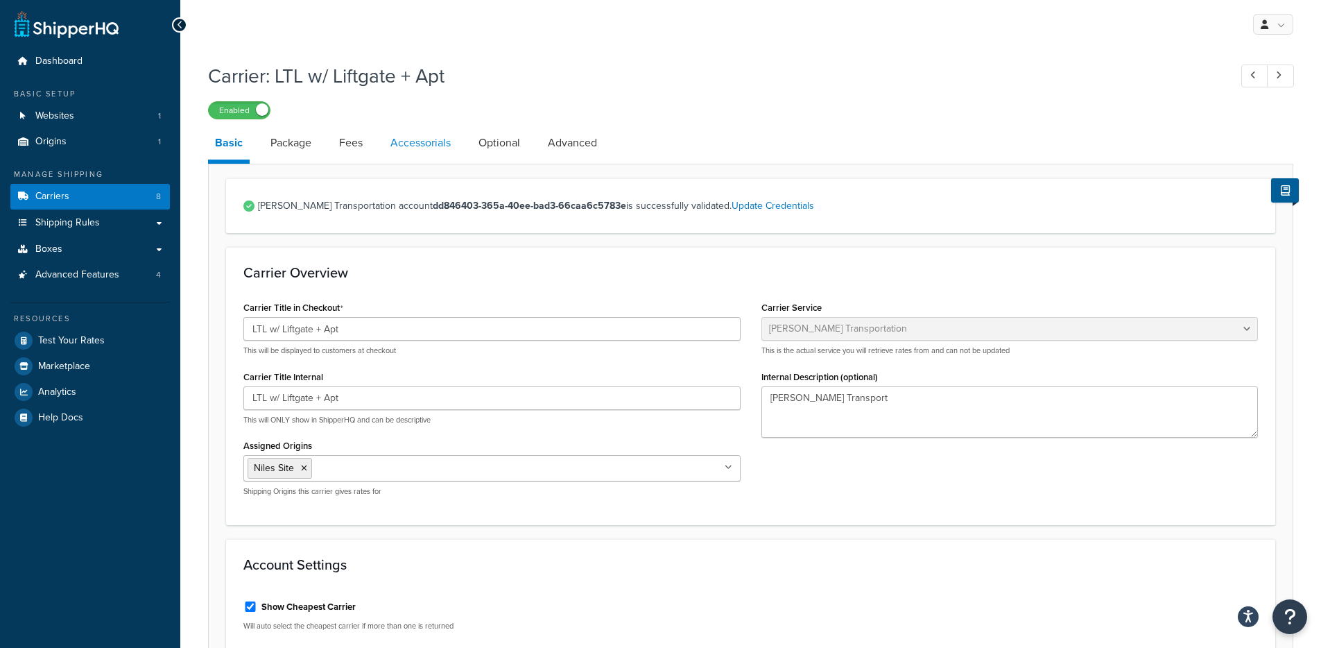
click at [400, 135] on link "Accessorials" at bounding box center [421, 142] width 74 height 33
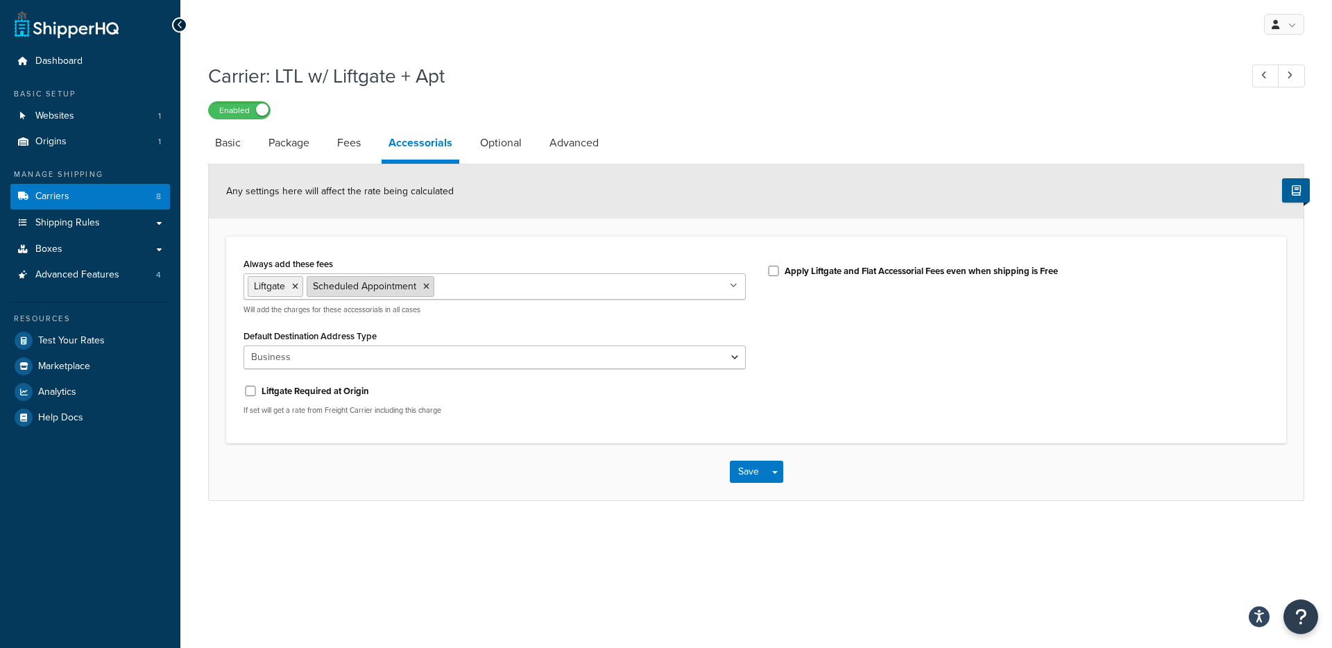
click at [427, 286] on icon at bounding box center [426, 286] width 6 height 8
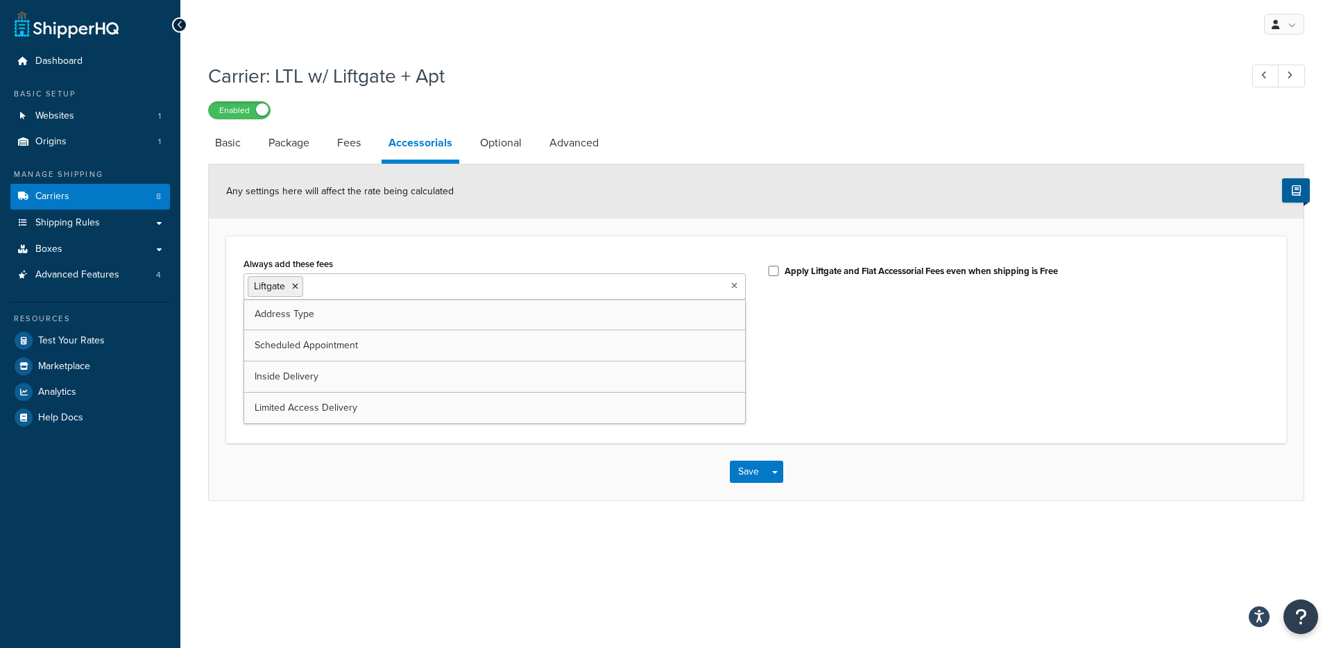
click at [468, 461] on div "Save Save Dropdown Save and Edit" at bounding box center [756, 471] width 1094 height 57
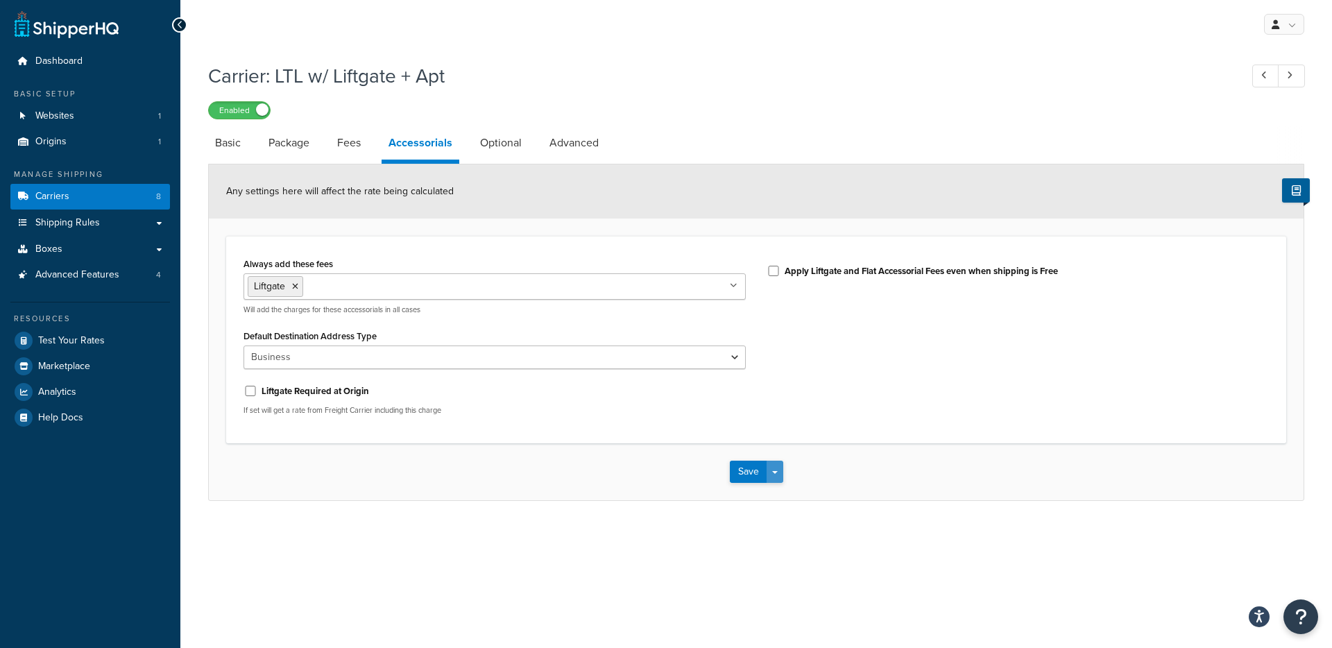
click at [771, 469] on button "Save Dropdown" at bounding box center [774, 472] width 17 height 22
click at [765, 493] on button "Save and Edit" at bounding box center [780, 497] width 101 height 29
click at [295, 286] on icon at bounding box center [295, 286] width 6 height 8
click at [818, 362] on div "Always add these fees Liftgate Address Type Scheduled Appointment Inside Delive…" at bounding box center [756, 338] width 1046 height 169
click at [771, 474] on button "Save Dropdown" at bounding box center [774, 468] width 17 height 22
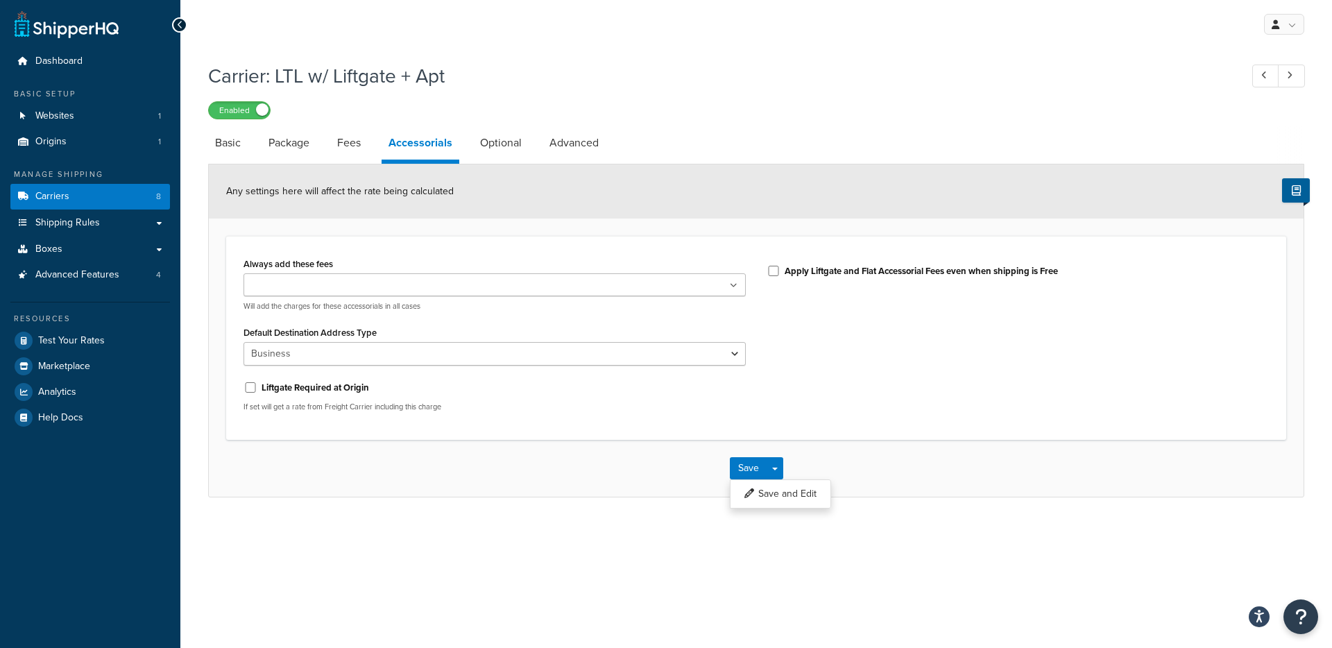
click at [786, 509] on div "Carrier: LTL w/ Liftgate + Apt Enabled Basic Package Fees Accessorials Optional…" at bounding box center [755, 293] width 1151 height 476
click at [785, 503] on button "Save and Edit" at bounding box center [780, 493] width 101 height 29
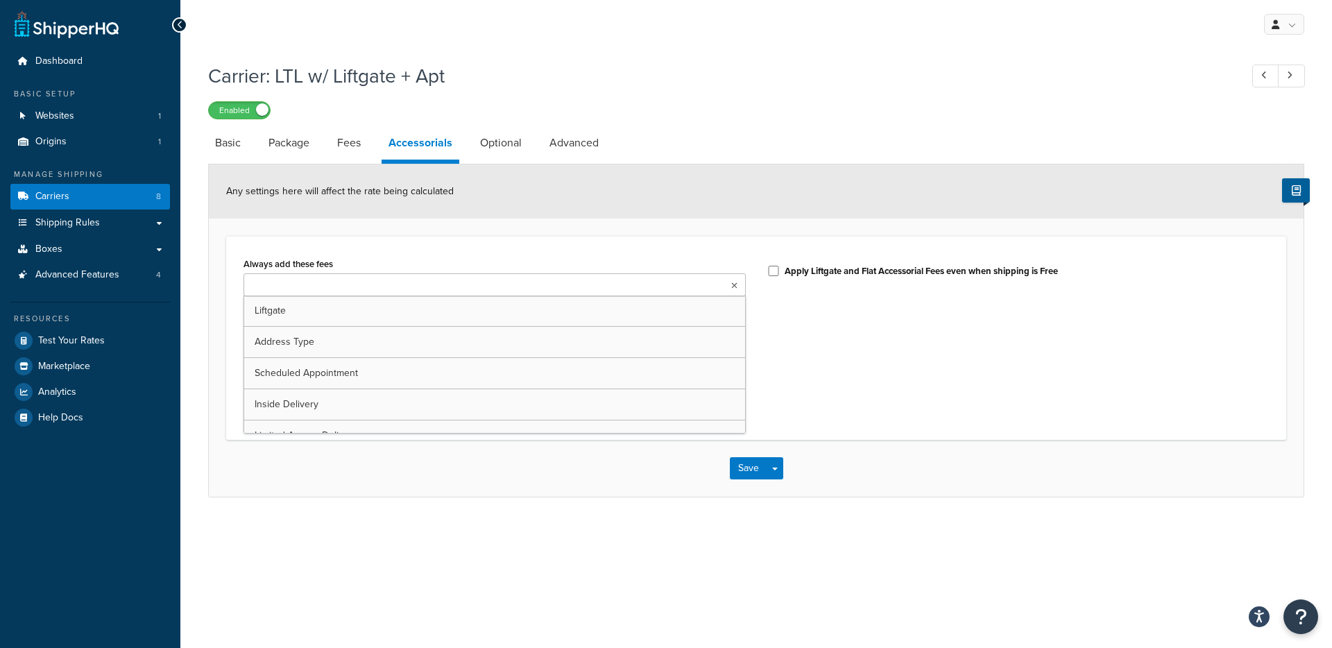
click at [423, 275] on ul at bounding box center [494, 284] width 502 height 23
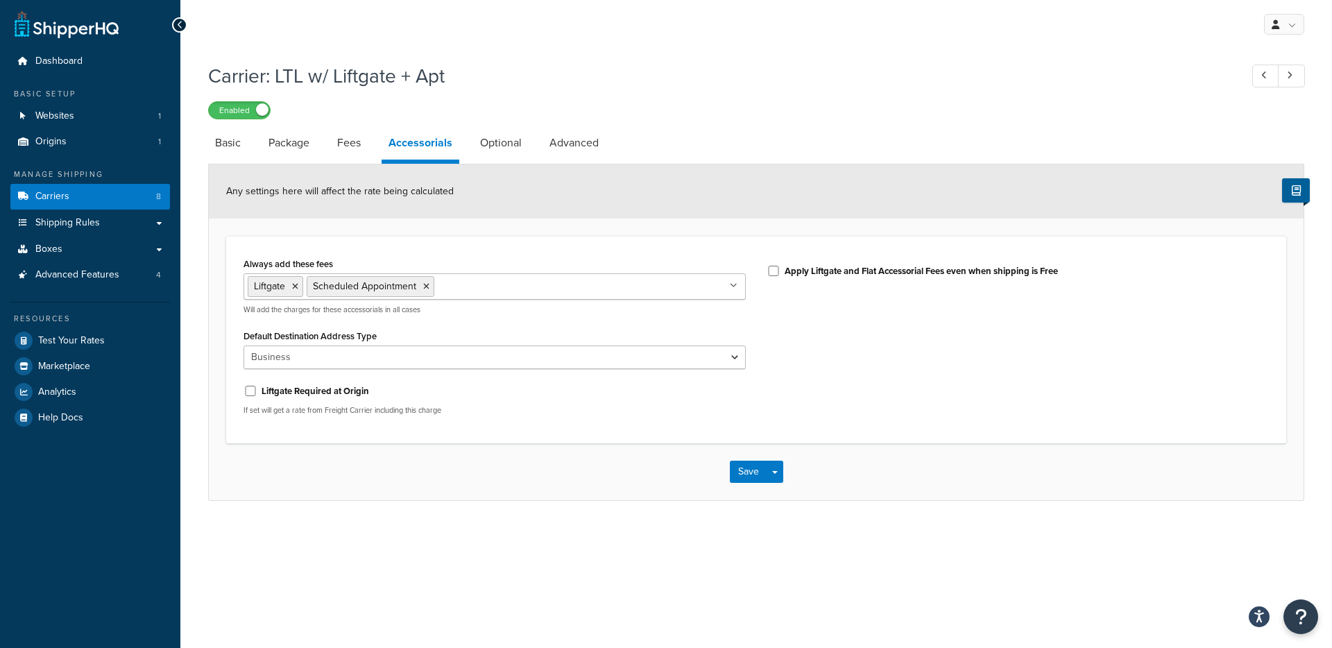
click at [845, 362] on div "Always add these fees Liftgate Scheduled Appointment Address Type Inside Delive…" at bounding box center [756, 340] width 1046 height 172
click at [773, 474] on button "Save Dropdown" at bounding box center [774, 472] width 17 height 22
click at [779, 499] on button "Save and Edit" at bounding box center [780, 497] width 101 height 29
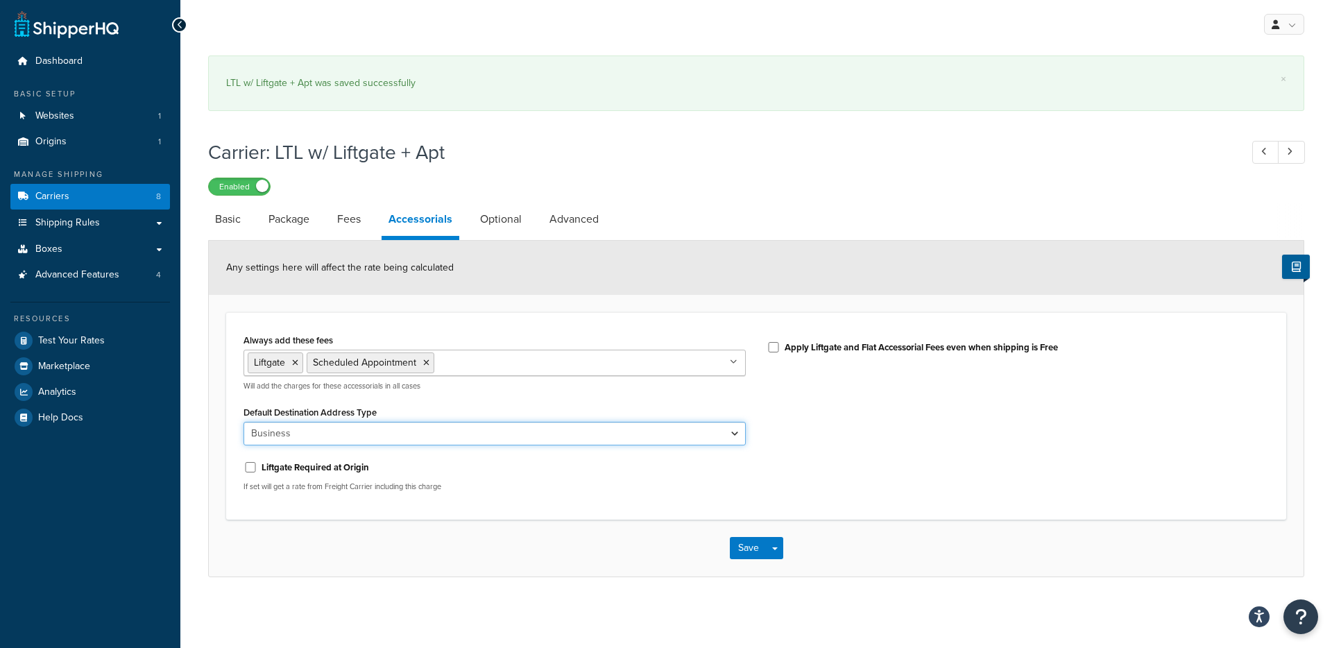
click at [501, 433] on select "Business Residential" at bounding box center [494, 434] width 502 height 24
select select "residential"
click at [243, 422] on select "Business Residential" at bounding box center [494, 434] width 502 height 24
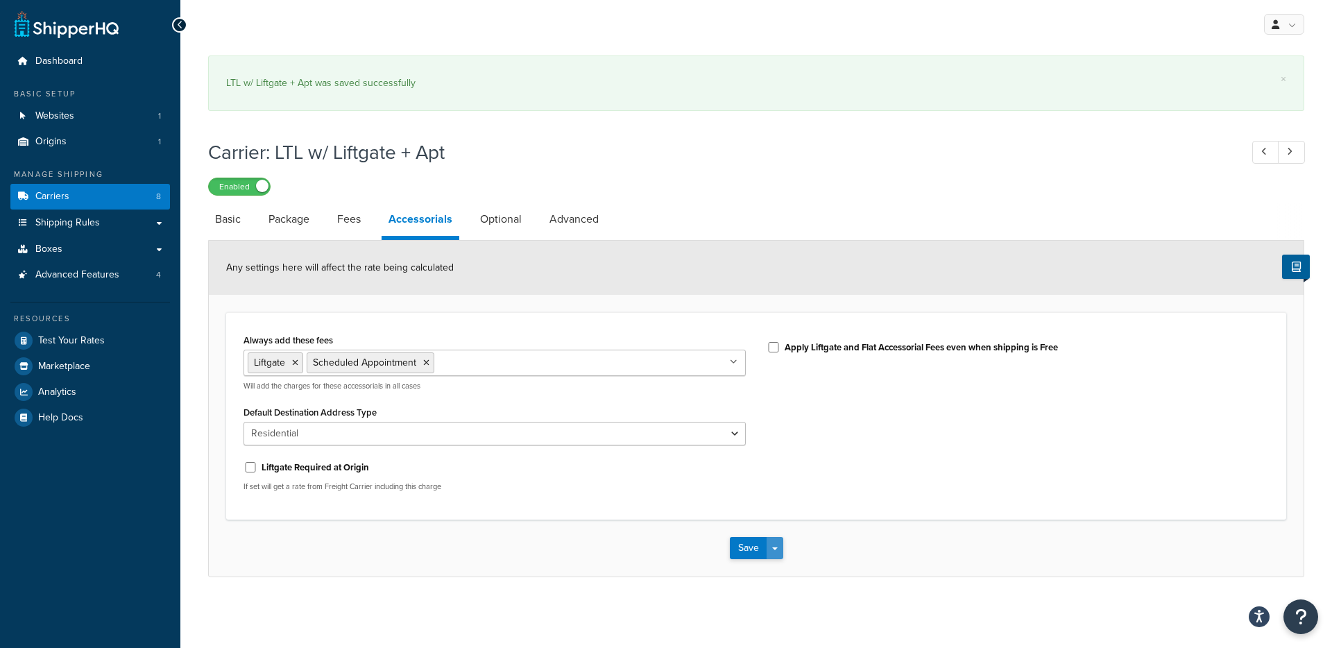
click at [775, 552] on button "Save Dropdown" at bounding box center [774, 548] width 17 height 22
click at [784, 565] on button "Save and Edit" at bounding box center [780, 573] width 101 height 29
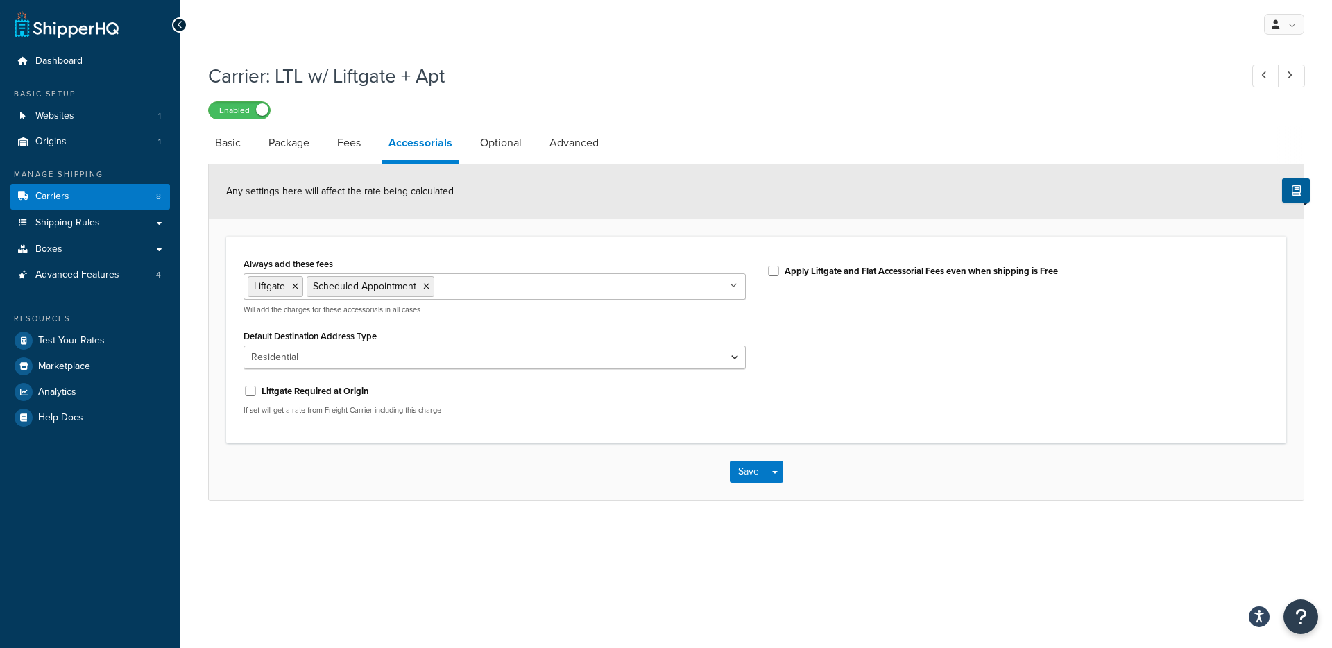
click at [443, 369] on div "Always add these fees Liftgate Scheduled Appointment Address Type Inside Delive…" at bounding box center [494, 340] width 523 height 172
click at [427, 352] on select "Business Residential" at bounding box center [494, 357] width 502 height 24
select select "business"
click at [243, 345] on select "Business Residential" at bounding box center [494, 357] width 502 height 24
click at [772, 469] on button "Save Dropdown" at bounding box center [774, 472] width 17 height 22
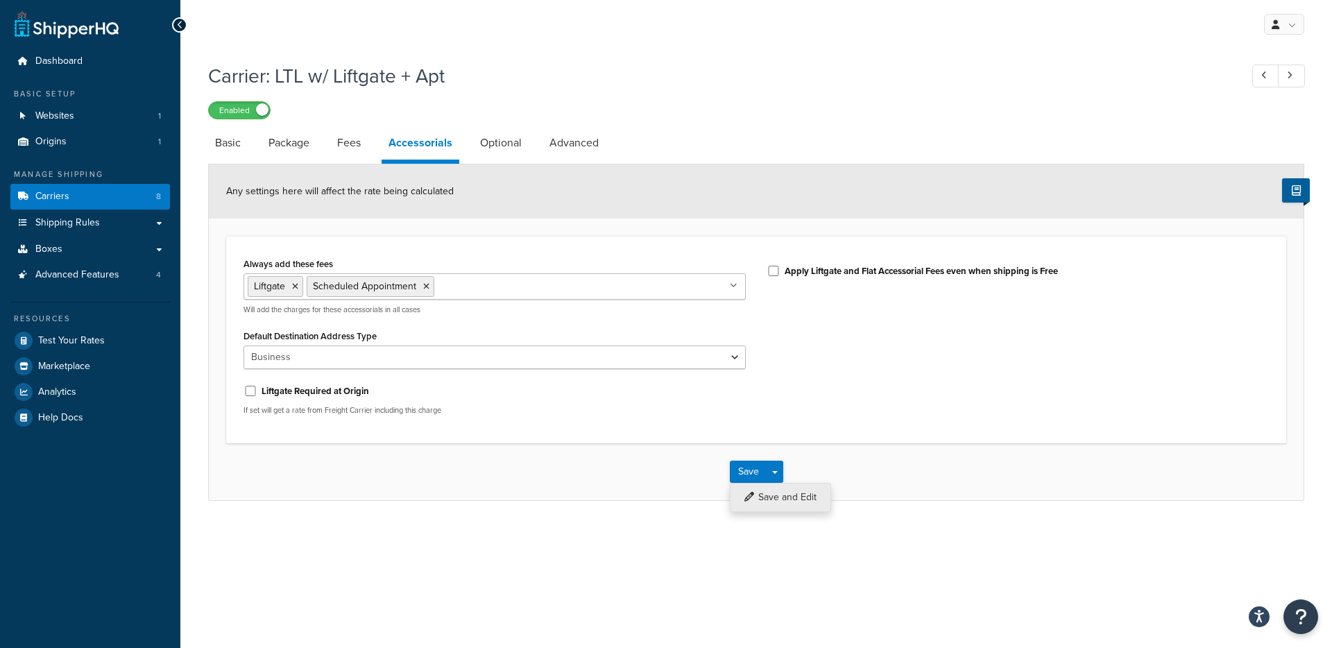
click at [792, 501] on button "Save and Edit" at bounding box center [780, 497] width 101 height 29
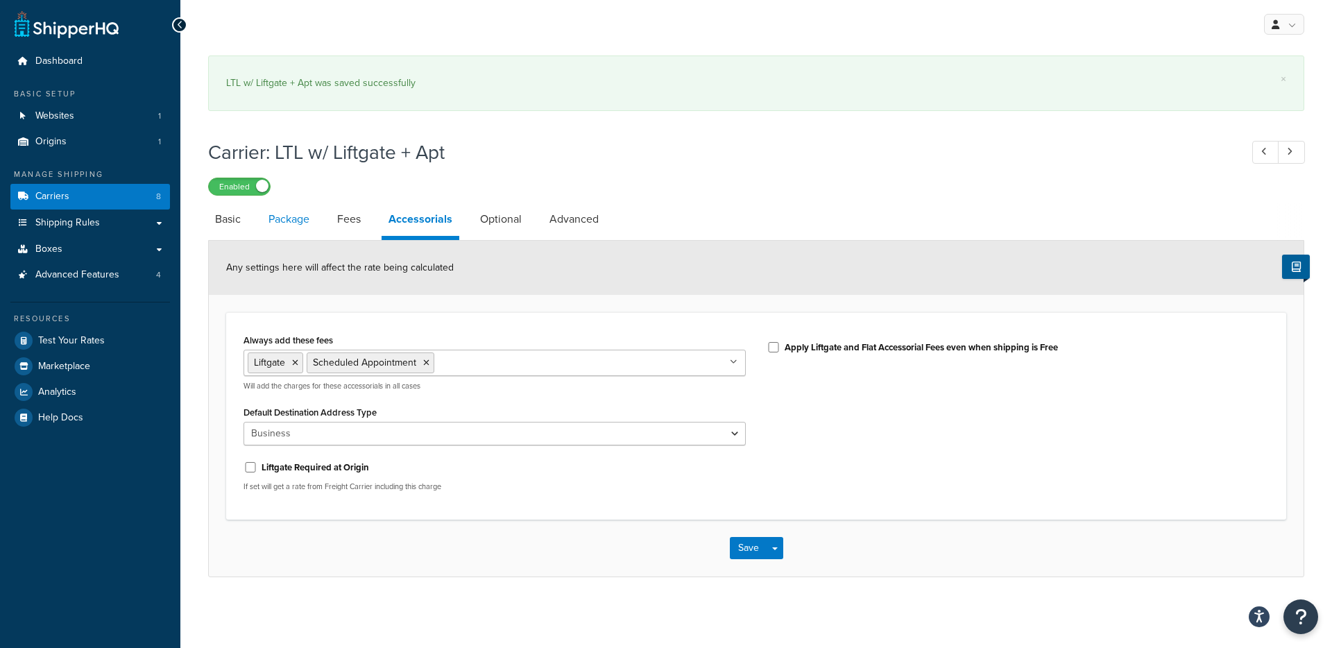
click at [307, 223] on link "Package" at bounding box center [288, 219] width 55 height 33
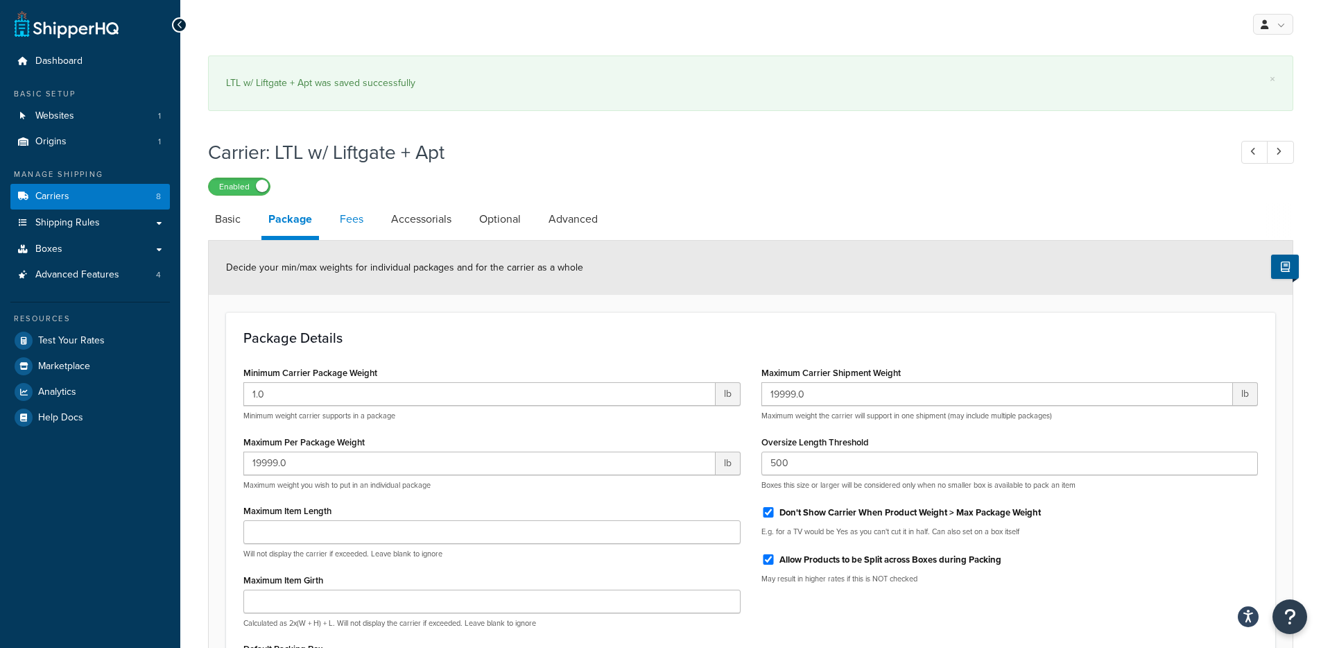
click at [356, 225] on link "Fees" at bounding box center [351, 219] width 37 height 33
select select "AFTER"
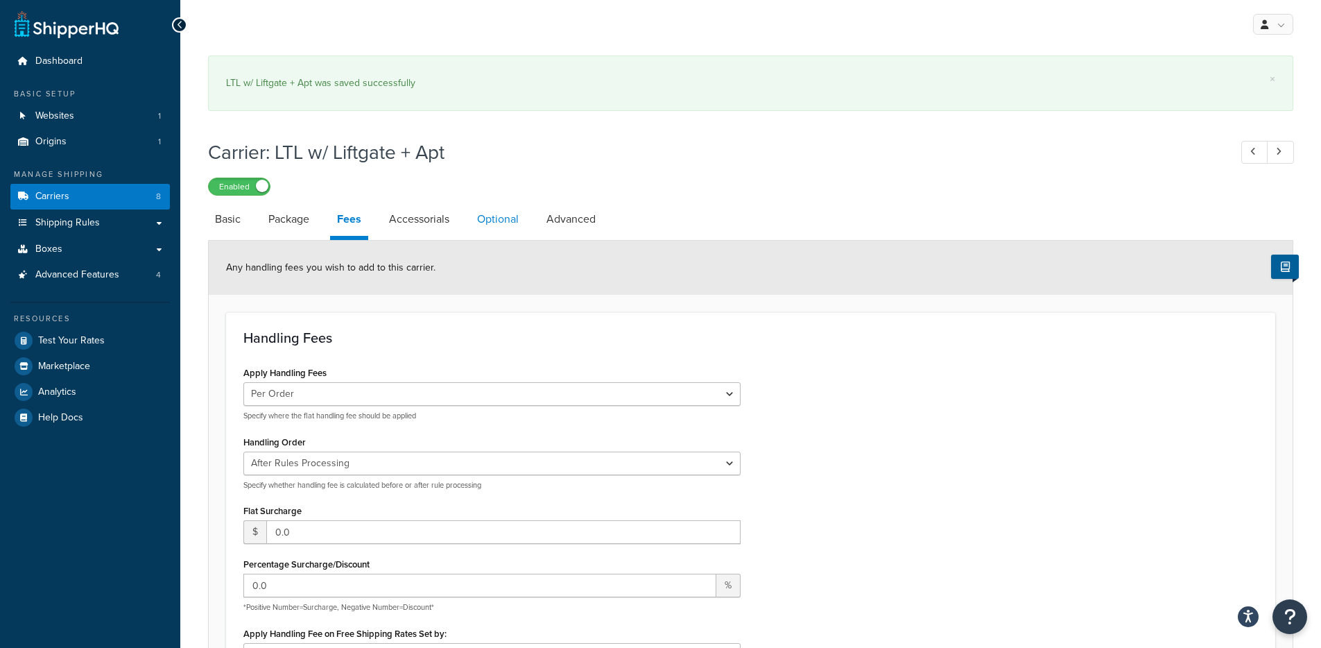
click at [481, 221] on link "Optional" at bounding box center [497, 219] width 55 height 33
select select "100"
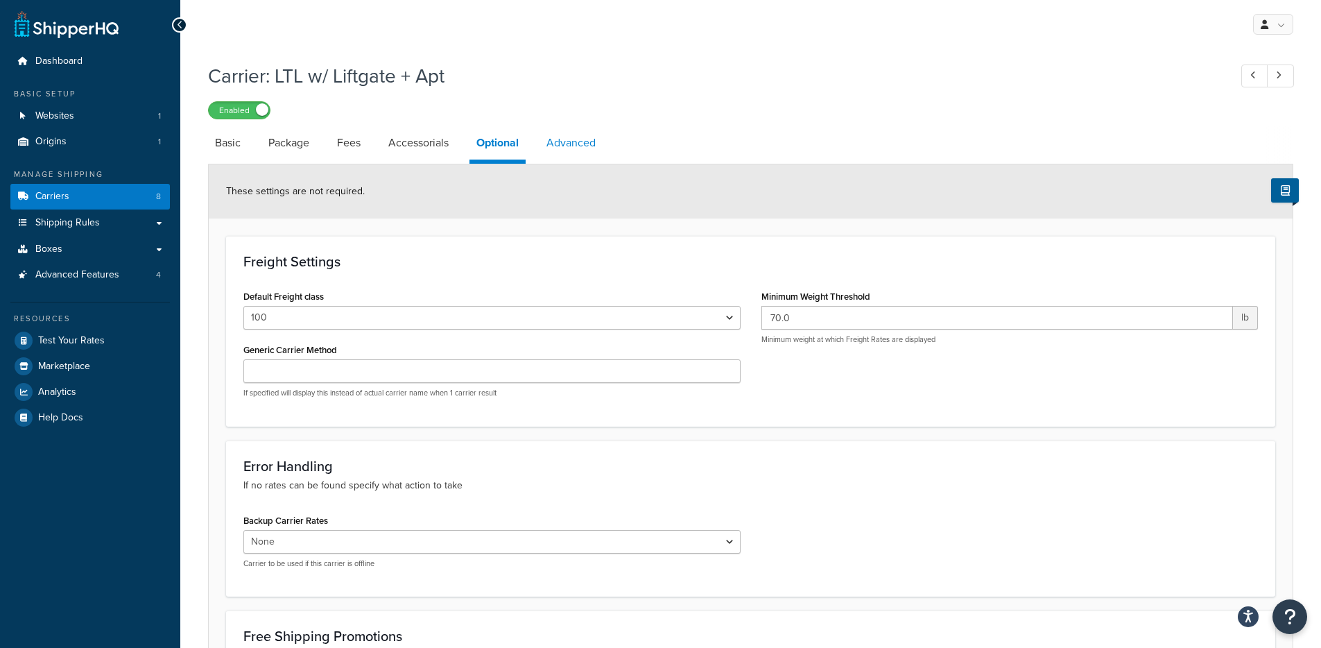
click at [576, 139] on link "Advanced" at bounding box center [571, 142] width 63 height 33
select select "false"
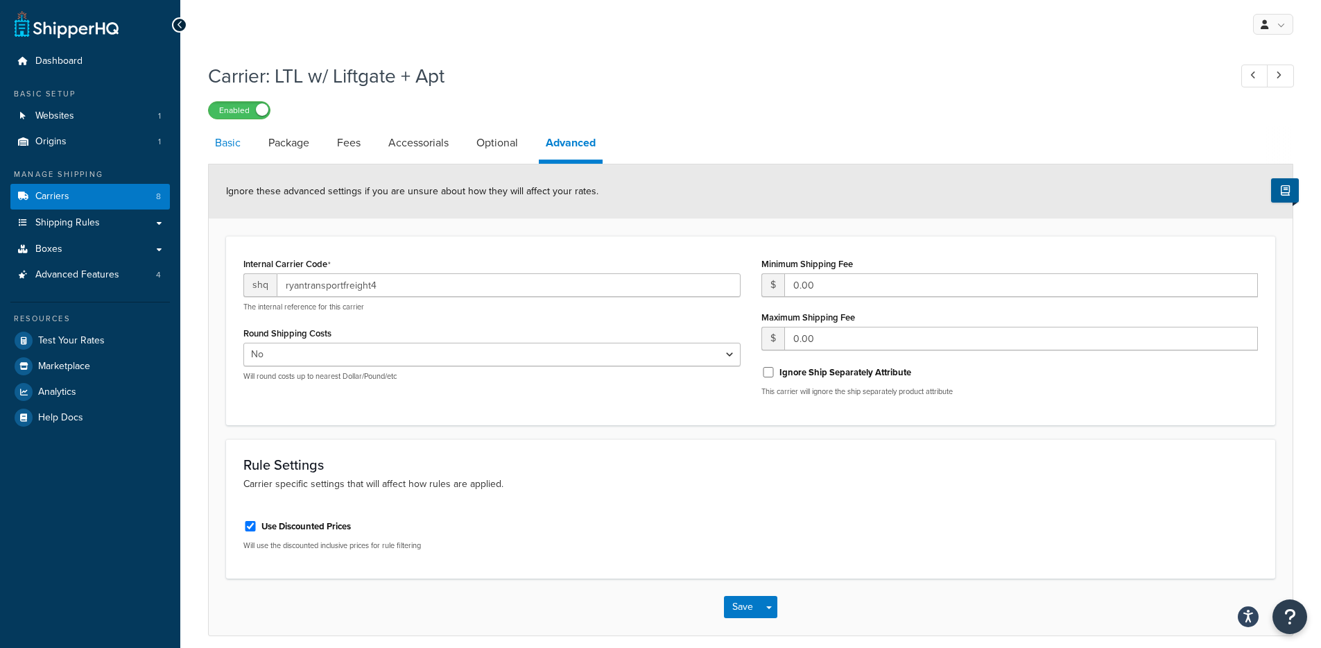
click at [237, 142] on link "Basic" at bounding box center [228, 142] width 40 height 33
select select "ryanTransportFreight"
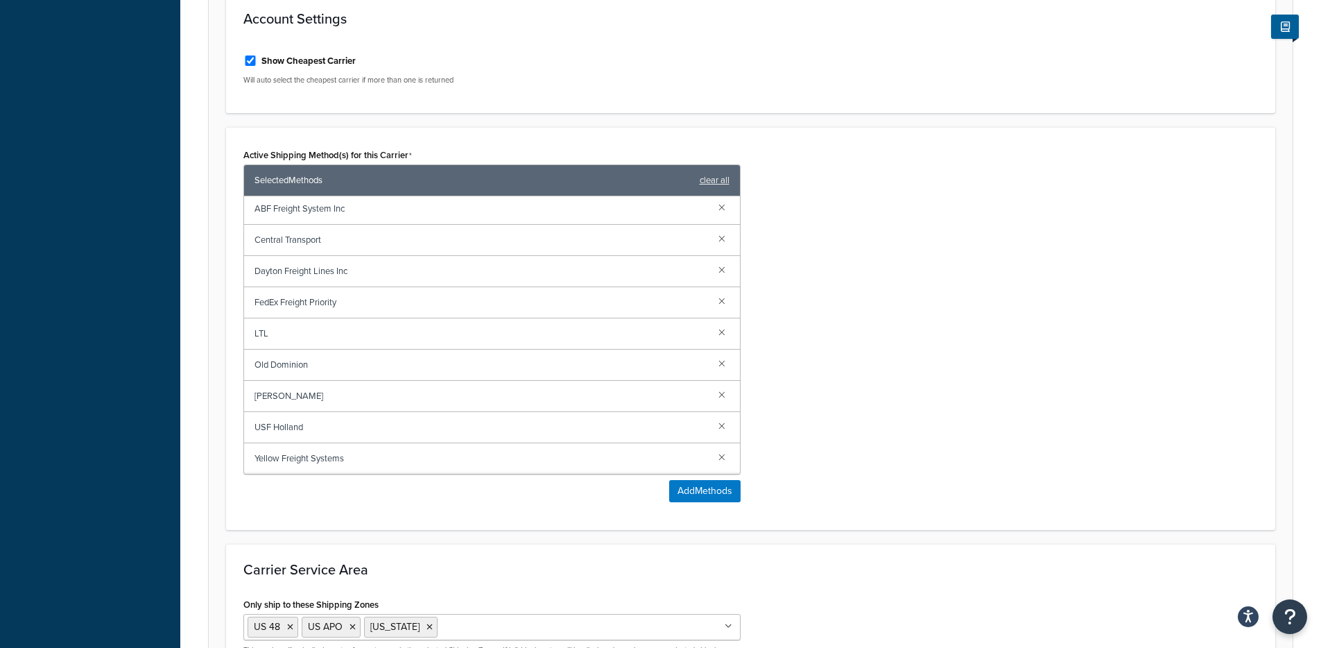
scroll to position [552, 0]
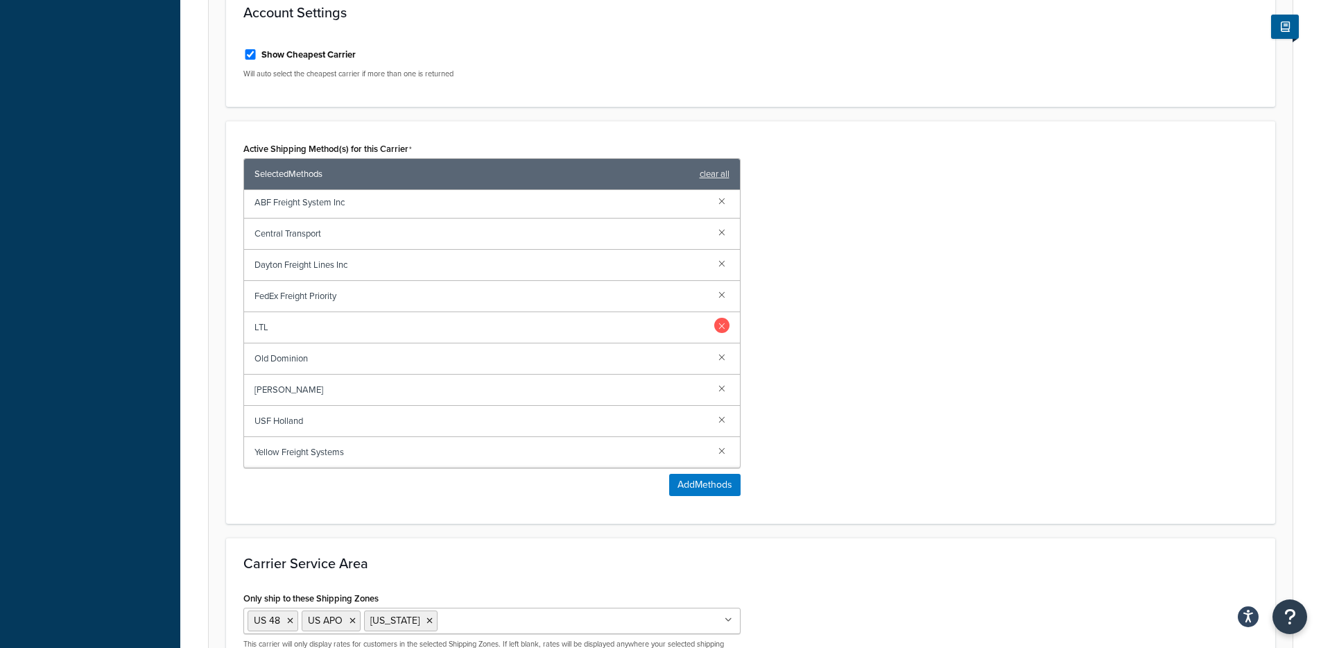
click at [714, 327] on link at bounding box center [721, 325] width 15 height 15
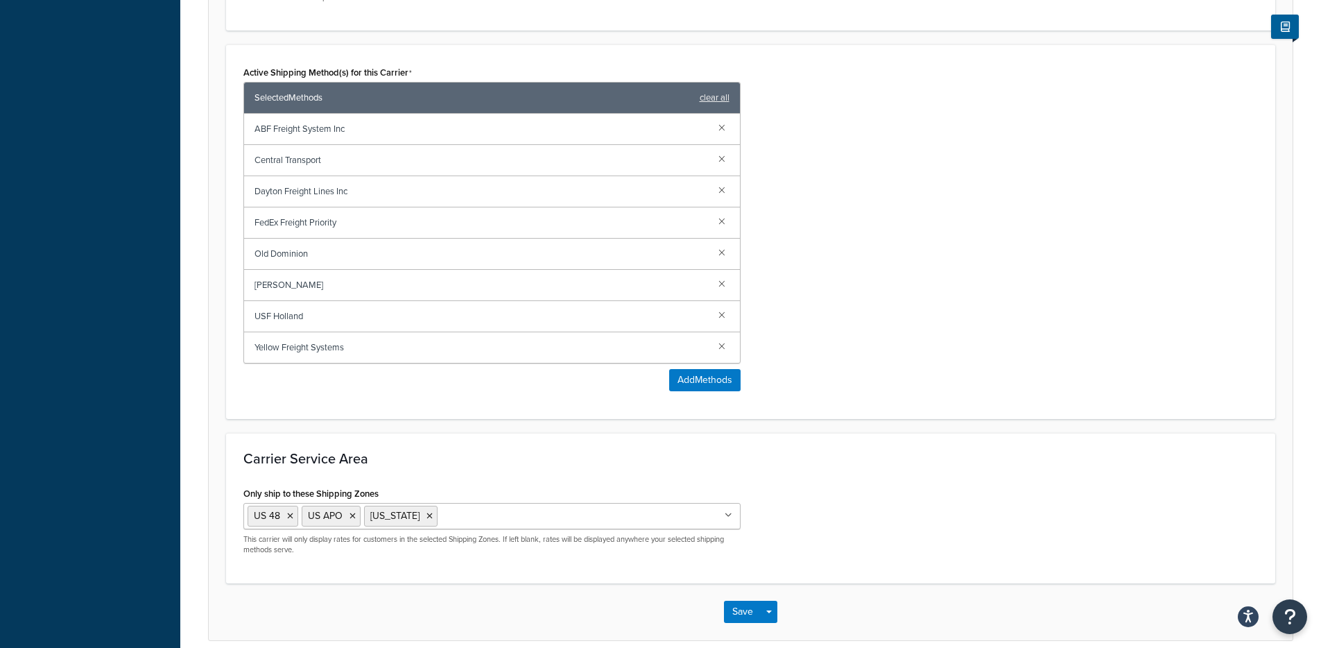
scroll to position [691, 0]
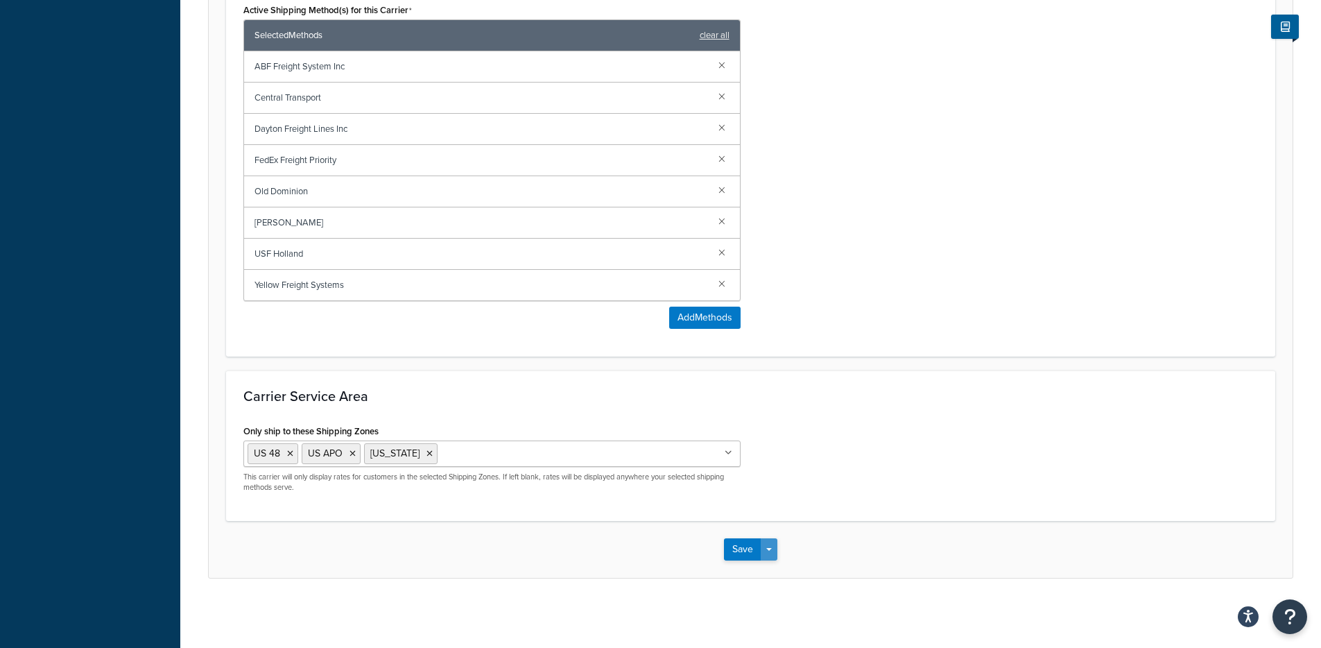
click at [768, 550] on span "button" at bounding box center [769, 549] width 6 height 3
click at [771, 564] on button "Save and Edit" at bounding box center [774, 574] width 101 height 29
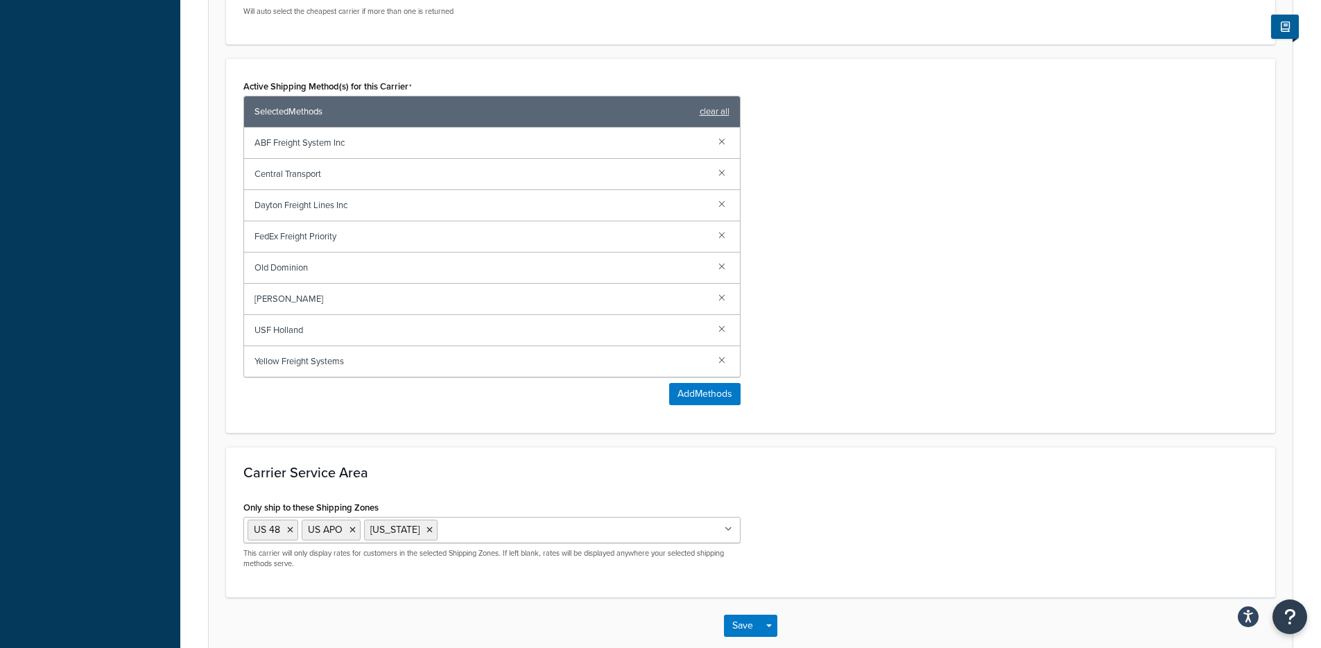
scroll to position [0, 0]
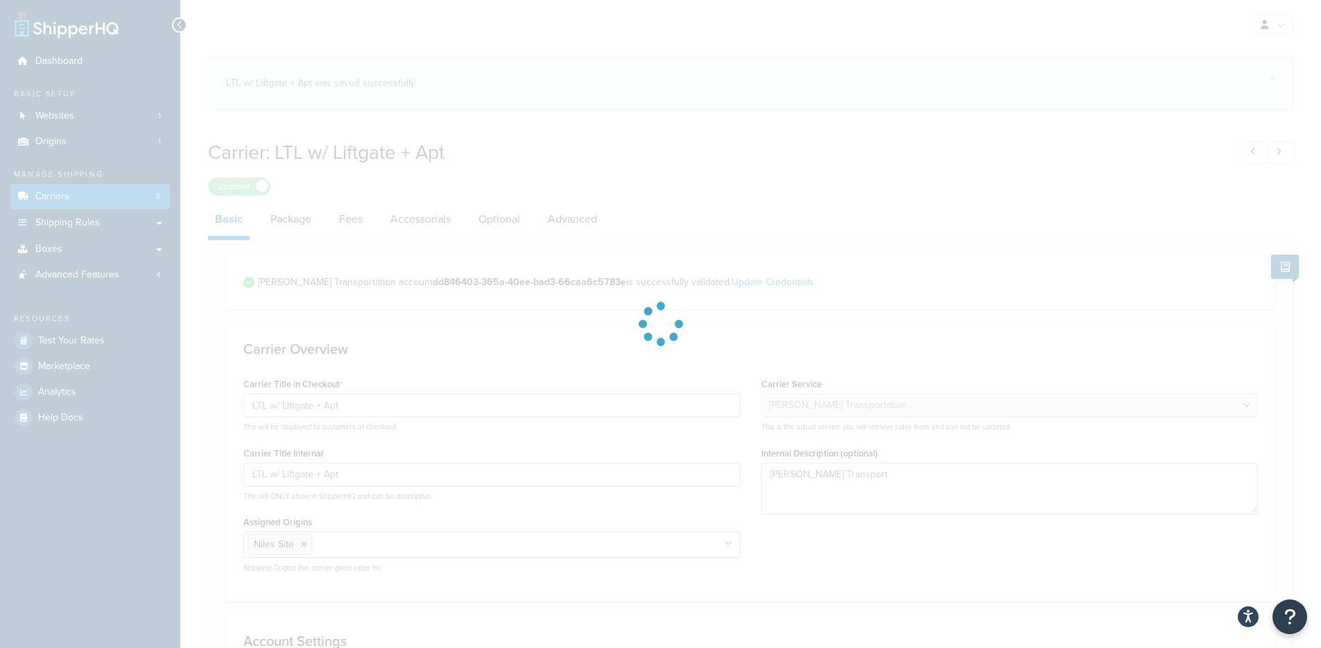
select select "ryanTransportFreight"
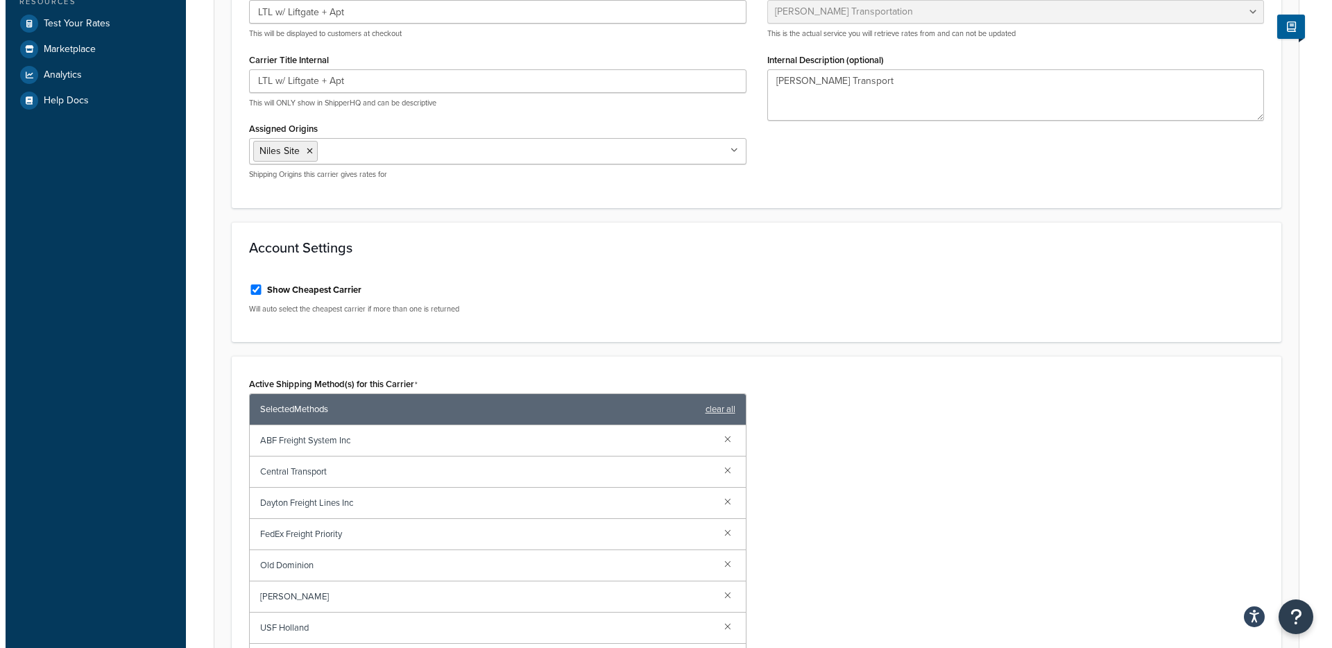
scroll to position [479, 0]
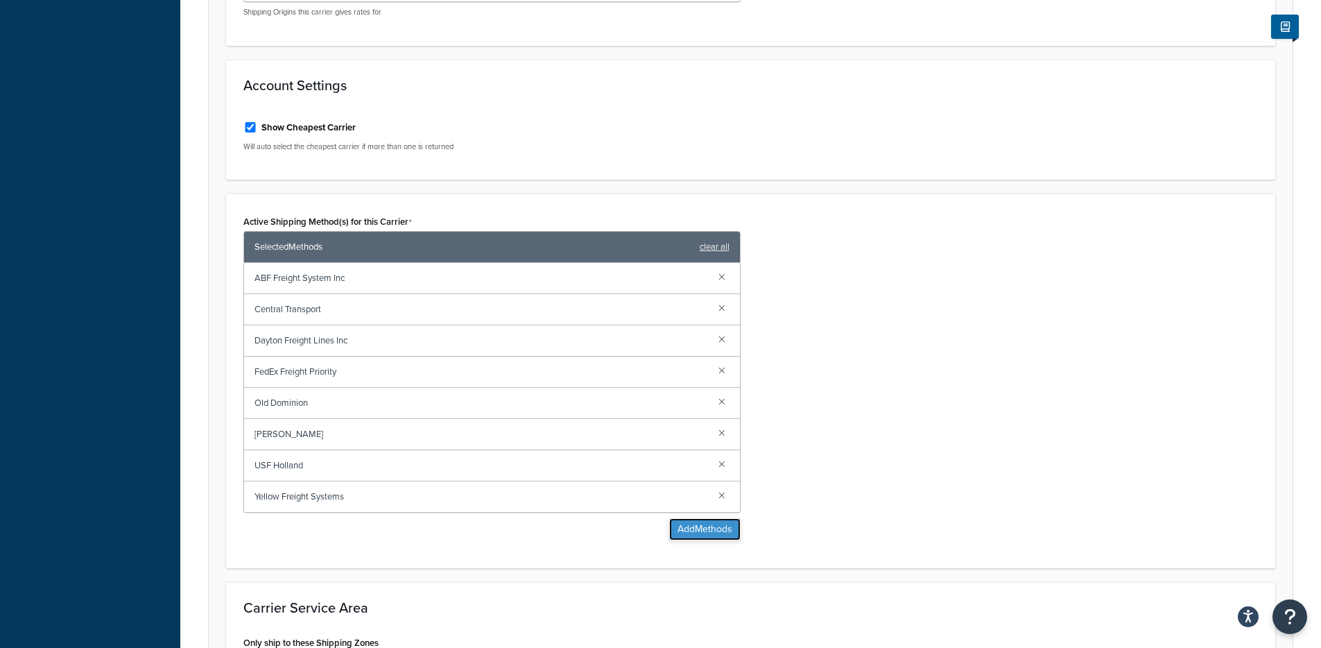
click at [710, 524] on button "Add Methods" at bounding box center [704, 529] width 71 height 22
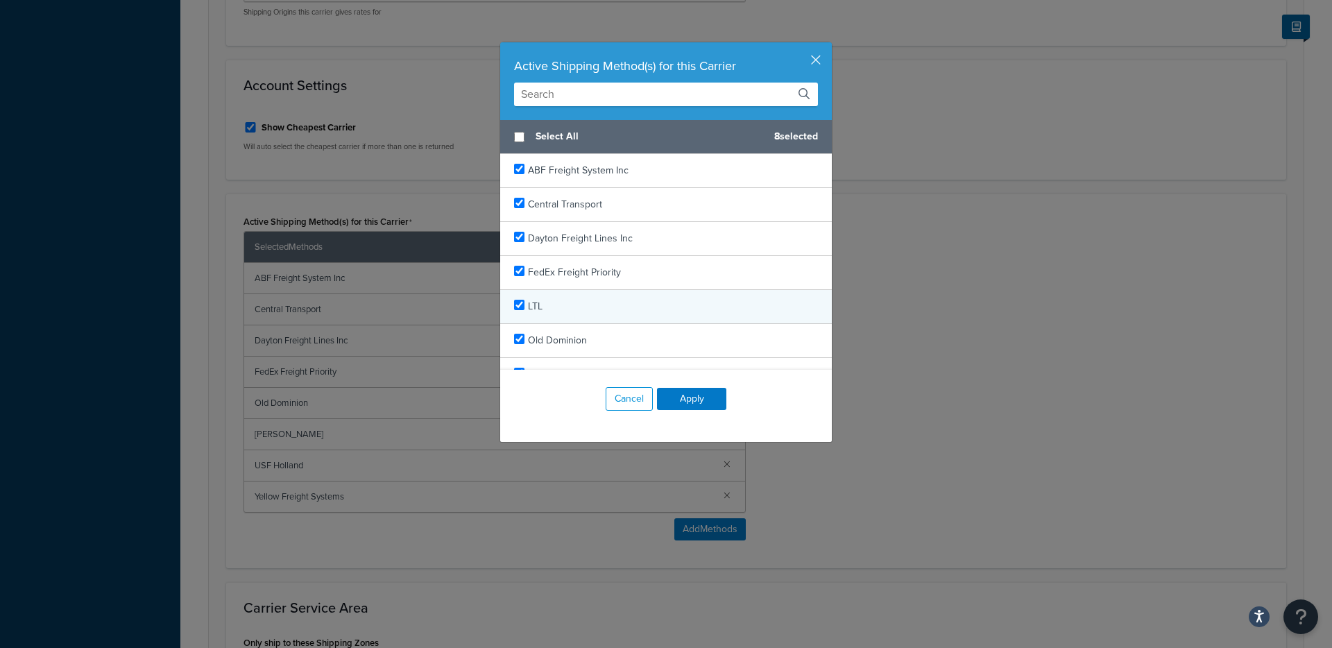
checkbox input "true"
click at [564, 300] on div "LTL" at bounding box center [666, 307] width 332 height 34
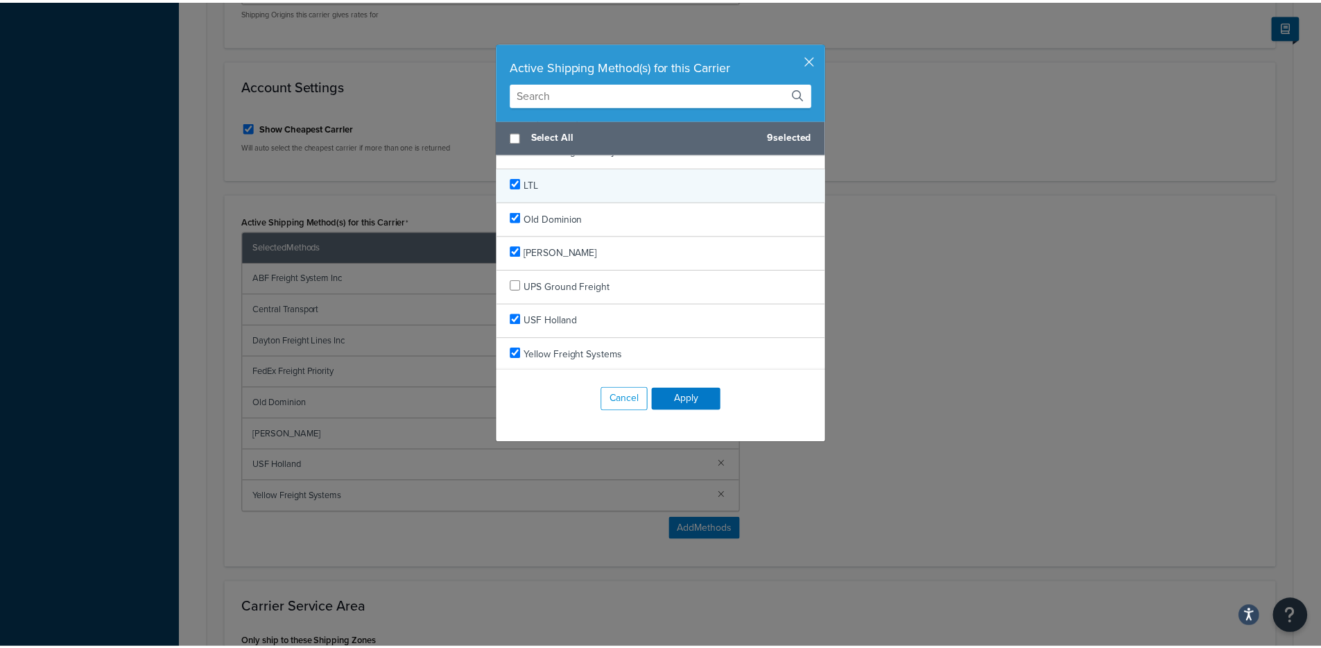
scroll to position [123, 0]
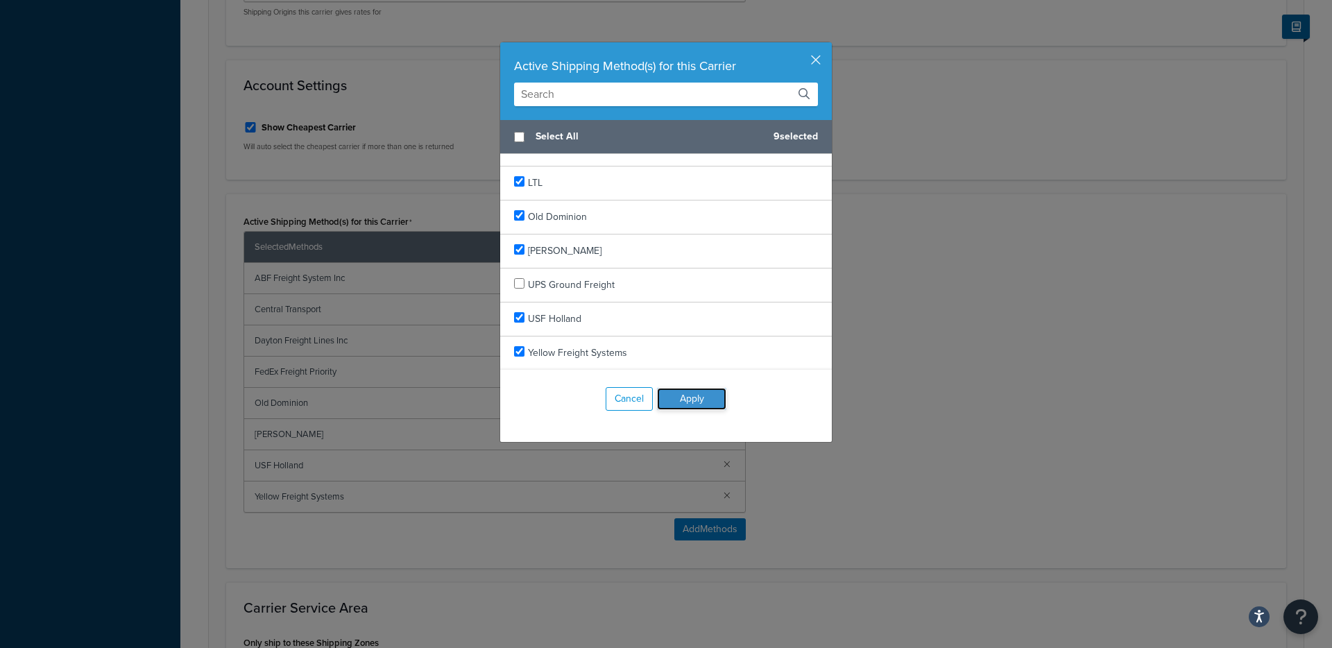
click at [675, 388] on button "Apply" at bounding box center [691, 399] width 69 height 22
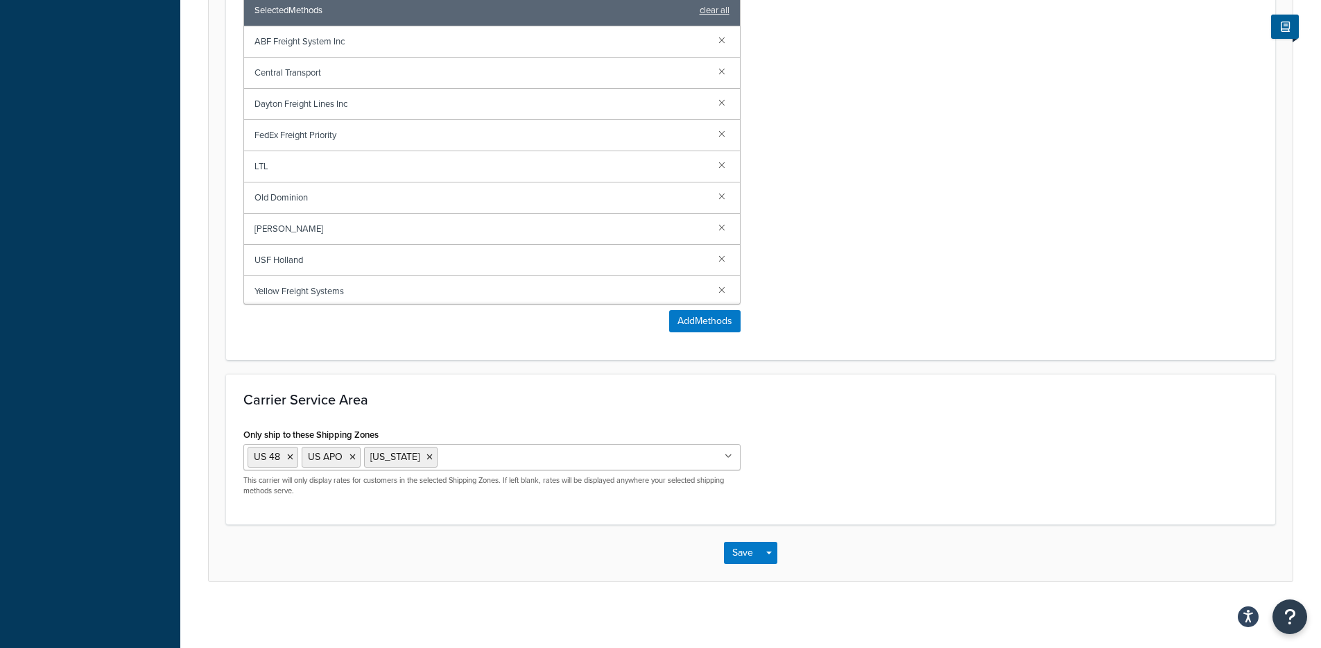
scroll to position [719, 0]
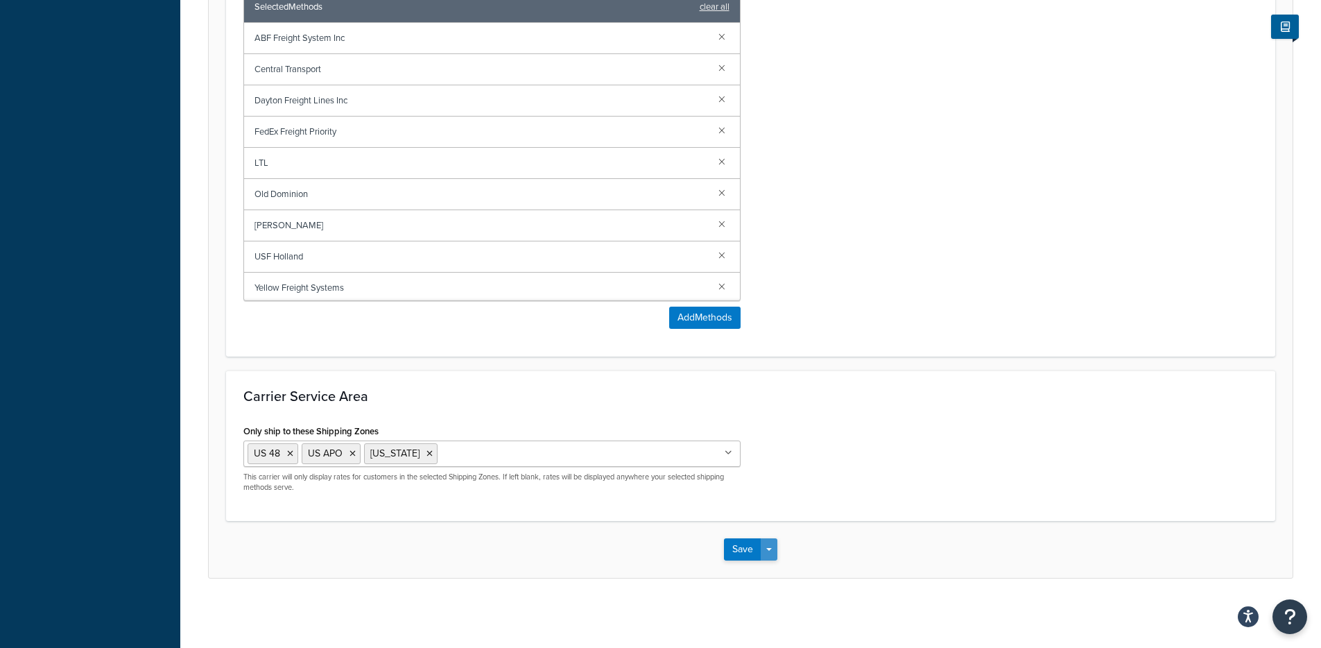
click at [767, 551] on button "Save Dropdown" at bounding box center [769, 549] width 17 height 22
click at [762, 569] on button "Save and Edit" at bounding box center [774, 574] width 101 height 29
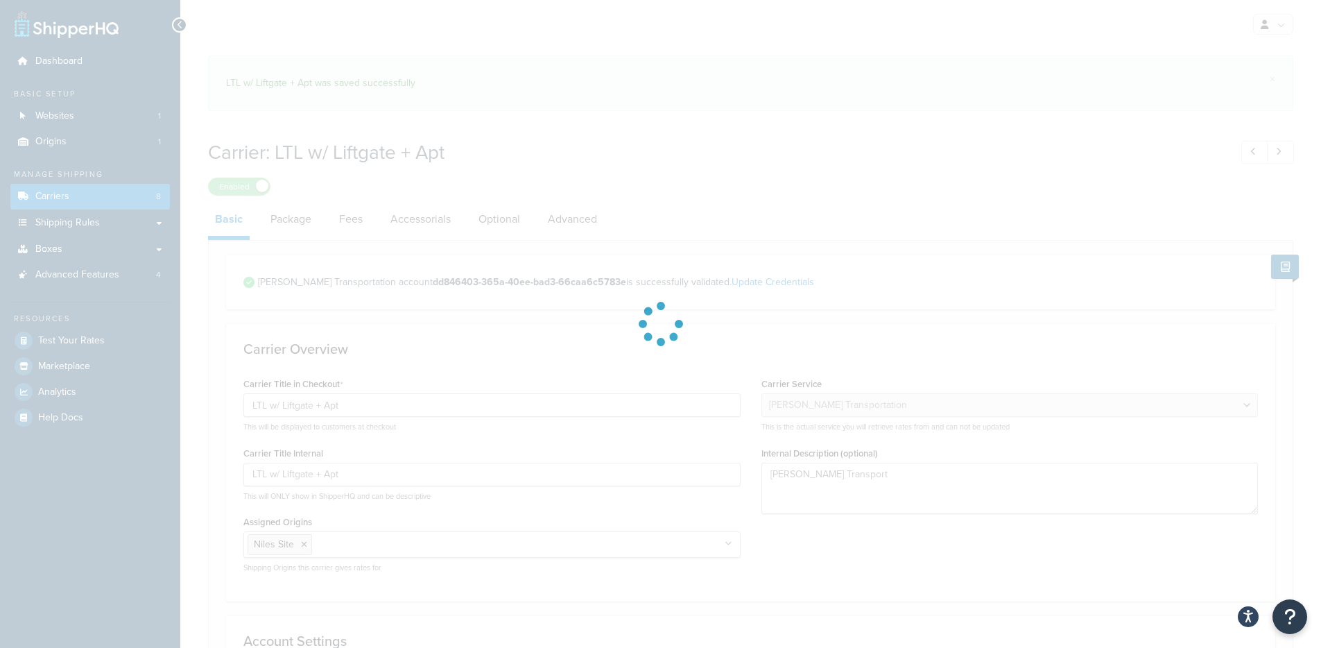
select select "ryanTransportFreight"
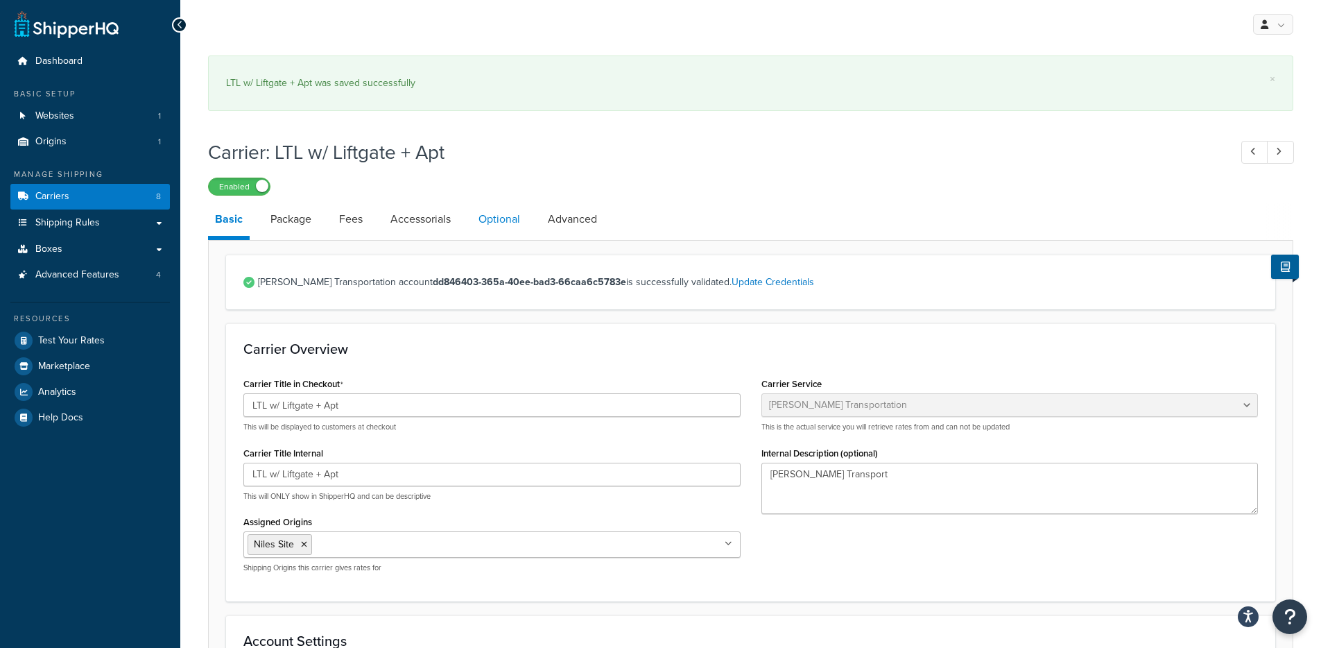
click at [519, 224] on link "Optional" at bounding box center [499, 219] width 55 height 33
select select "100"
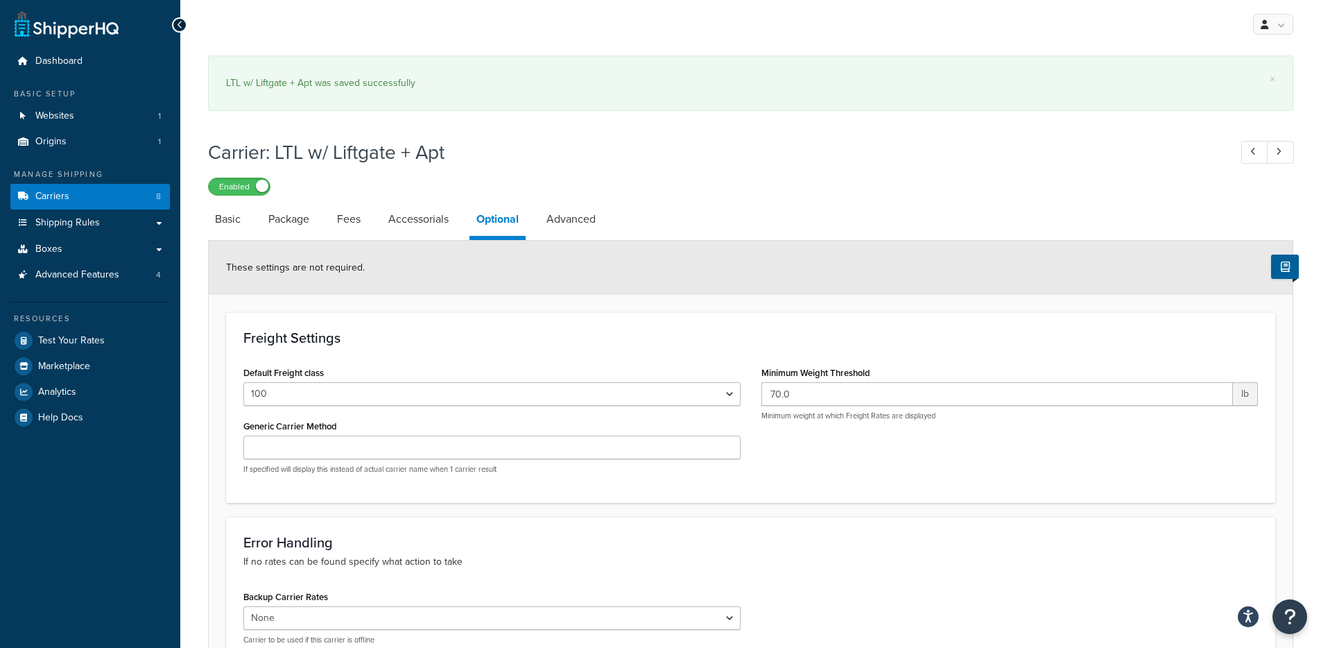
click at [608, 220] on li "Advanced" at bounding box center [578, 219] width 77 height 33
click at [599, 219] on link "Advanced" at bounding box center [571, 219] width 63 height 33
select select "false"
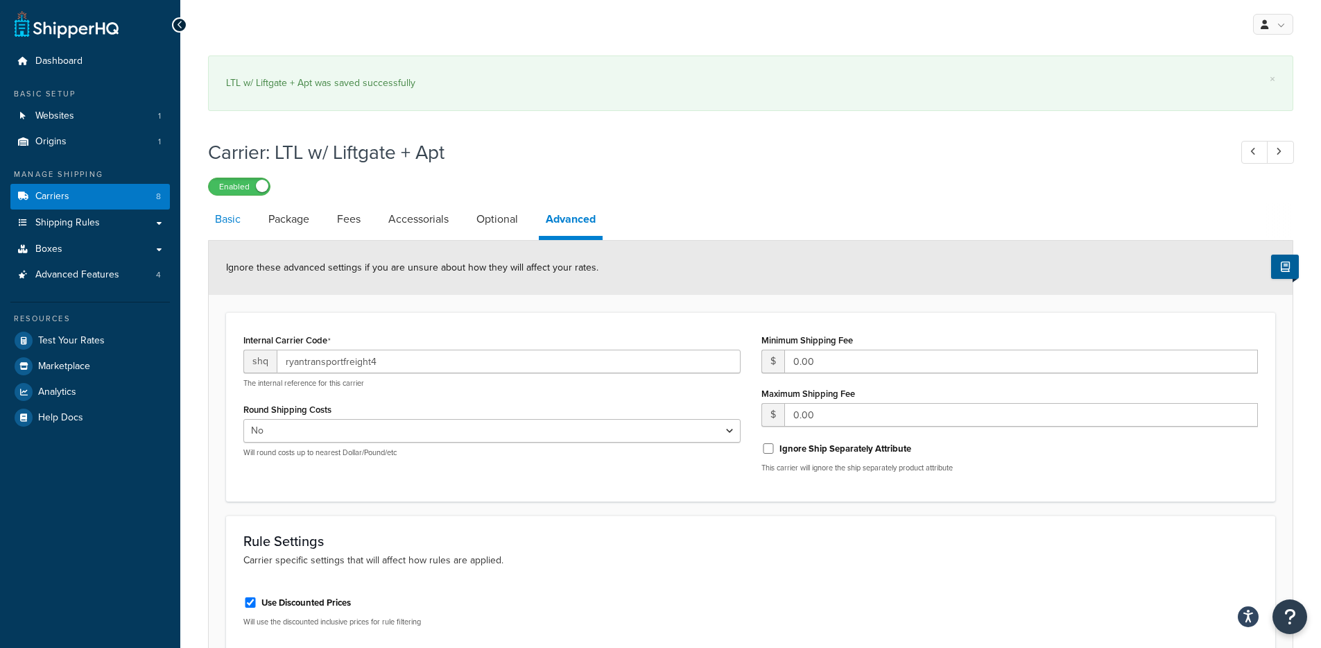
click at [241, 218] on link "Basic" at bounding box center [228, 219] width 40 height 33
select select "ryanTransportFreight"
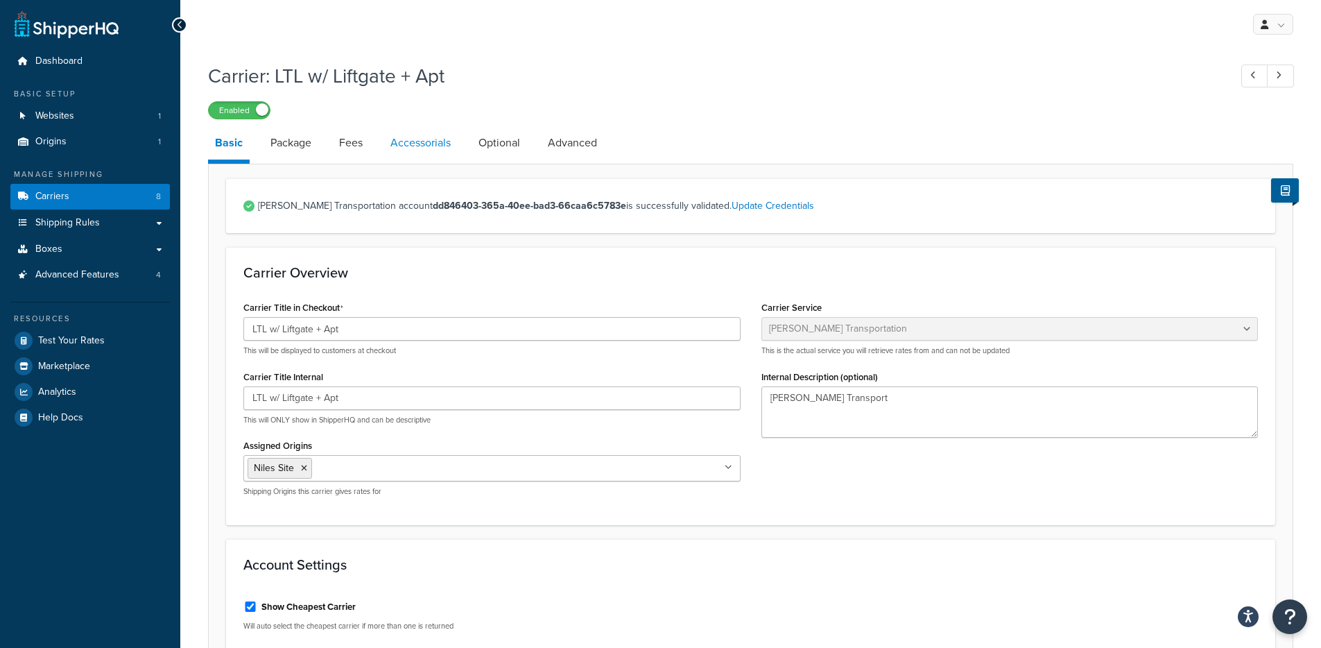
click at [410, 159] on link "Accessorials" at bounding box center [421, 142] width 74 height 33
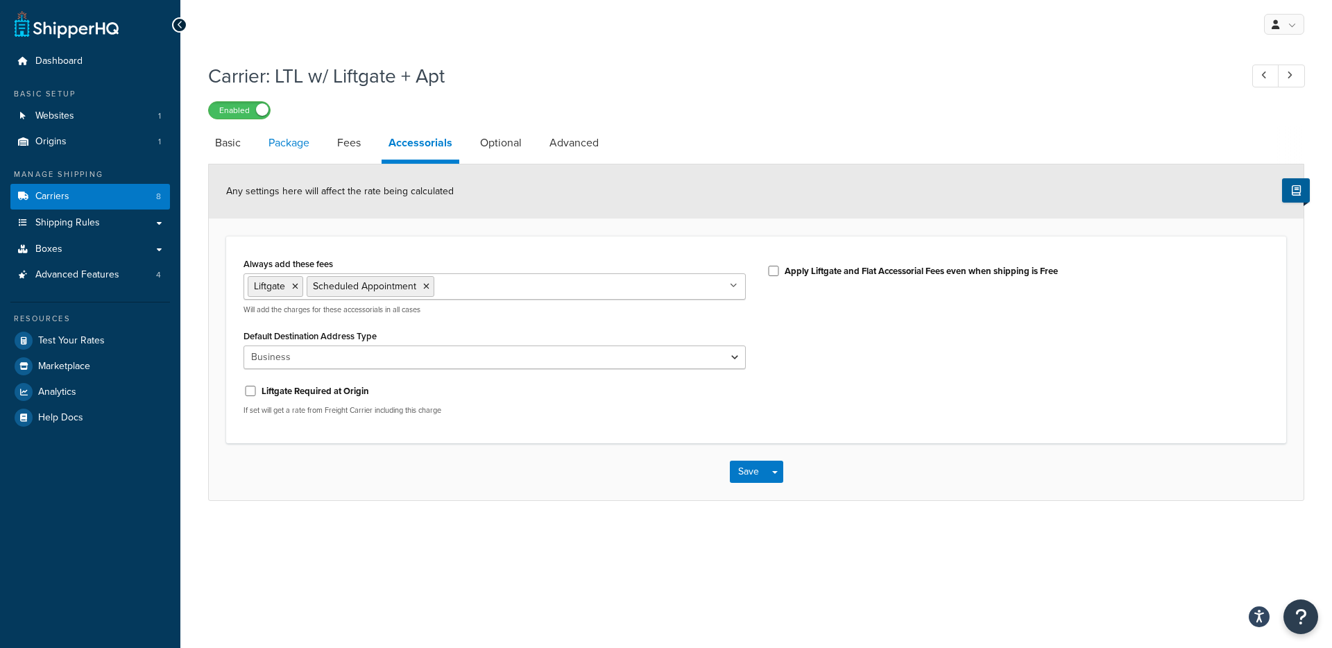
click at [270, 143] on link "Package" at bounding box center [288, 142] width 55 height 33
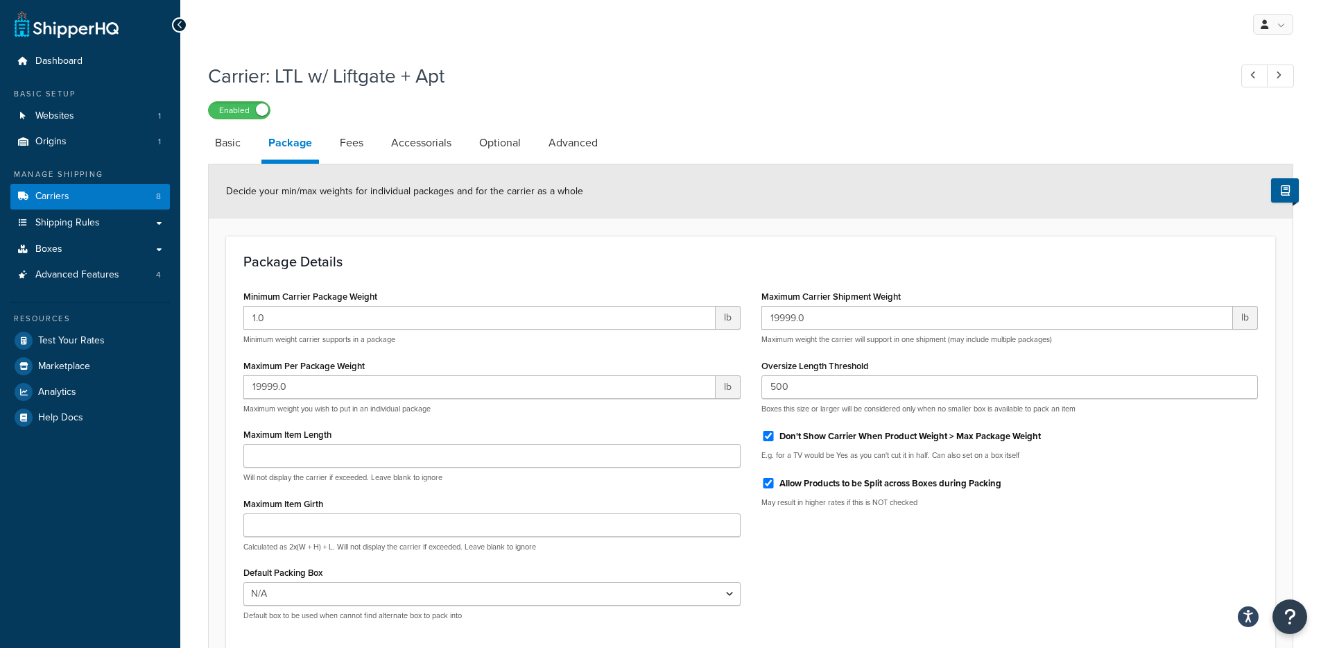
click at [538, 141] on li "Optional" at bounding box center [506, 142] width 69 height 33
click at [551, 142] on link "Advanced" at bounding box center [573, 142] width 63 height 33
select select "false"
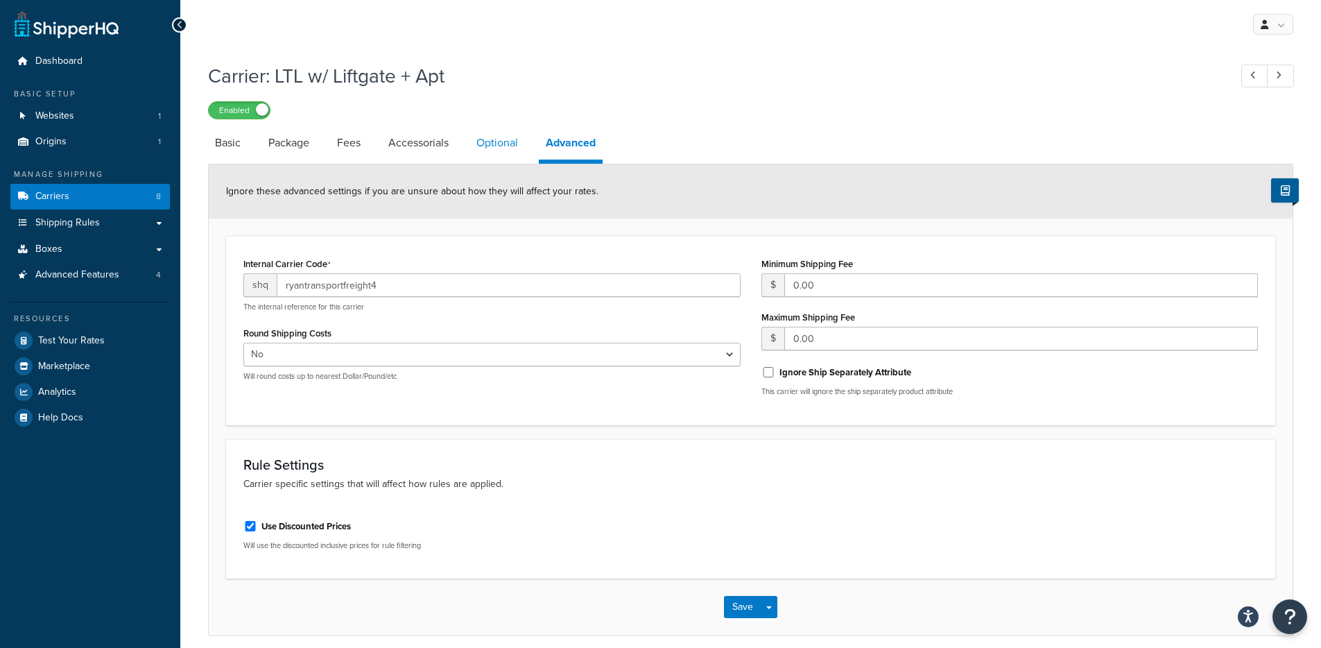
click at [484, 151] on link "Optional" at bounding box center [497, 142] width 55 height 33
select select "100"
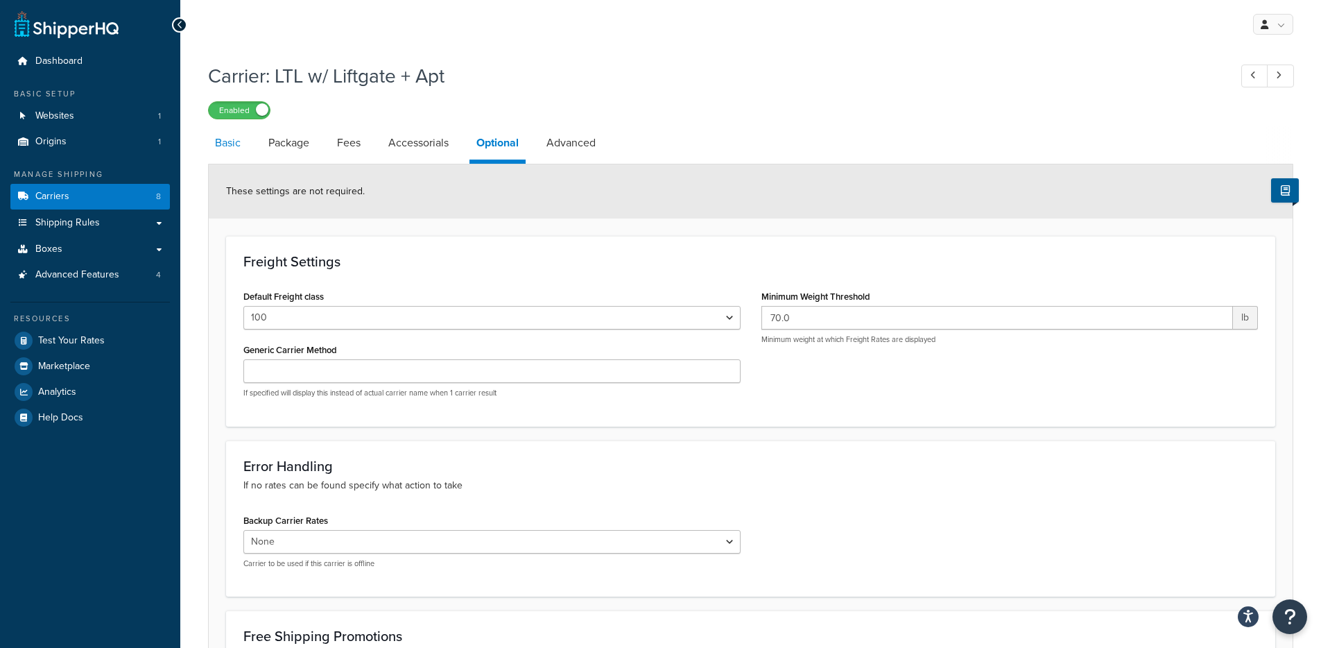
click at [227, 138] on link "Basic" at bounding box center [228, 142] width 40 height 33
select select "ryanTransportFreight"
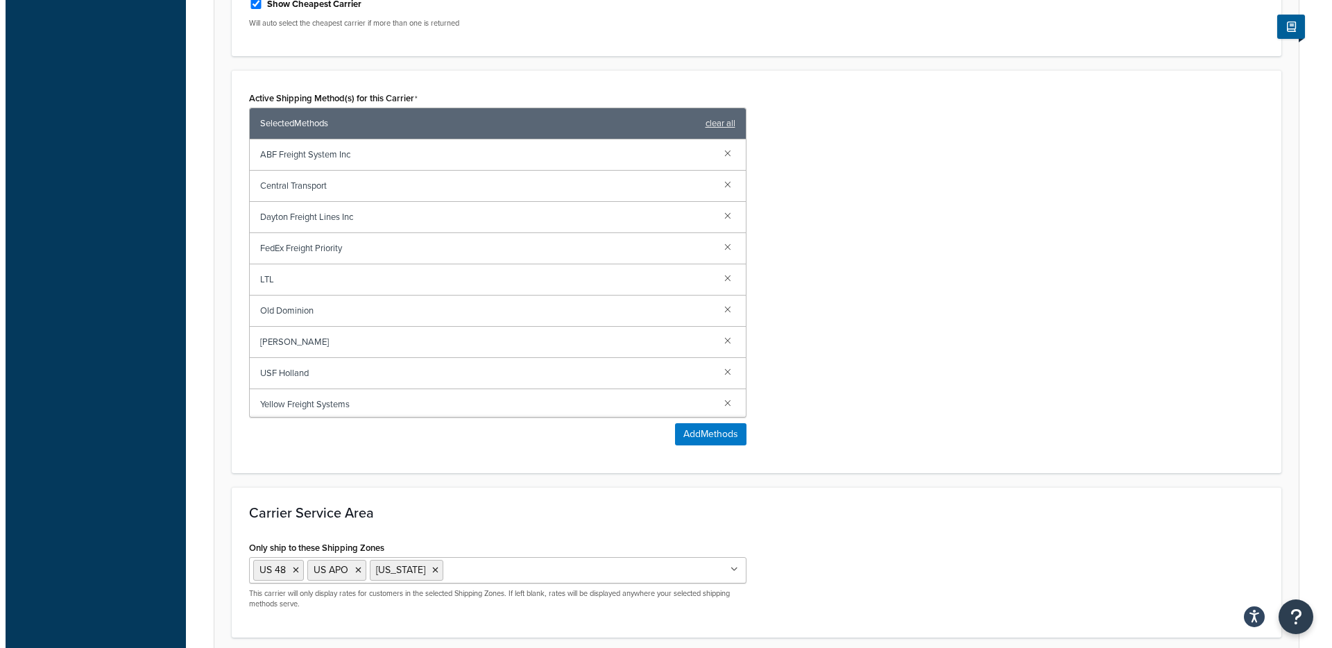
scroll to position [602, 0]
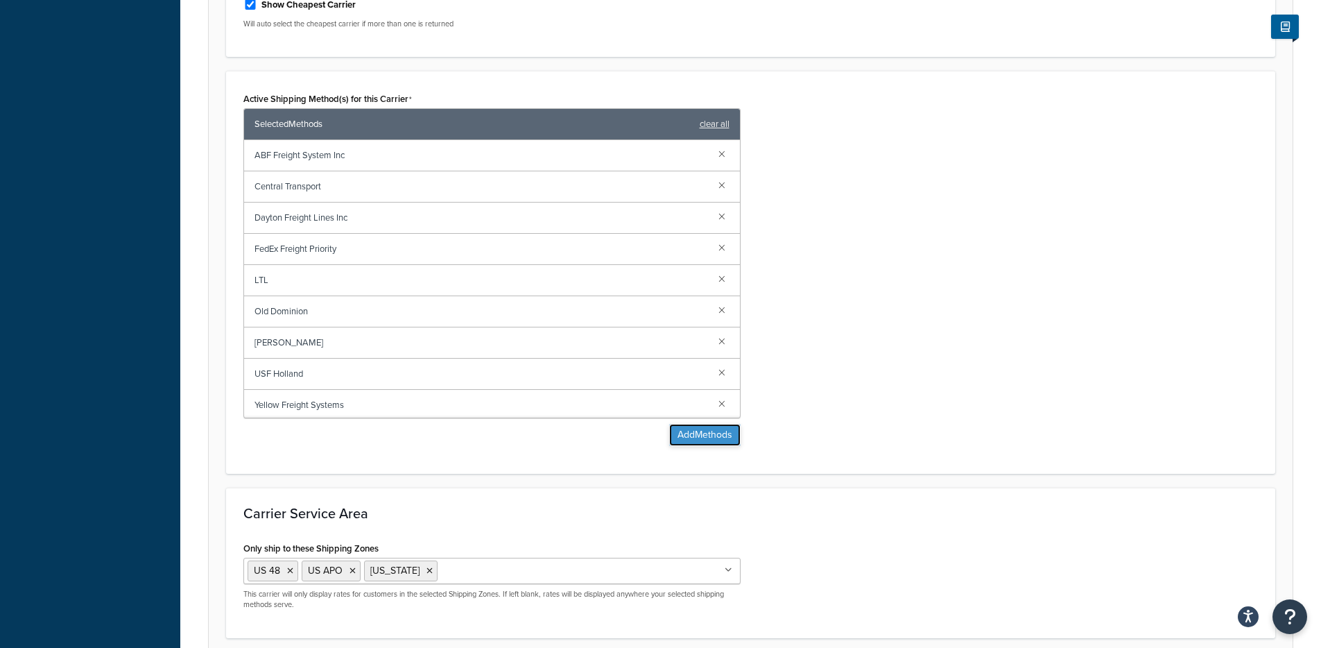
click at [702, 438] on button "Add Methods" at bounding box center [704, 435] width 71 height 22
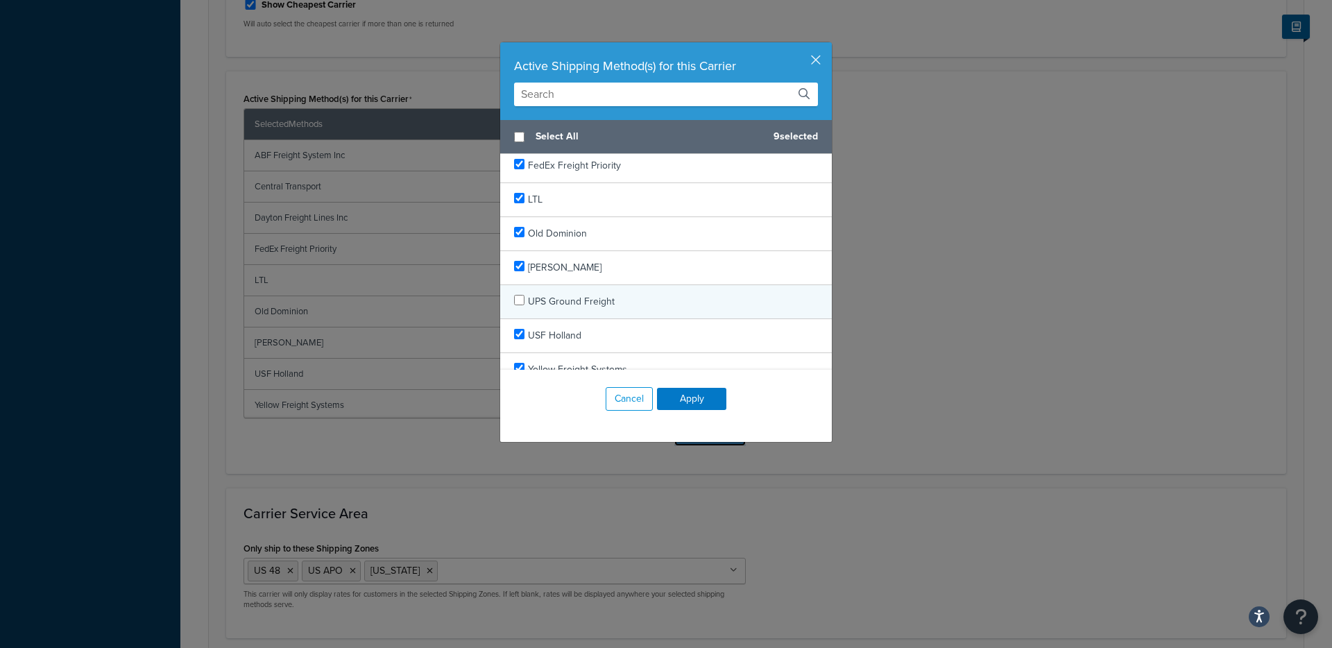
scroll to position [123, 0]
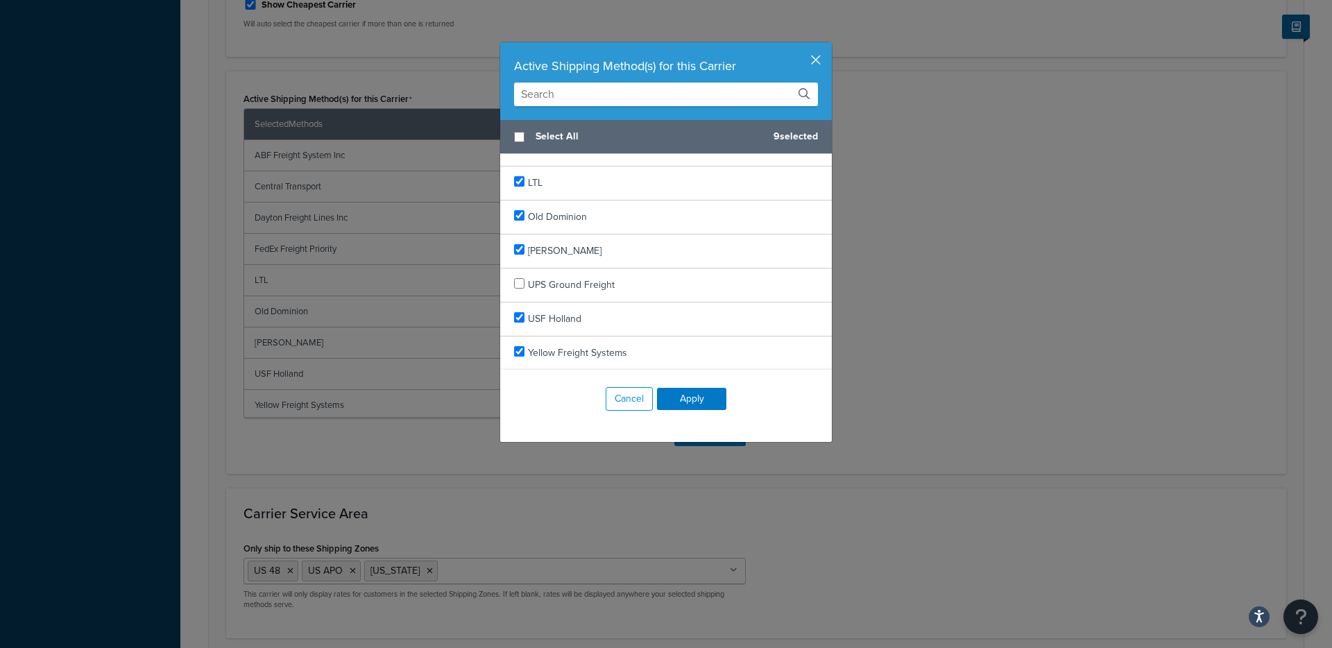
click at [828, 46] on button "button" at bounding box center [829, 43] width 3 height 3
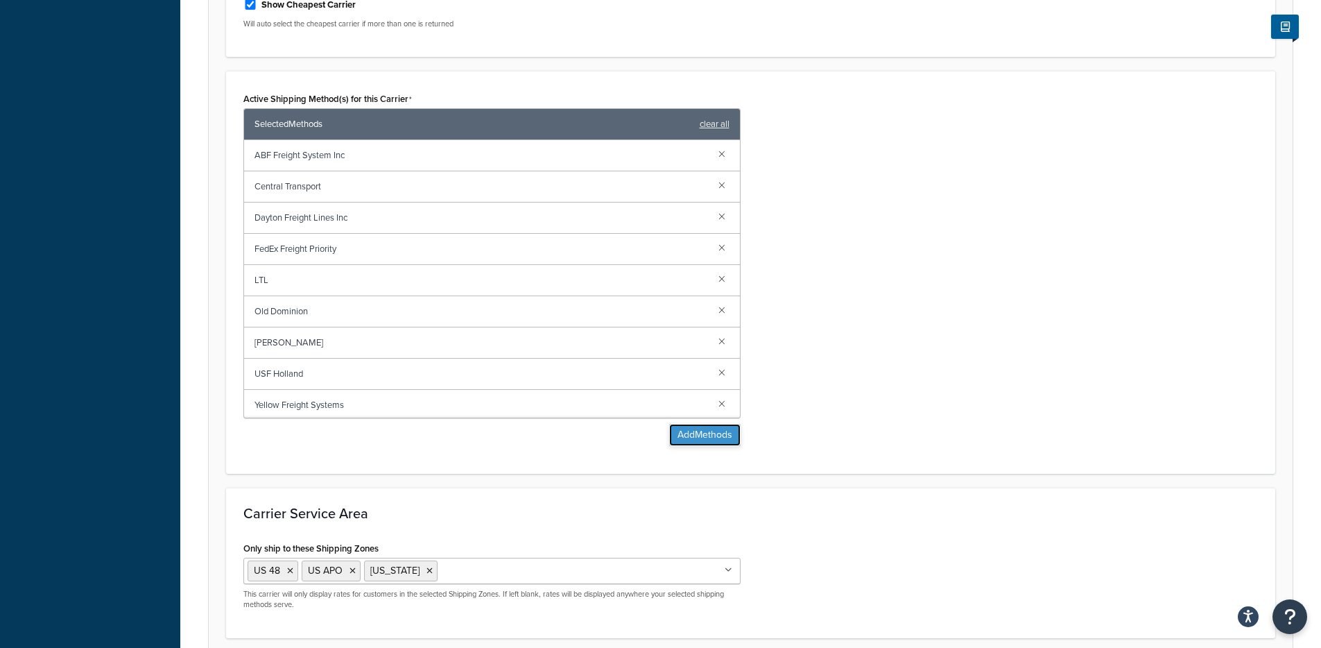
click at [717, 436] on button "Add Methods" at bounding box center [704, 435] width 71 height 22
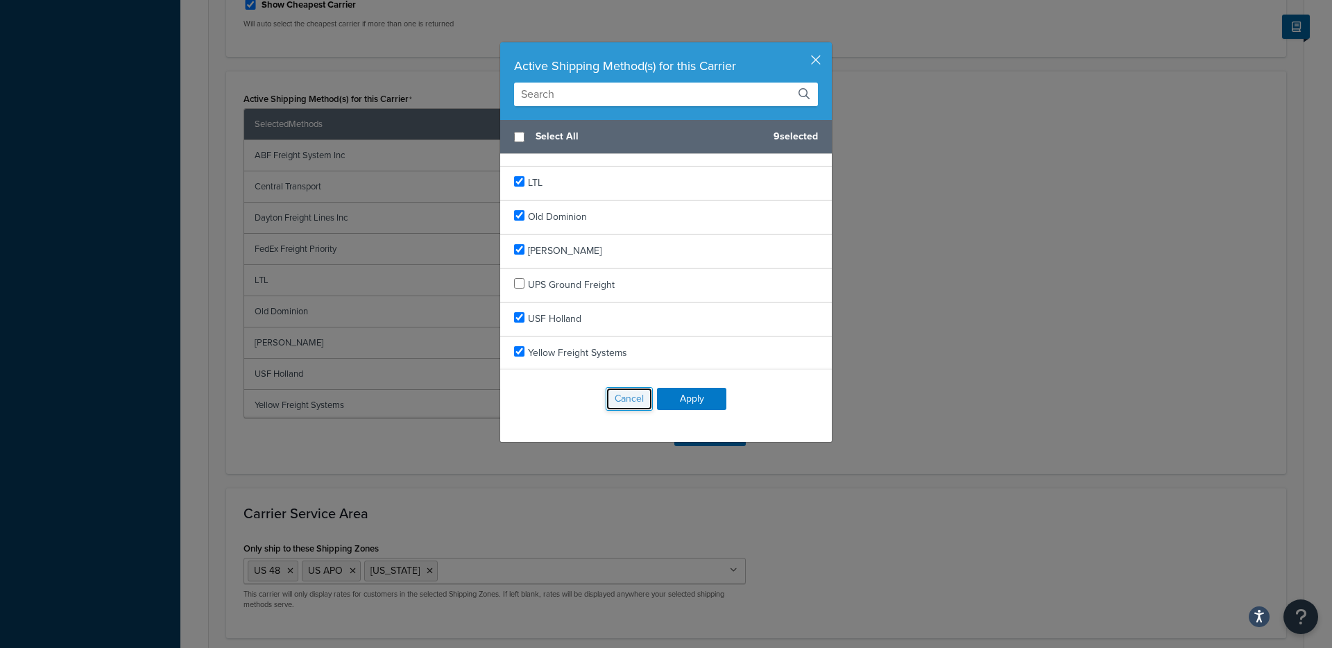
click at [636, 407] on button "Cancel" at bounding box center [629, 399] width 47 height 24
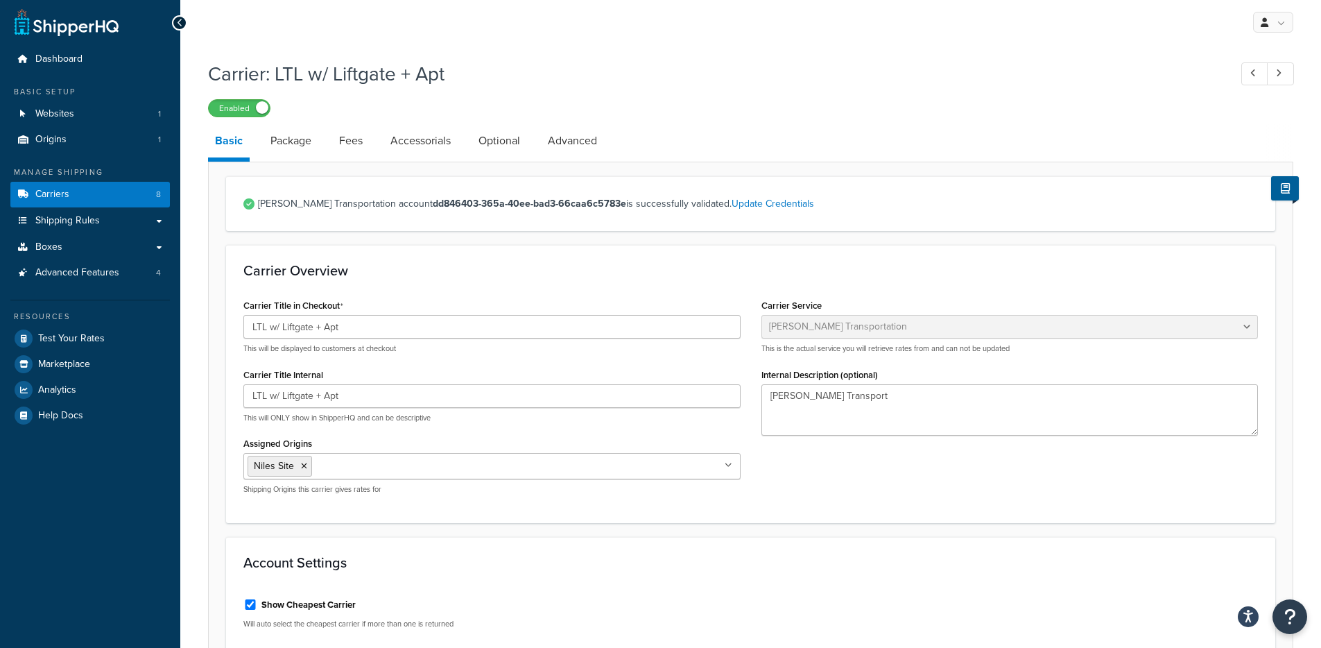
scroll to position [0, 0]
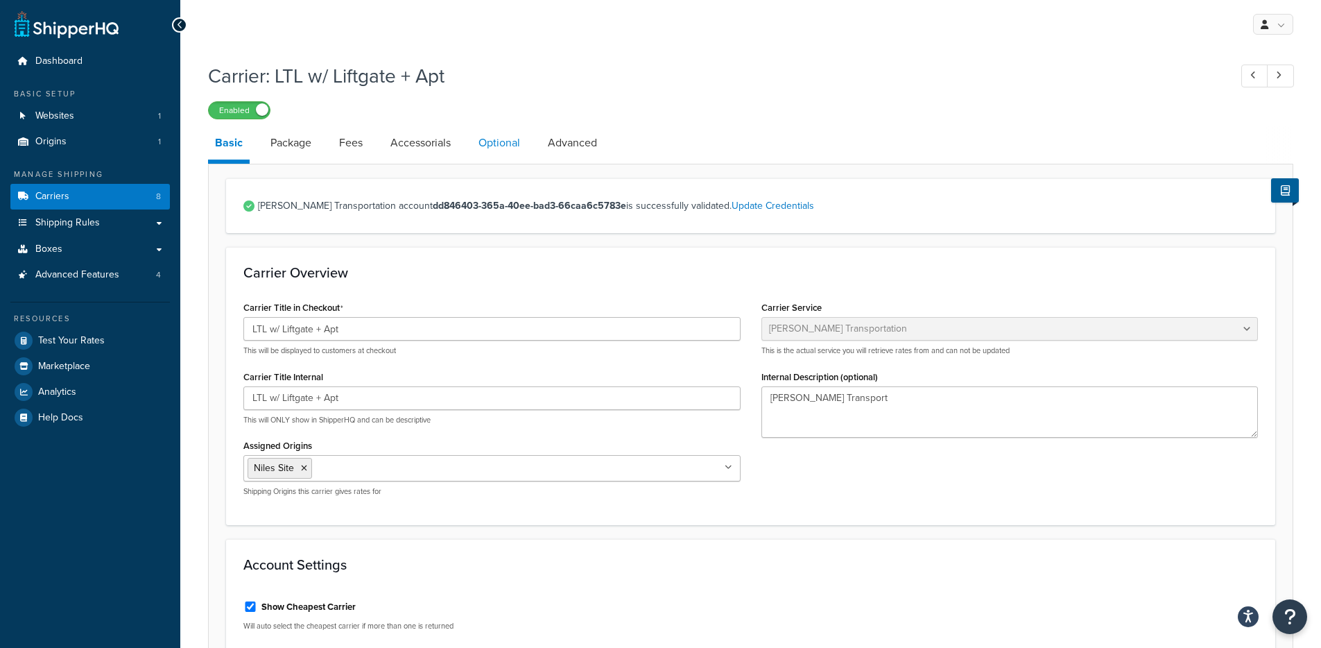
click at [522, 141] on link "Optional" at bounding box center [499, 142] width 55 height 33
select select "100"
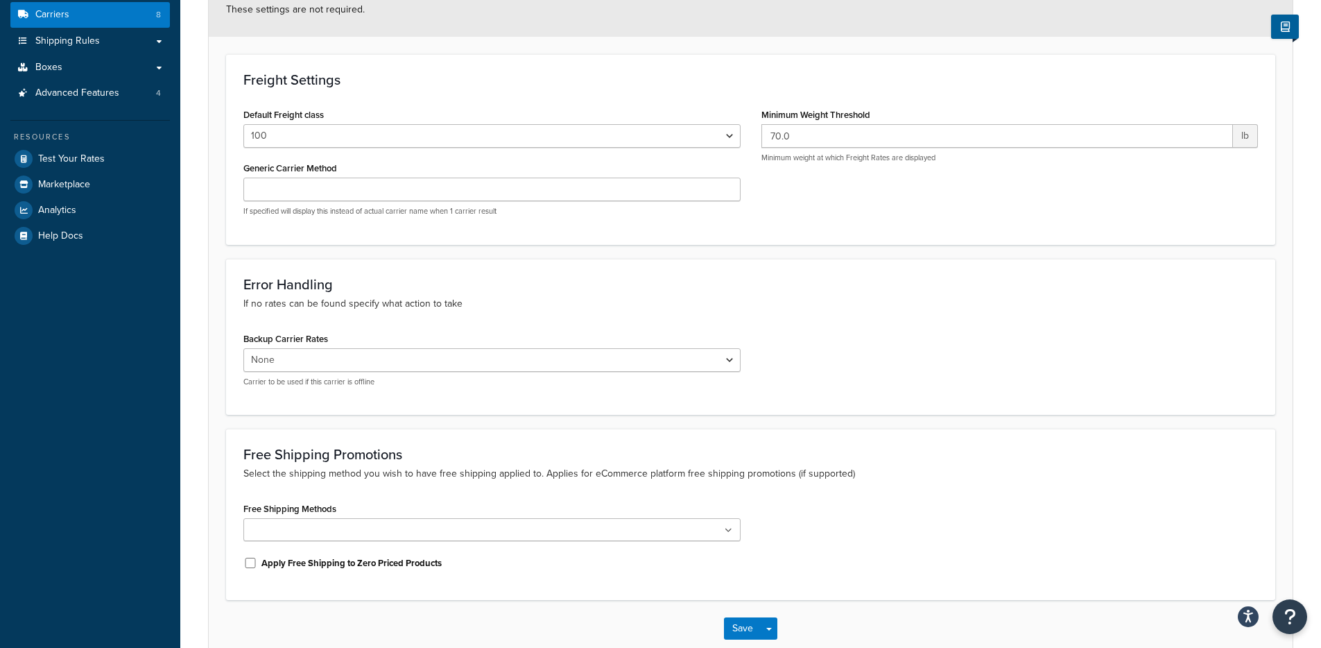
scroll to position [230, 0]
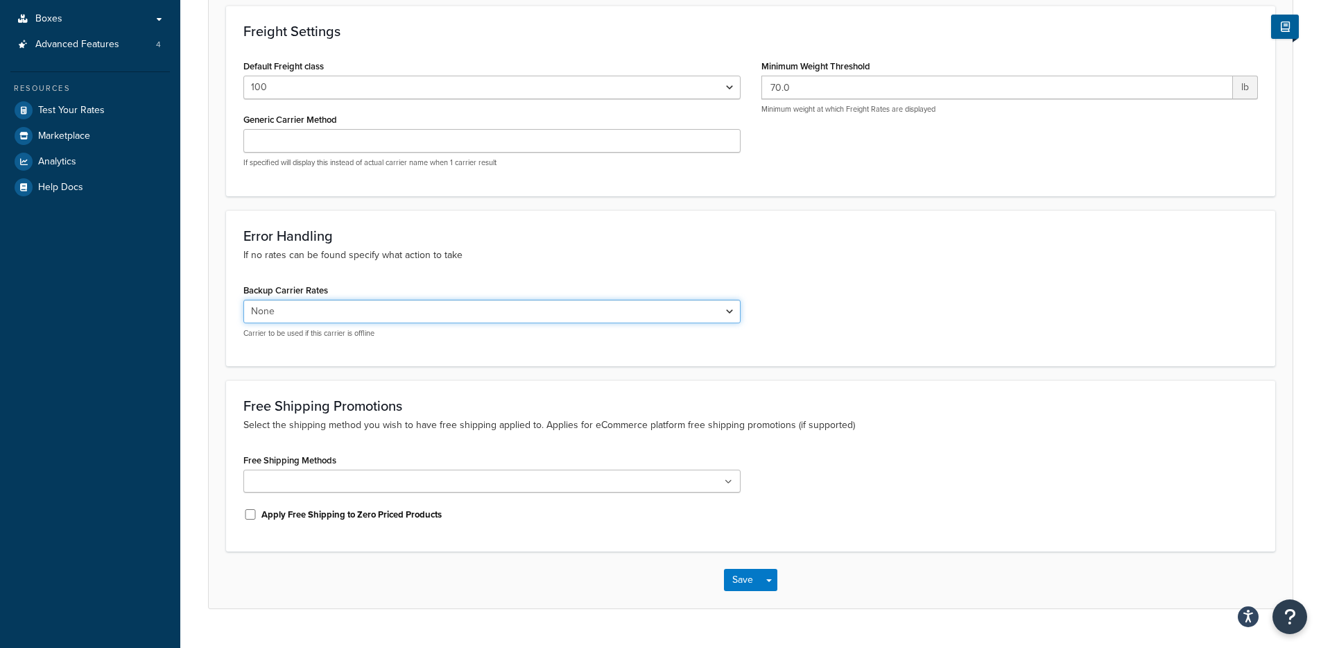
click at [375, 304] on select "None Ryan Transport LTL + Liftgate LTL + Appointment LTL - Limited Access & Apt…" at bounding box center [491, 312] width 497 height 24
select select "140753"
click at [243, 300] on select "None Ryan Transport LTL + Liftgate LTL + Appointment LTL - Limited Access & Apt…" at bounding box center [491, 312] width 497 height 24
click at [771, 584] on button "Save Dropdown" at bounding box center [769, 580] width 17 height 22
click at [770, 607] on button "Save and Edit" at bounding box center [774, 605] width 101 height 29
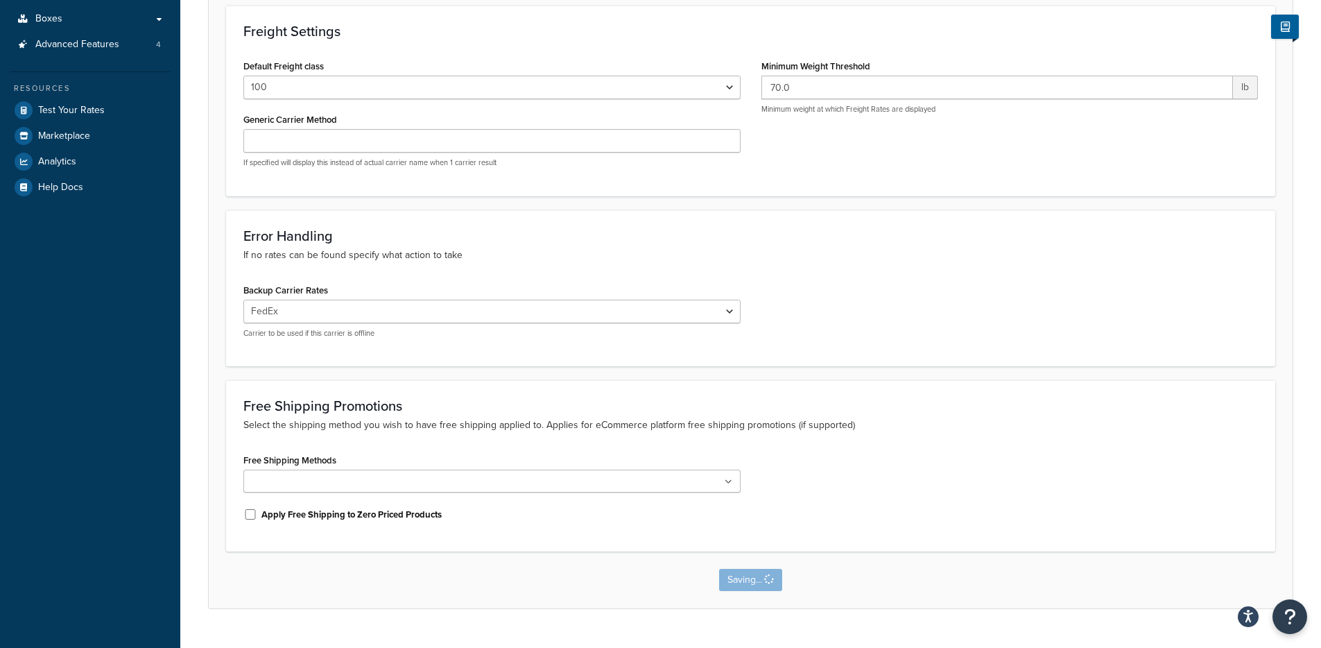
scroll to position [0, 0]
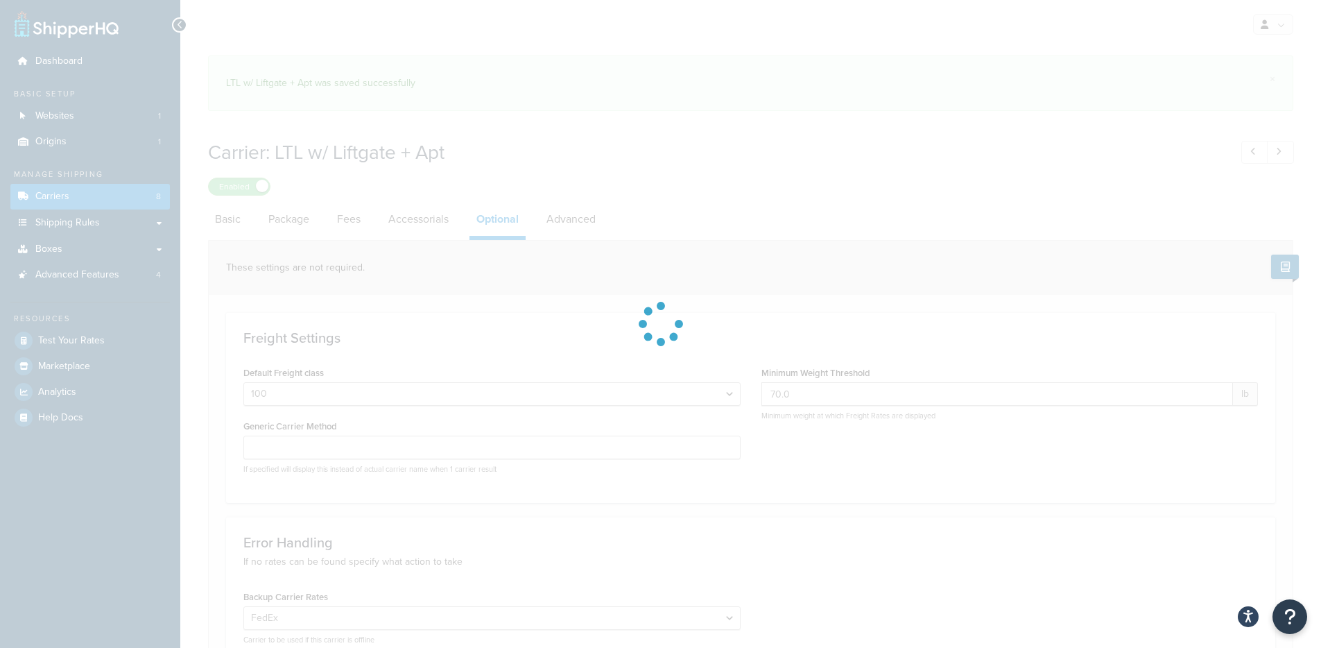
select select "100"
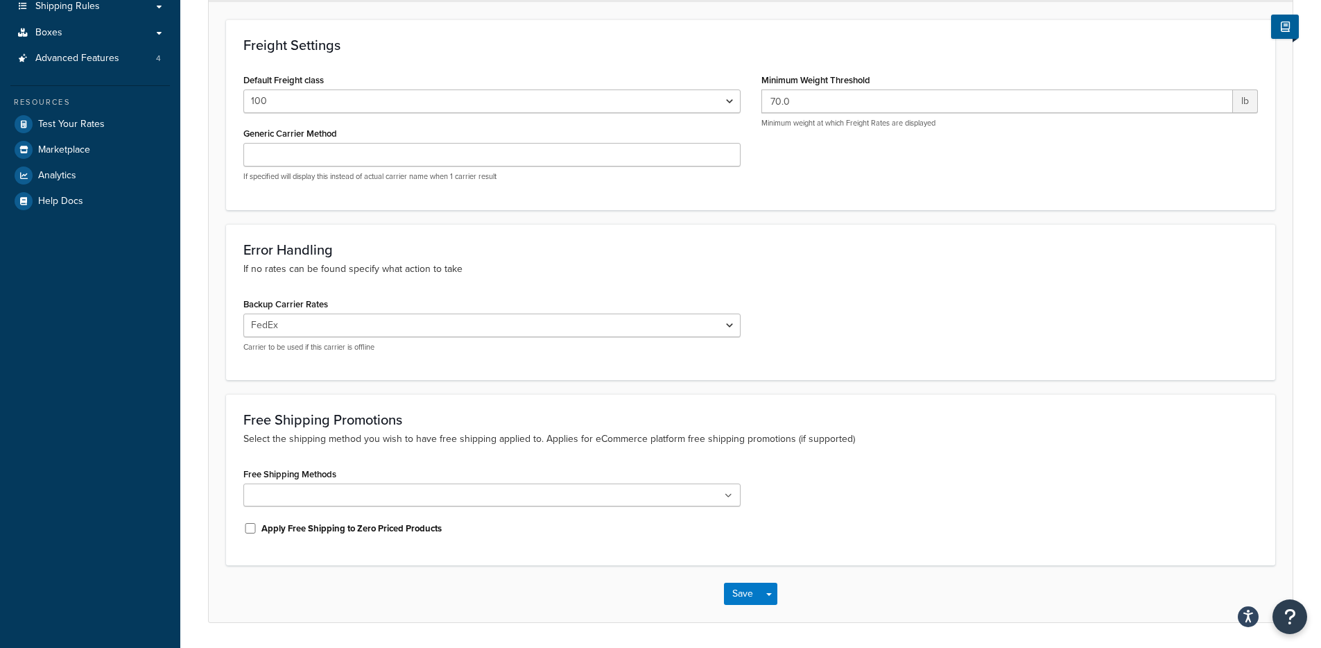
scroll to position [261, 0]
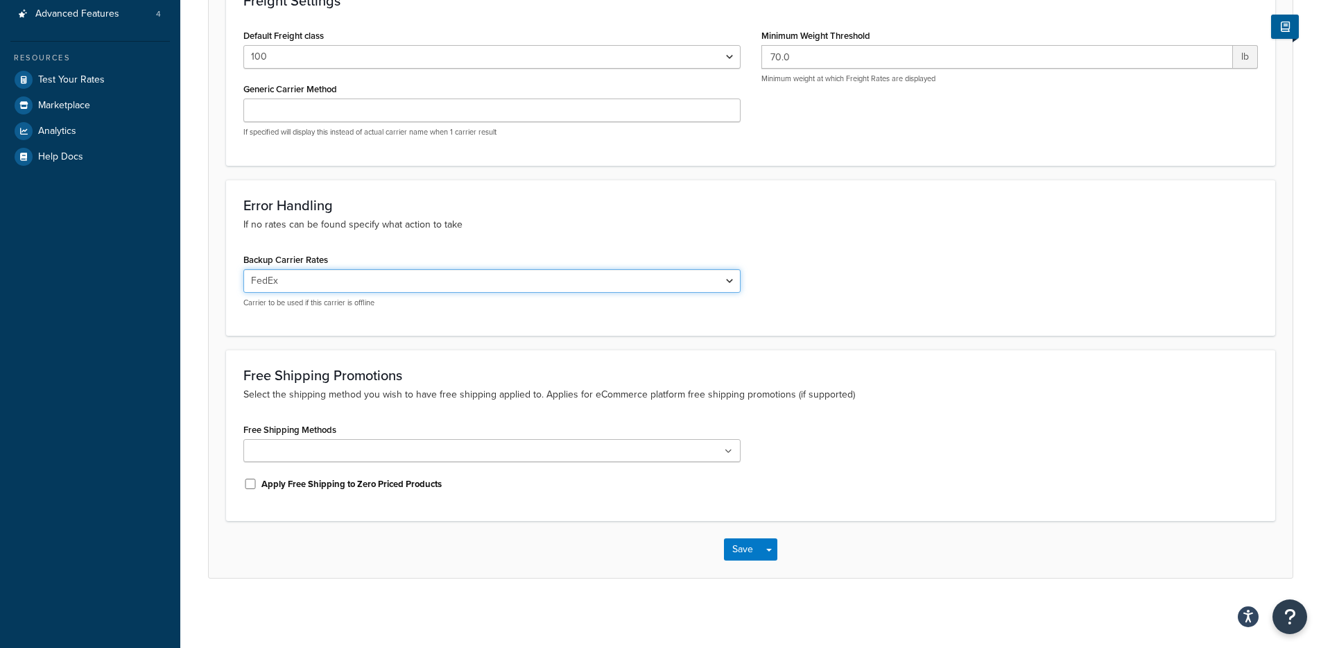
click at [429, 270] on select "None Ryan Transport LTL + Liftgate LTL + Appointment LTL - Limited Access & Apt…" at bounding box center [491, 281] width 497 height 24
select select "153308"
click at [243, 269] on select "None Ryan Transport LTL + Liftgate LTL + Appointment LTL - Limited Access & Apt…" at bounding box center [491, 281] width 497 height 24
click at [769, 546] on button "Save Dropdown" at bounding box center [769, 549] width 17 height 22
click at [793, 581] on button "Save and Edit" at bounding box center [774, 574] width 101 height 29
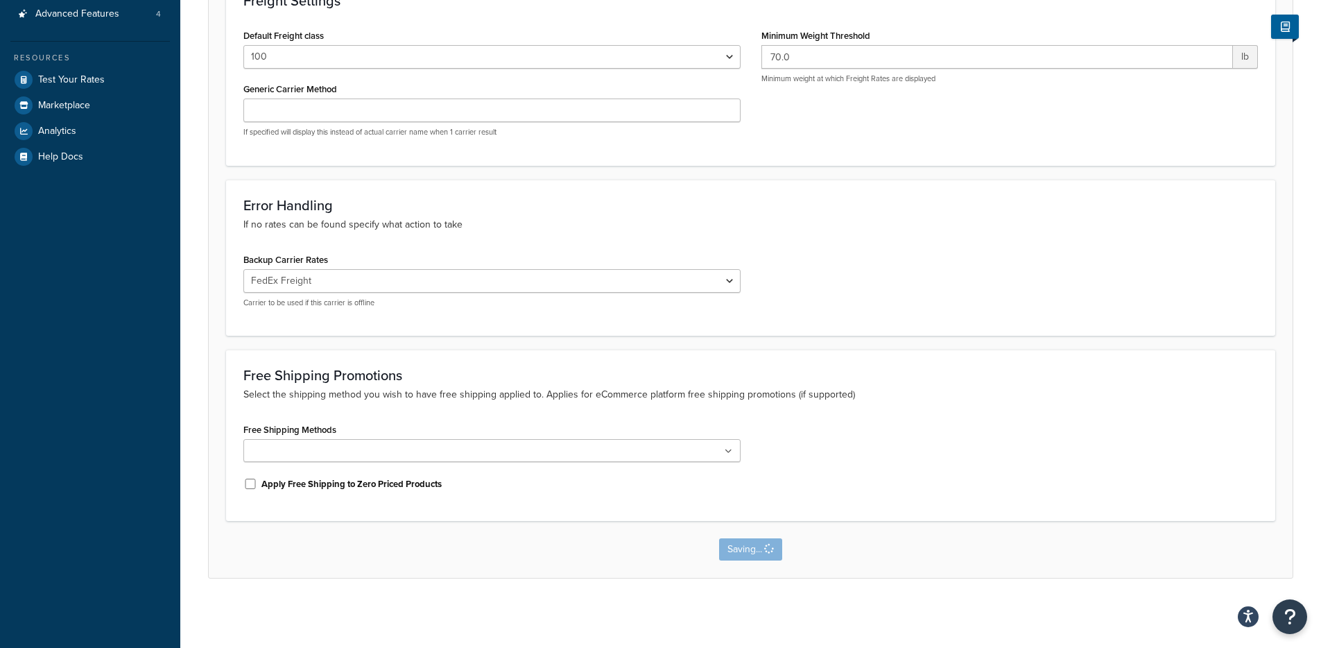
scroll to position [0, 0]
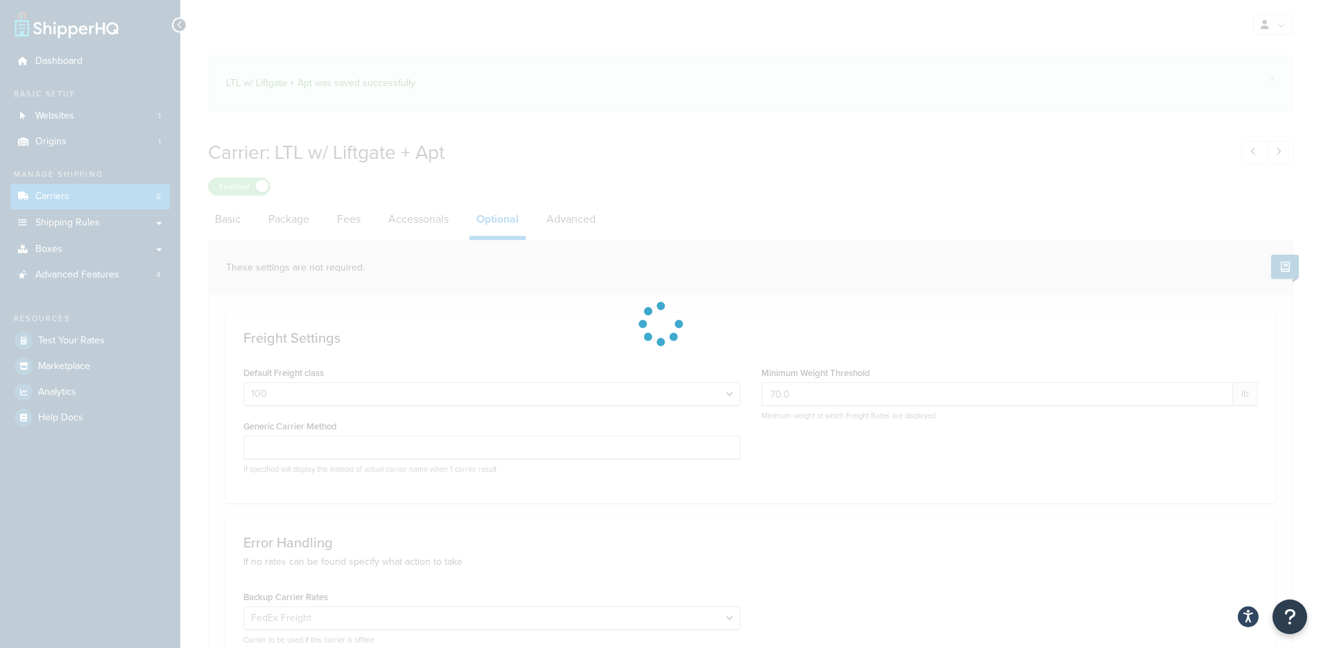
select select "100"
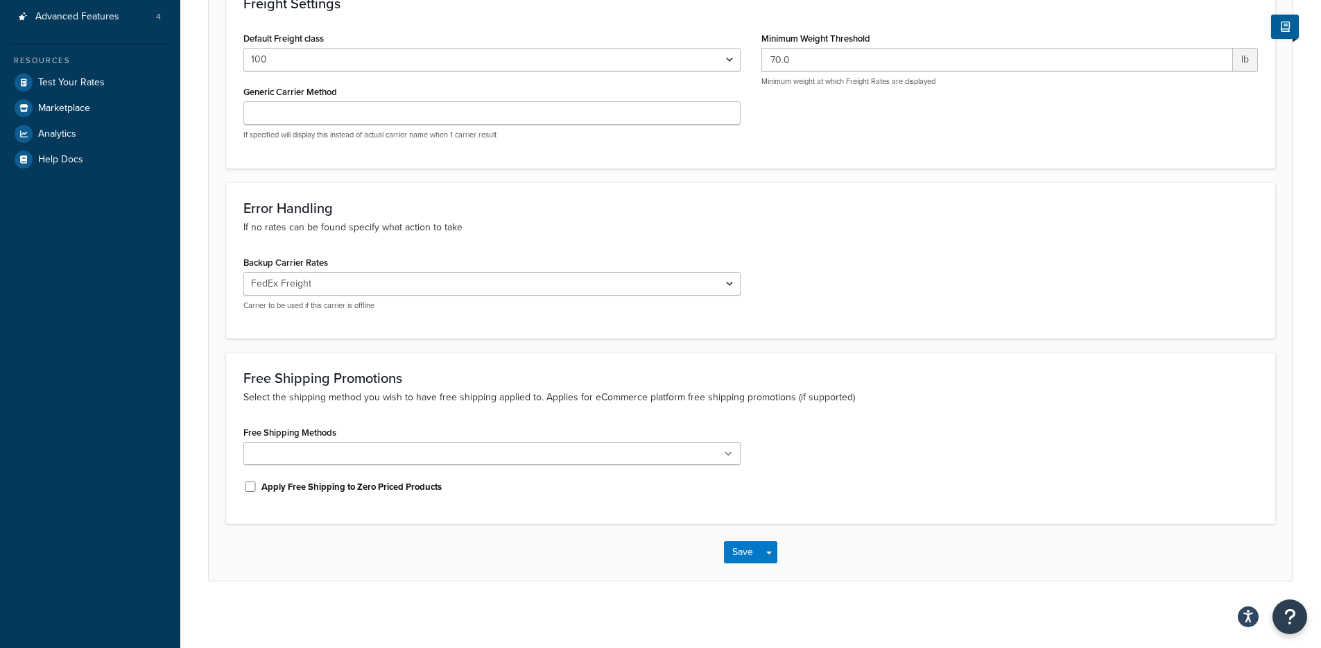
scroll to position [261, 0]
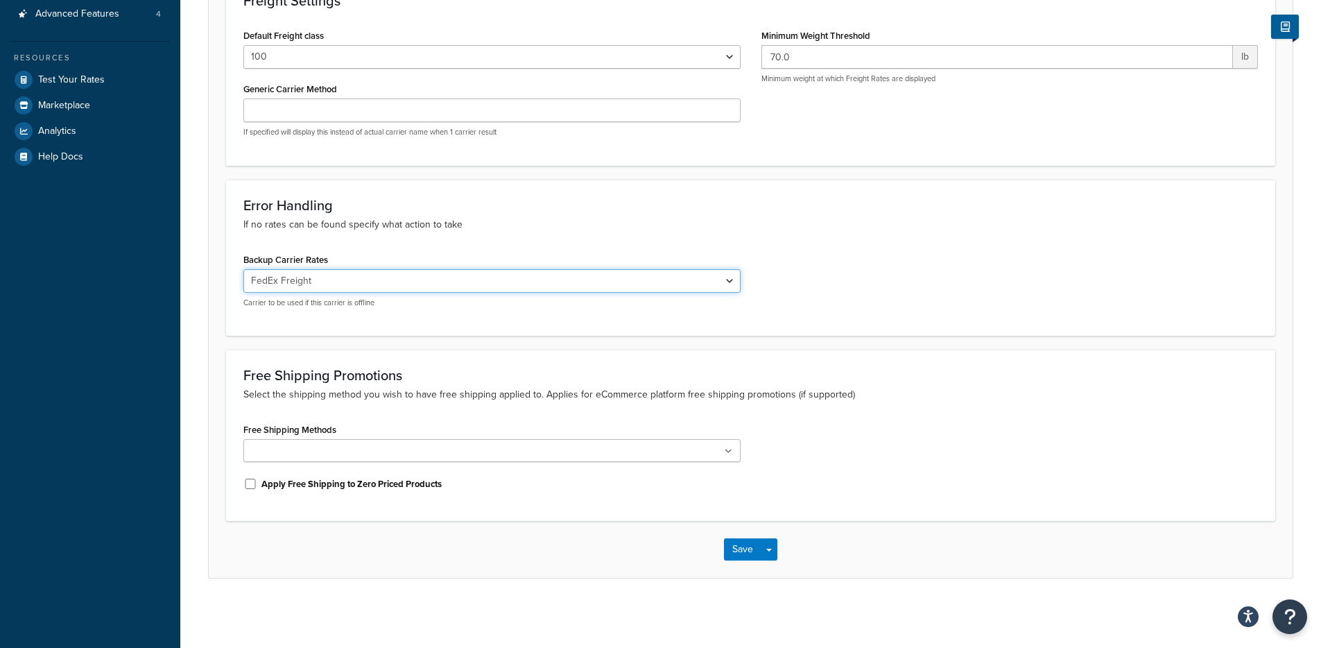
click at [397, 273] on select "None Ryan Transport LTL + Liftgate LTL + Appointment LTL - Limited Access & Apt…" at bounding box center [491, 281] width 497 height 24
select select "0"
click at [243, 269] on select "None Ryan Transport LTL + Liftgate LTL + Appointment LTL - Limited Access & Apt…" at bounding box center [491, 281] width 497 height 24
click at [766, 544] on button "Save Dropdown" at bounding box center [769, 549] width 17 height 22
click at [769, 574] on button "Save and Edit" at bounding box center [774, 574] width 101 height 29
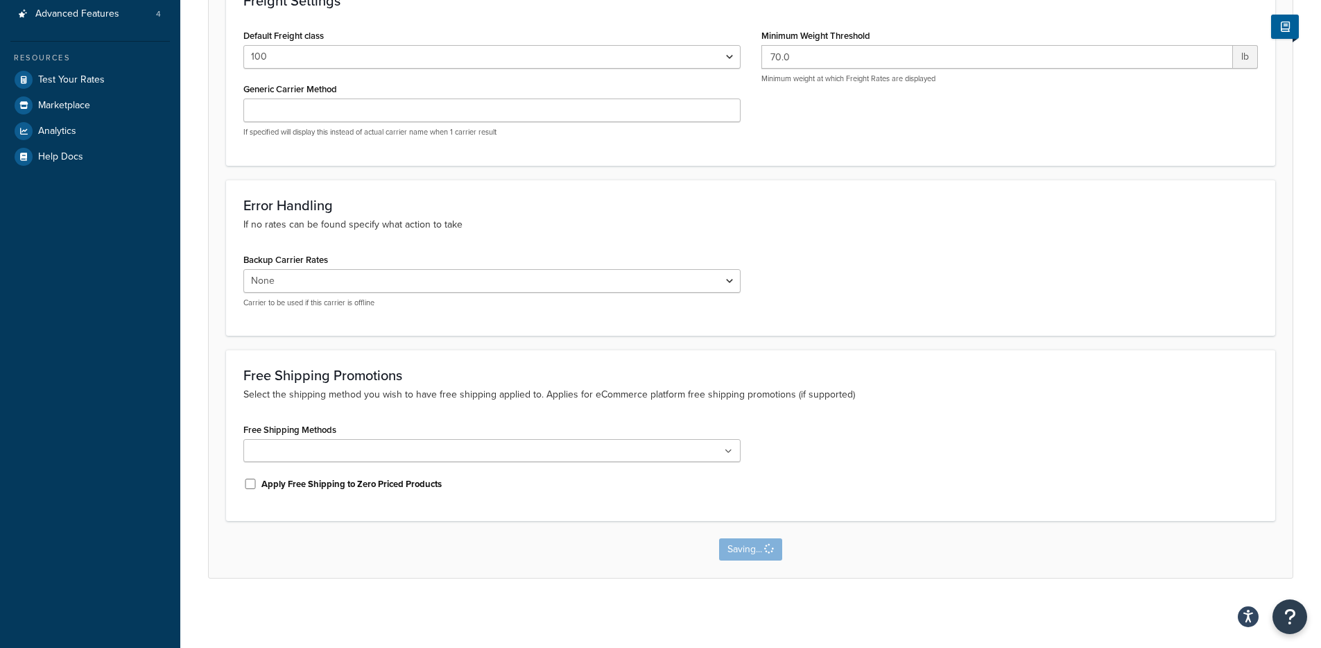
scroll to position [0, 0]
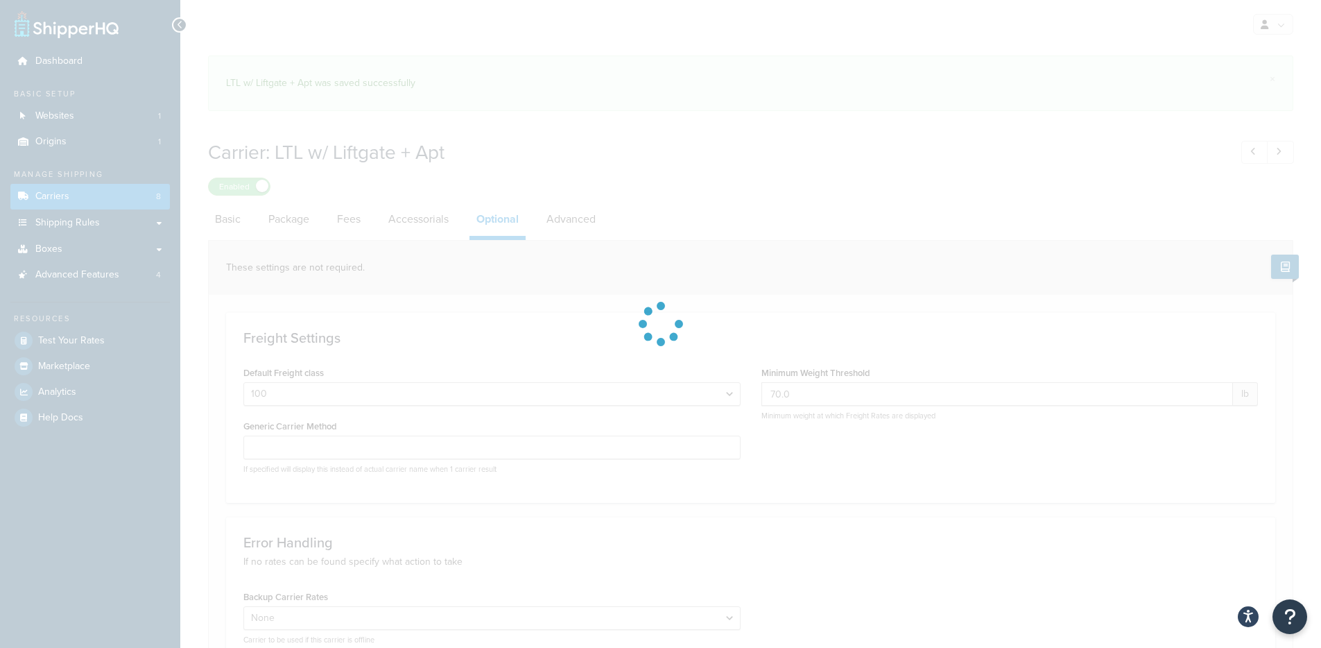
select select "100"
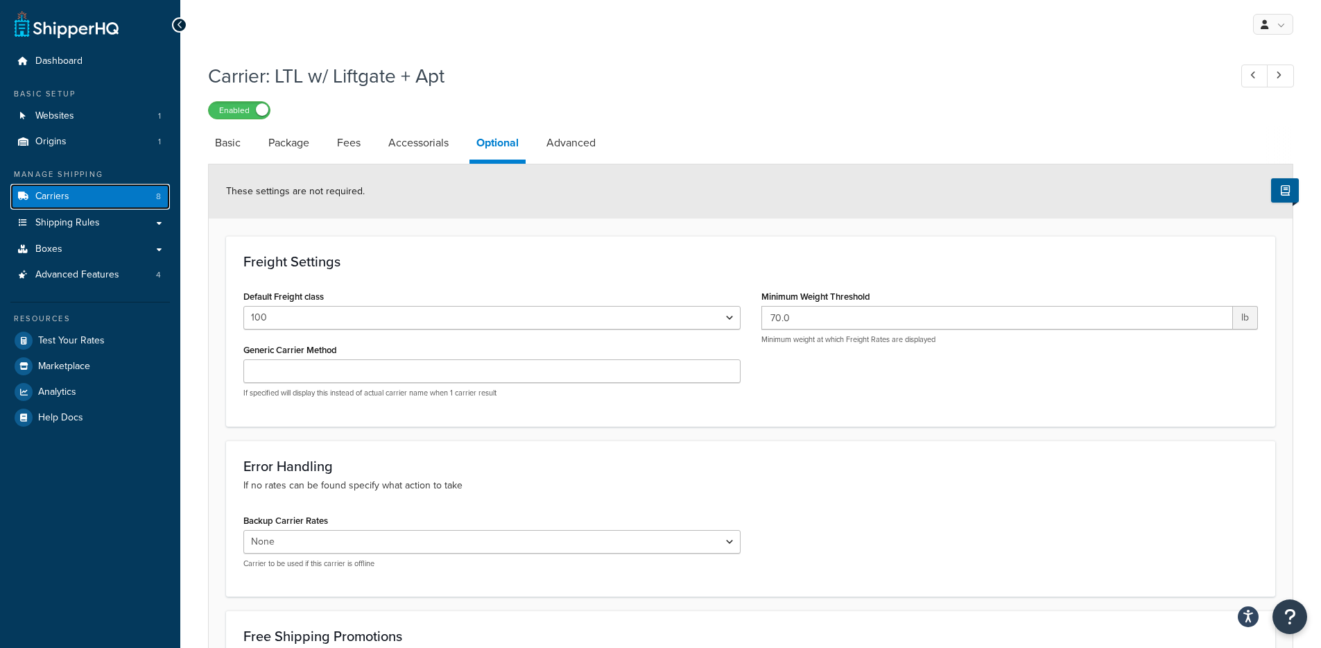
click at [92, 196] on link "Carriers 8" at bounding box center [90, 197] width 160 height 26
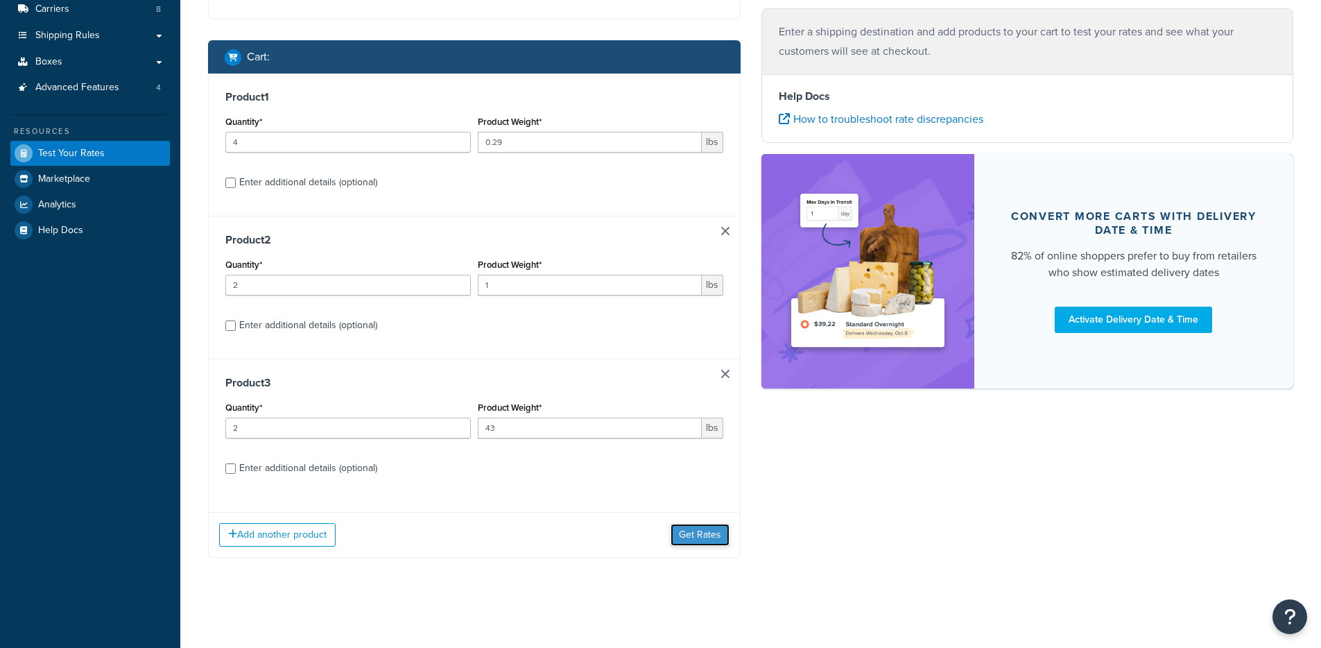
click at [685, 539] on button "Get Rates" at bounding box center [700, 535] width 59 height 22
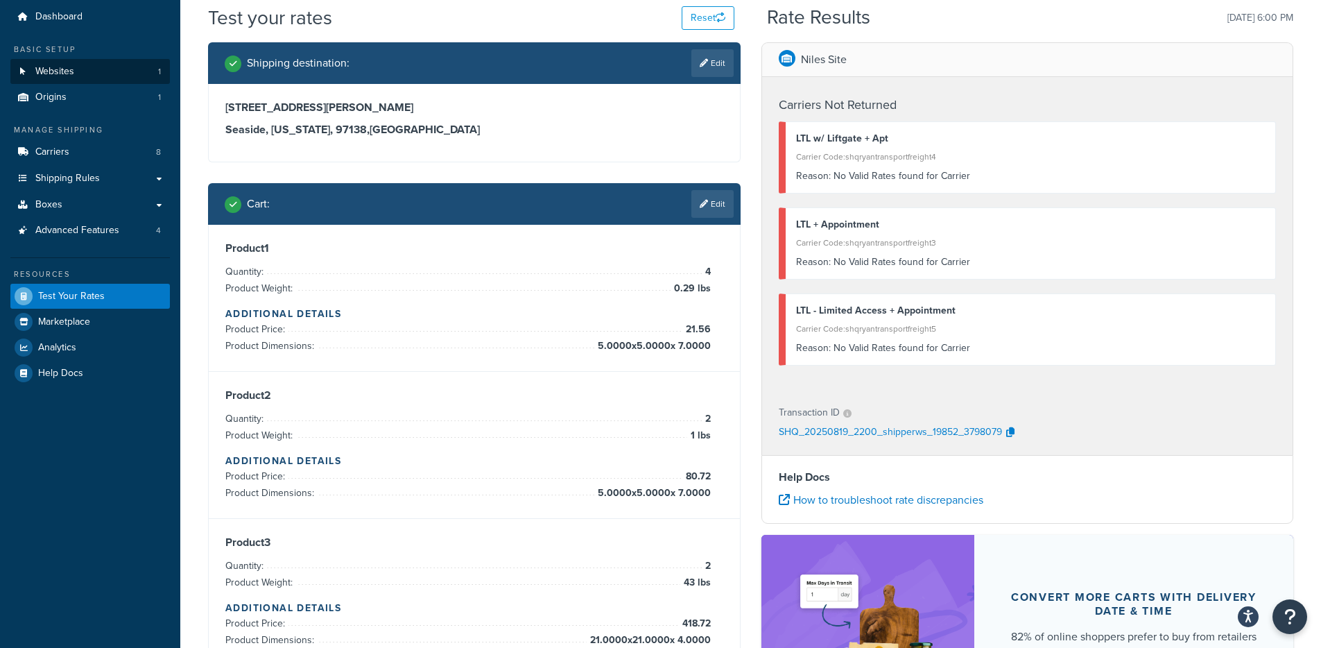
scroll to position [28, 0]
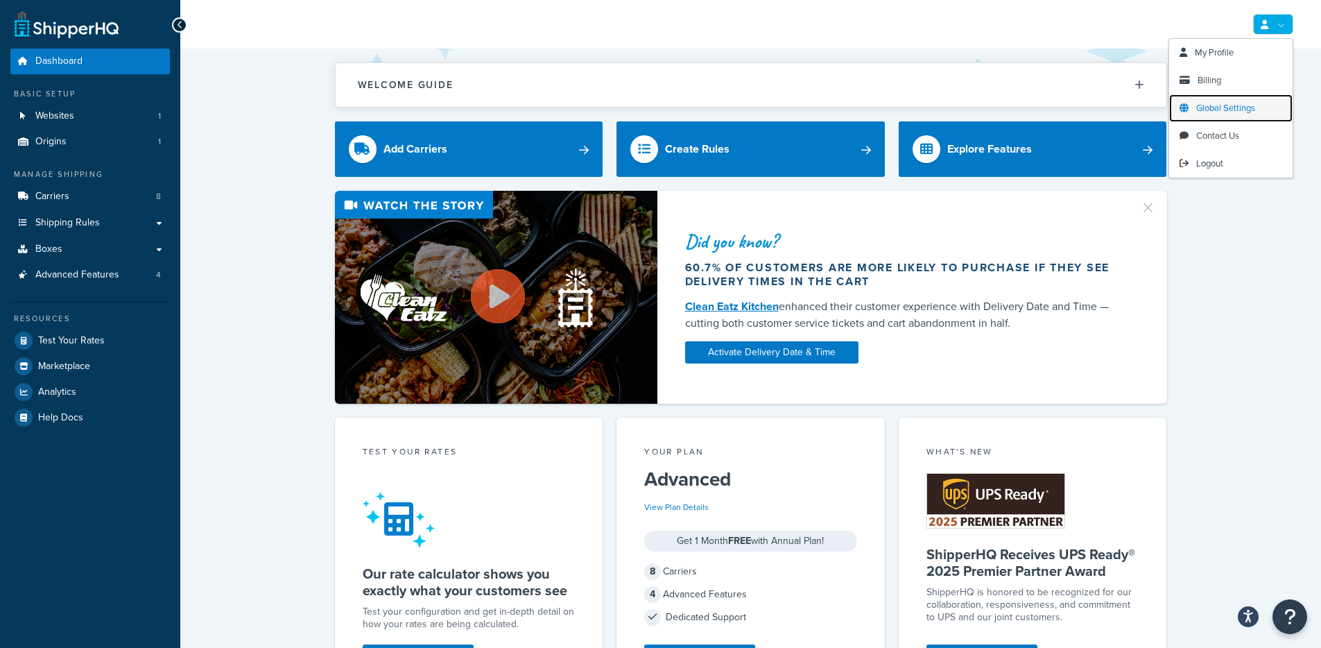
click at [1238, 117] on link "Global Settings" at bounding box center [1230, 108] width 123 height 28
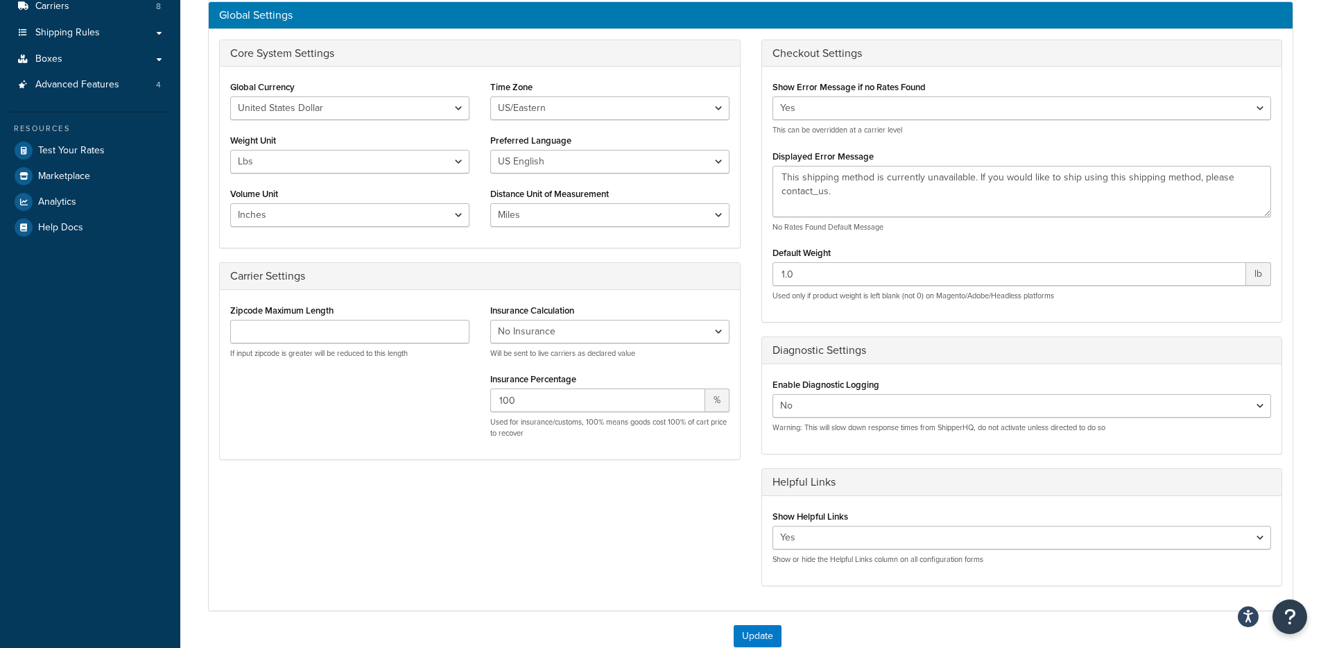
scroll to position [194, 0]
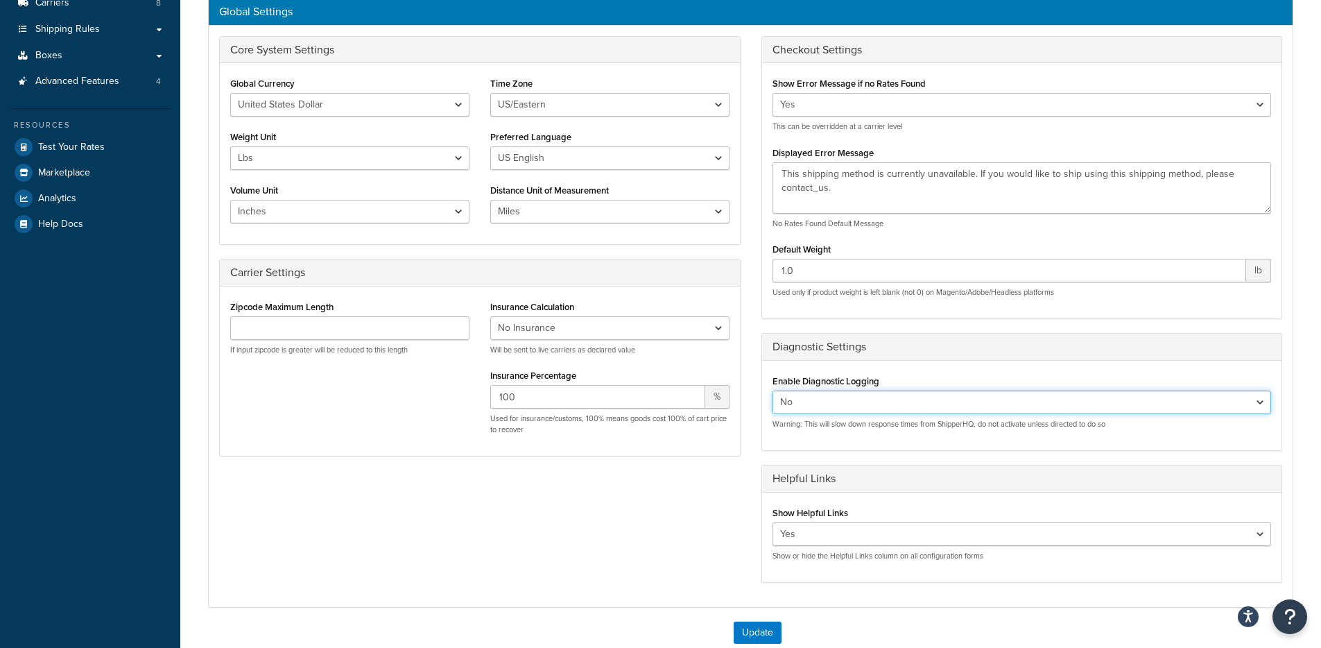
click at [816, 404] on select "Yes No" at bounding box center [1022, 402] width 499 height 24
select select "true"
click at [773, 390] on select "Yes No" at bounding box center [1022, 402] width 499 height 24
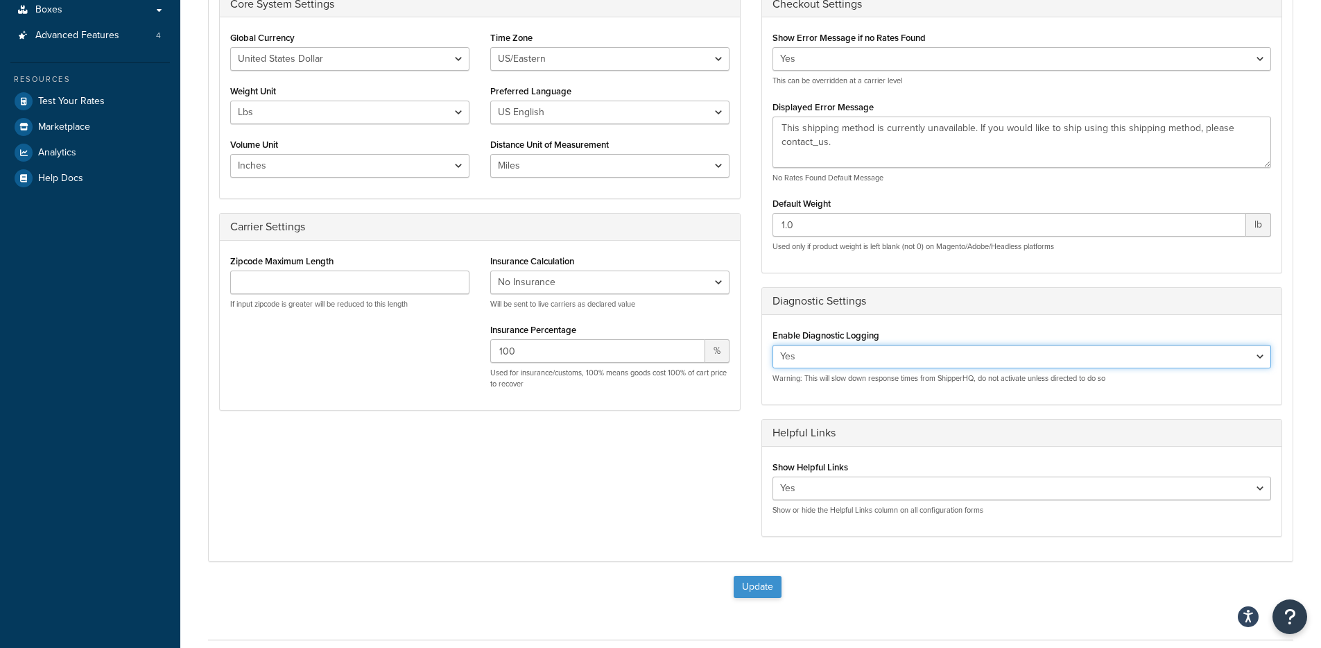
scroll to position [294, 0]
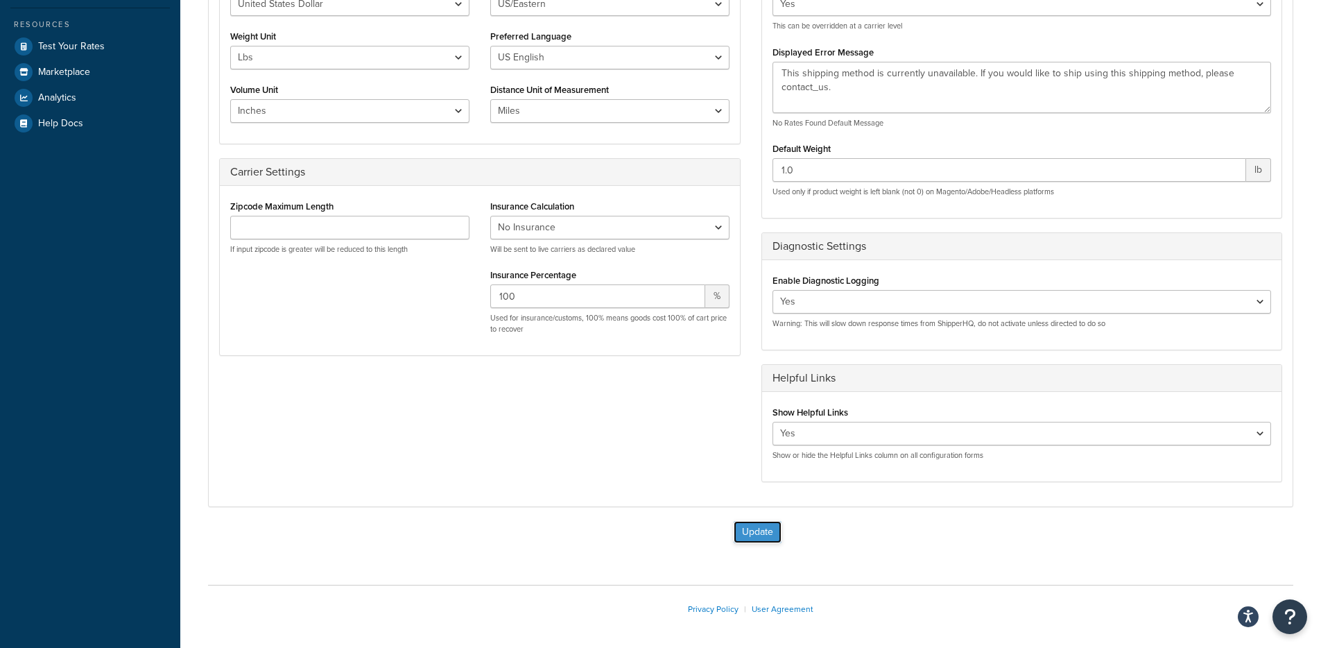
click at [756, 526] on button "Update" at bounding box center [758, 532] width 48 height 22
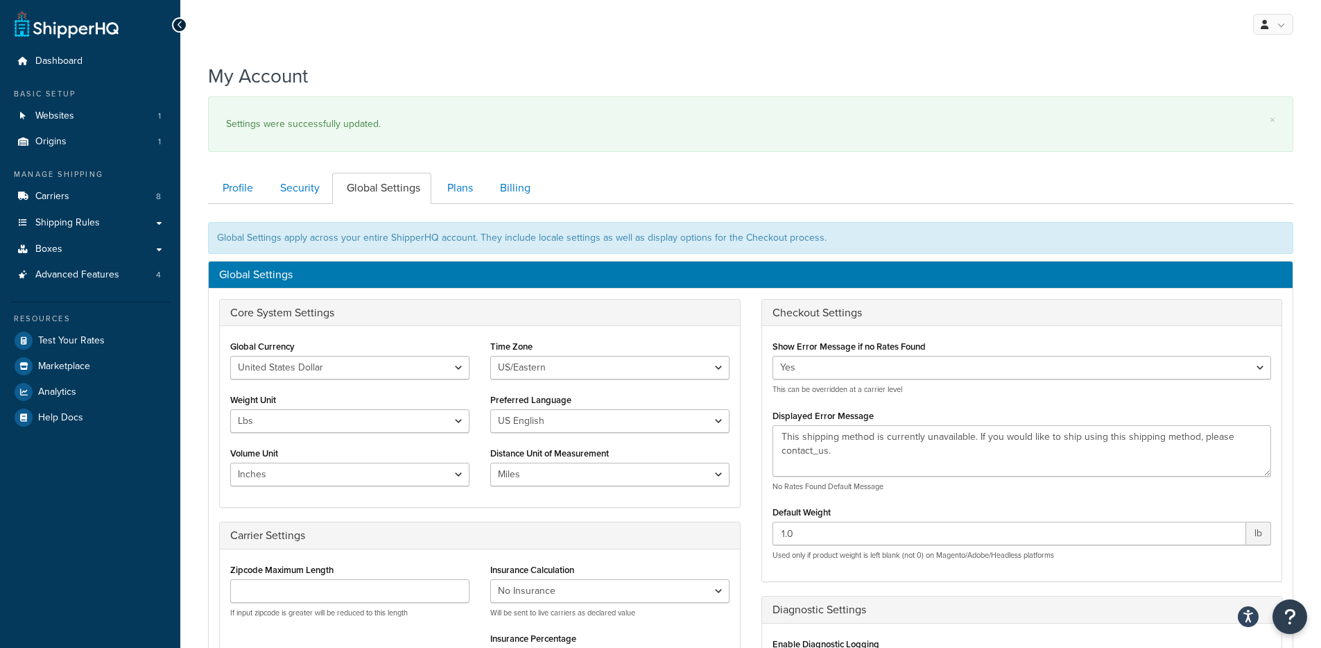
scroll to position [308, 0]
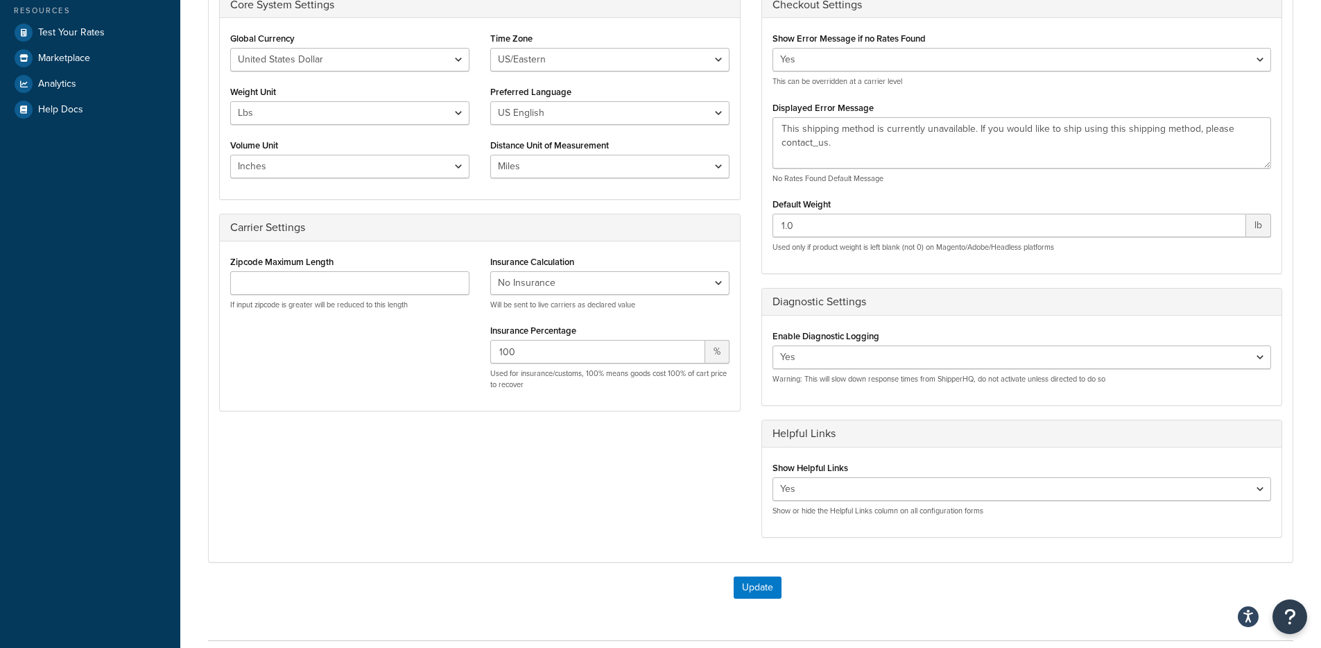
click at [880, 342] on div "Enable Diagnostic Logging Yes No Warning: This will slow down response times fr…" at bounding box center [1022, 355] width 499 height 58
click at [870, 355] on select "Yes No" at bounding box center [1022, 357] width 499 height 24
select select "false"
click at [773, 345] on select "Yes No" at bounding box center [1022, 357] width 499 height 24
click at [750, 590] on button "Update" at bounding box center [758, 587] width 48 height 22
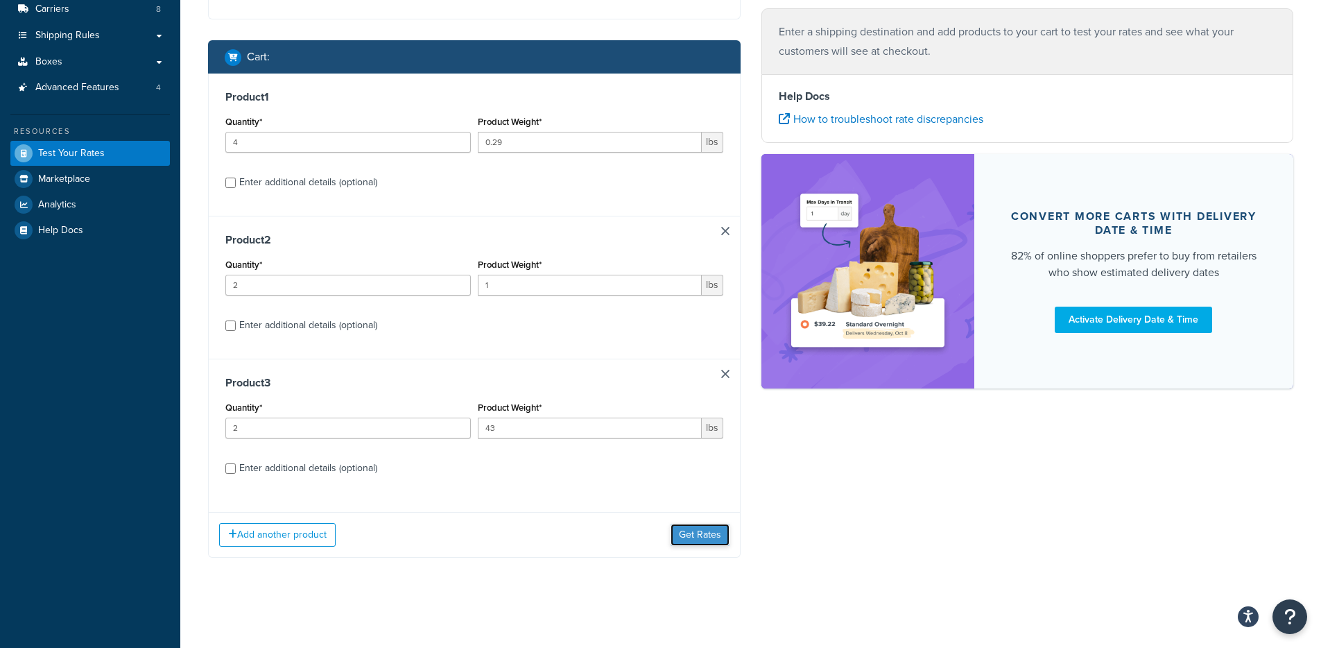
click at [706, 532] on button "Get Rates" at bounding box center [700, 535] width 59 height 22
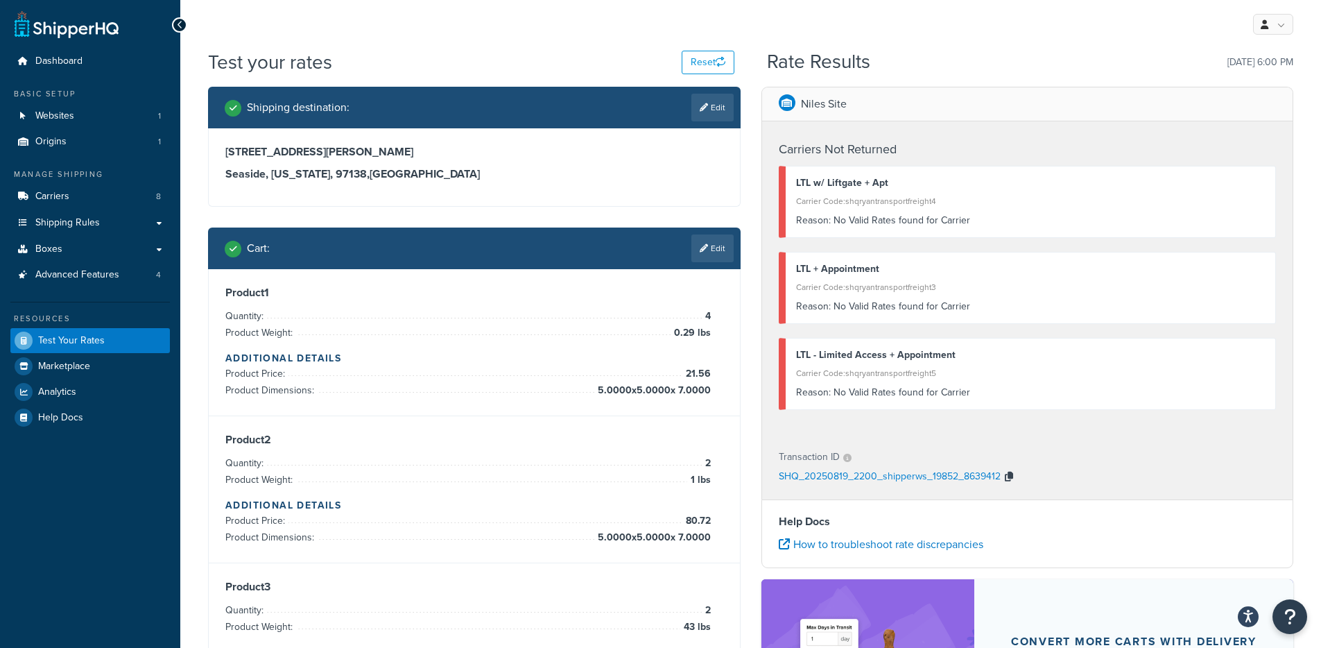
click at [1012, 481] on button "button" at bounding box center [1009, 477] width 17 height 21
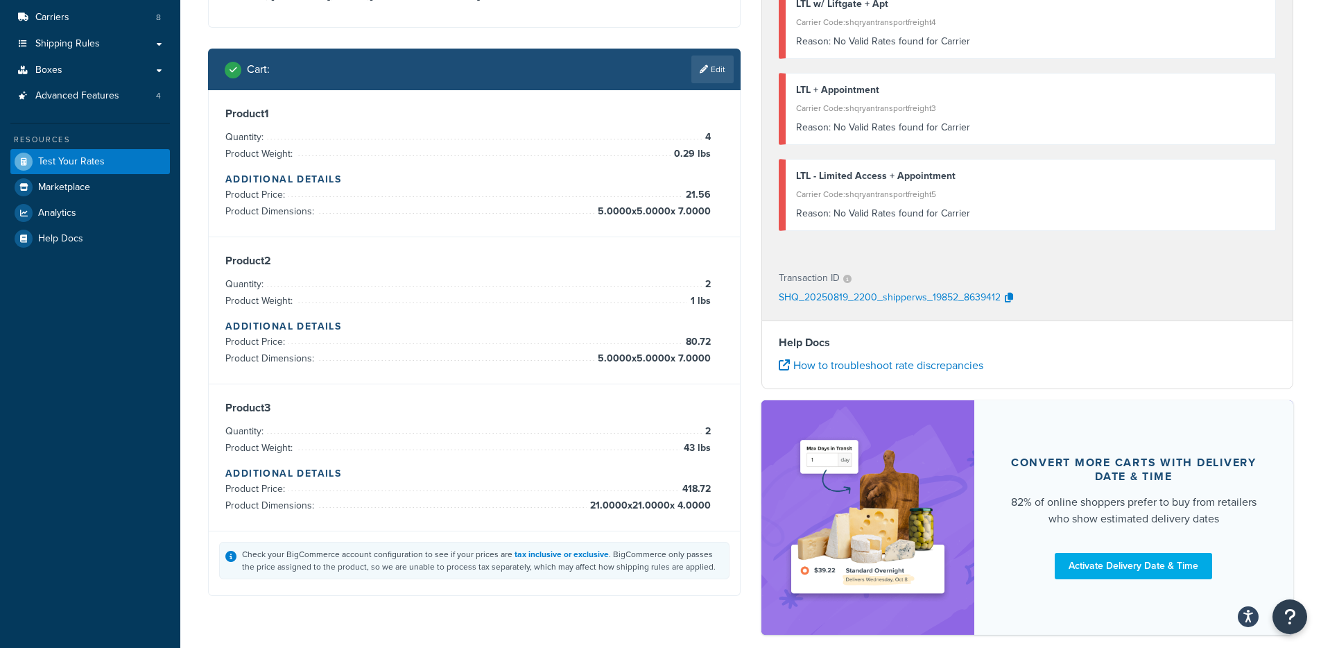
scroll to position [180, 0]
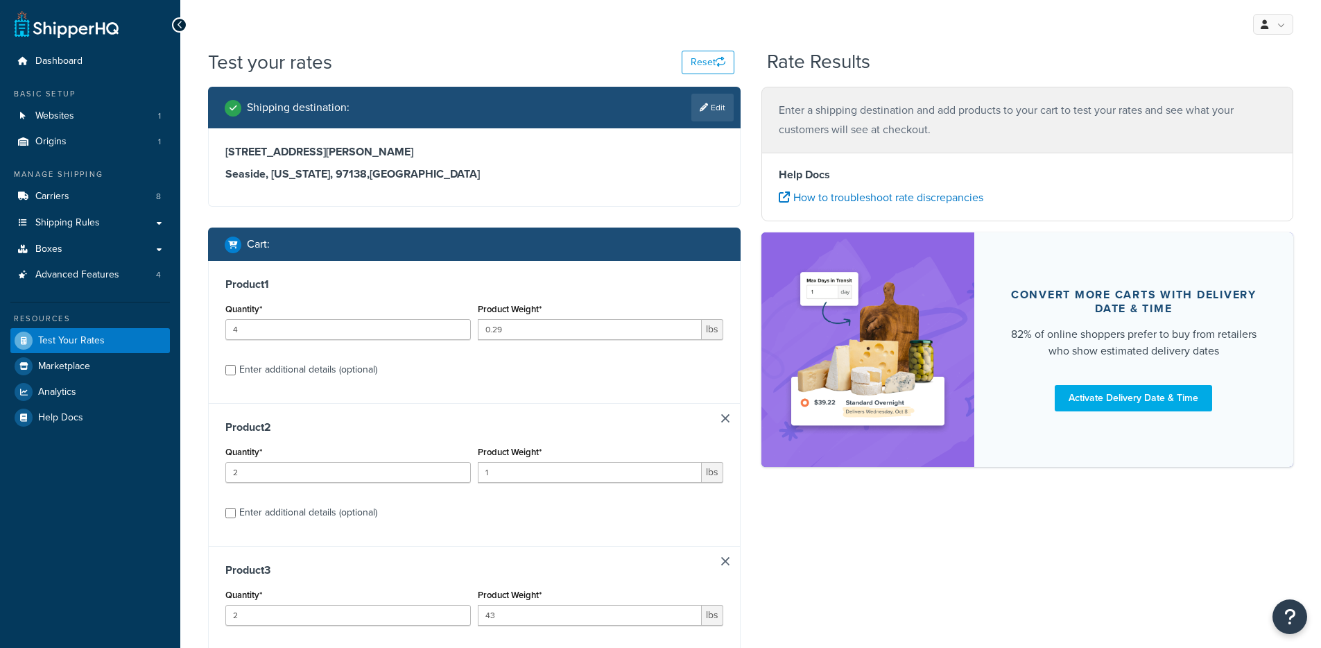
scroll to position [180, 0]
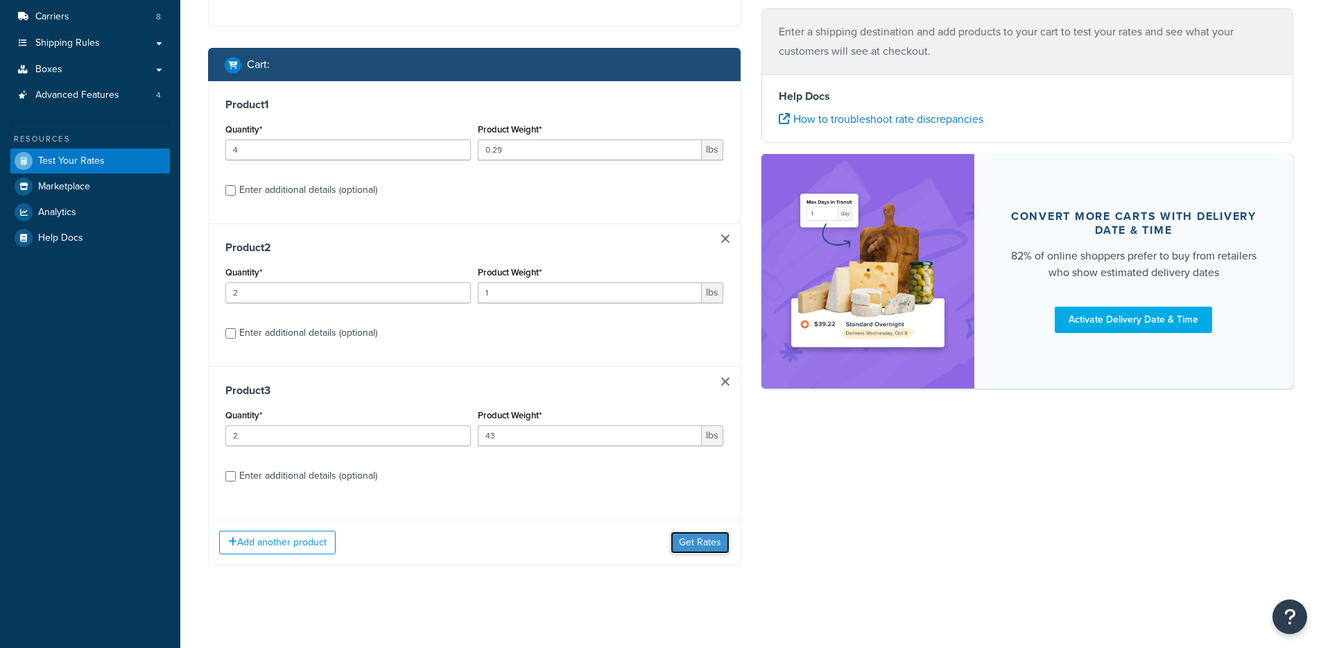
click at [699, 540] on button "Get Rates" at bounding box center [700, 542] width 59 height 22
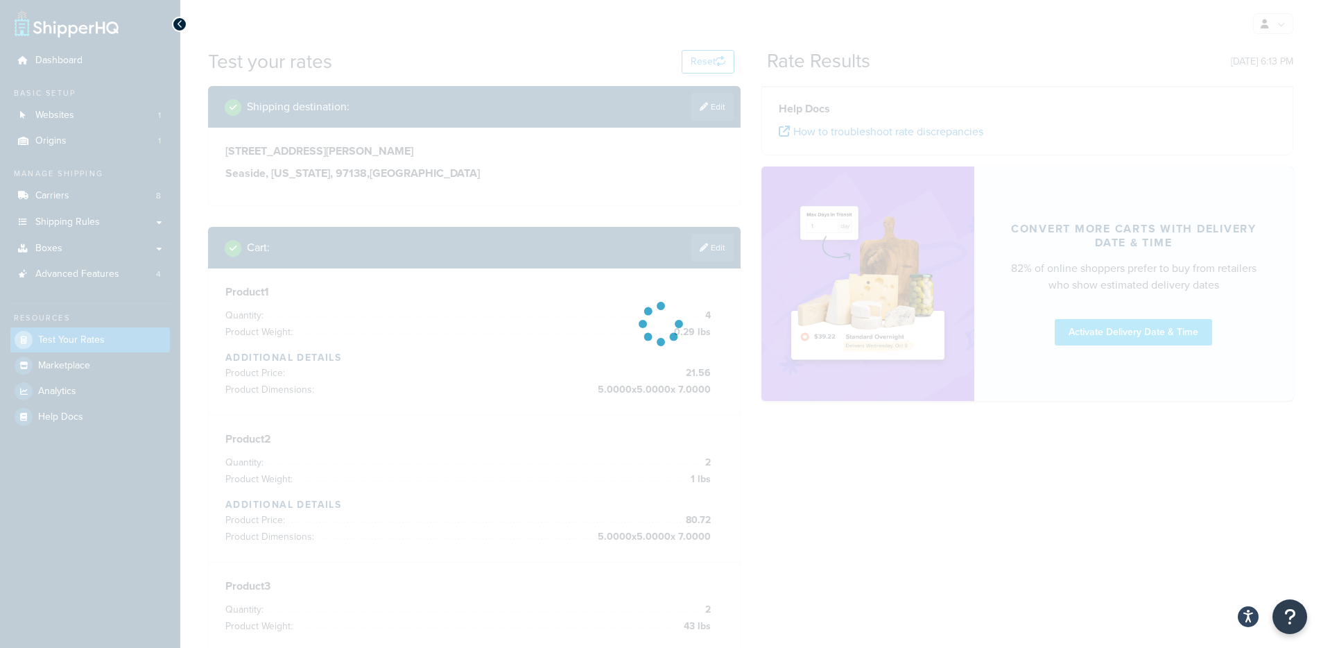
scroll to position [0, 0]
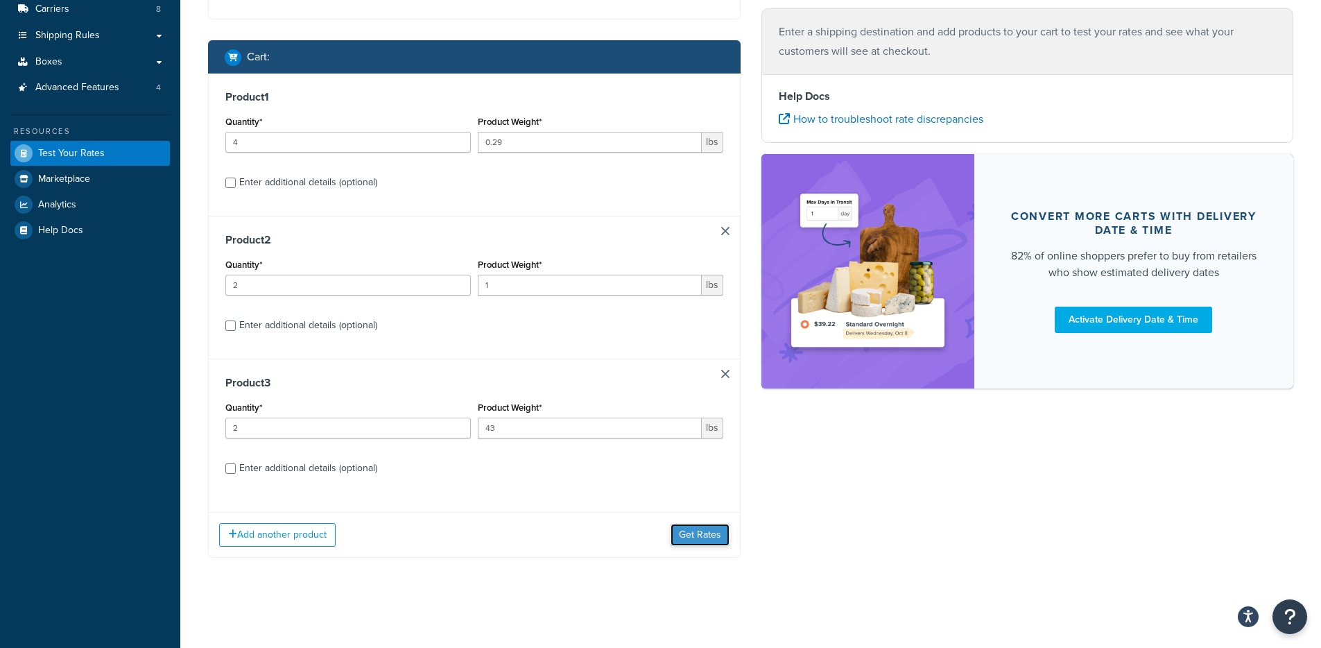
click at [698, 536] on button "Get Rates" at bounding box center [700, 535] width 59 height 22
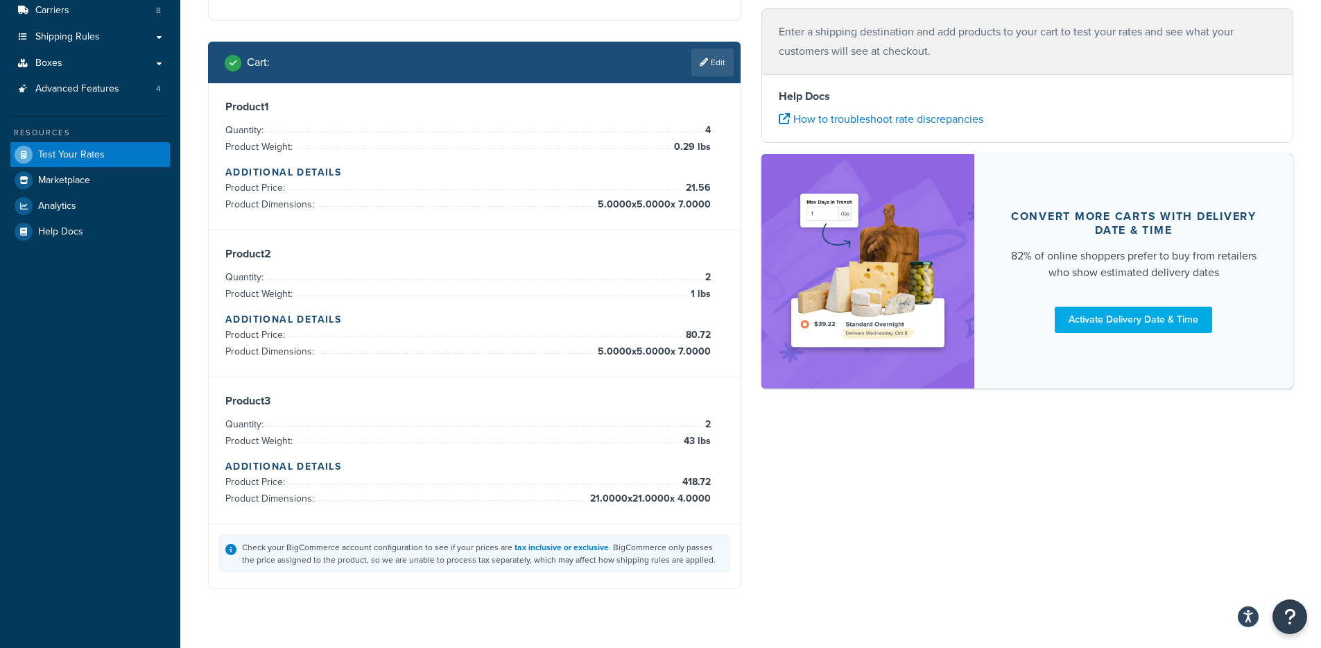
scroll to position [187, 0]
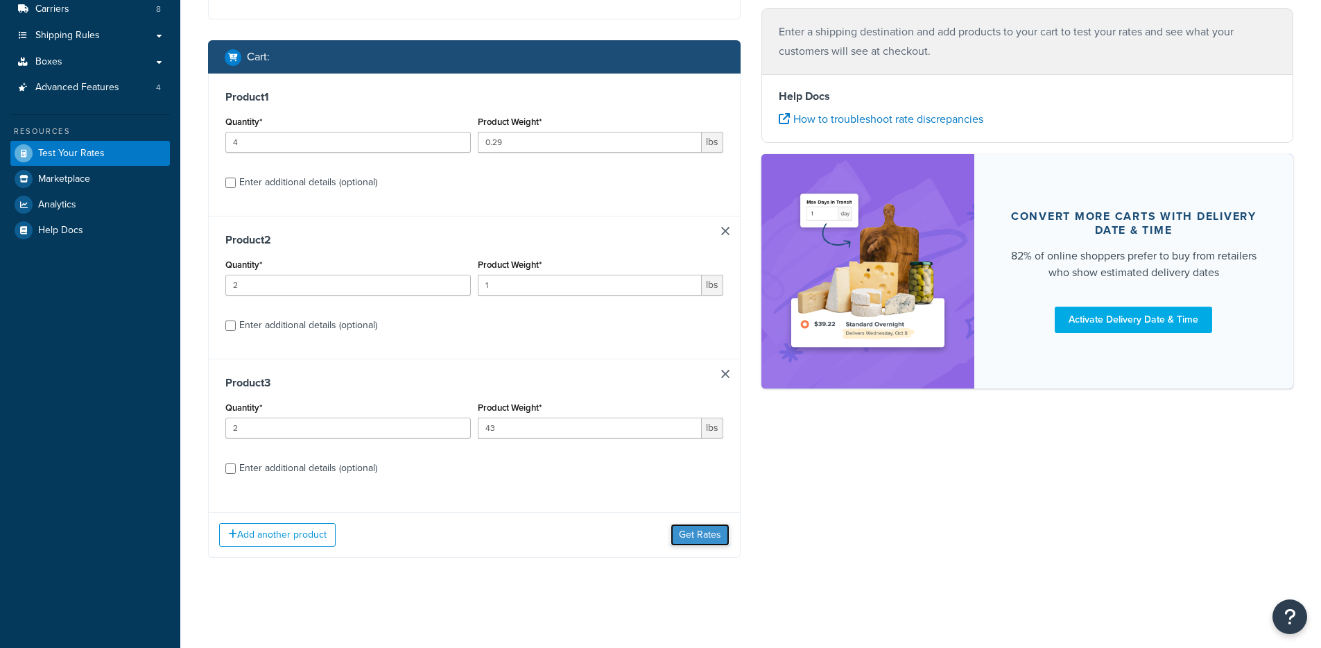
click at [696, 533] on button "Get Rates" at bounding box center [700, 535] width 59 height 22
click at [712, 526] on button "Get Rates" at bounding box center [700, 535] width 59 height 22
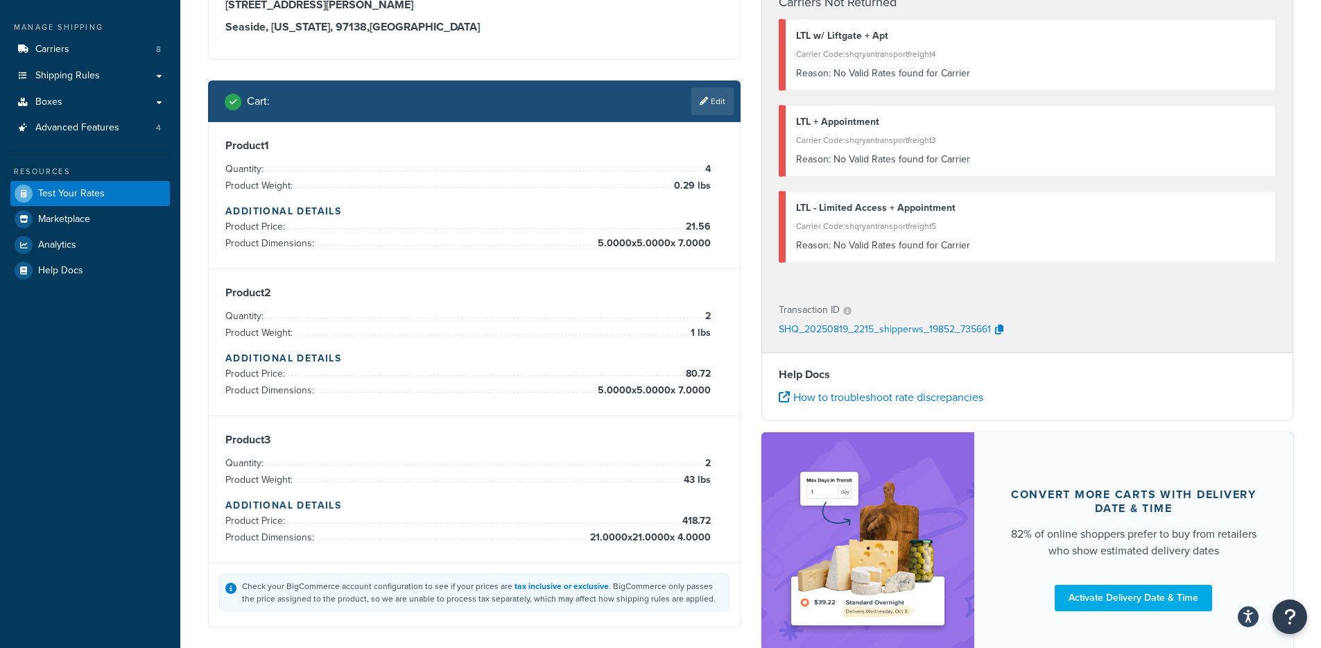
scroll to position [24, 0]
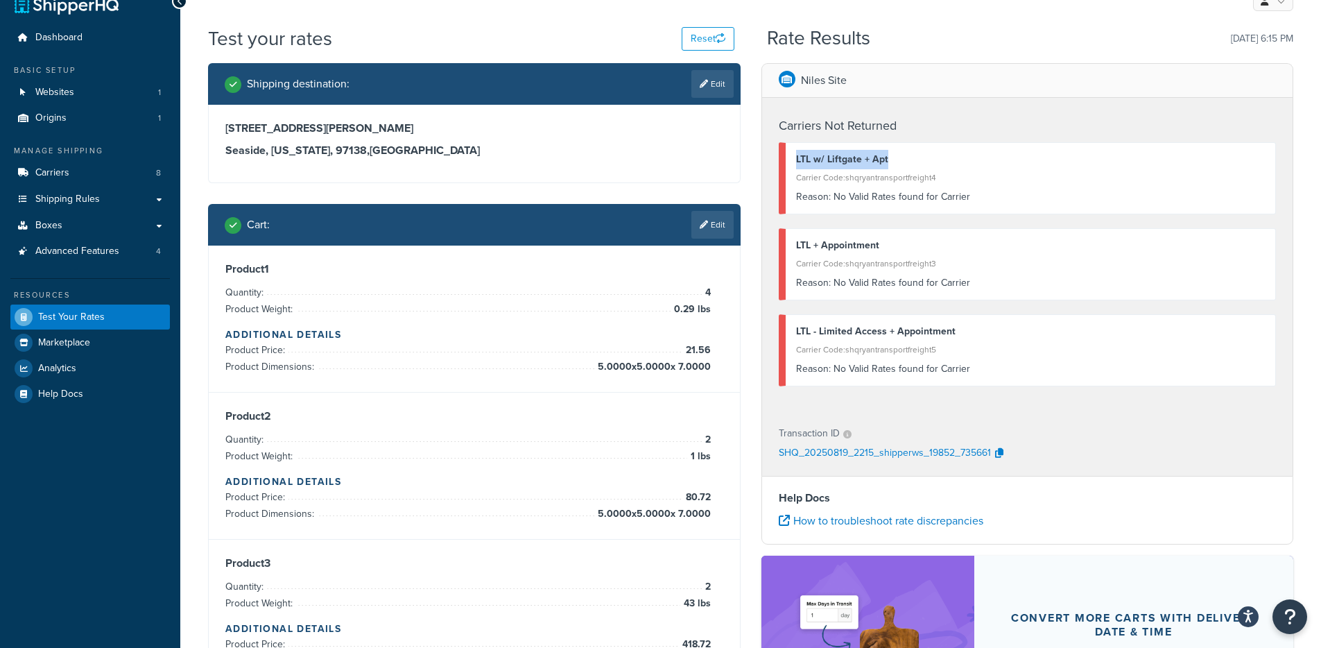
drag, startPoint x: 798, startPoint y: 160, endPoint x: 922, endPoint y: 160, distance: 124.2
click at [922, 160] on div "LTL w/ Liftgate + Apt" at bounding box center [1031, 159] width 470 height 19
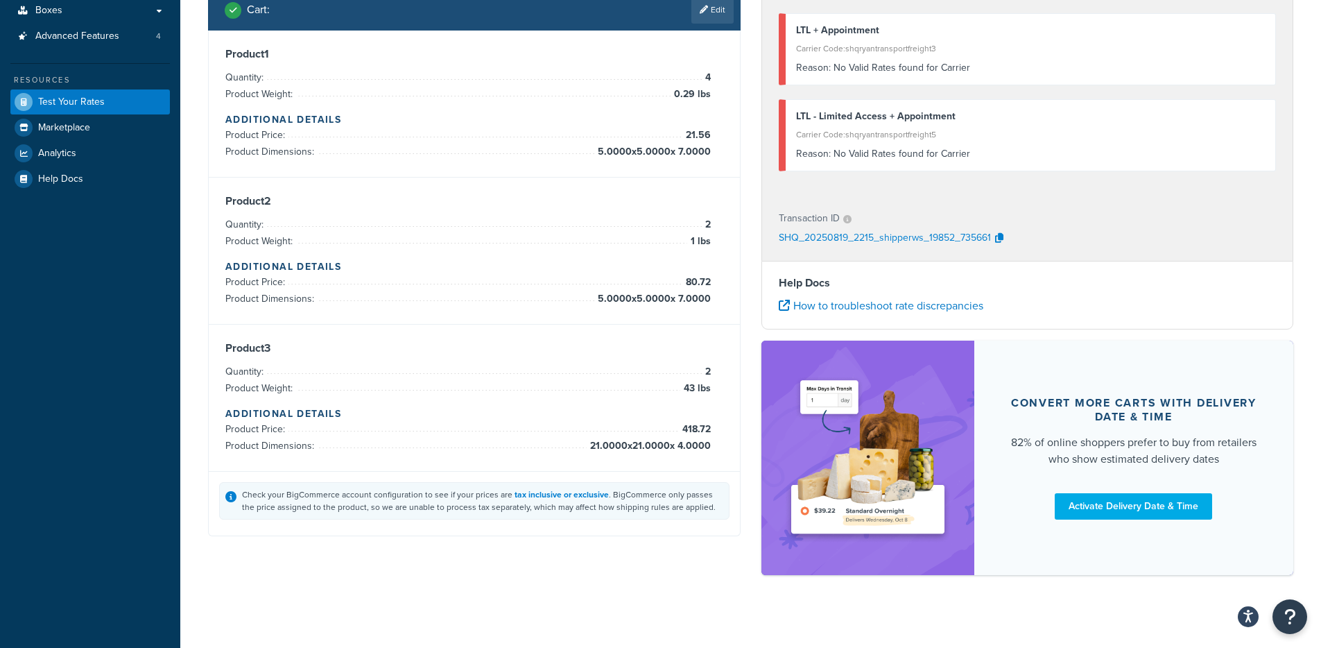
scroll to position [0, 0]
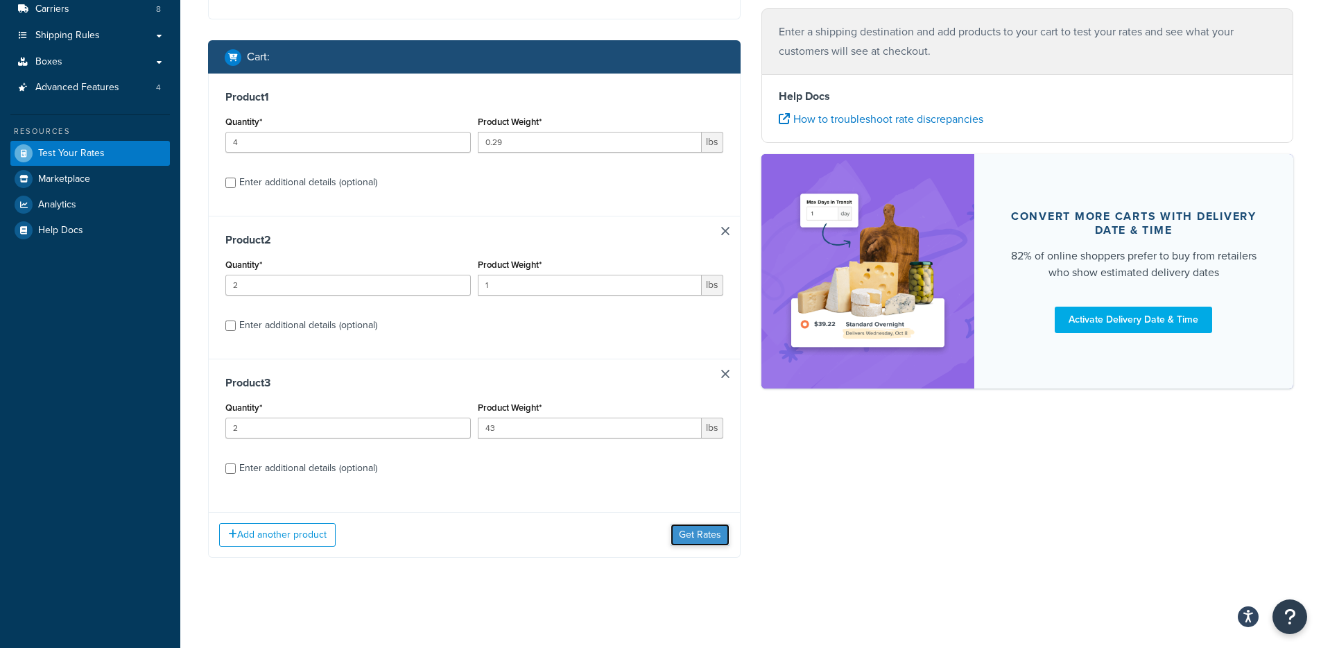
click at [691, 529] on button "Get Rates" at bounding box center [700, 535] width 59 height 22
drag, startPoint x: 703, startPoint y: 519, endPoint x: 703, endPoint y: 526, distance: 7.0
click at [703, 523] on div "Add another product Get Rates" at bounding box center [474, 534] width 531 height 45
click at [705, 527] on button "Get Rates" at bounding box center [700, 535] width 59 height 22
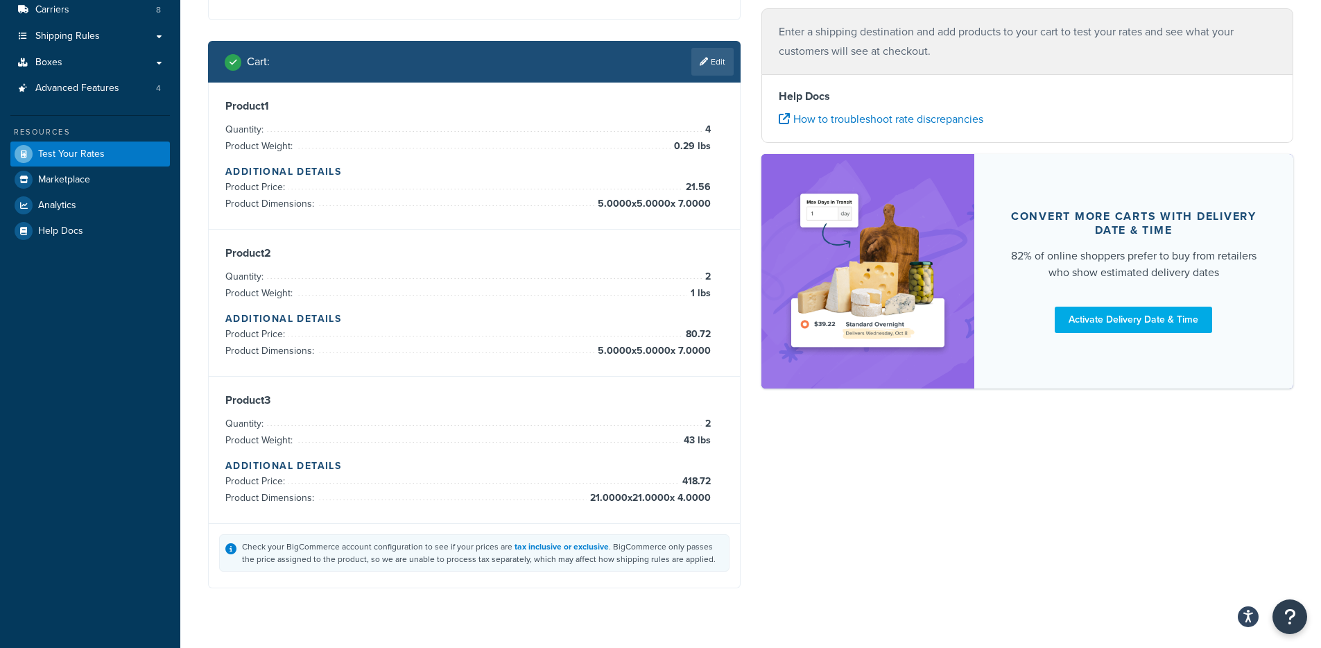
scroll to position [187, 0]
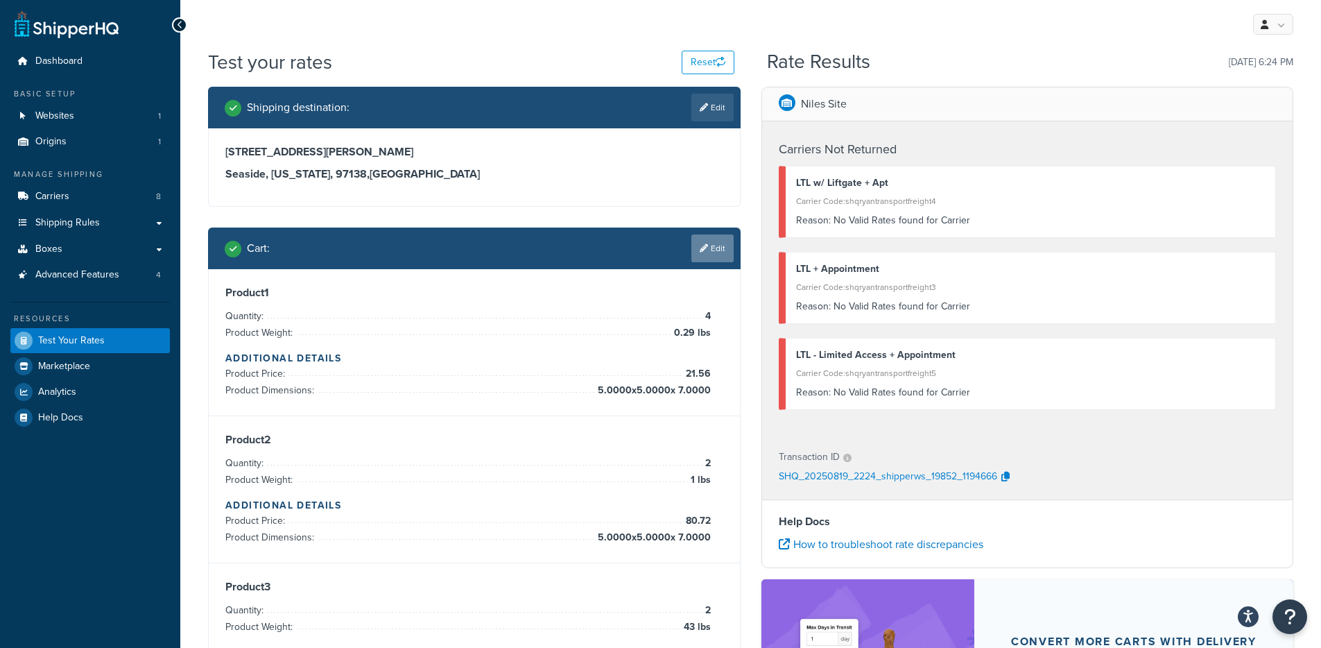
click at [721, 259] on link "Edit" at bounding box center [713, 248] width 42 height 28
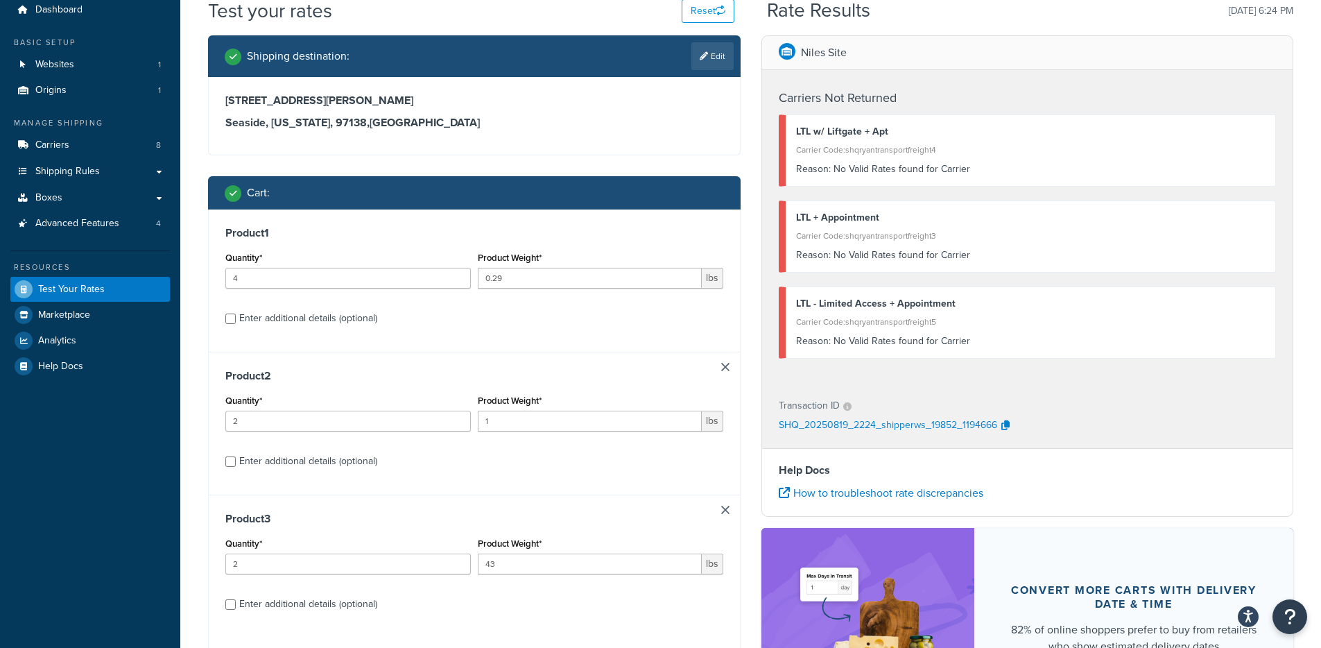
scroll to position [65, 0]
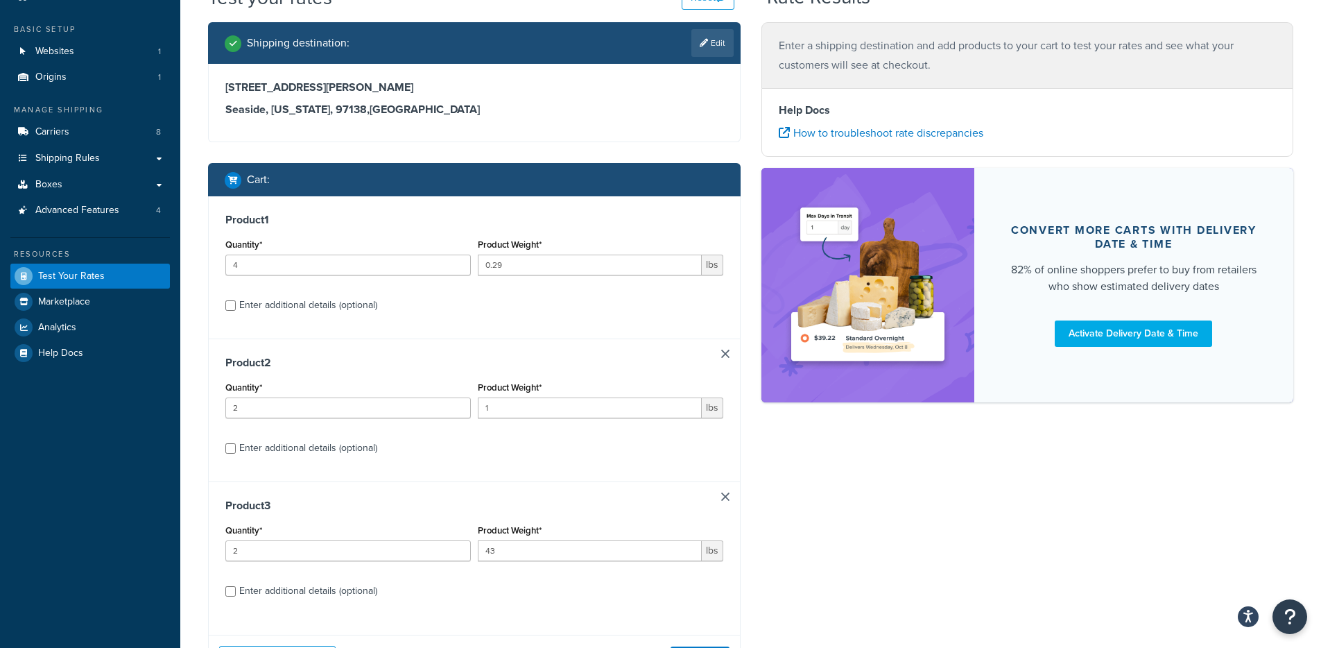
click at [727, 497] on link at bounding box center [725, 496] width 8 height 8
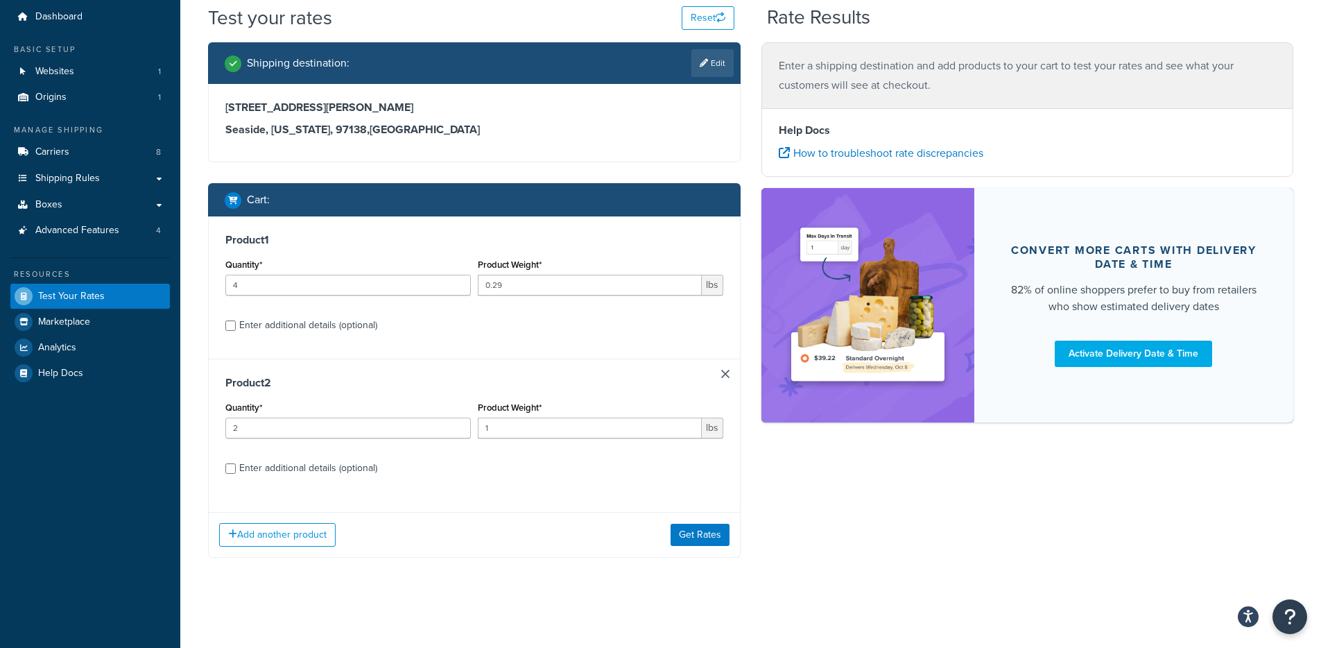
scroll to position [44, 0]
click at [304, 329] on div "Enter additional details (optional)" at bounding box center [308, 325] width 138 height 19
click at [236, 329] on input "Enter additional details (optional)" at bounding box center [230, 325] width 10 height 10
checkbox input "true"
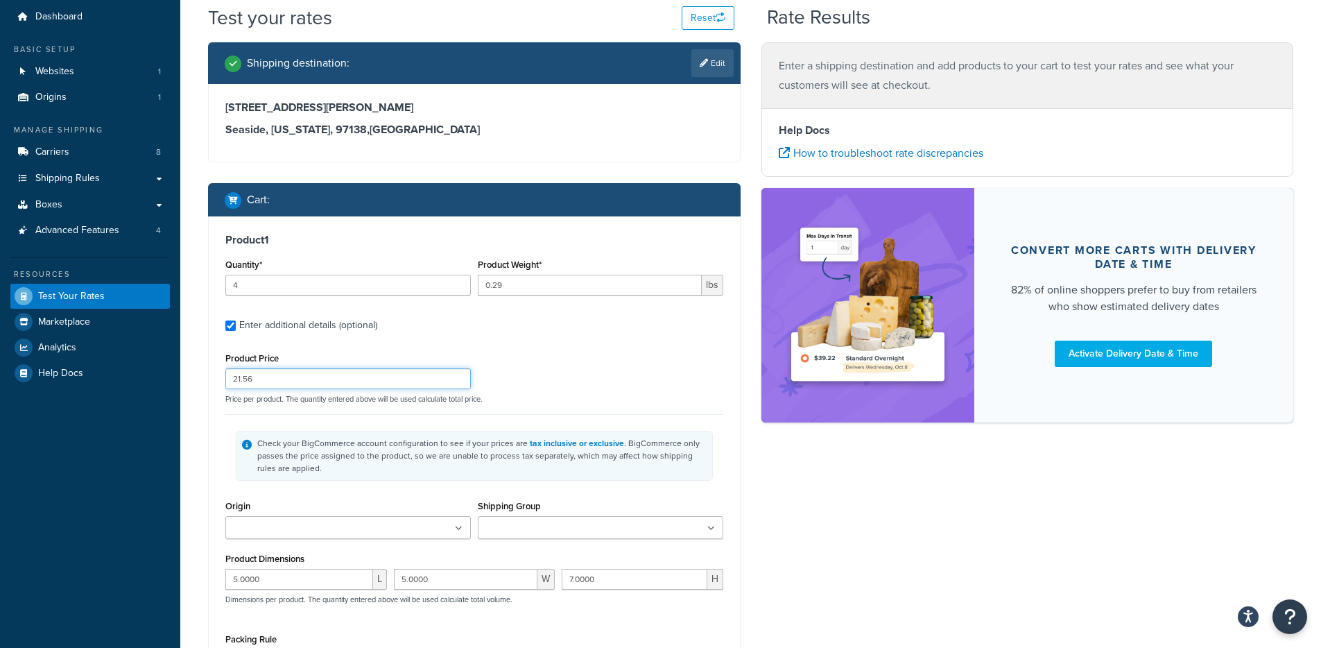
click at [279, 375] on input "21.56" at bounding box center [348, 378] width 246 height 21
type input "50"
click at [681, 380] on div "Product Price 50 Price per product. The quantity entered above will be used cal…" at bounding box center [474, 376] width 505 height 55
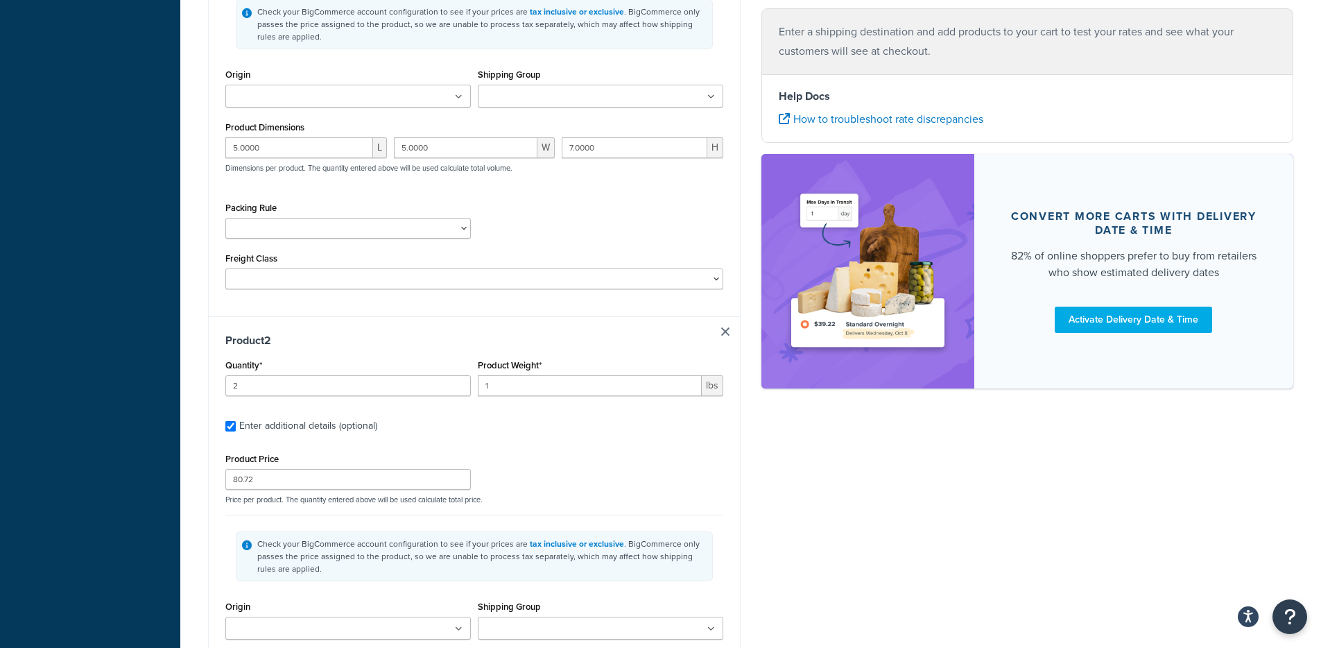
scroll to position [823, 0]
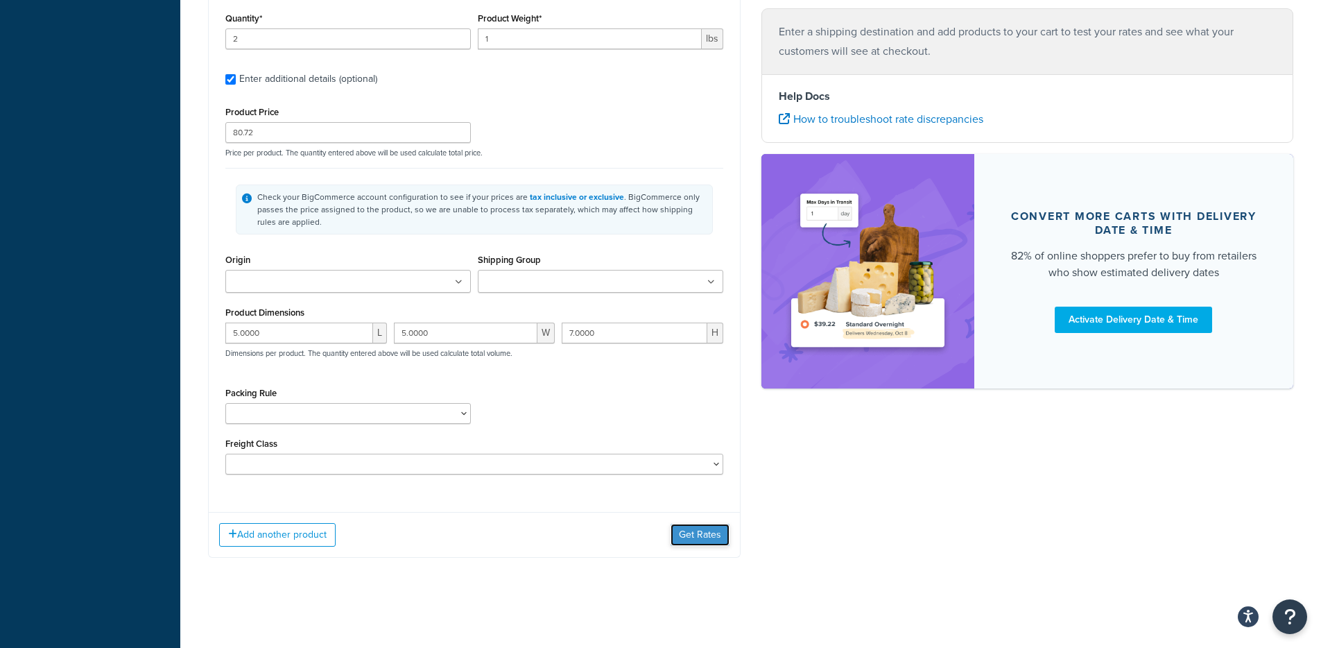
click at [691, 539] on button "Get Rates" at bounding box center [700, 535] width 59 height 22
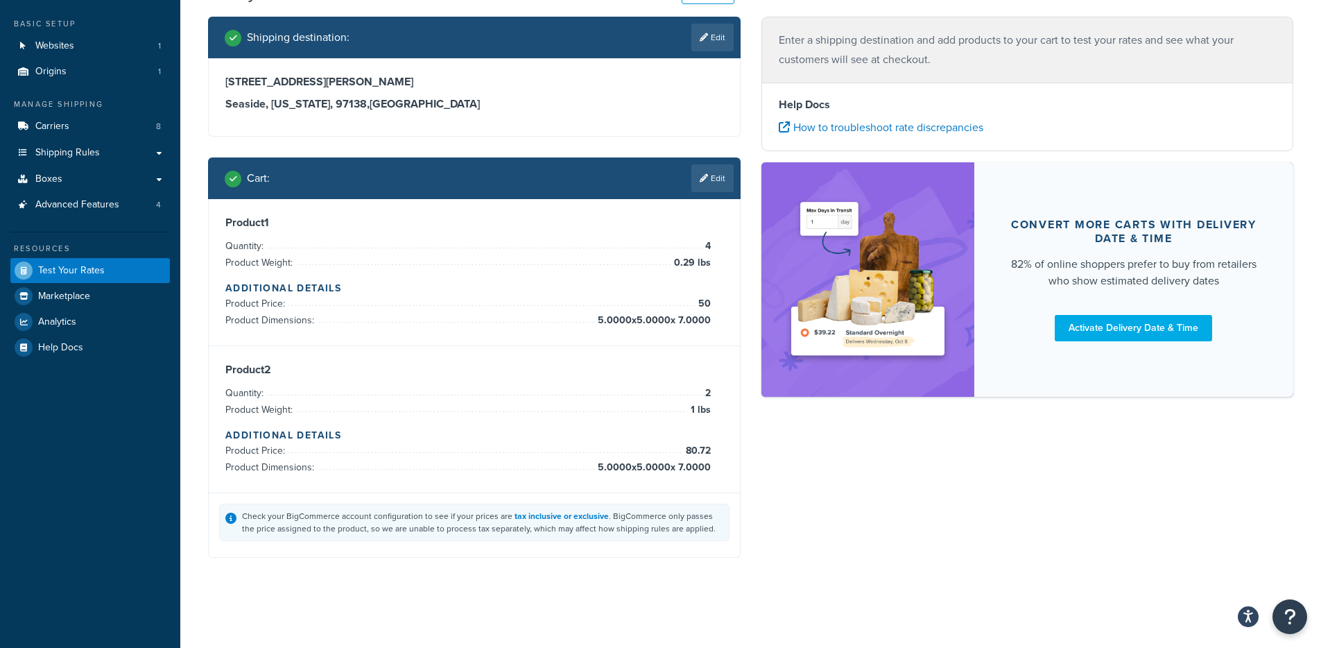
scroll to position [70, 0]
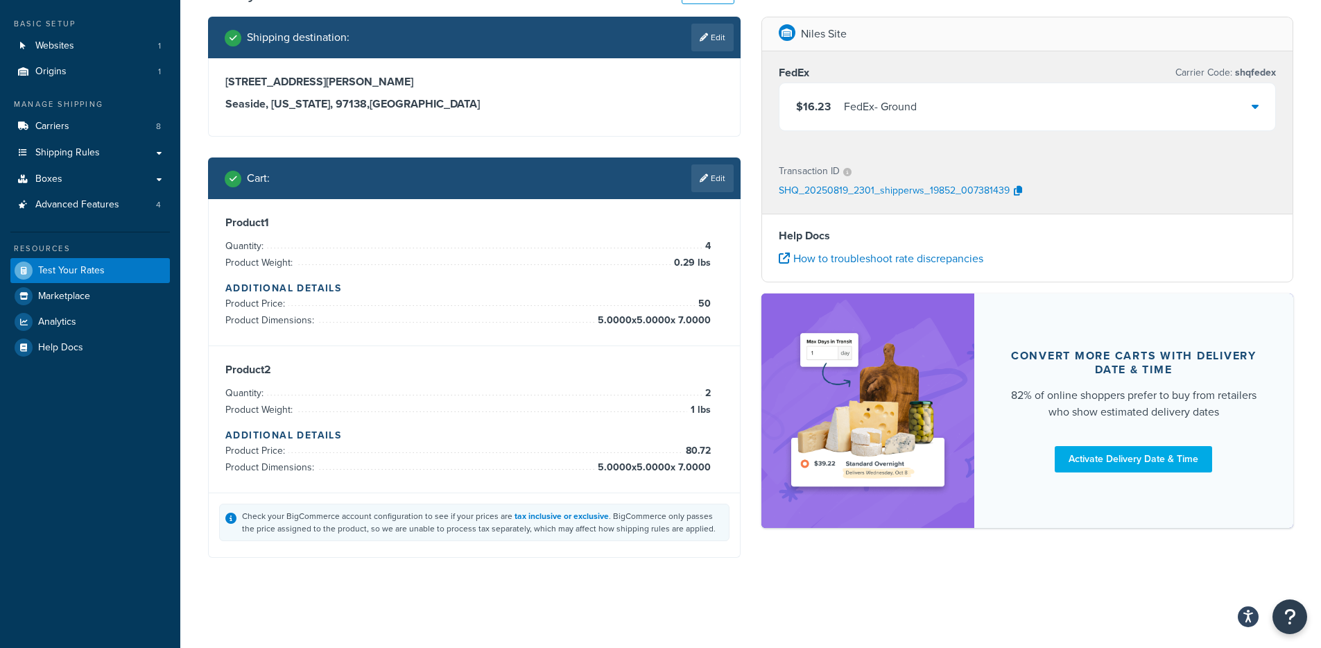
click at [929, 104] on div "$16.23 FedEx - Ground" at bounding box center [1028, 106] width 497 height 47
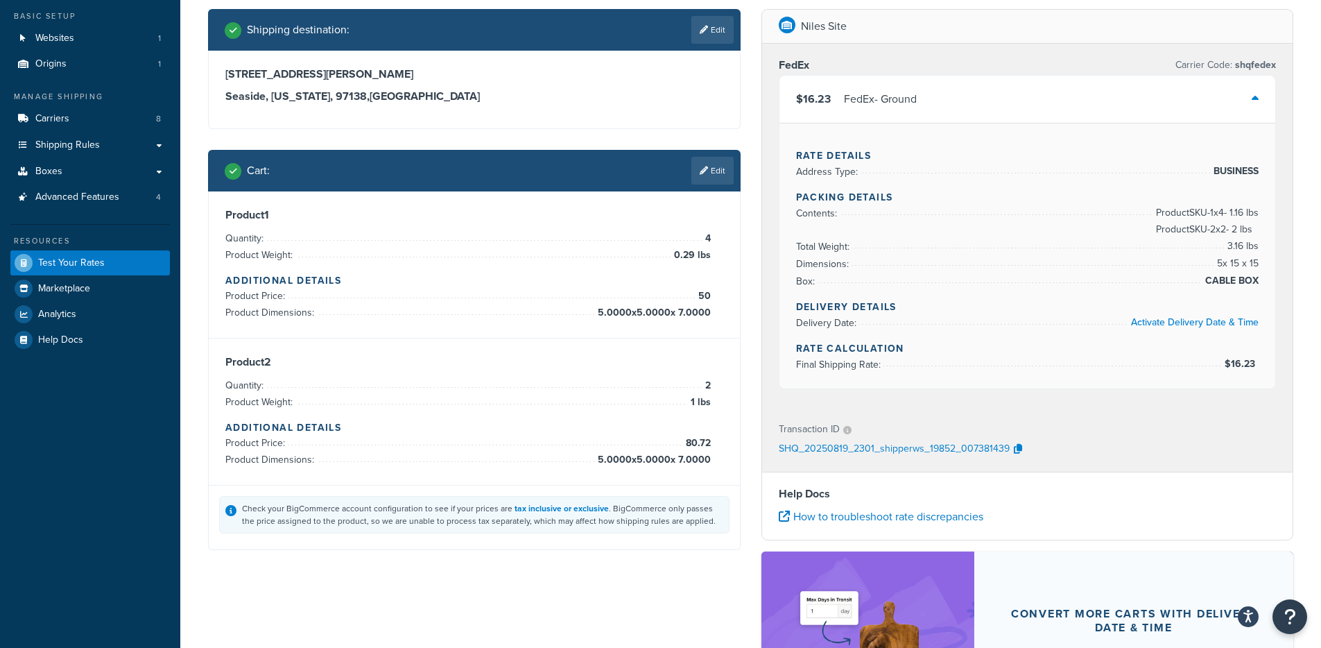
scroll to position [65, 0]
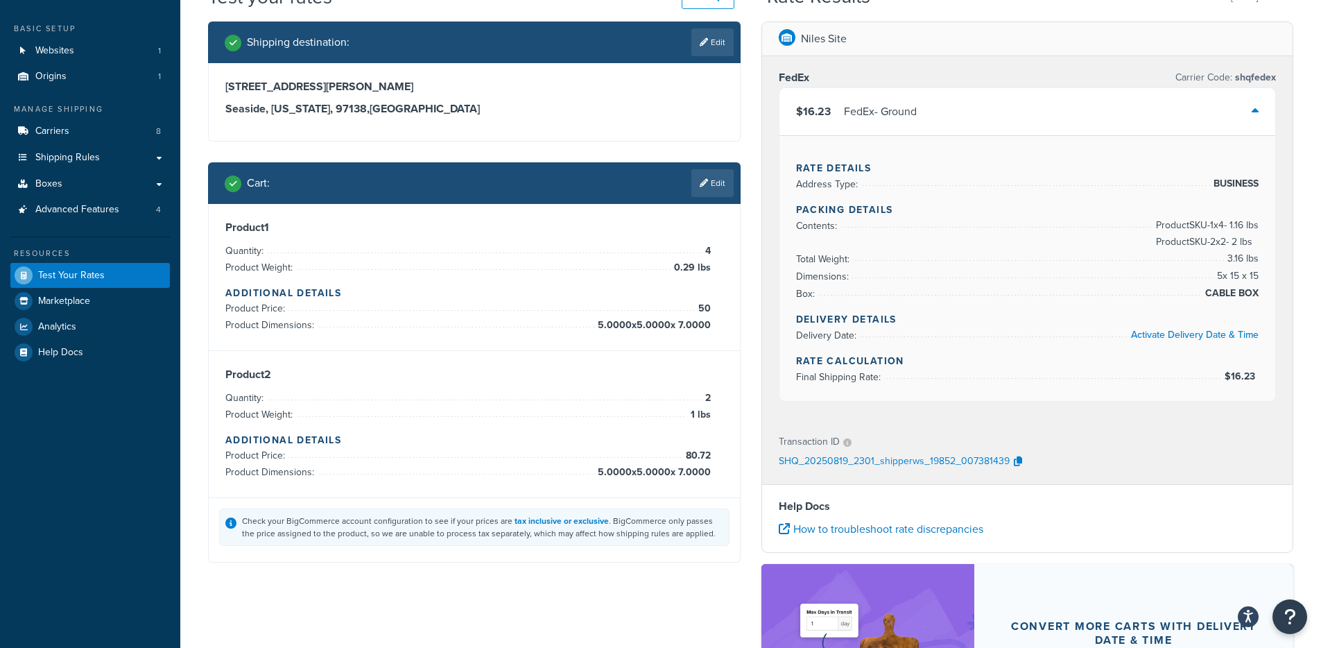
click at [917, 109] on div "FedEx - Ground" at bounding box center [880, 111] width 73 height 19
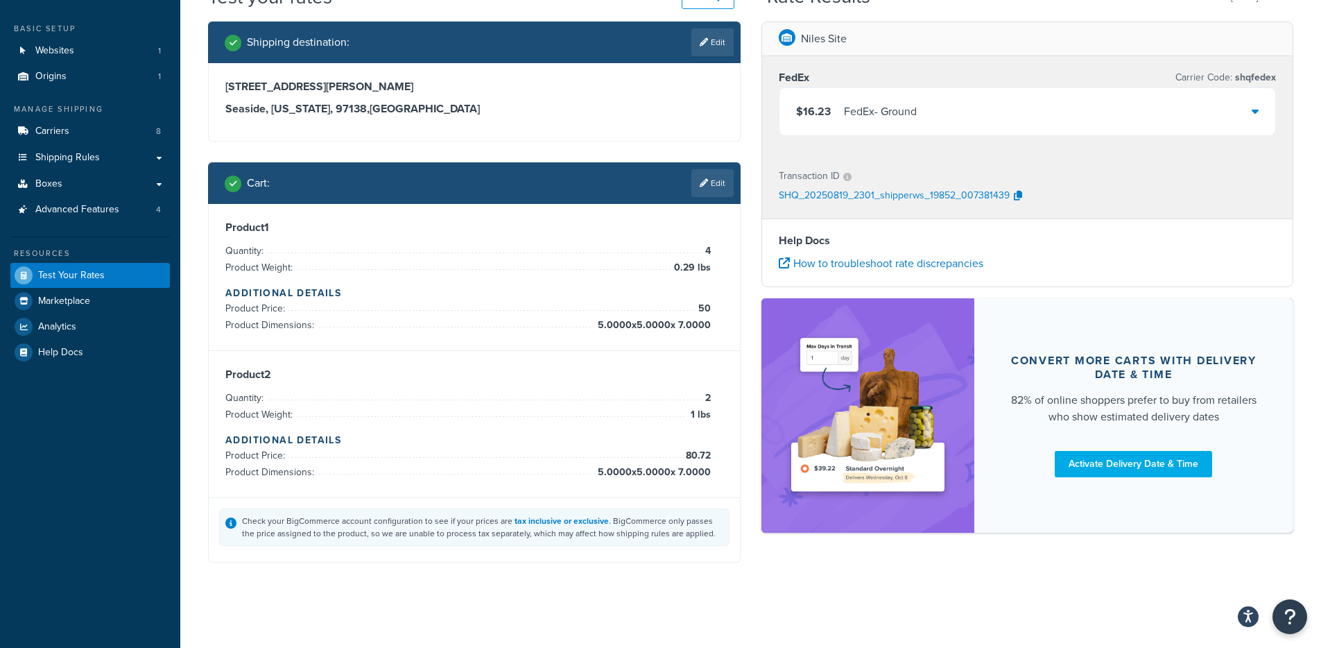
click at [698, 193] on link "Edit" at bounding box center [713, 183] width 42 height 28
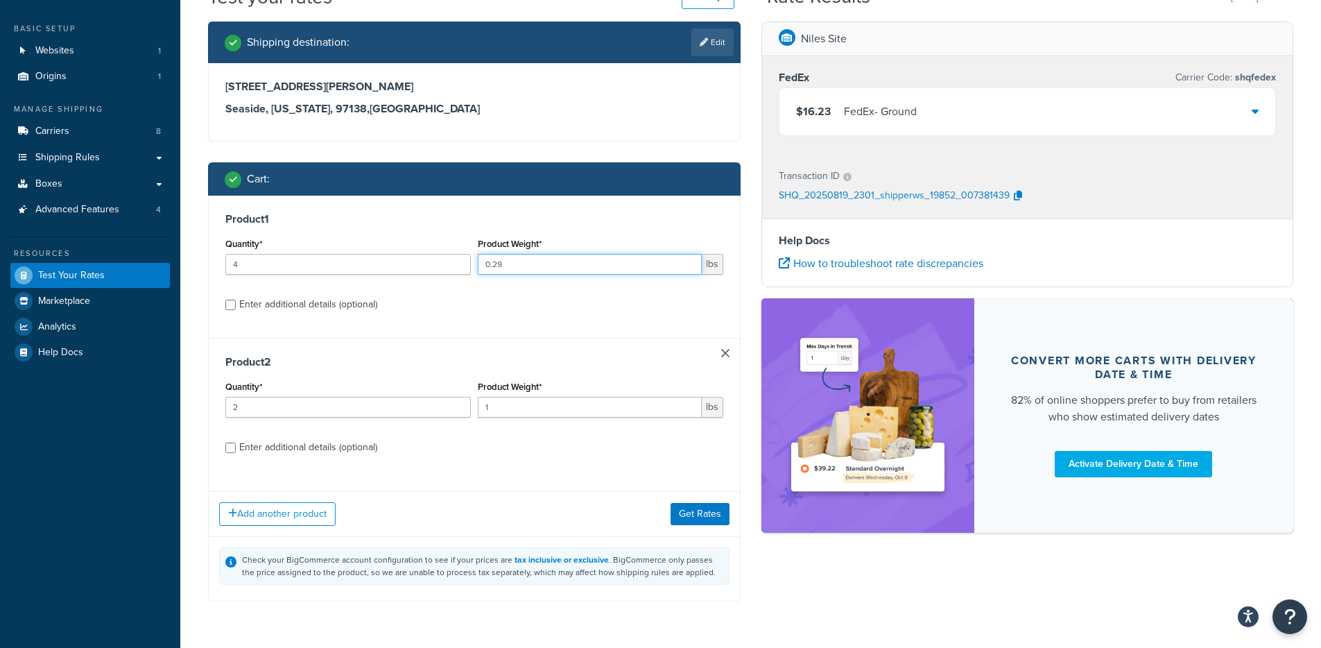
click at [510, 269] on input "0.29" at bounding box center [590, 264] width 224 height 21
type input "50"
click at [684, 515] on button "Get Rates" at bounding box center [700, 514] width 59 height 22
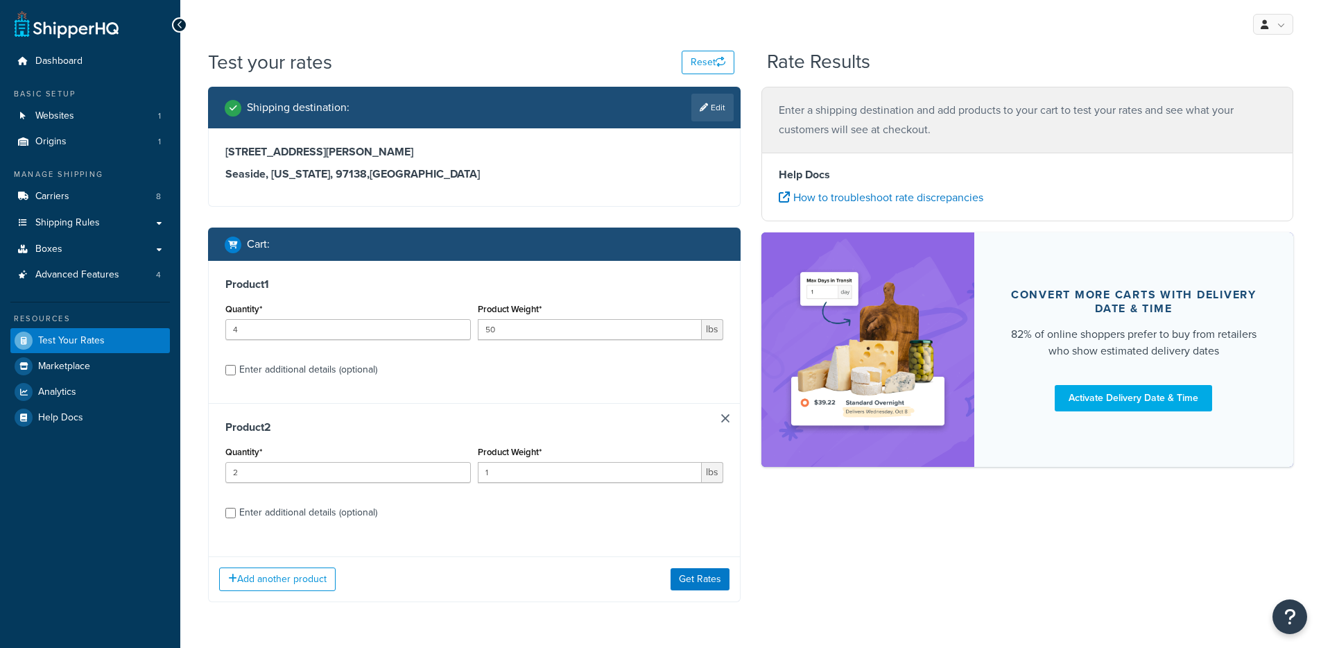
scroll to position [44, 0]
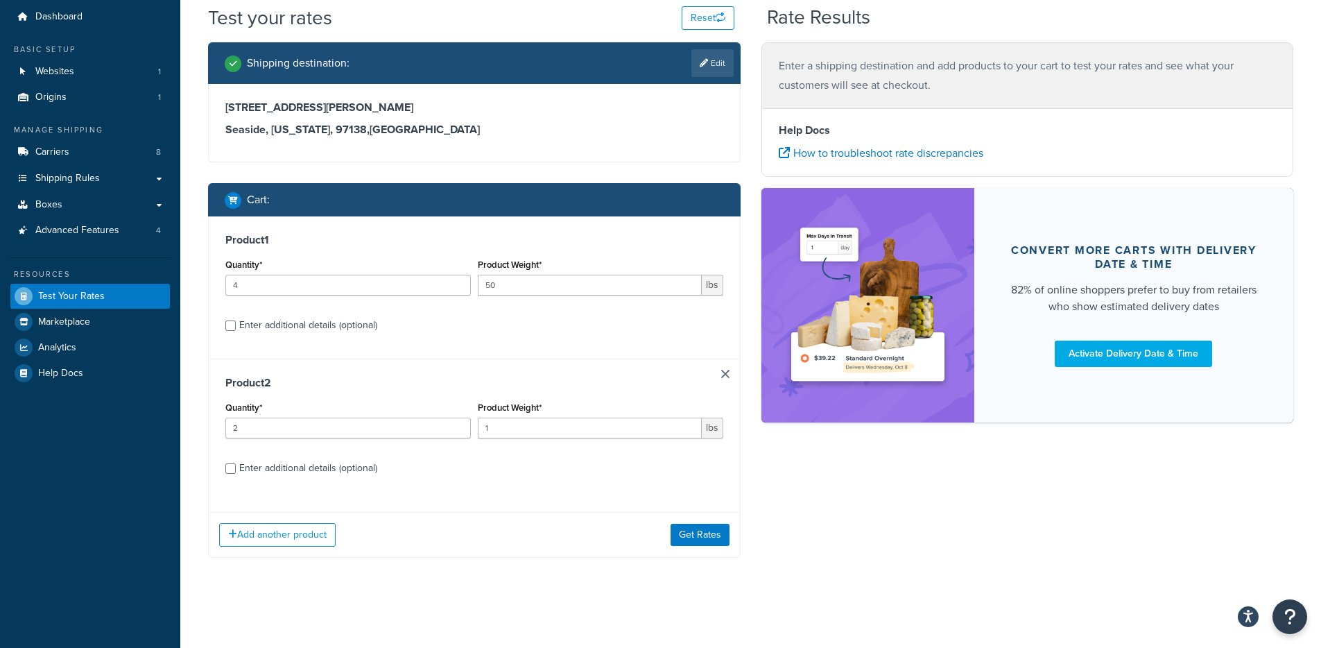
click at [726, 373] on link at bounding box center [725, 374] width 8 height 8
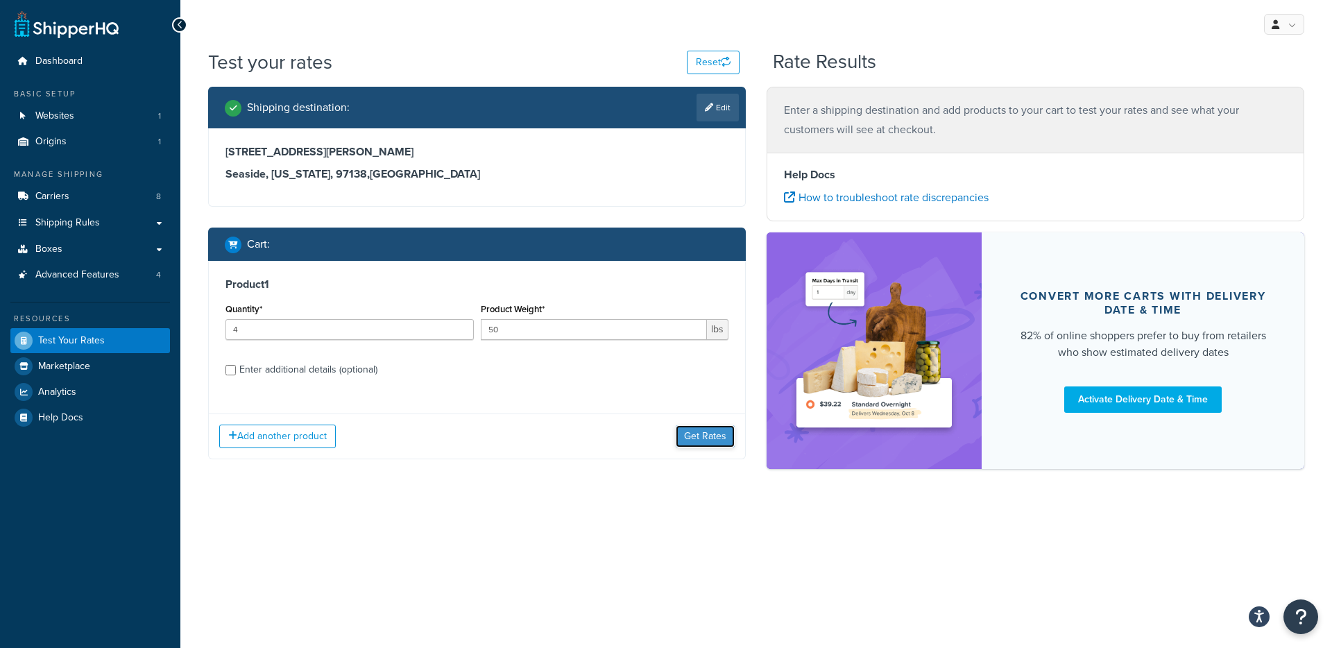
click at [701, 429] on button "Get Rates" at bounding box center [705, 436] width 59 height 22
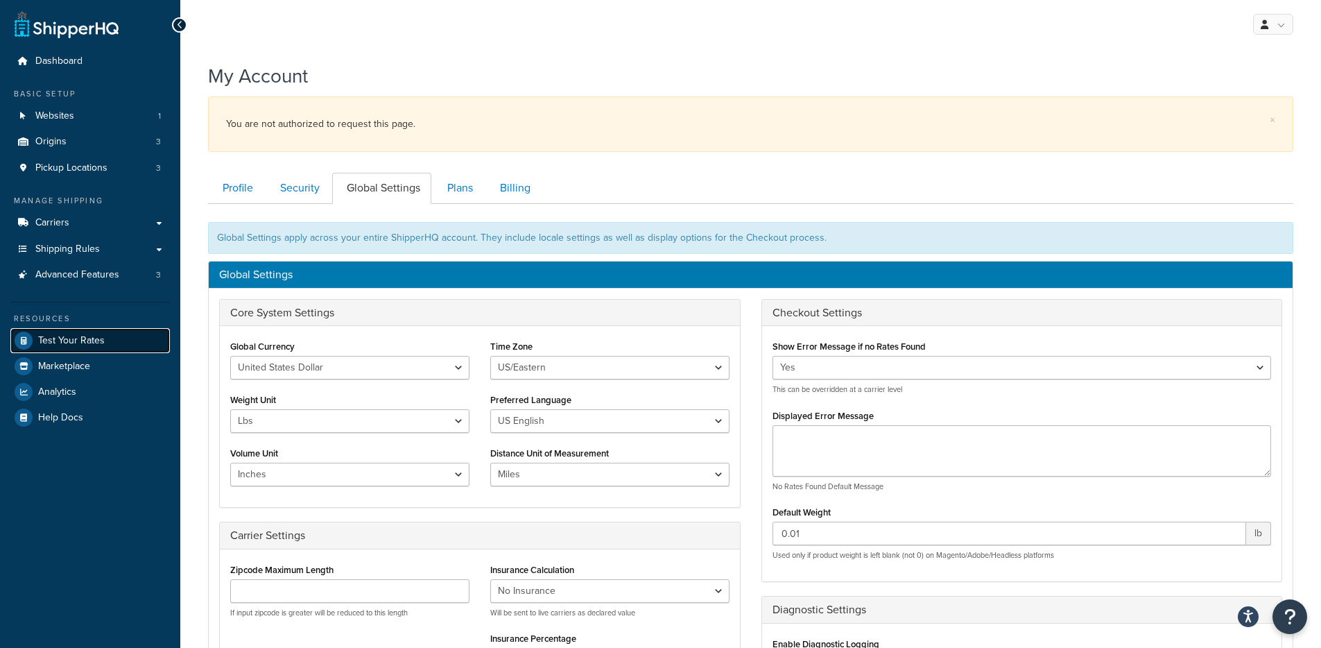
click at [70, 331] on link "Test Your Rates" at bounding box center [90, 340] width 160 height 25
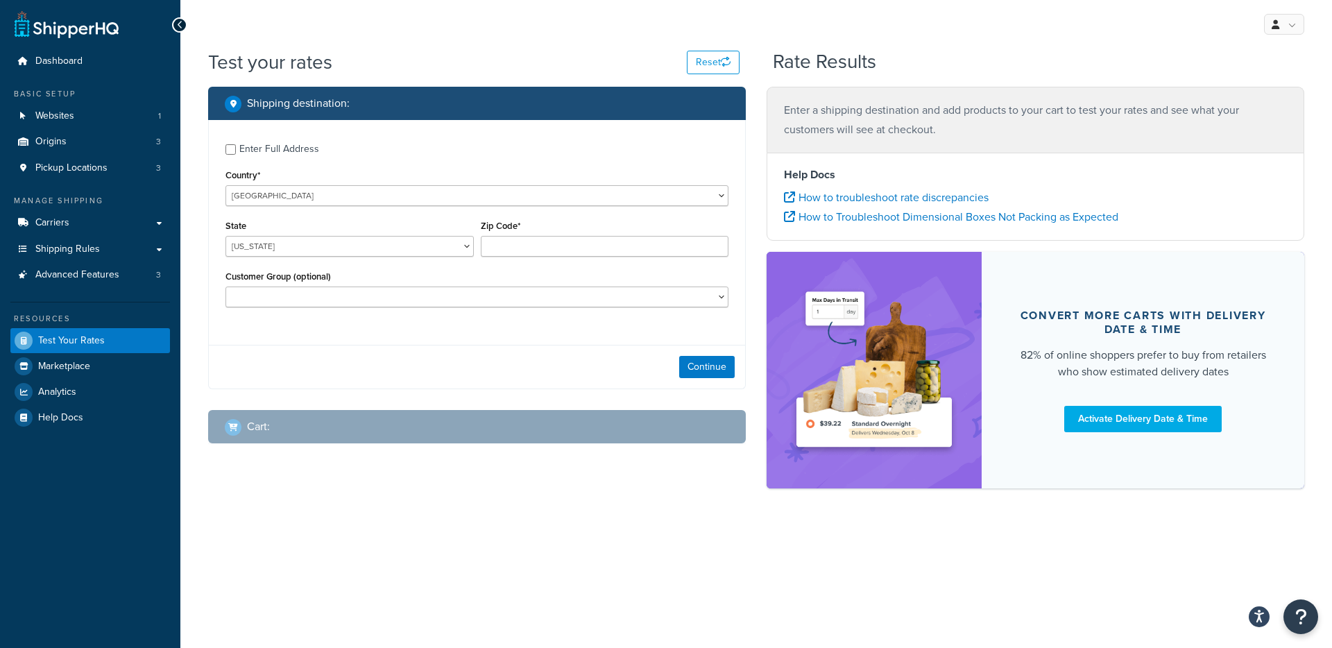
click at [547, 234] on div "Zip Code*" at bounding box center [605, 236] width 248 height 40
click at [530, 248] on input "Zip Code*" at bounding box center [605, 246] width 248 height 21
type input "78759"
select select "[GEOGRAPHIC_DATA]"
click at [293, 158] on div "Enter Full Address" at bounding box center [279, 148] width 80 height 19
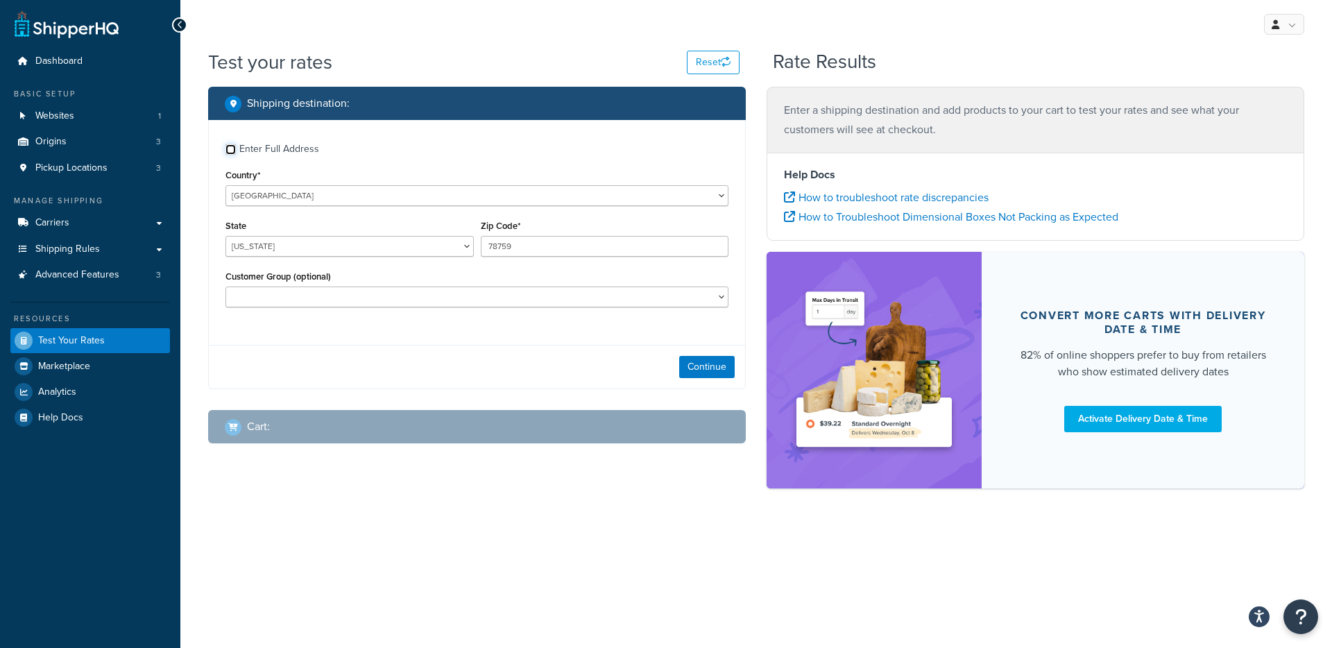
click at [236, 155] on input "Enter Full Address" at bounding box center [230, 149] width 10 height 10
checkbox input "true"
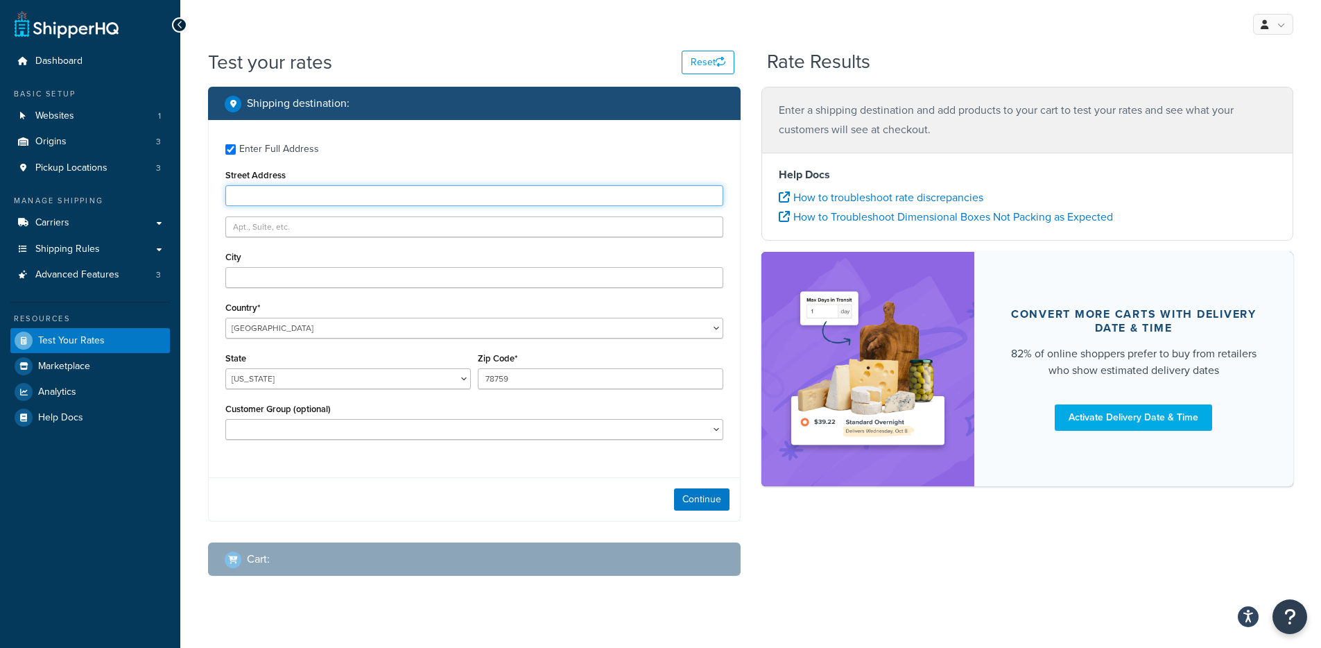
click at [272, 194] on input "Street Address" at bounding box center [474, 195] width 498 height 21
type input "[STREET_ADDRESS]"
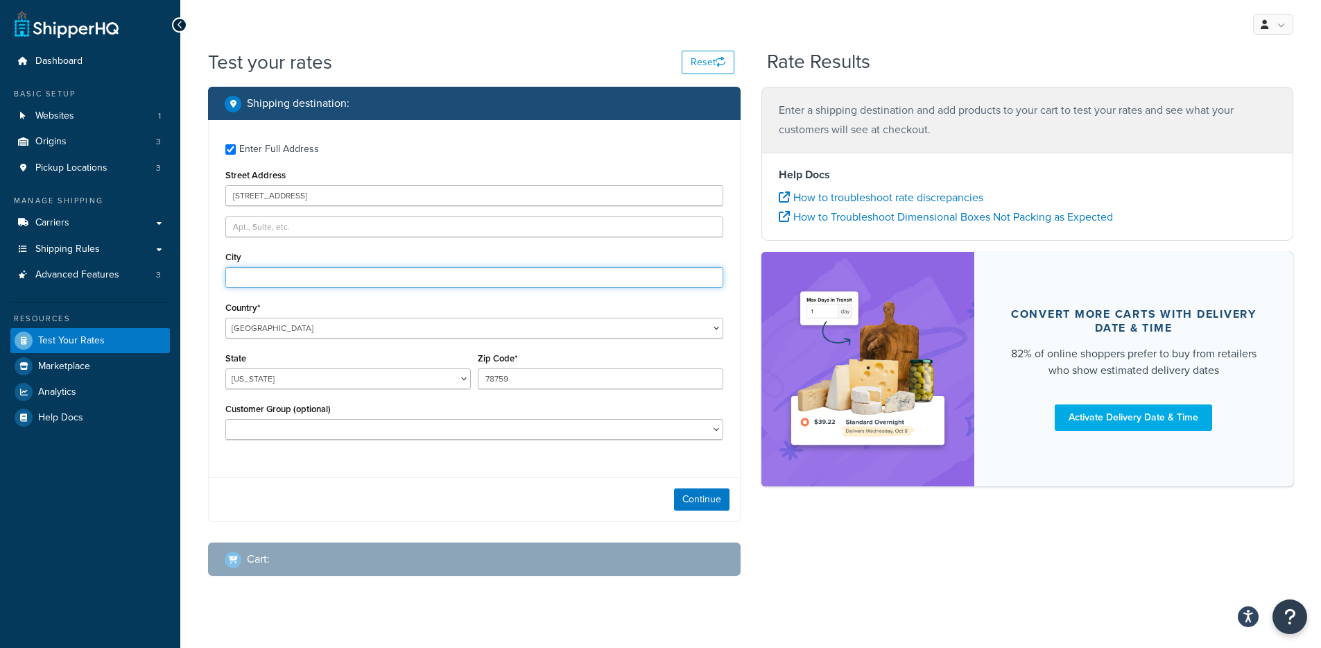
type input "Austin"
click at [677, 500] on button "Continue" at bounding box center [701, 499] width 55 height 22
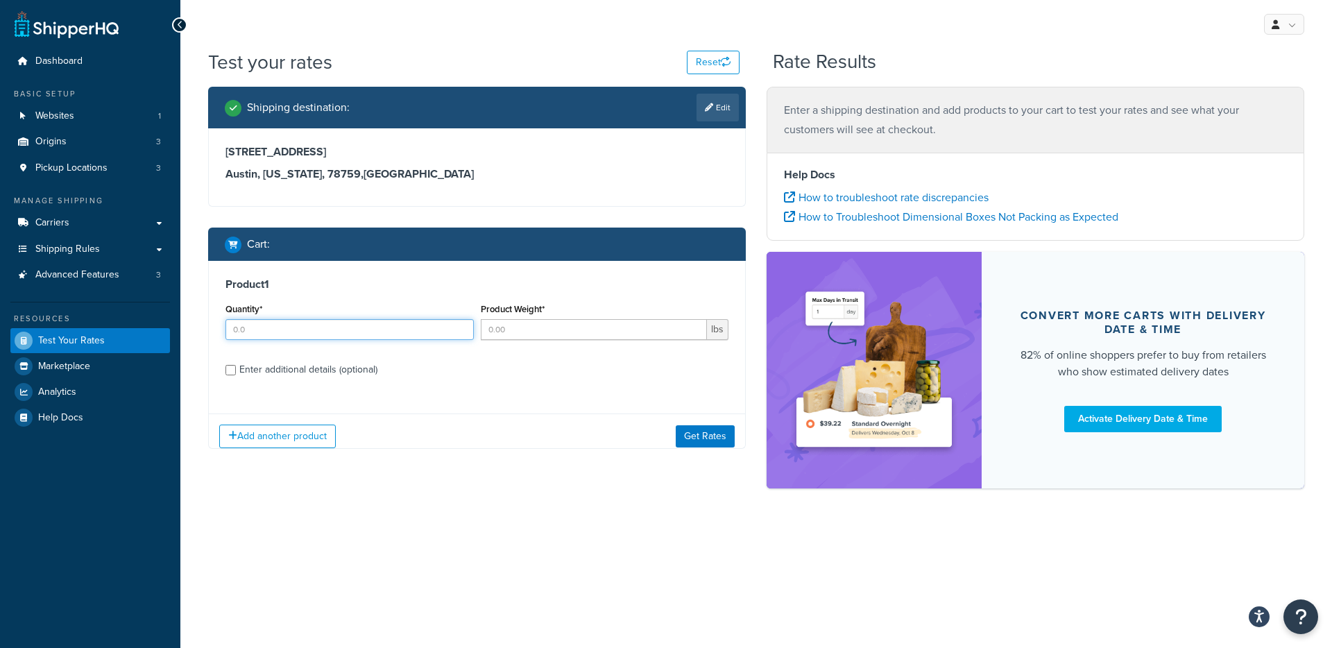
click at [308, 334] on input "Quantity*" at bounding box center [349, 329] width 248 height 21
type input "1"
click at [579, 338] on input "Product Weight*" at bounding box center [594, 329] width 227 height 21
type input "300"
click at [694, 433] on button "Get Rates" at bounding box center [705, 436] width 59 height 22
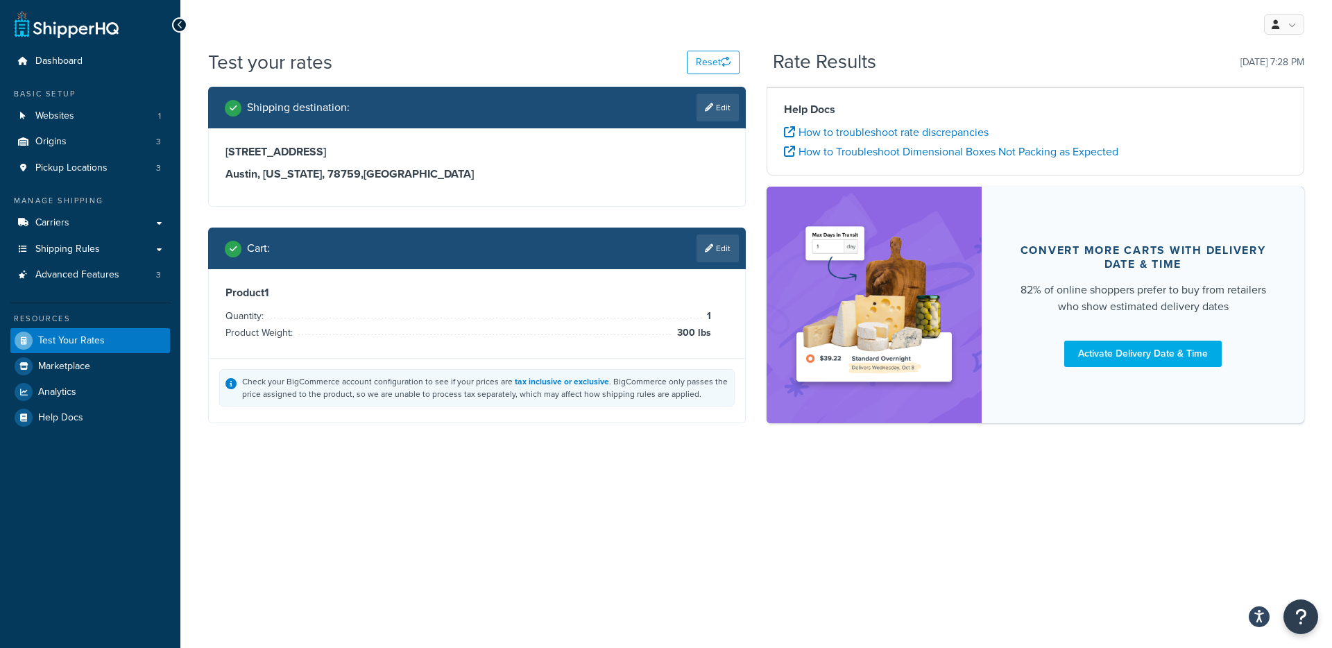
click at [699, 423] on div "Product 1 Quantity* 1 Product Weight* 300 lbs Enter additional details (optiona…" at bounding box center [477, 346] width 538 height 154
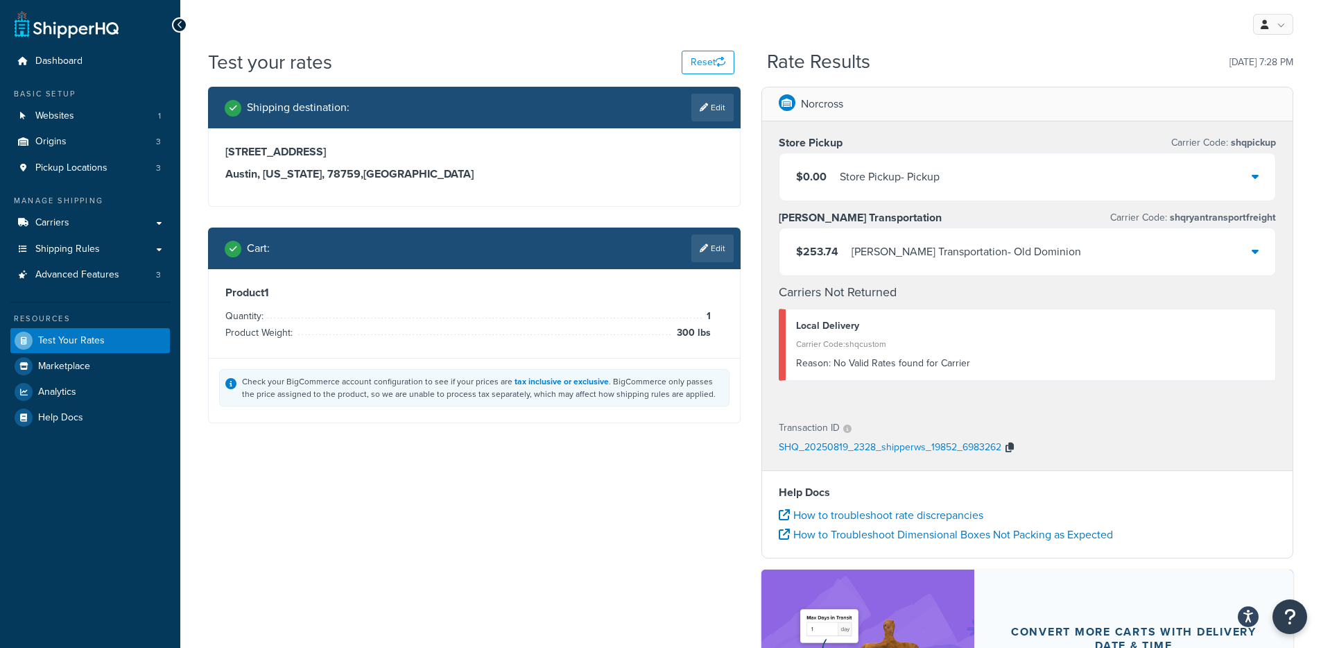
click at [1010, 445] on icon "button" at bounding box center [1010, 448] width 8 height 10
